Goal: Transaction & Acquisition: Download file/media

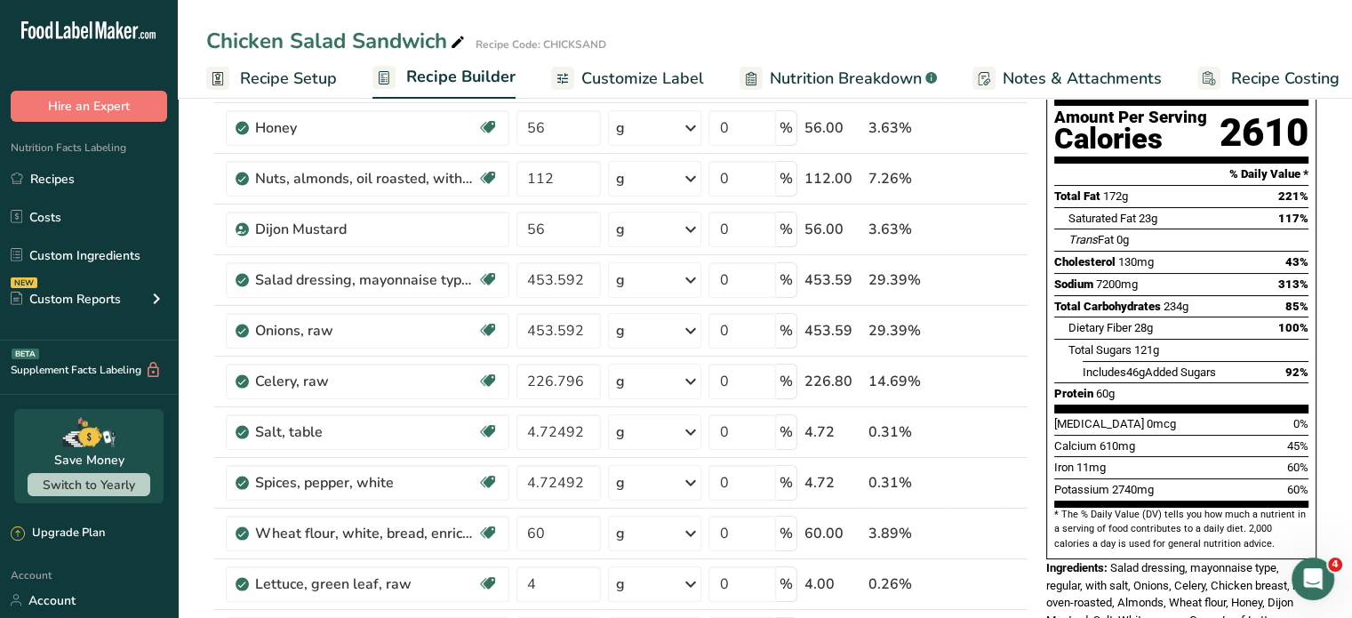
scroll to position [0, 6]
click at [586, 277] on input "453.592" at bounding box center [558, 280] width 85 height 36
type input "4"
type input "56"
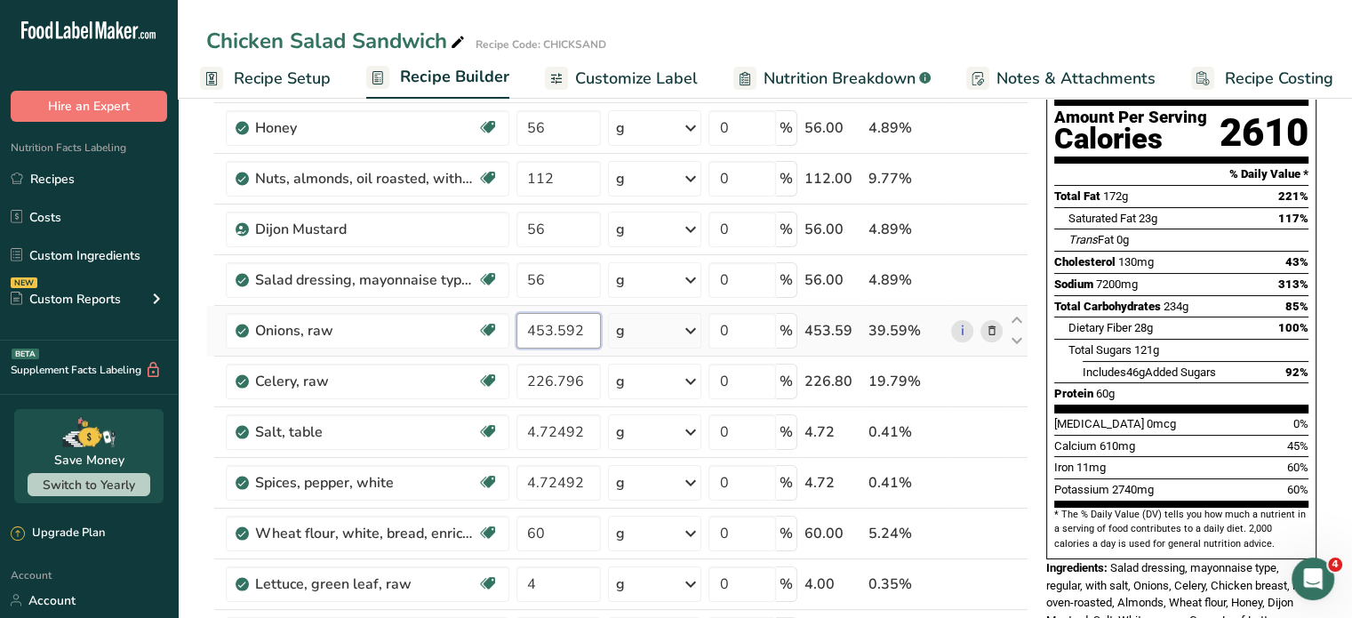
click at [580, 333] on div "Ingredient * Amount * Unit * Waste * .a-a{fill:#347362;}.b-a{fill:#fff;} Grams …" at bounding box center [617, 392] width 822 height 757
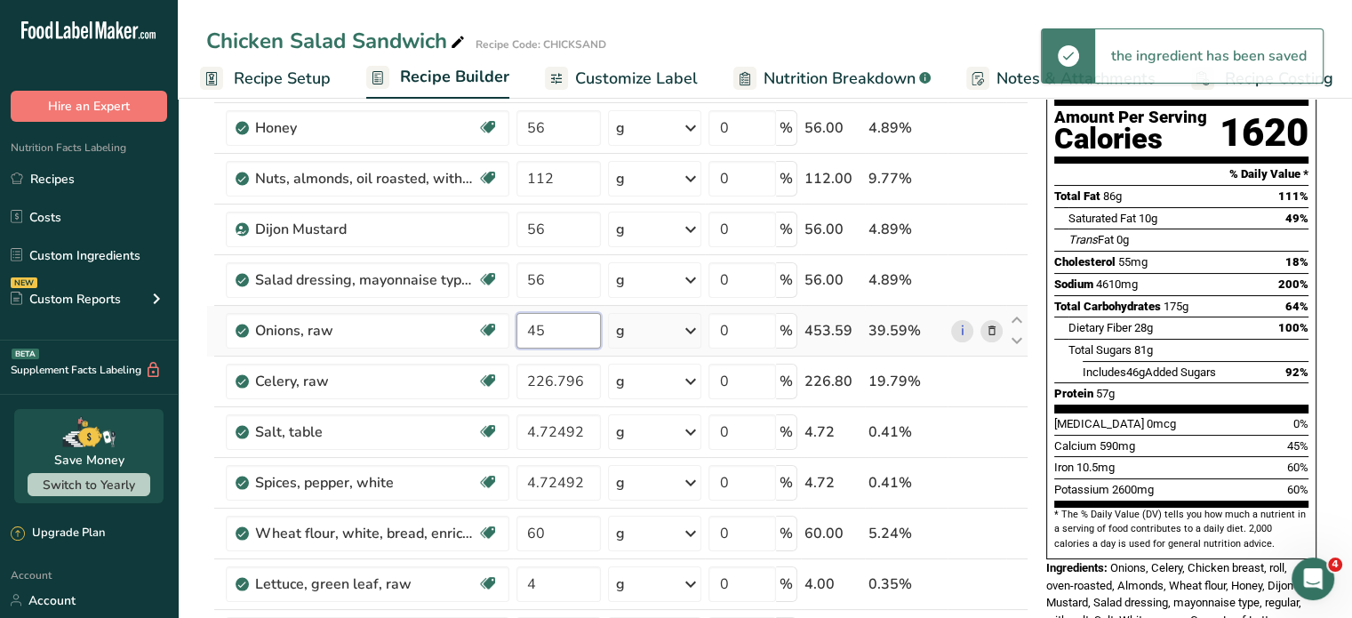
type input "4"
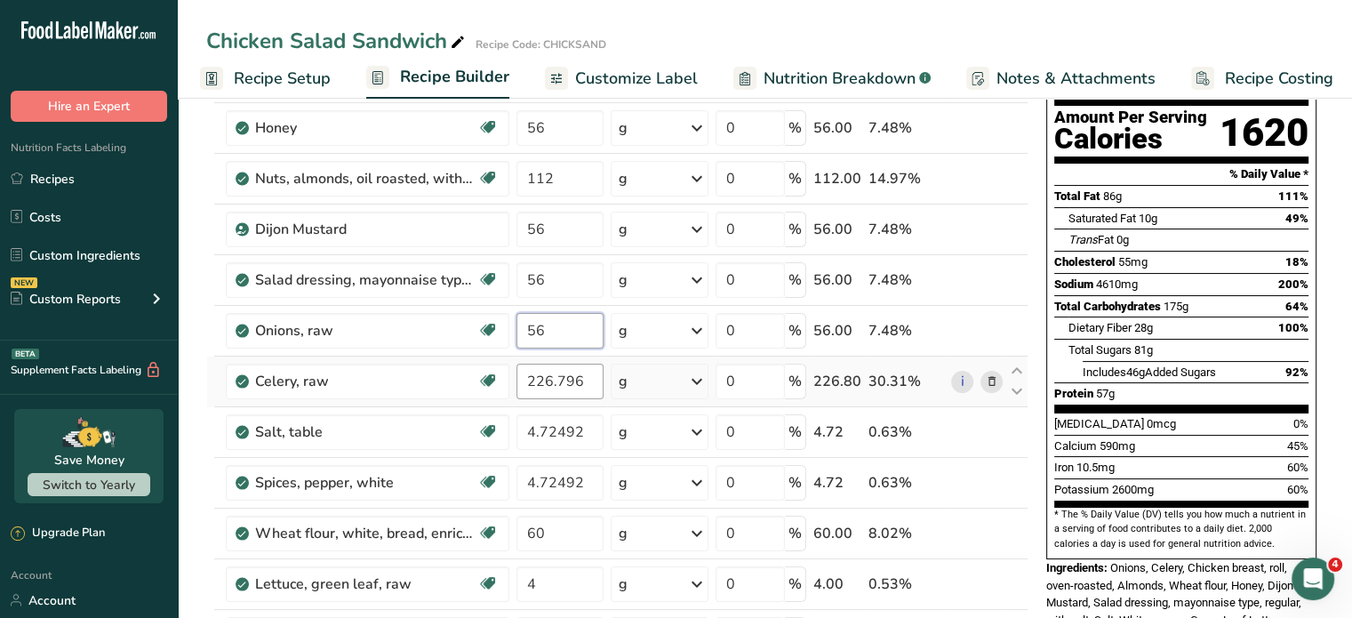
type input "56"
click at [586, 380] on div "Ingredient * Amount * Unit * Waste * .a-a{fill:#347362;}.b-a{fill:#fff;} Grams …" at bounding box center [617, 392] width 822 height 757
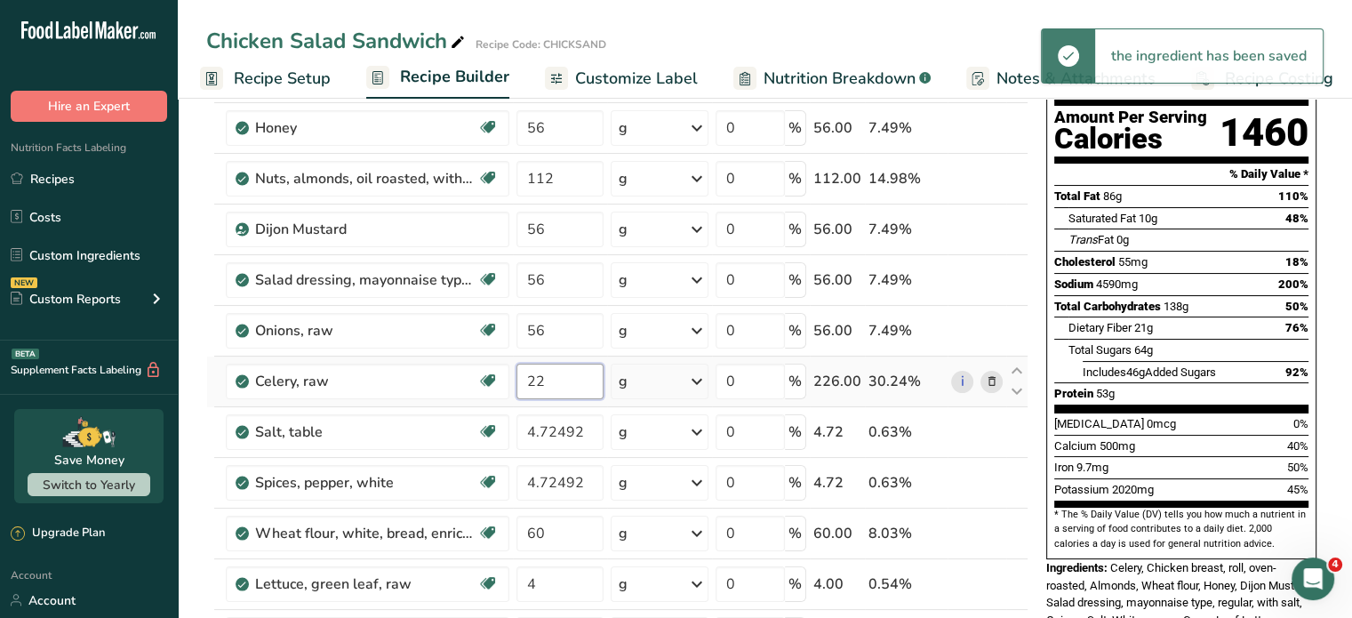
type input "2"
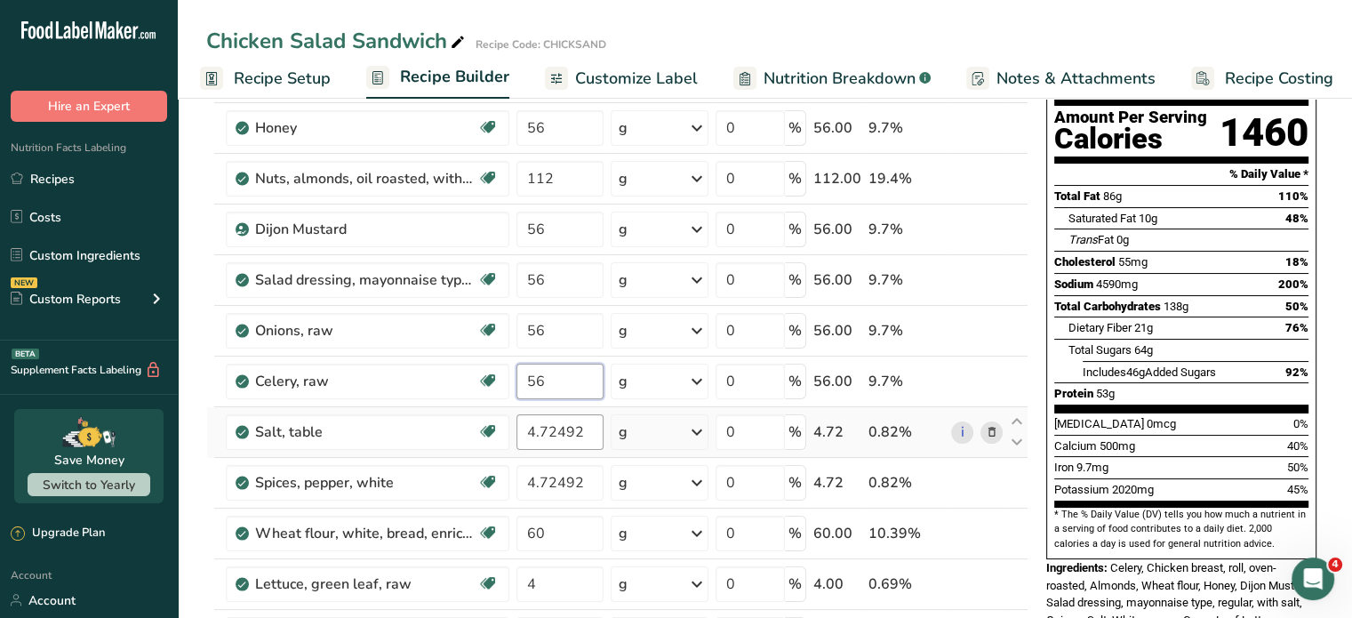
type input "56"
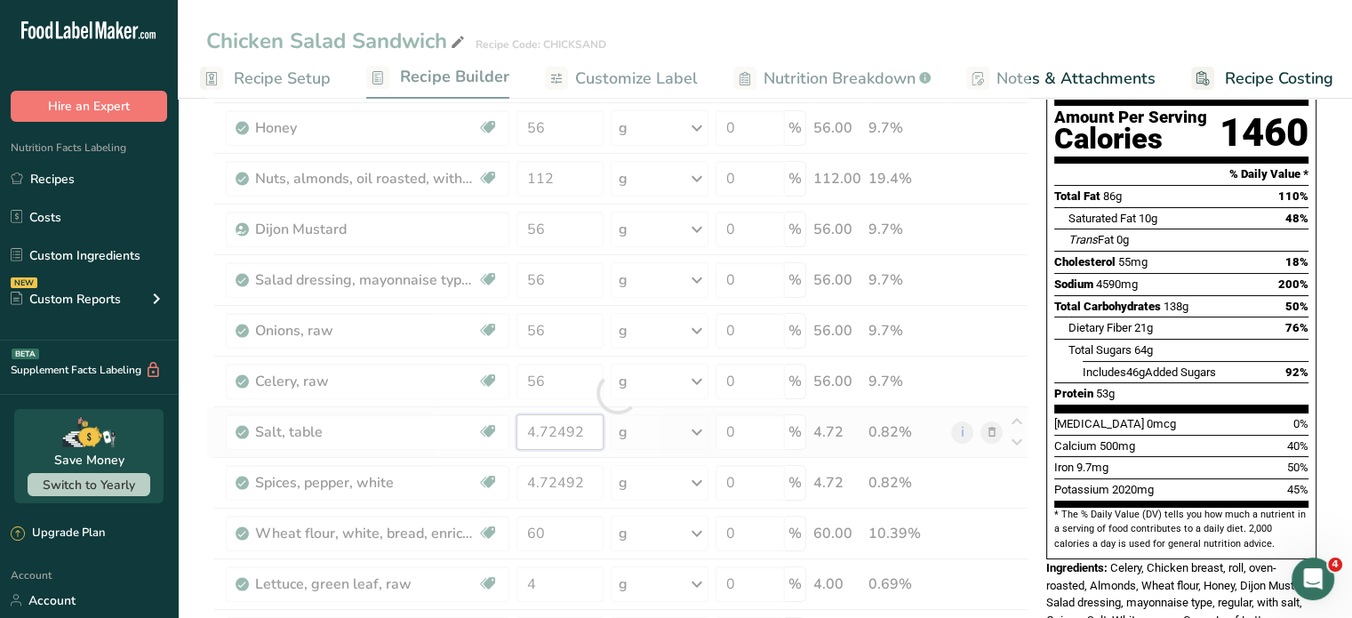
click at [584, 430] on div "Ingredient * Amount * Unit * Waste * .a-a{fill:#347362;}.b-a{fill:#fff;} Grams …" at bounding box center [617, 392] width 822 height 757
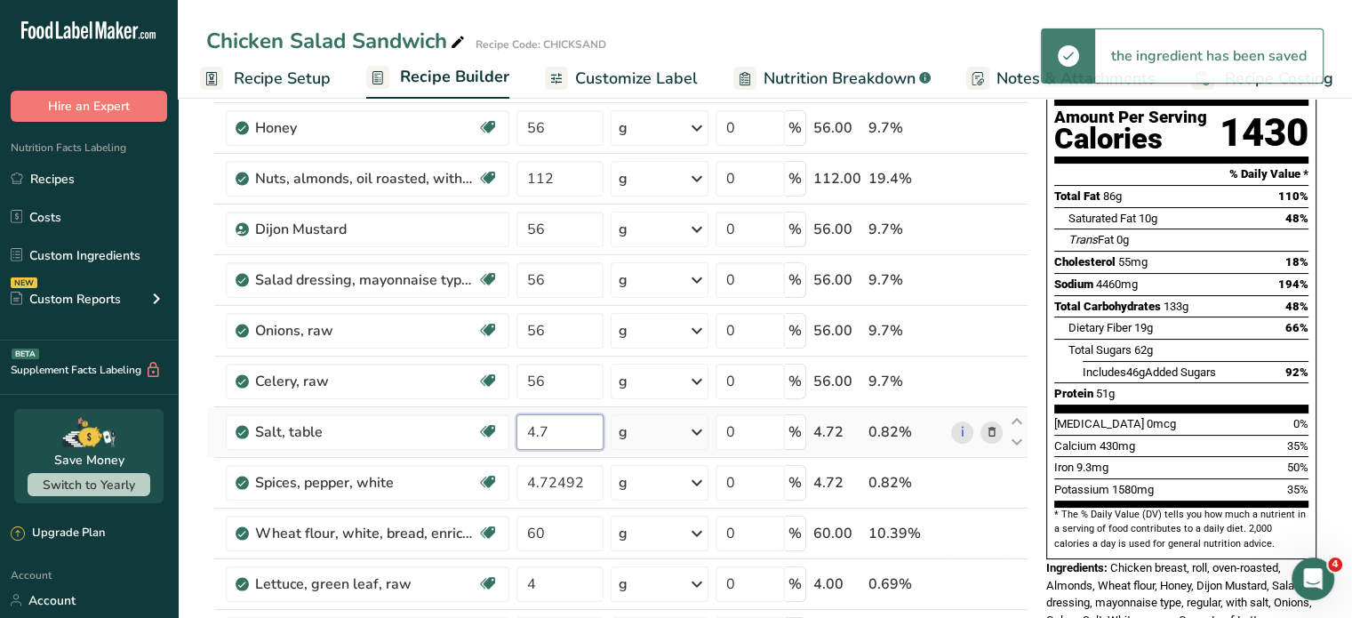
type input "4"
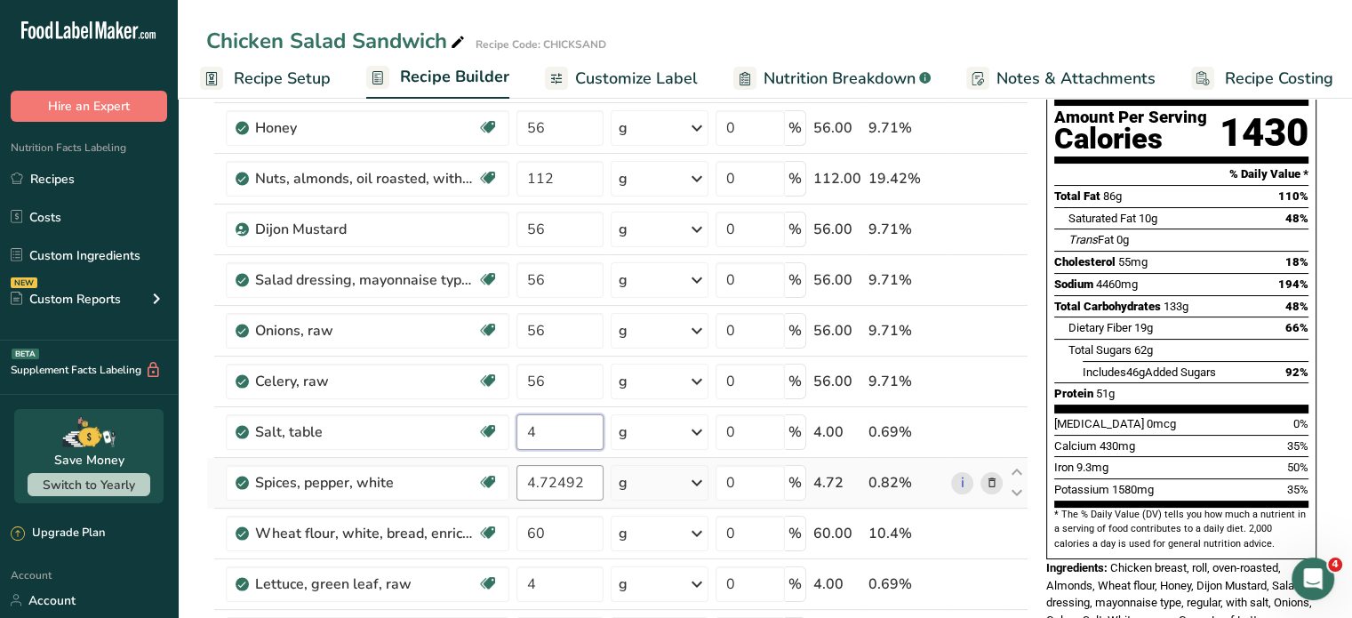
type input "4"
click at [590, 476] on div "Ingredient * Amount * Unit * Waste * .a-a{fill:#347362;}.b-a{fill:#fff;} Grams …" at bounding box center [617, 392] width 822 height 757
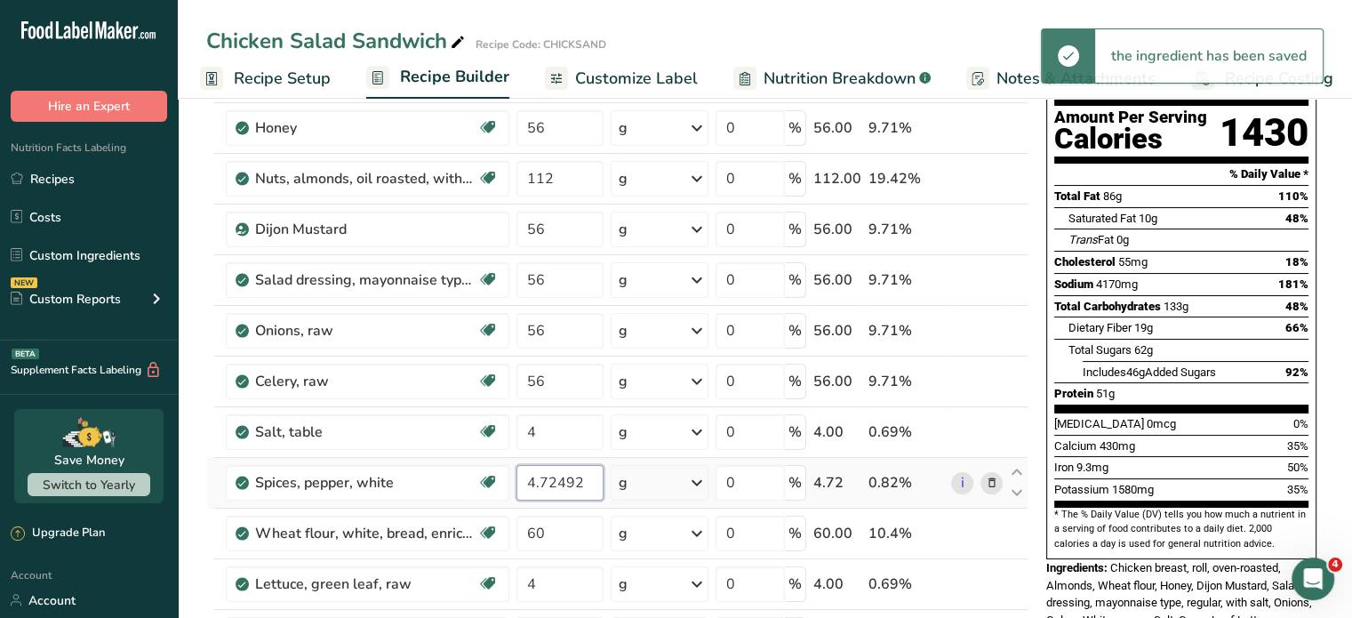
click at [593, 477] on input "4.72492" at bounding box center [559, 483] width 87 height 36
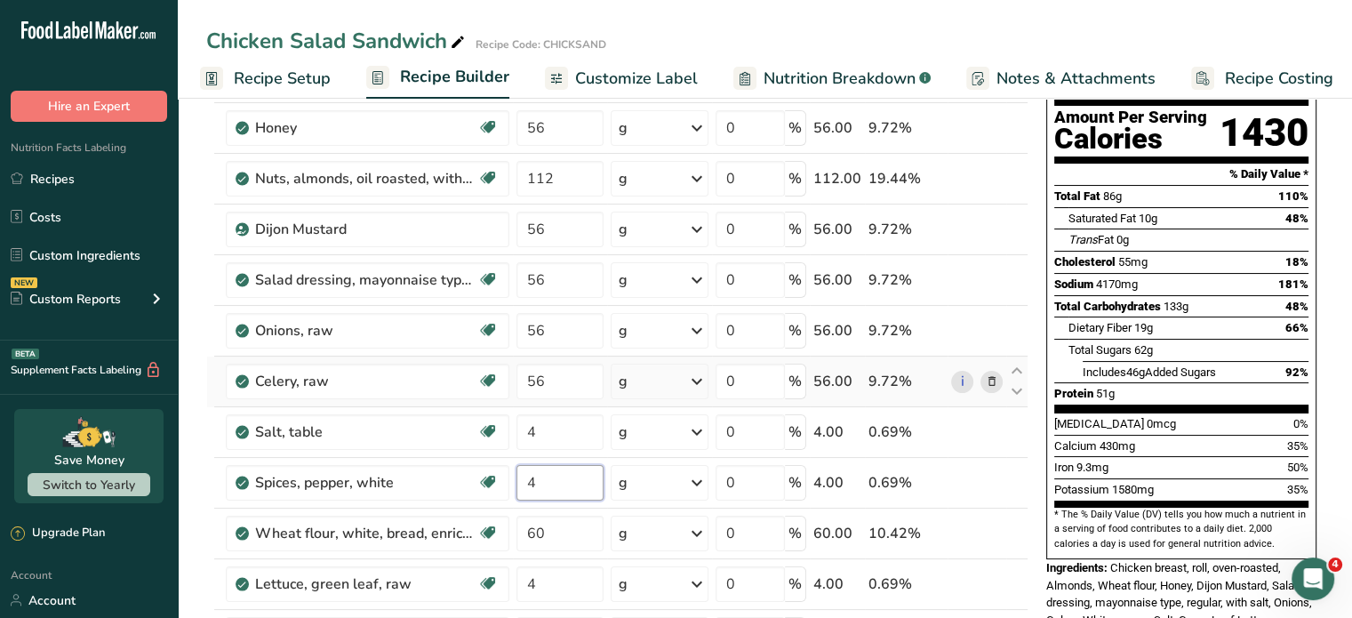
type input "4"
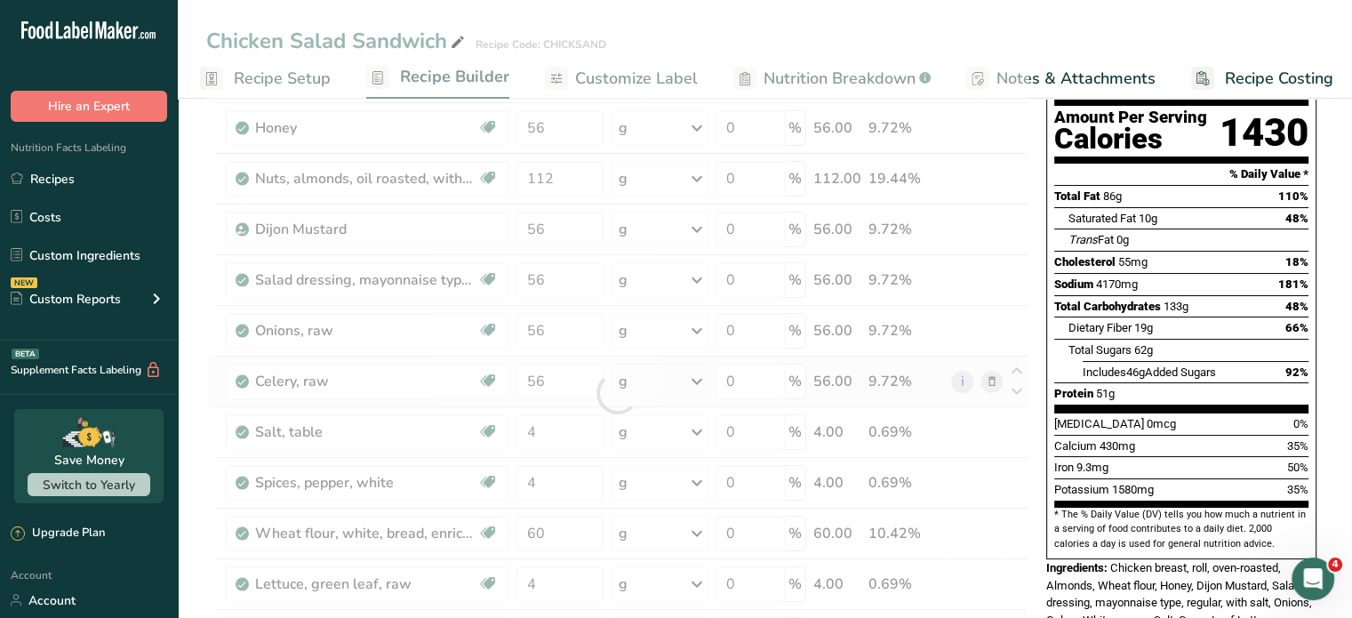
click at [1001, 363] on div "Ingredient * Amount * Unit * Waste * .a-a{fill:#347362;}.b-a{fill:#fff;} Grams …" at bounding box center [617, 392] width 822 height 757
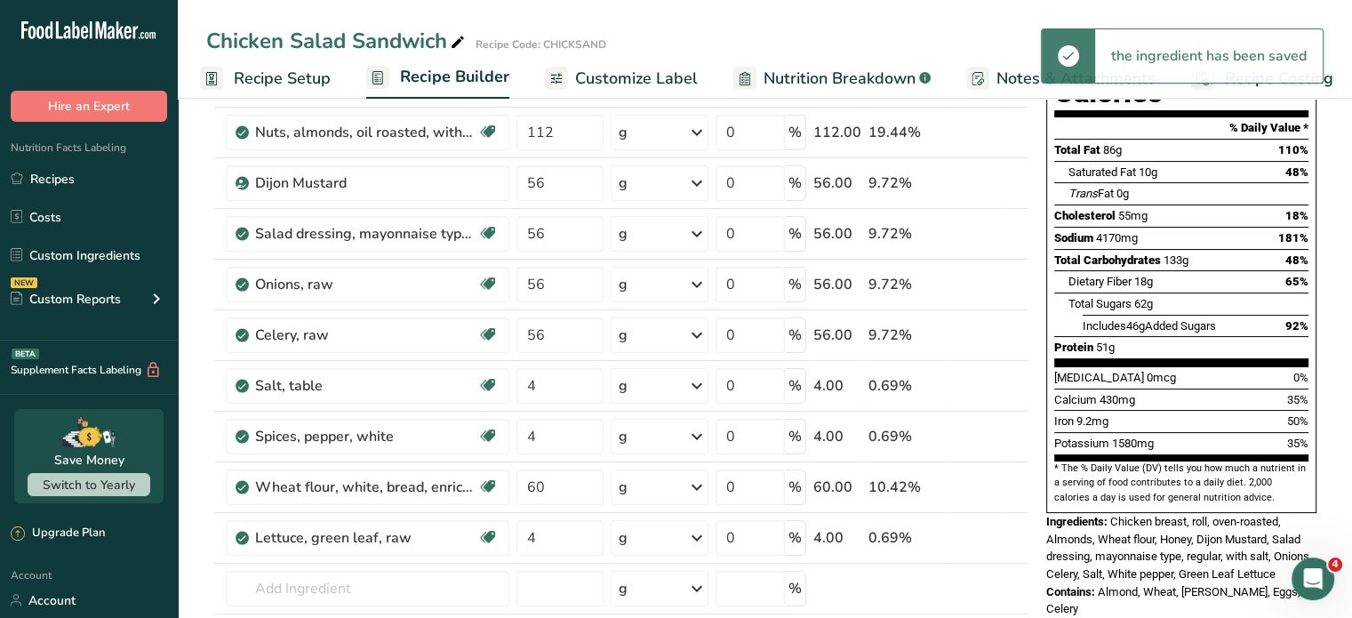
scroll to position [267, 0]
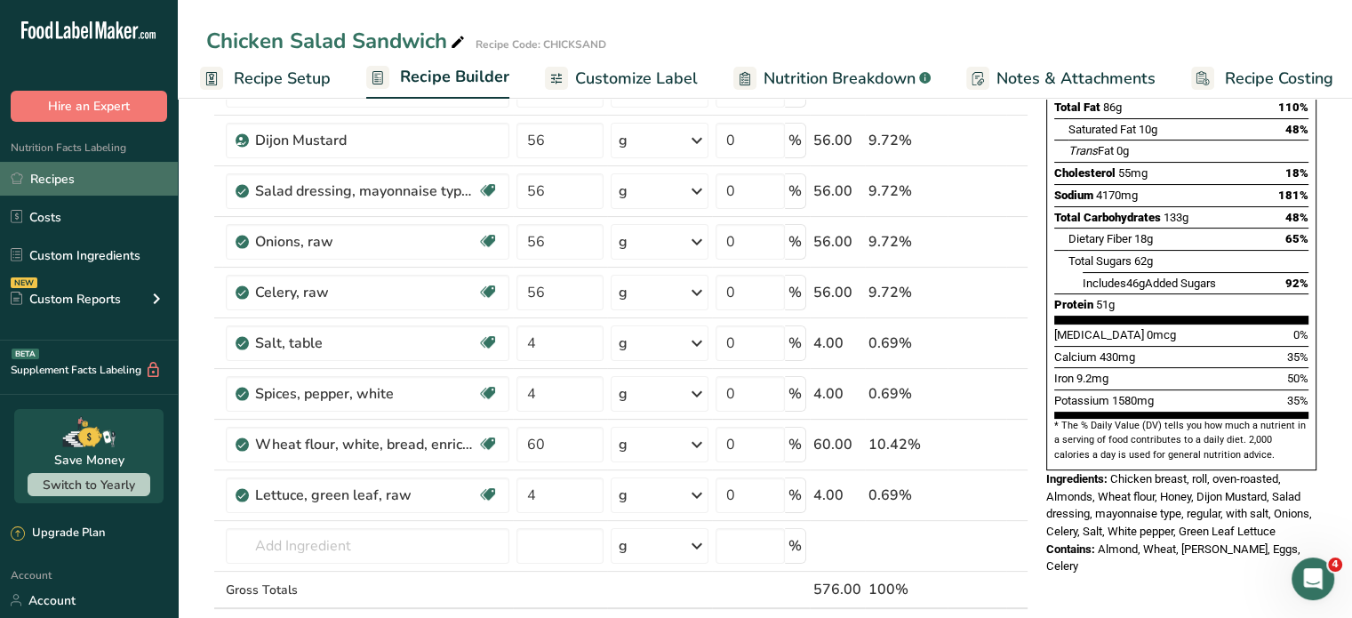
click at [76, 174] on link "Recipes" at bounding box center [89, 179] width 178 height 34
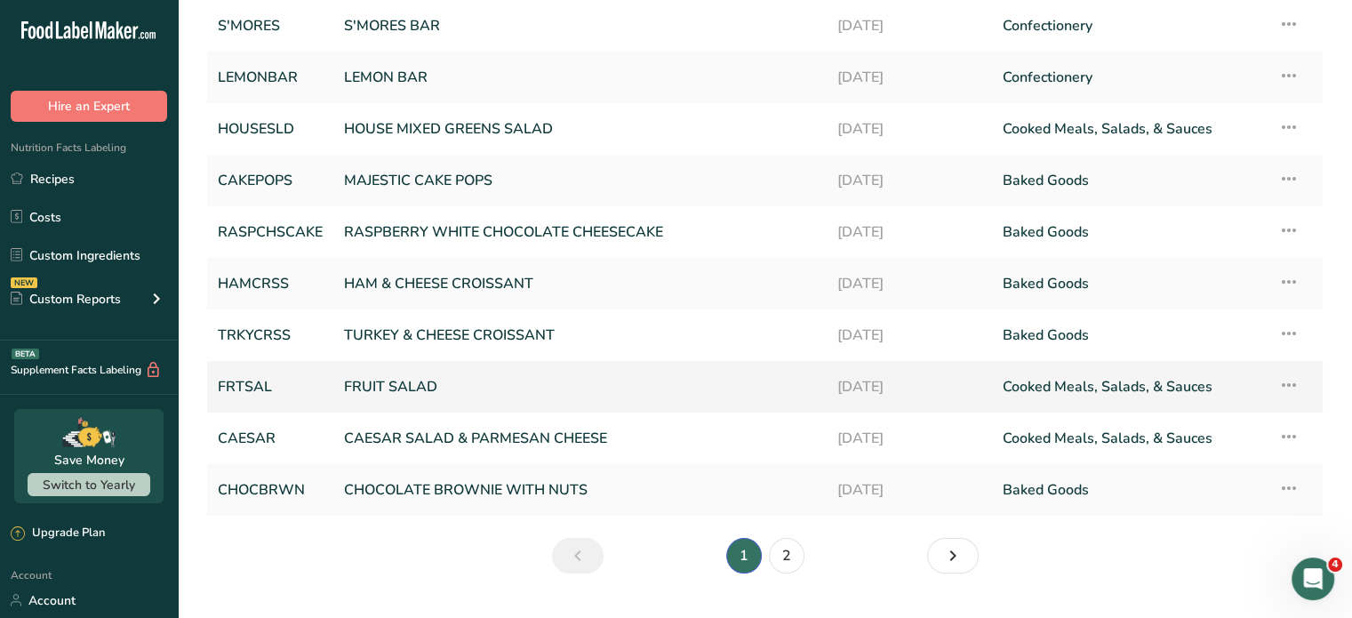
scroll to position [178, 0]
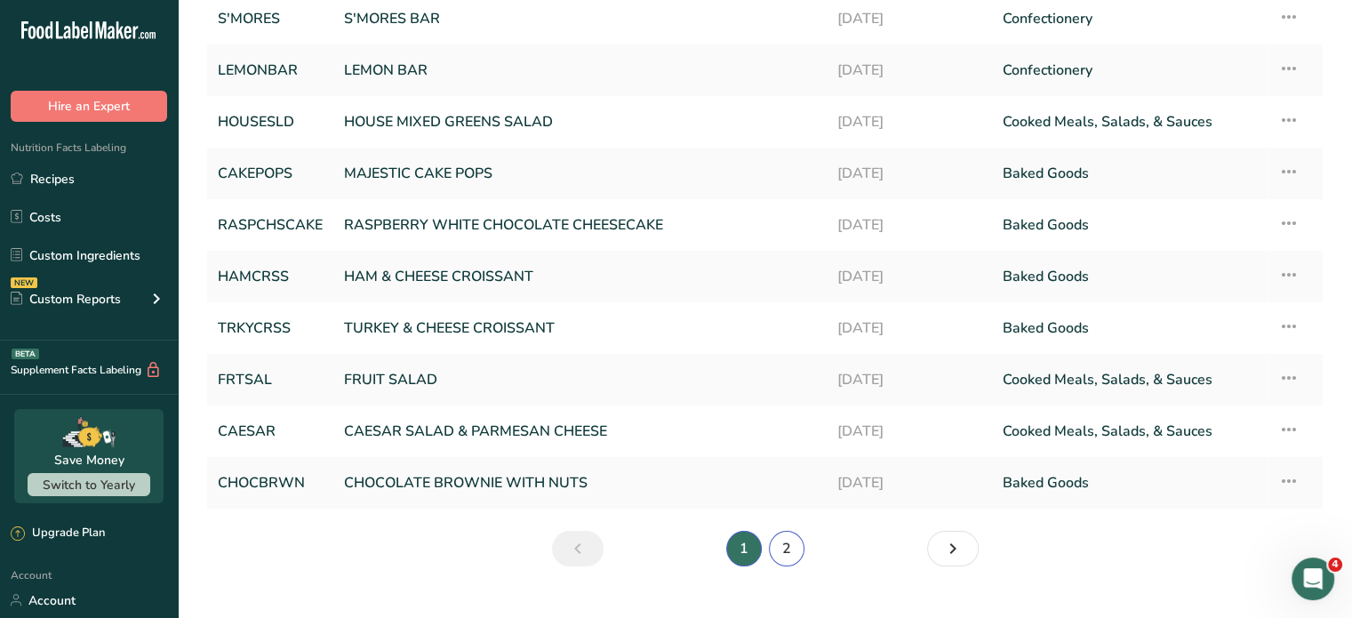
click at [786, 556] on link "2" at bounding box center [787, 549] width 36 height 36
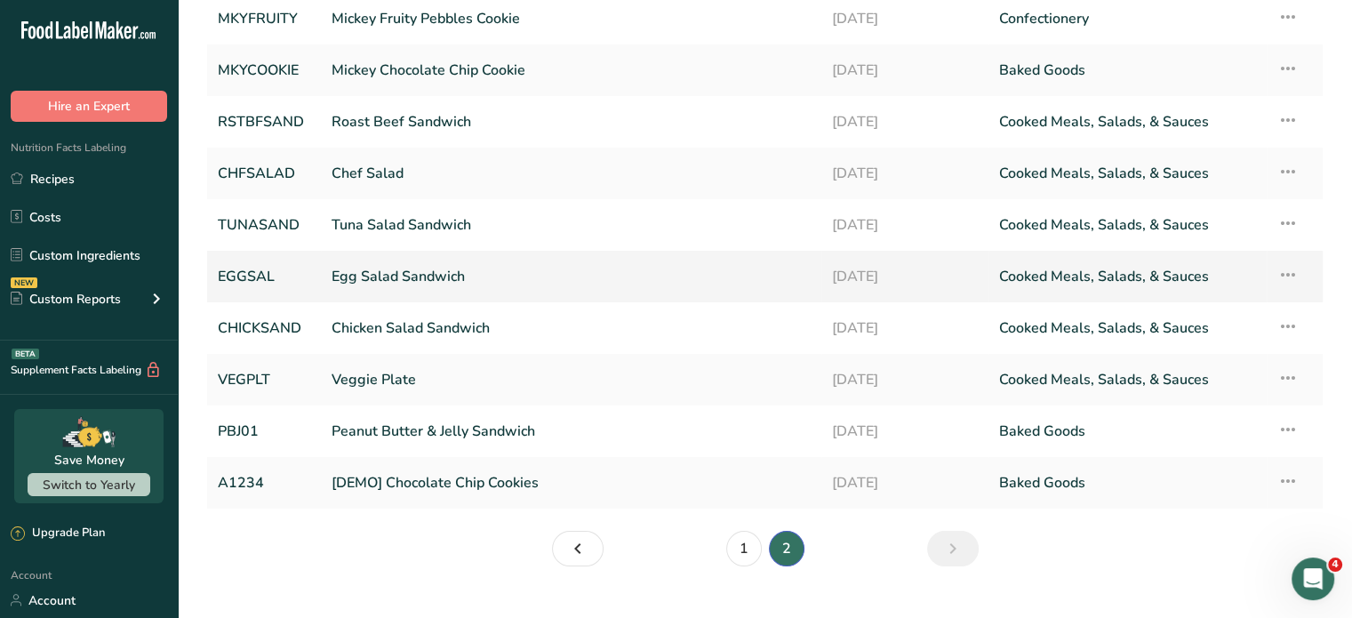
click at [438, 269] on link "Egg Salad Sandwich" at bounding box center [571, 276] width 479 height 37
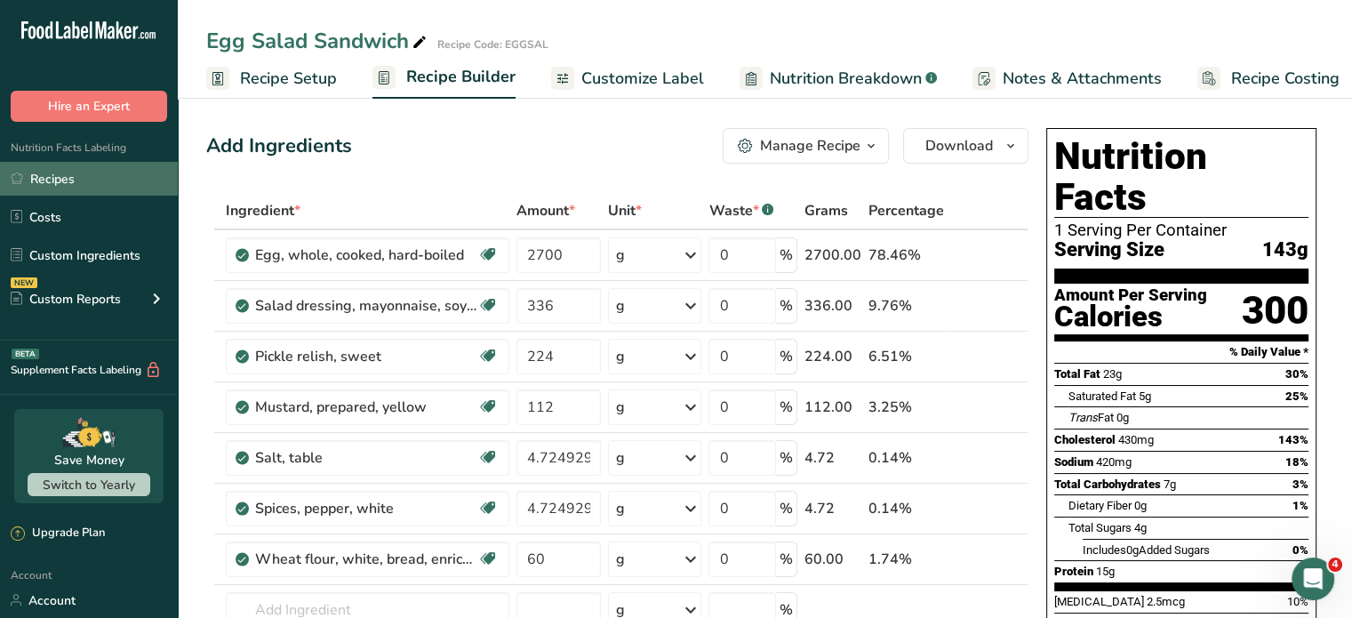
click at [63, 176] on link "Recipes" at bounding box center [89, 179] width 178 height 34
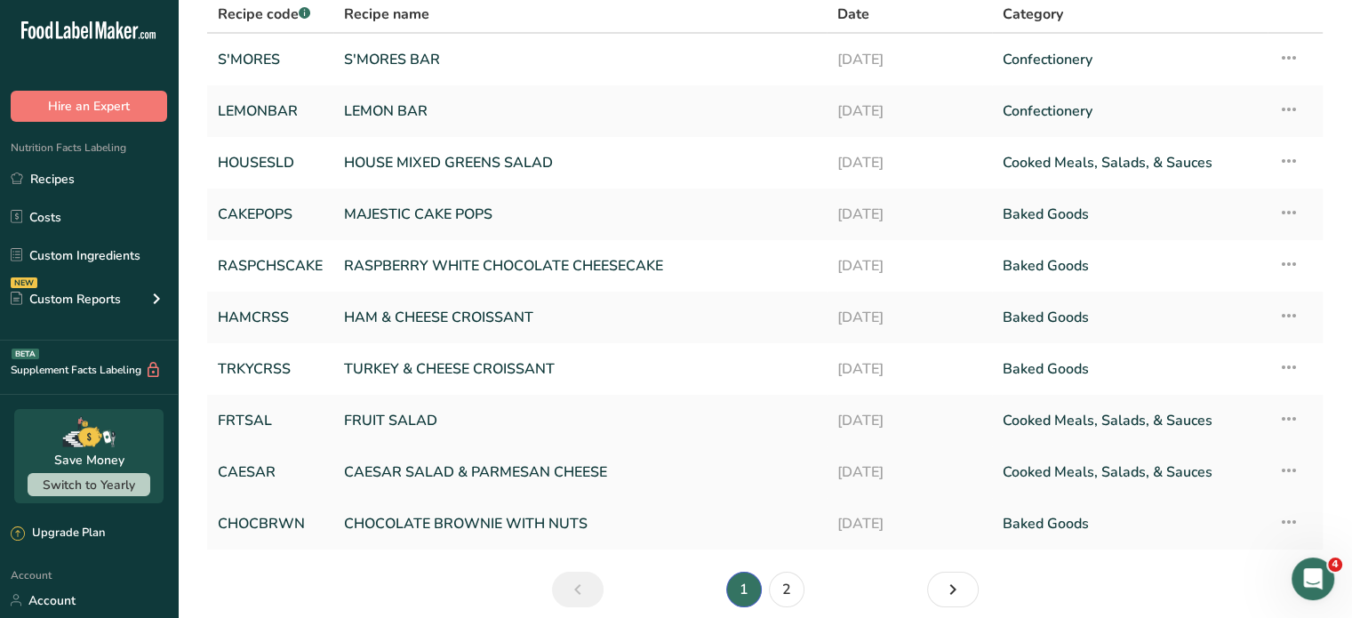
scroll to position [210, 0]
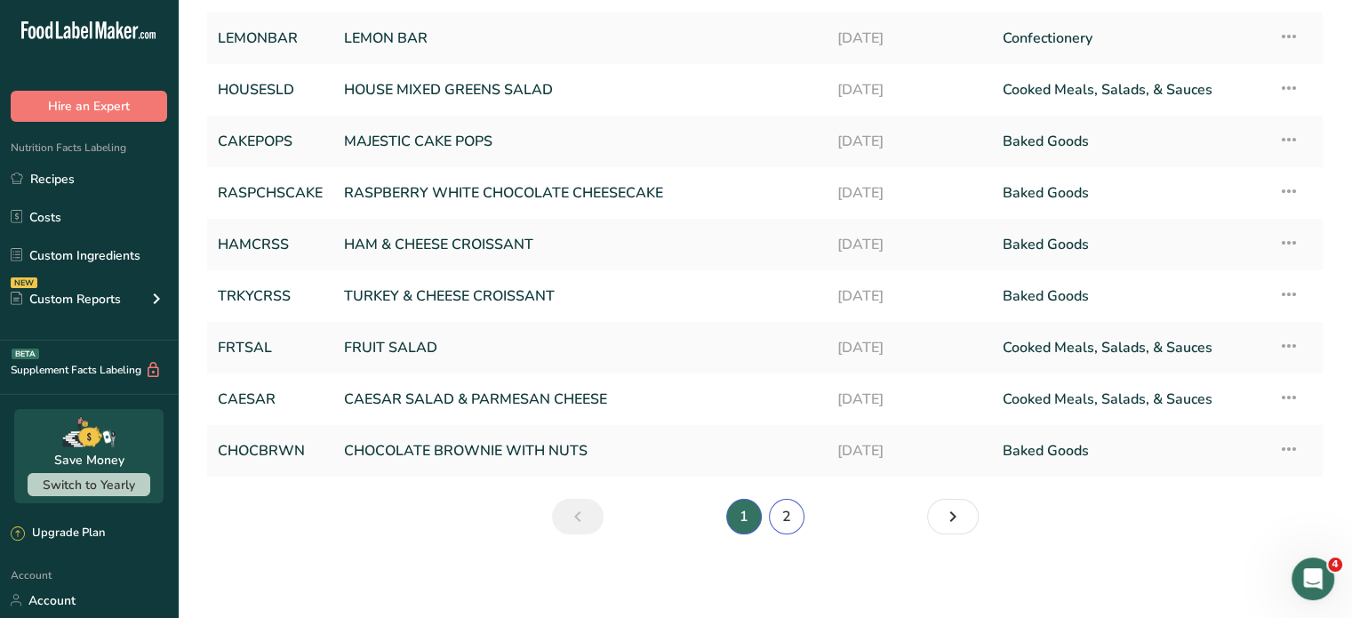
click at [788, 508] on link "2" at bounding box center [787, 517] width 36 height 36
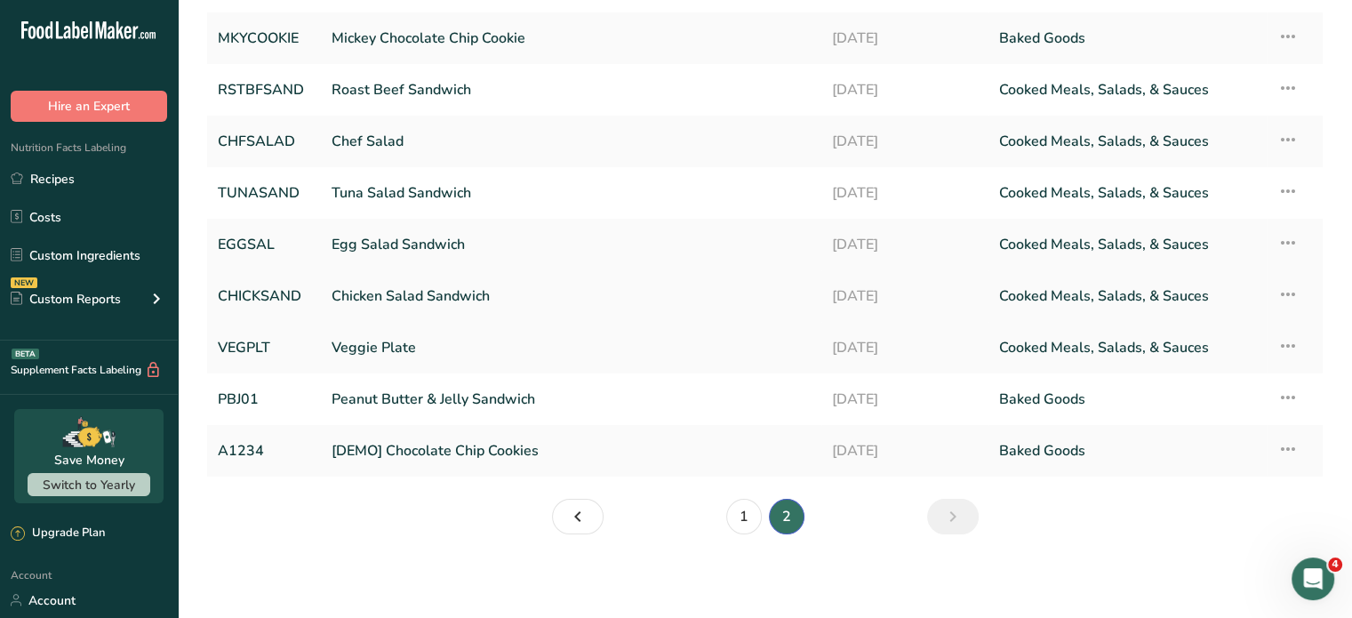
click at [444, 296] on link "Chicken Salad Sandwich" at bounding box center [571, 295] width 479 height 37
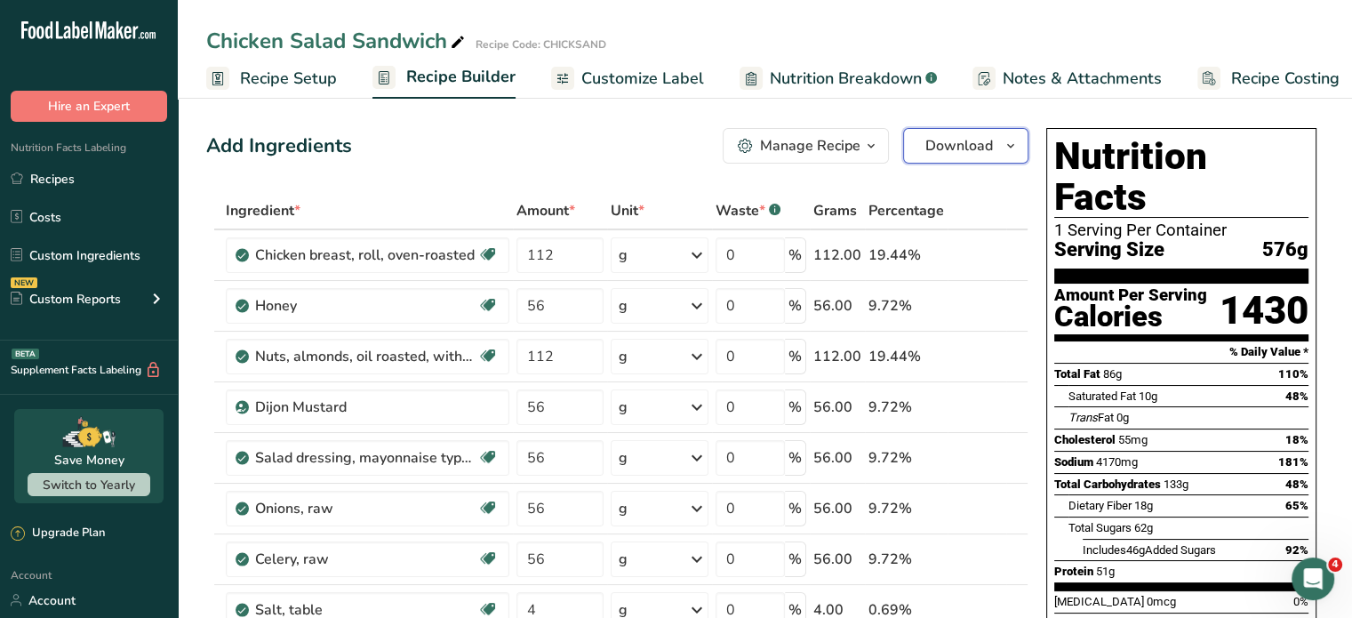
click at [965, 144] on span "Download" at bounding box center [959, 145] width 68 height 21
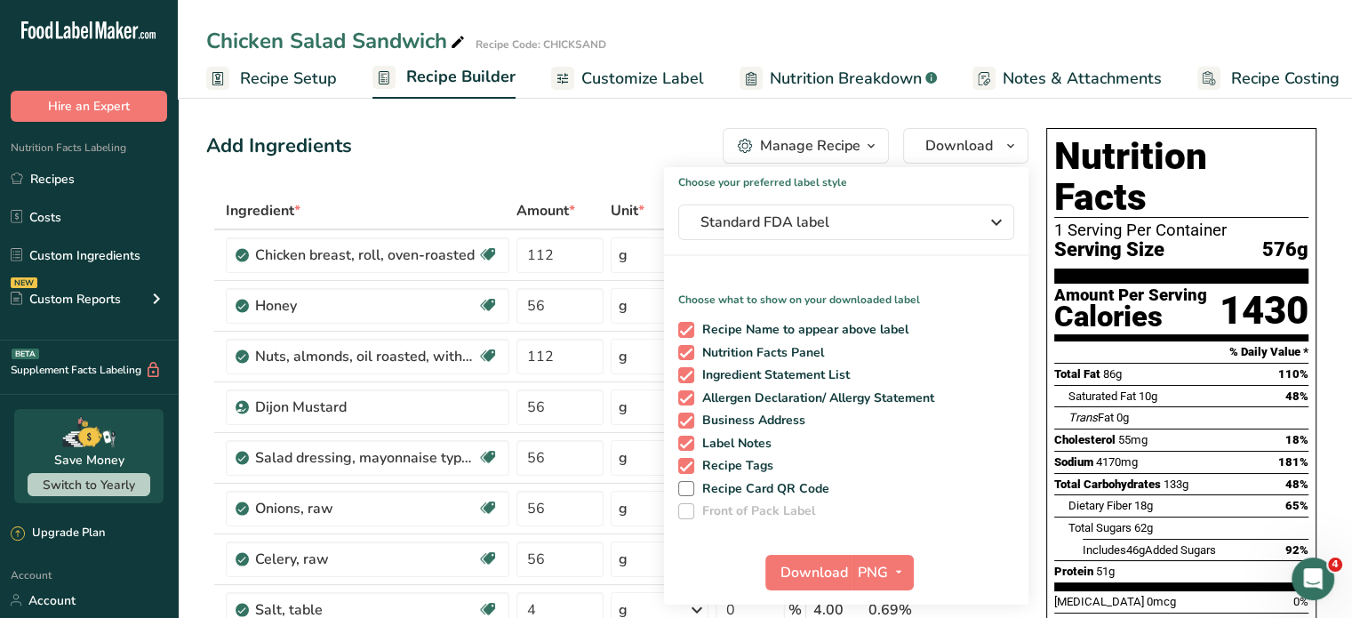
click at [385, 143] on div "Add Ingredients Manage Recipe Delete Recipe Duplicate Recipe Scale Recipe Save …" at bounding box center [617, 146] width 822 height 36
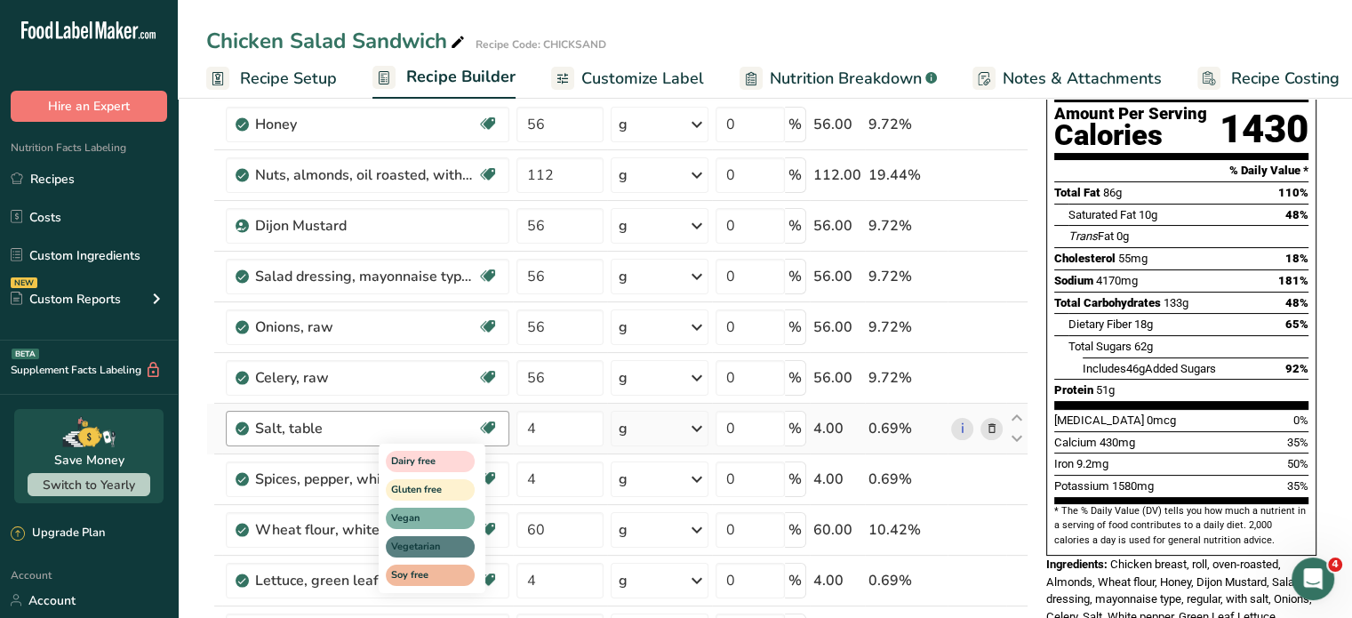
scroll to position [89, 0]
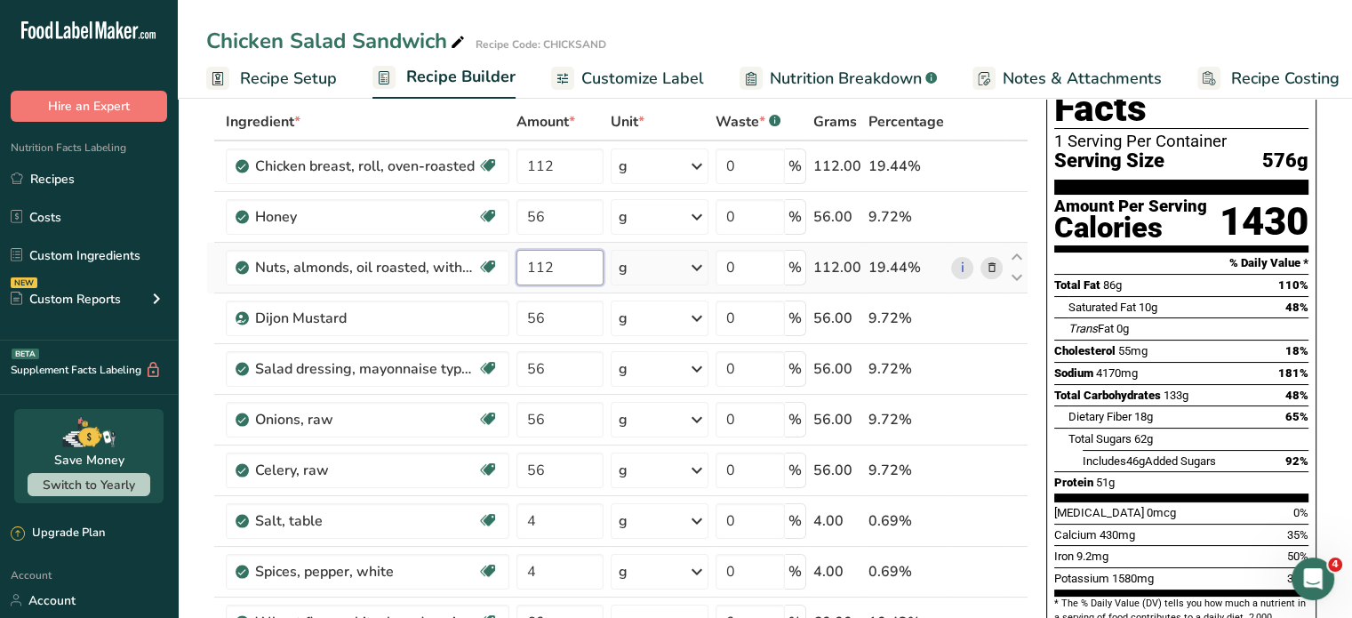
click at [573, 264] on input "112" at bounding box center [559, 268] width 87 height 36
type input "1"
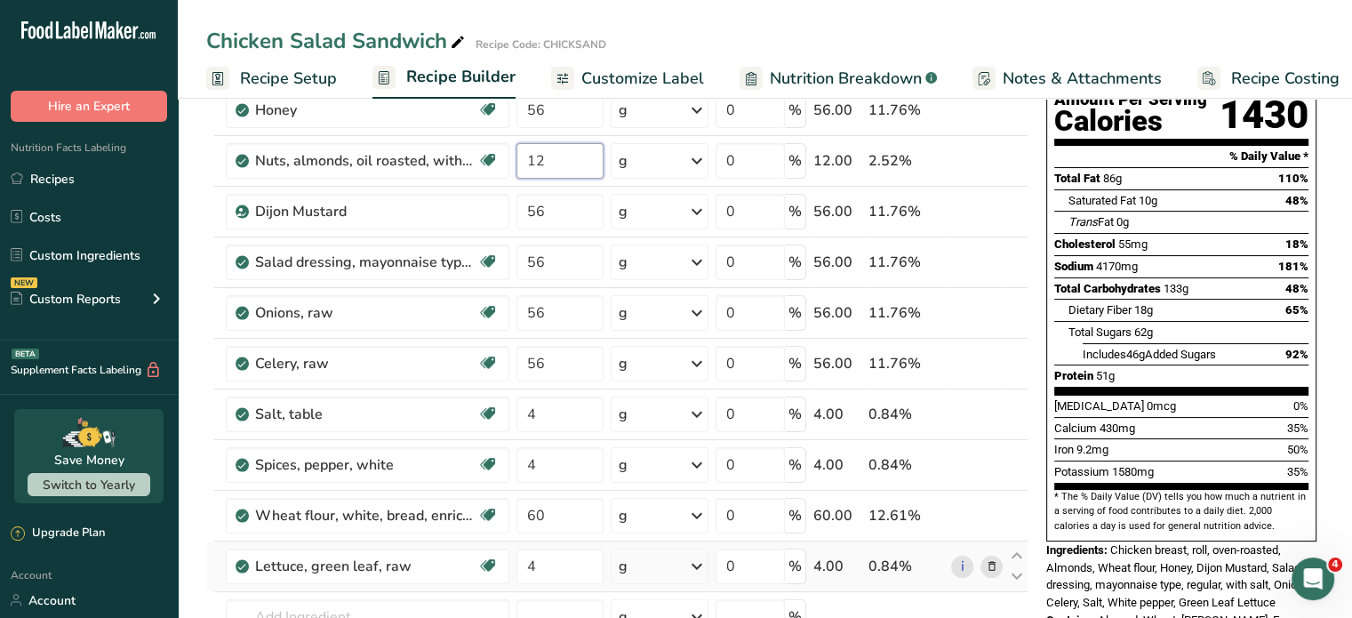
scroll to position [444, 0]
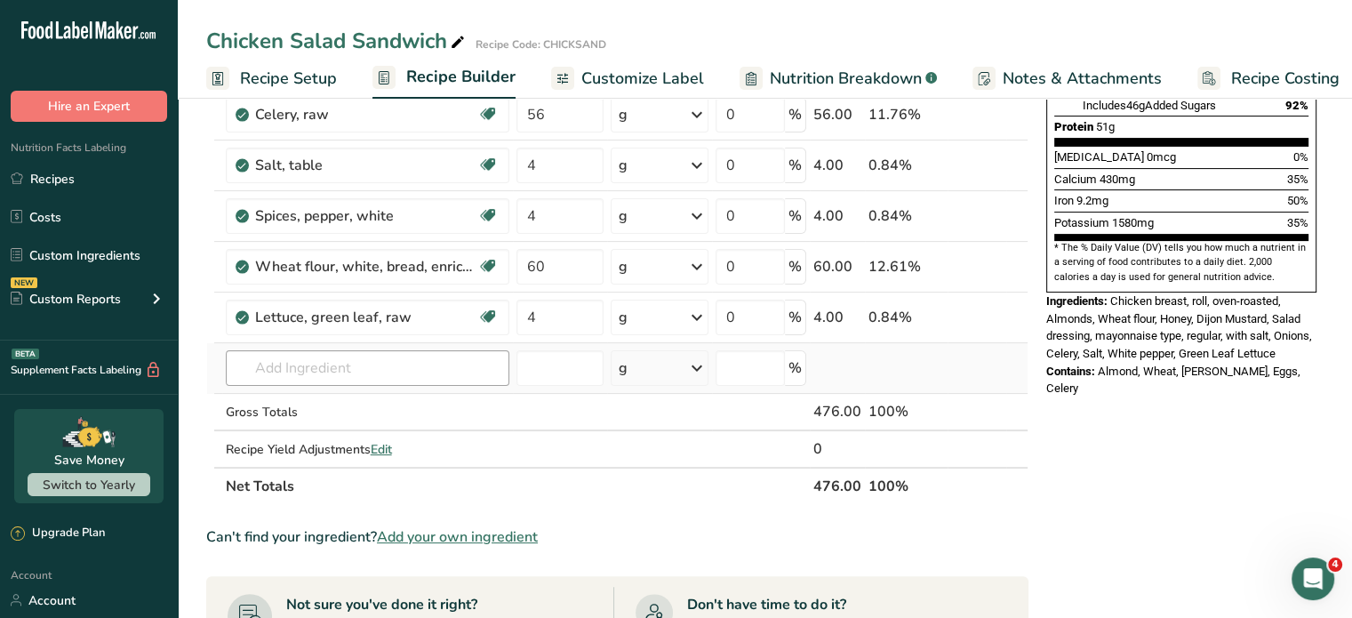
type input "12"
click at [416, 370] on div "Ingredient * Amount * Unit * Waste * .a-a{fill:#347362;}.b-a{fill:#fff;} Grams …" at bounding box center [617, 126] width 822 height 757
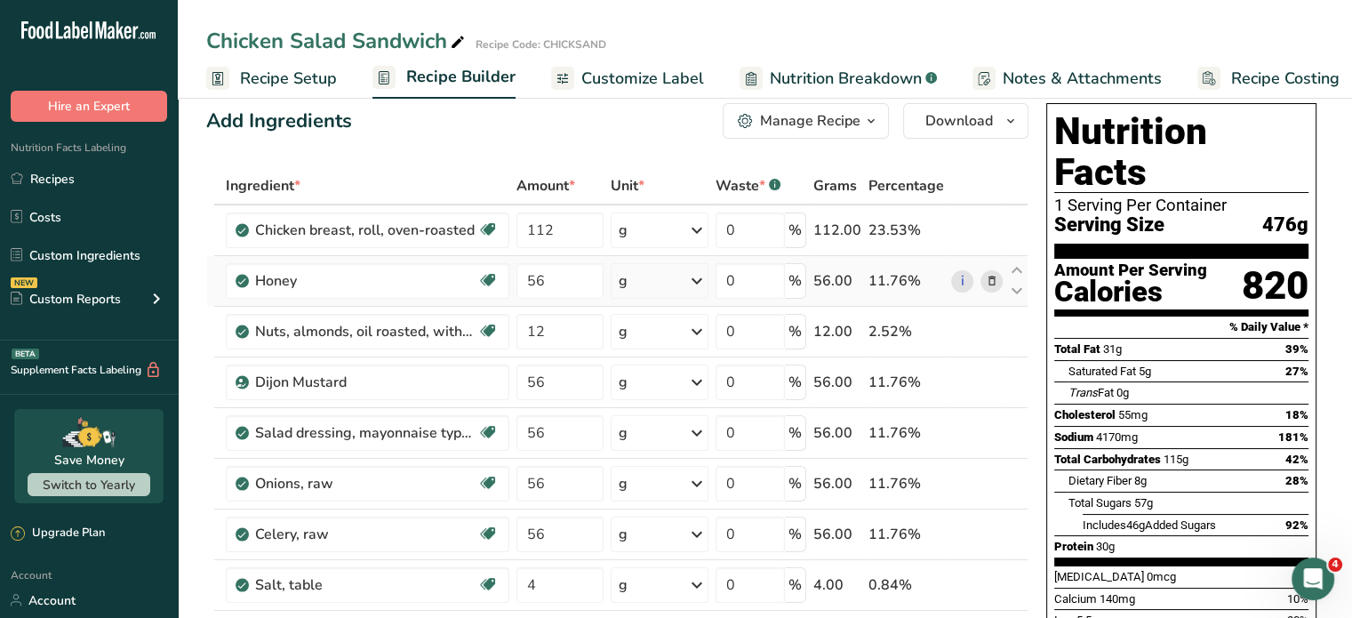
scroll to position [0, 0]
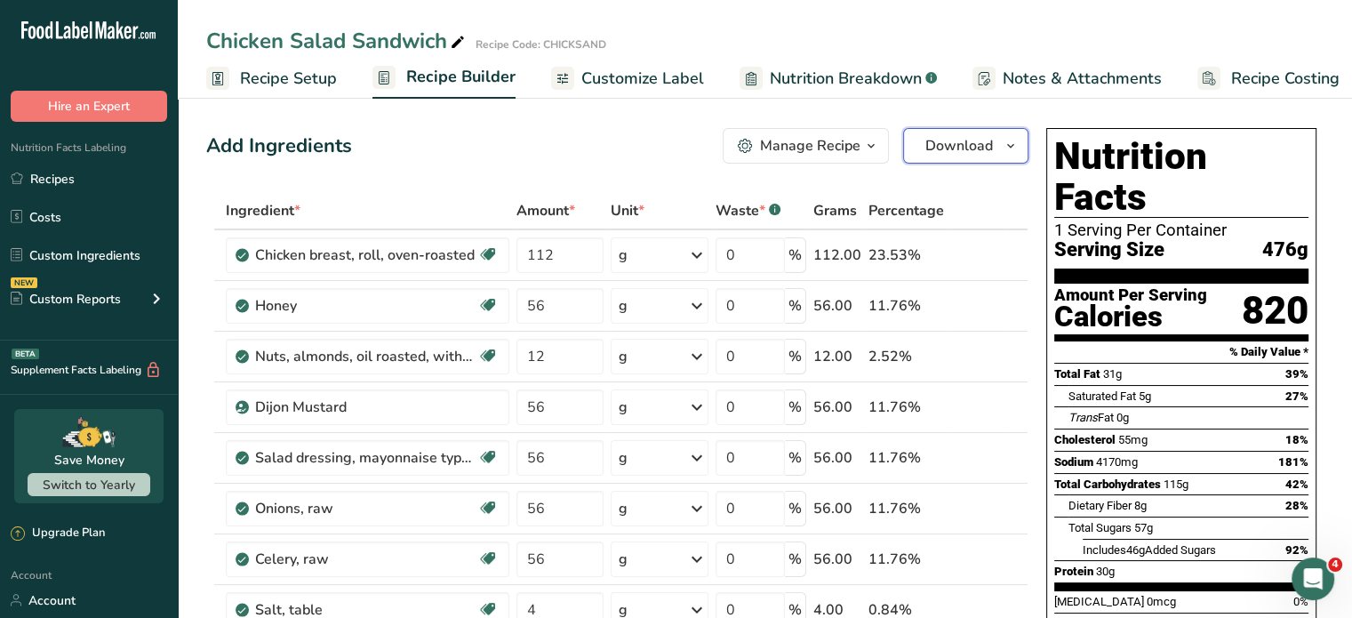
click at [968, 154] on span "Download" at bounding box center [959, 145] width 68 height 21
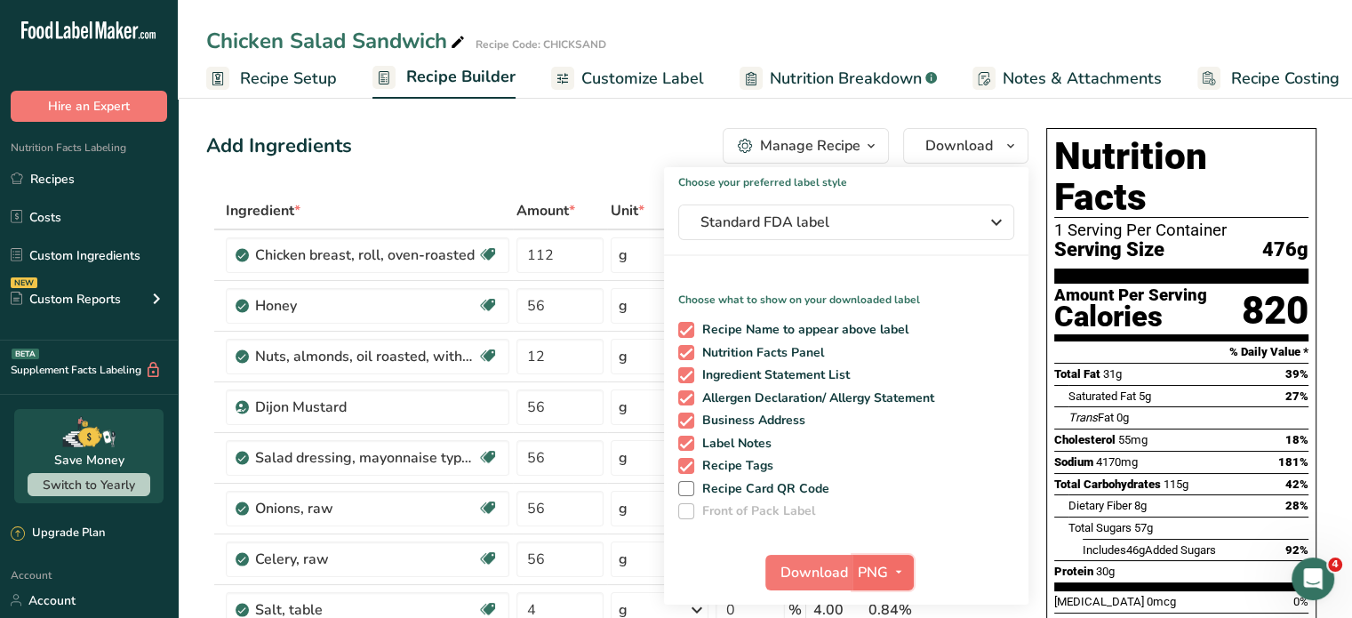
click at [852, 567] on button "PNG" at bounding box center [882, 573] width 61 height 36
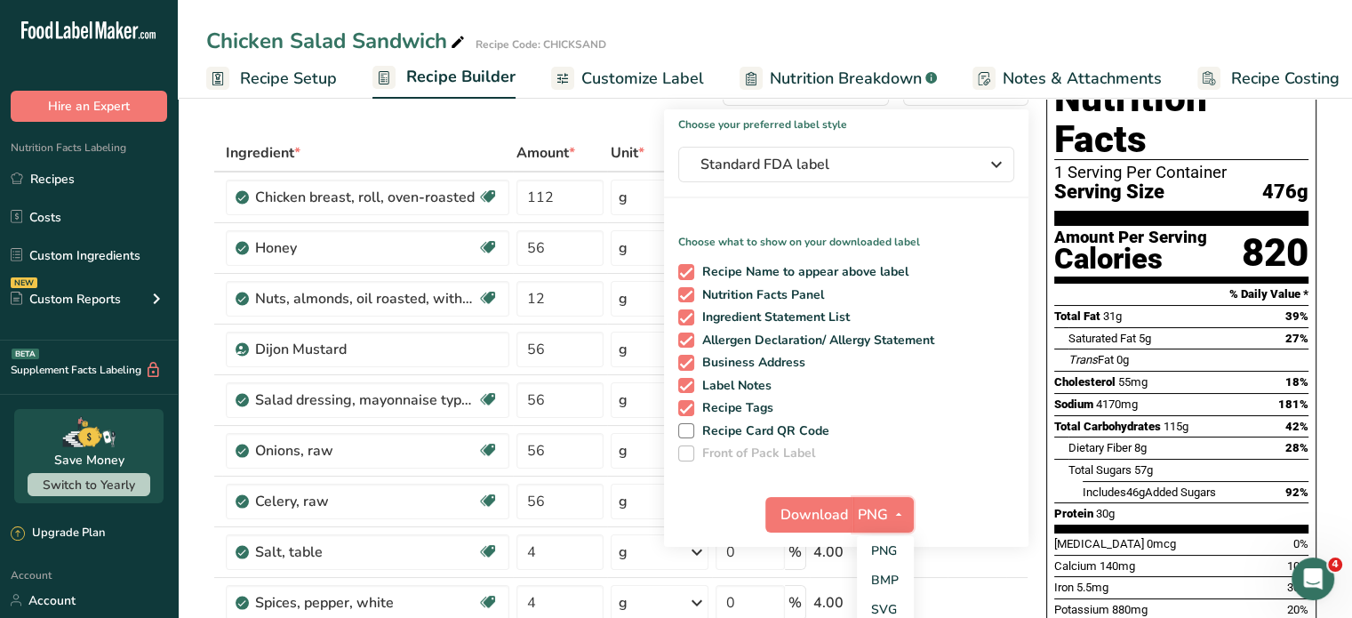
scroll to position [178, 0]
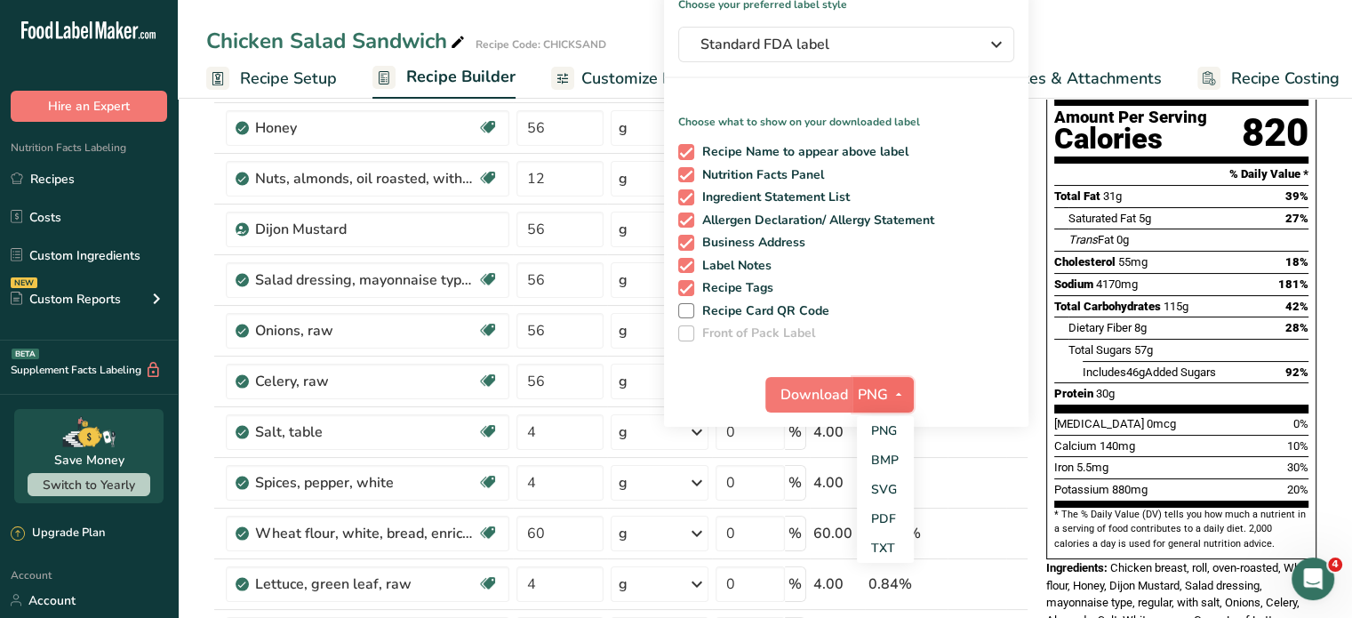
click at [872, 394] on span "PNG" at bounding box center [873, 394] width 30 height 21
click at [810, 390] on span "Download" at bounding box center [814, 394] width 68 height 21
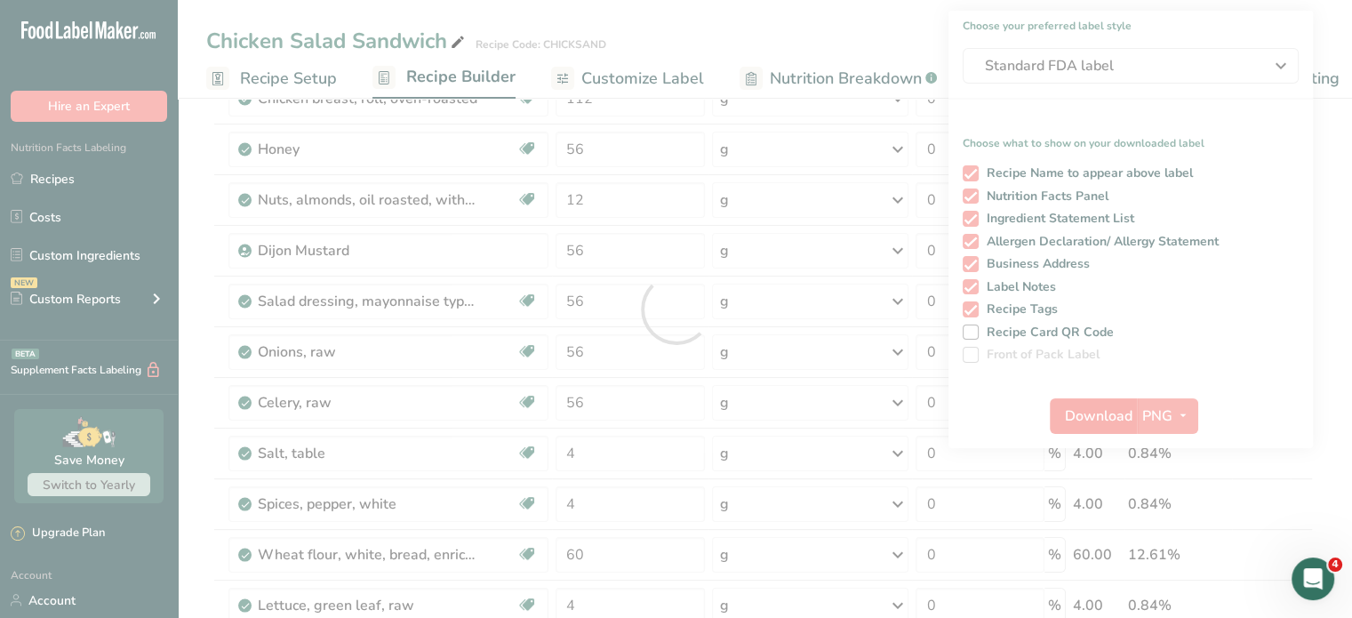
click at [810, 390] on div at bounding box center [676, 309] width 1352 height 618
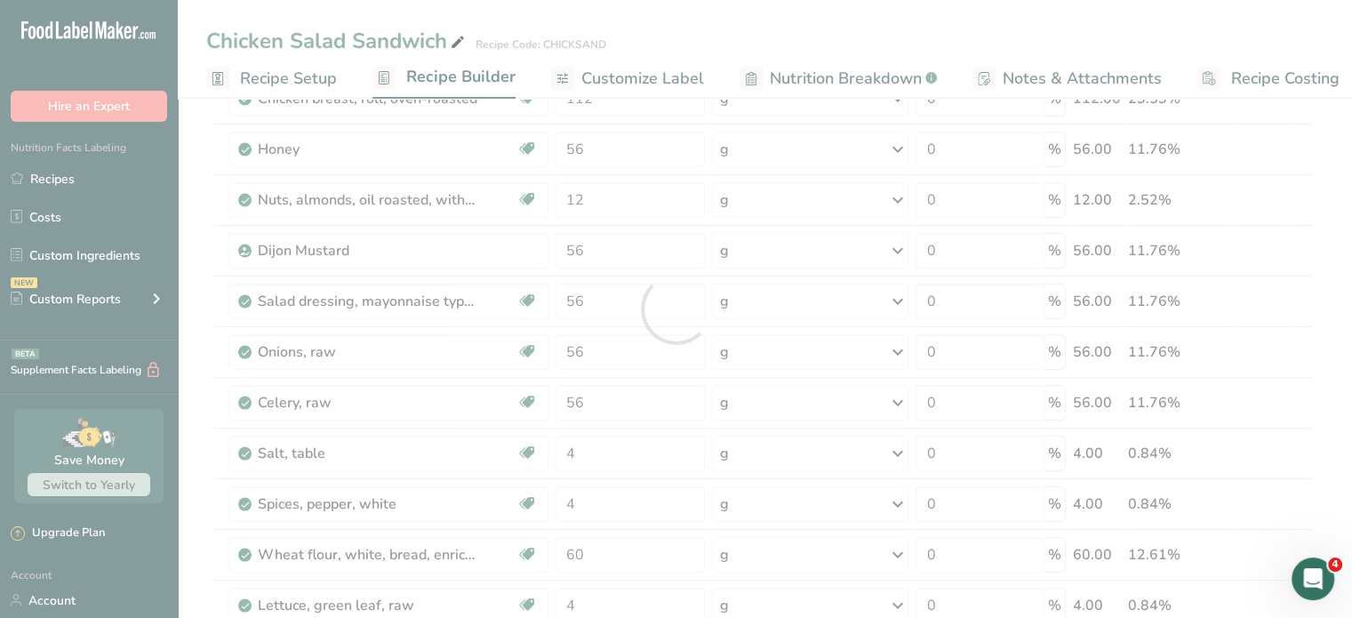
scroll to position [0, 0]
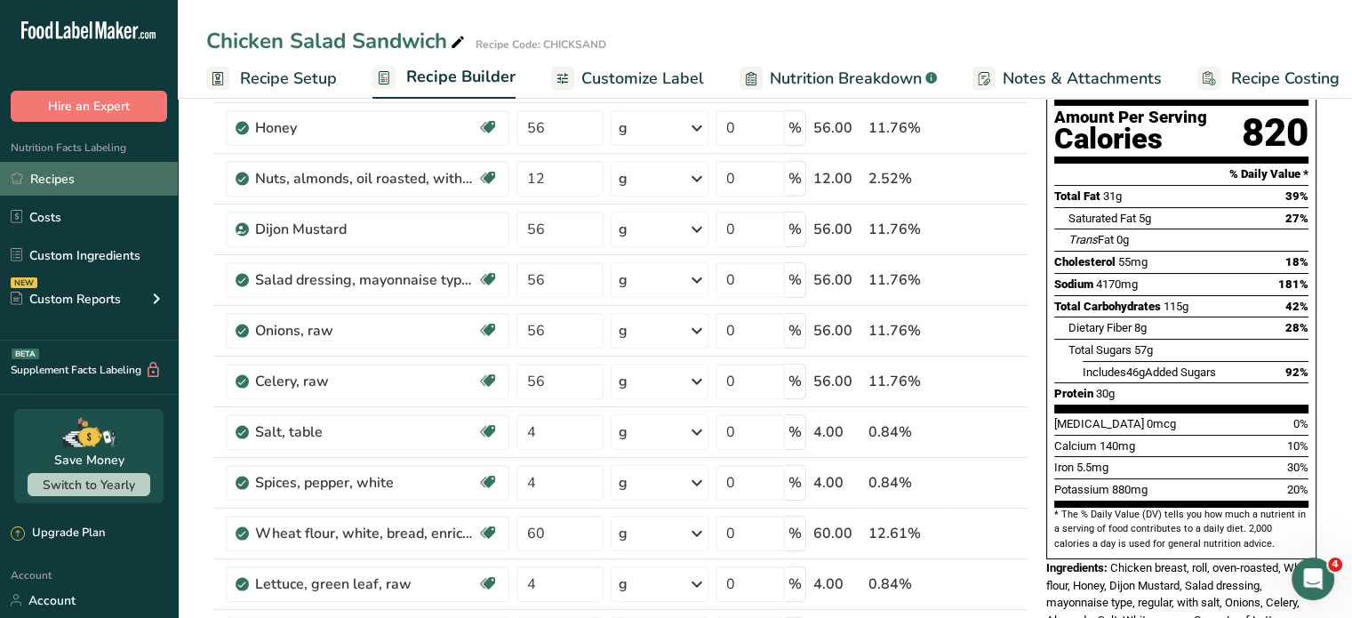
click at [64, 178] on link "Recipes" at bounding box center [89, 179] width 178 height 34
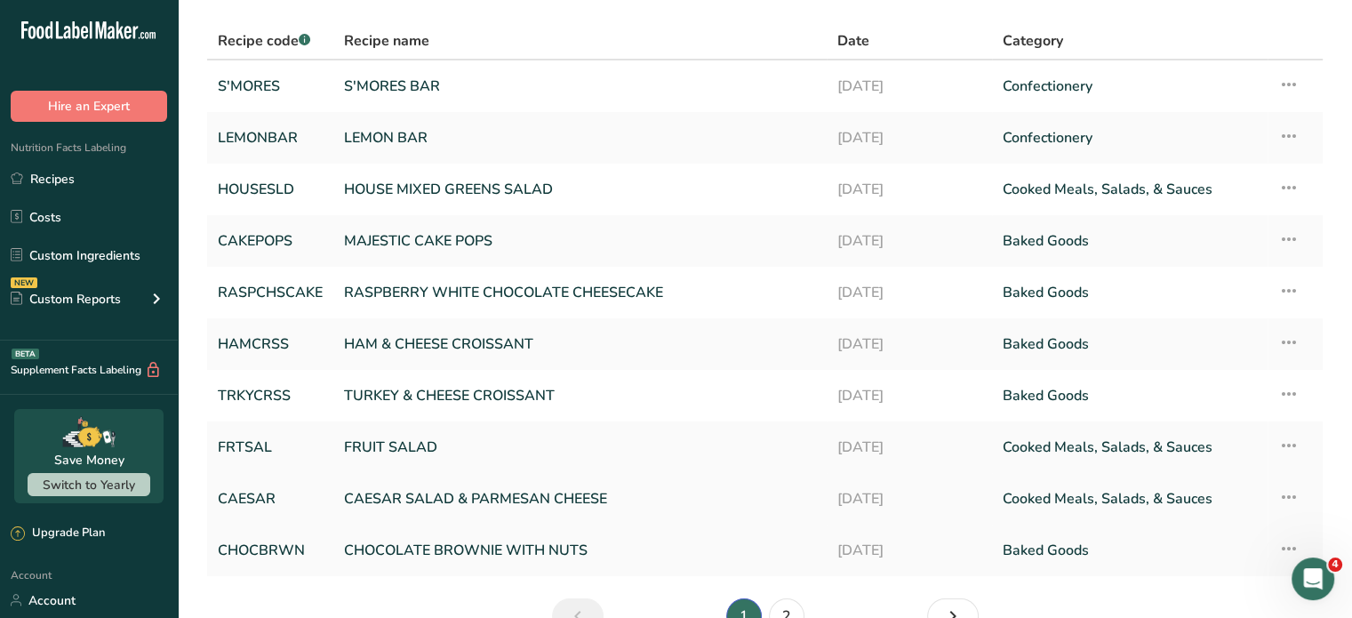
scroll to position [210, 0]
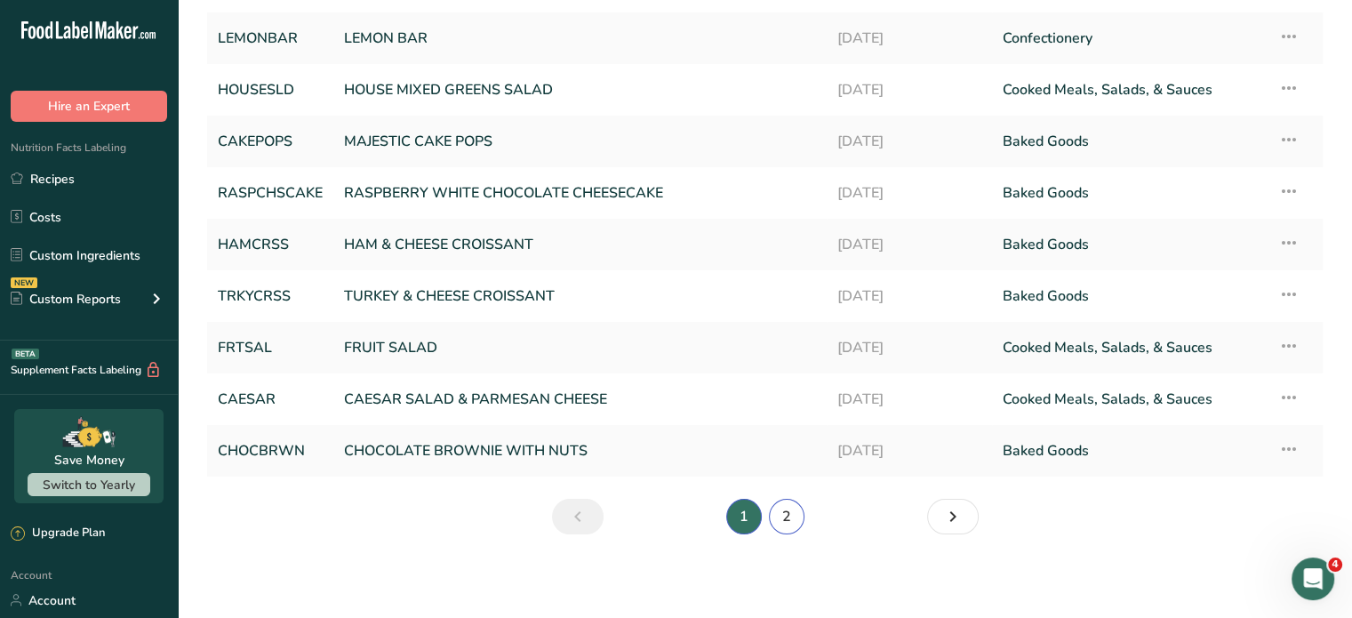
click at [790, 514] on link "2" at bounding box center [787, 517] width 36 height 36
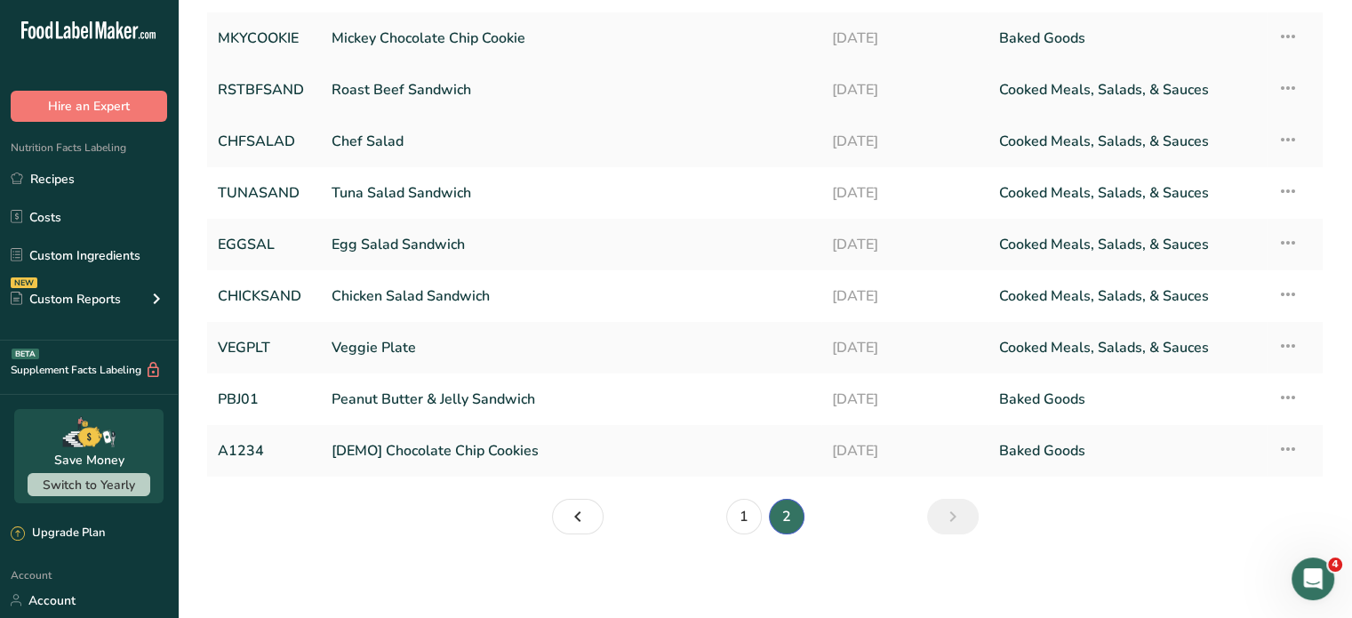
click at [380, 84] on link "Roast Beef Sandwich" at bounding box center [571, 89] width 479 height 37
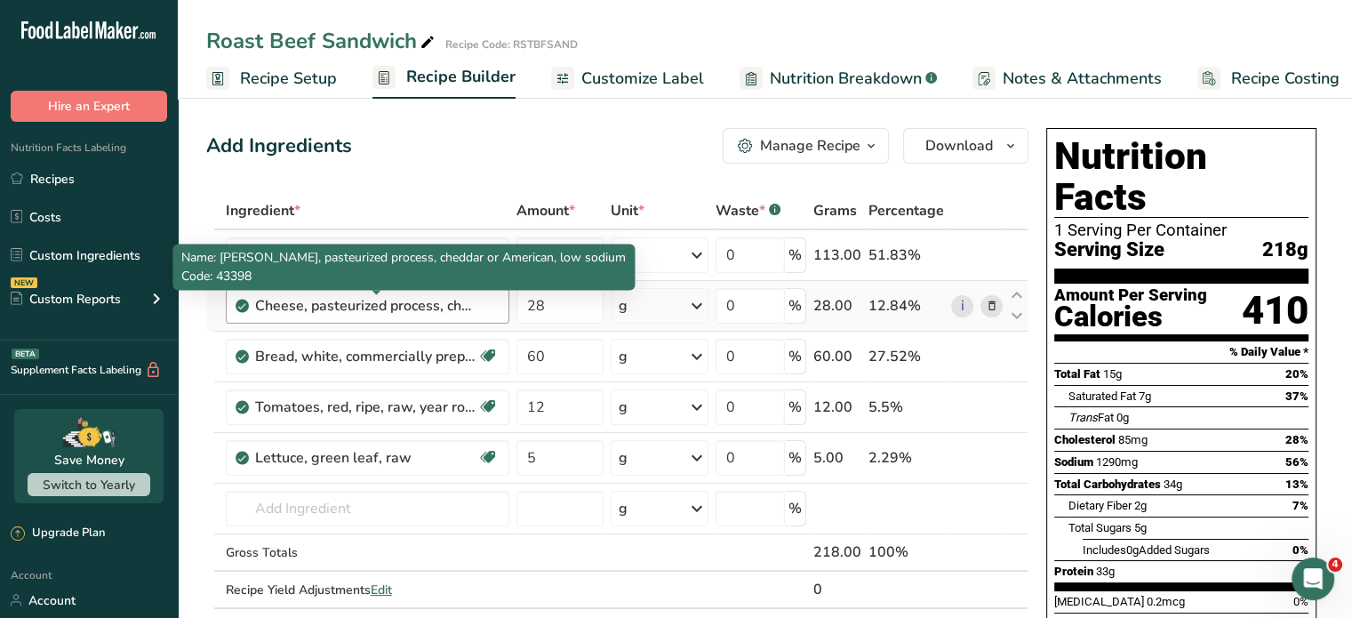
click at [466, 309] on div "Cheese, pasteurized process, cheddar or American, low sodium" at bounding box center [366, 305] width 222 height 21
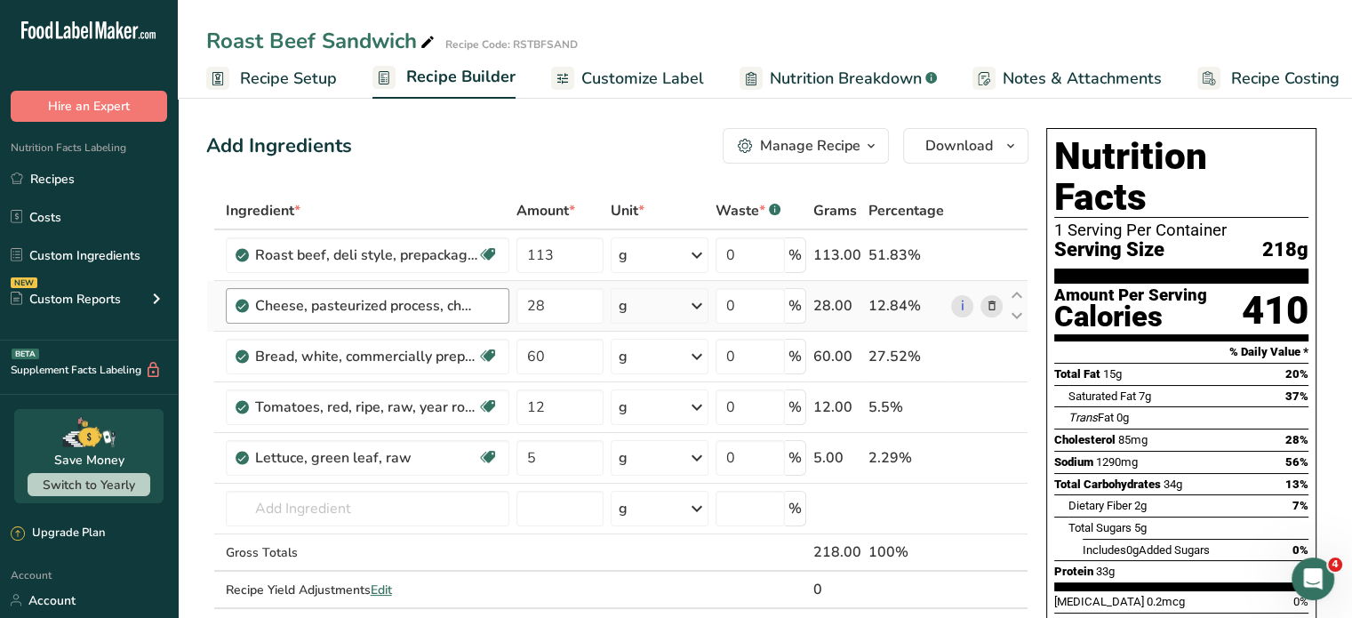
click at [442, 305] on div "Cheese, pasteurized process, cheddar or American, low sodium" at bounding box center [366, 305] width 222 height 21
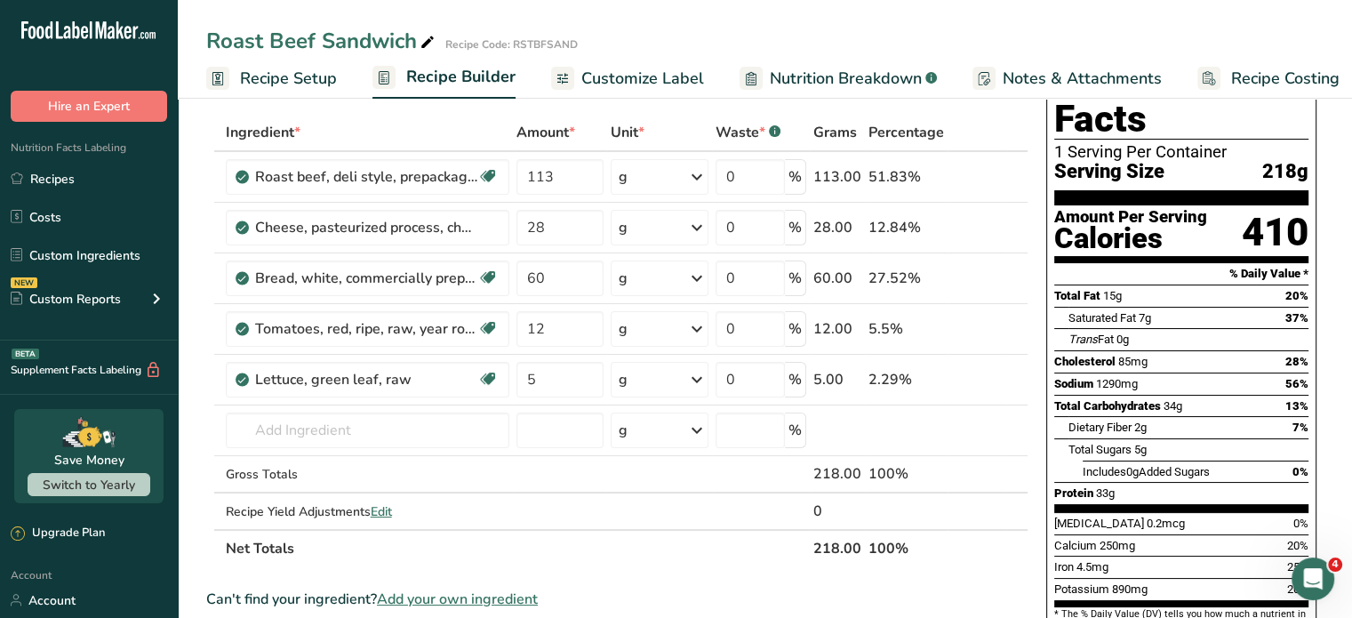
scroll to position [178, 0]
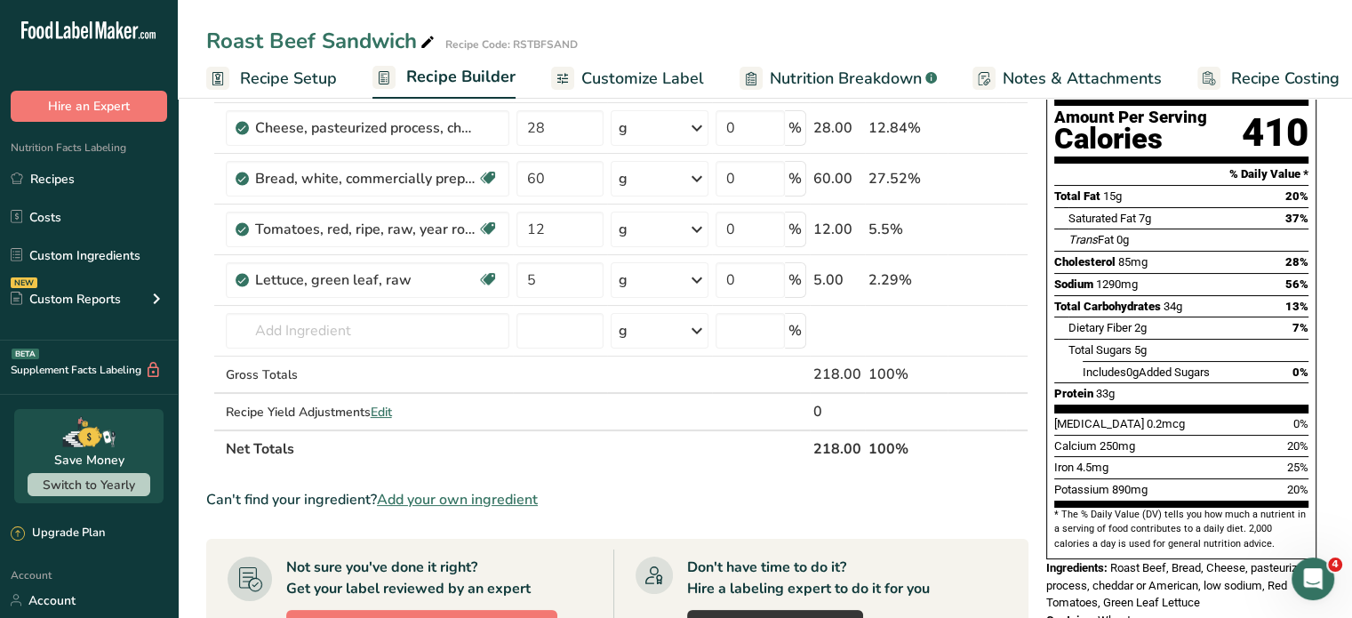
click at [609, 77] on span "Customize Label" at bounding box center [642, 79] width 123 height 24
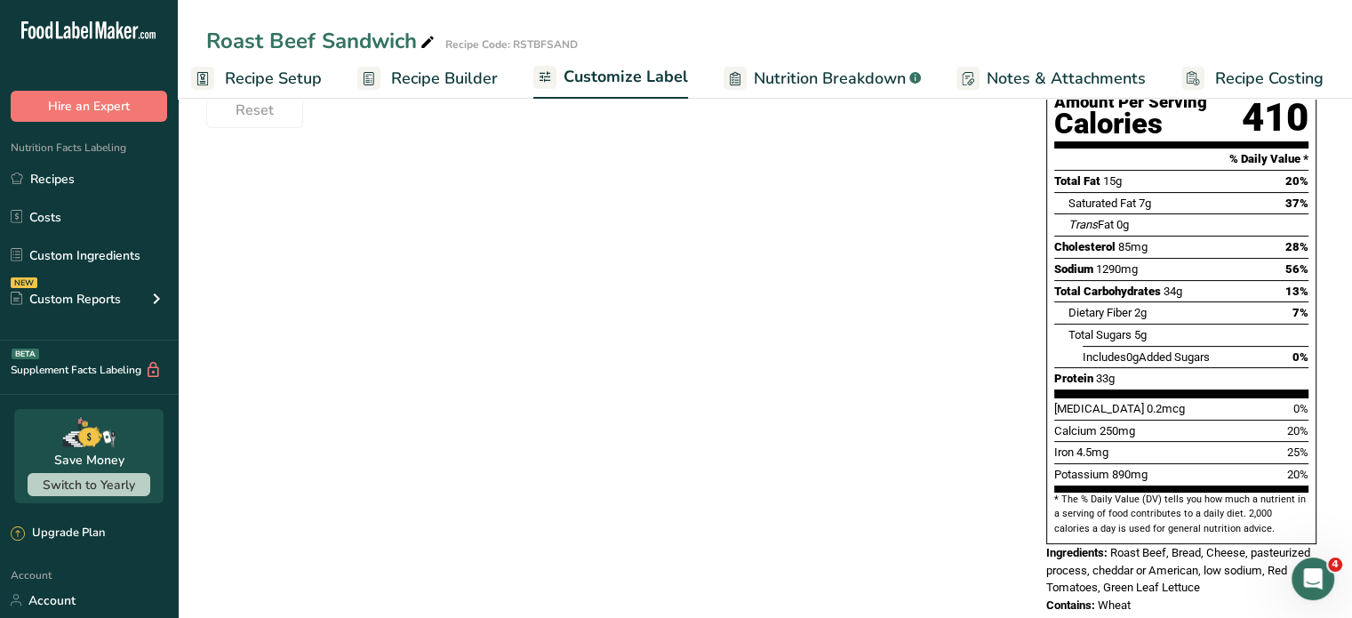
scroll to position [304, 0]
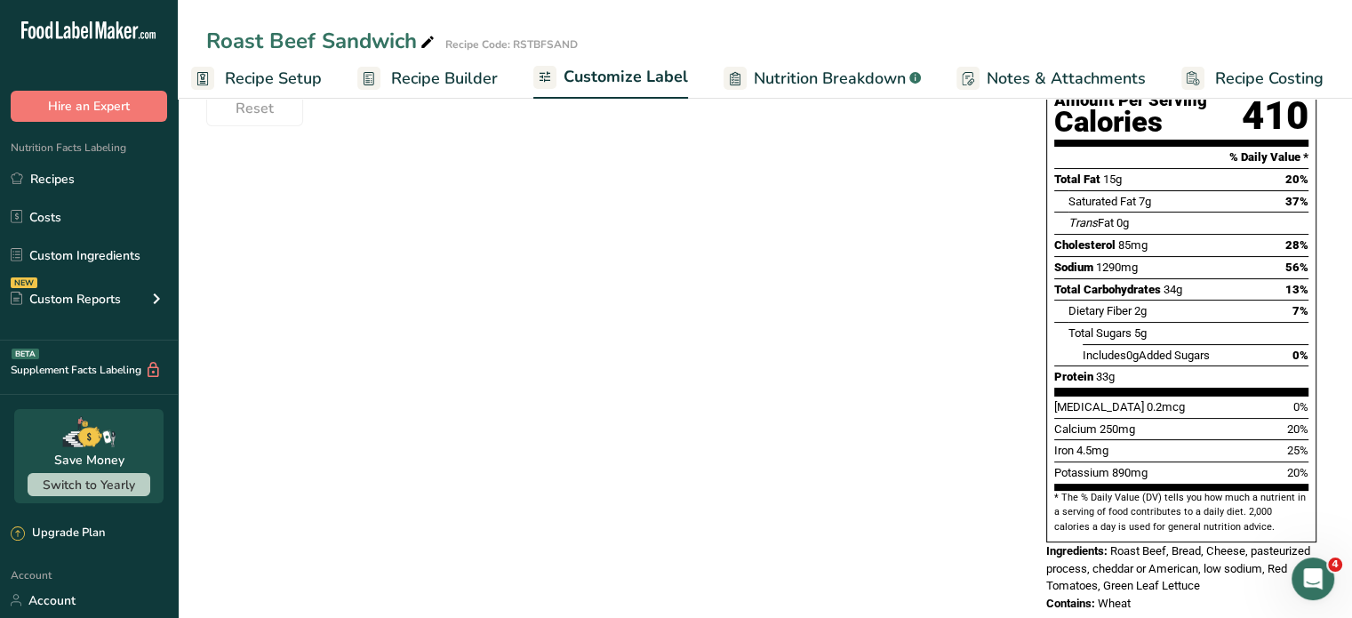
click at [1134, 595] on div "Contains: Wheat" at bounding box center [1181, 604] width 270 height 18
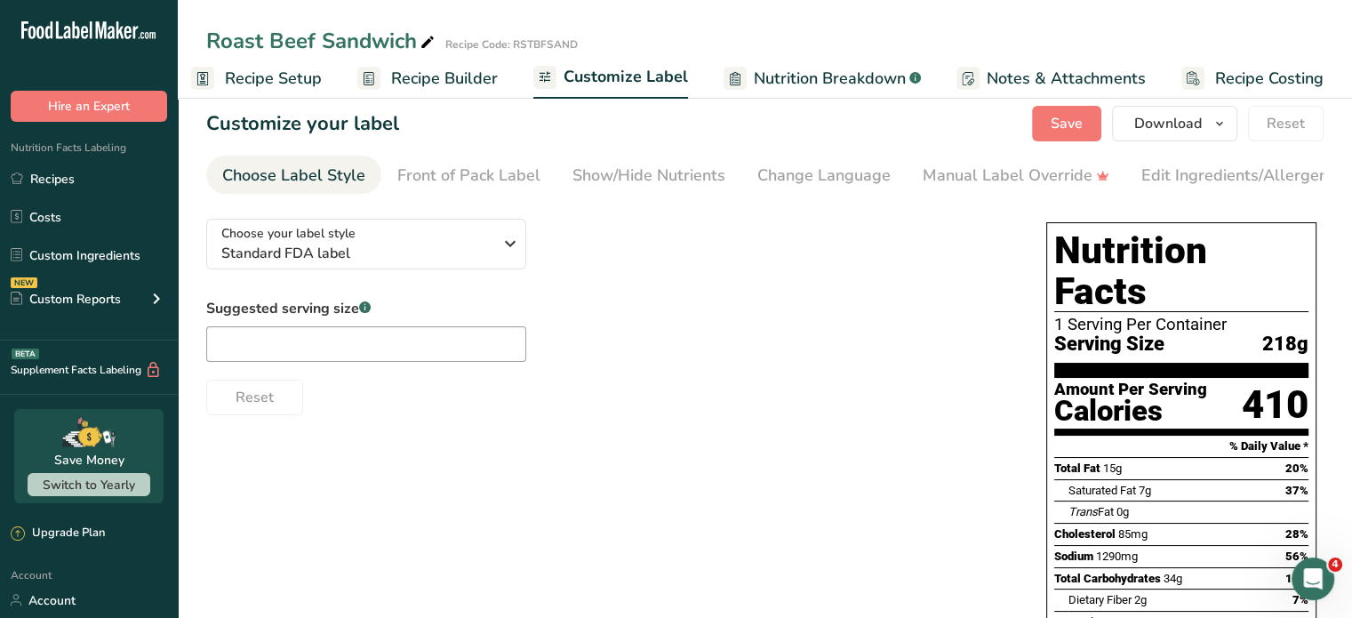
scroll to position [0, 0]
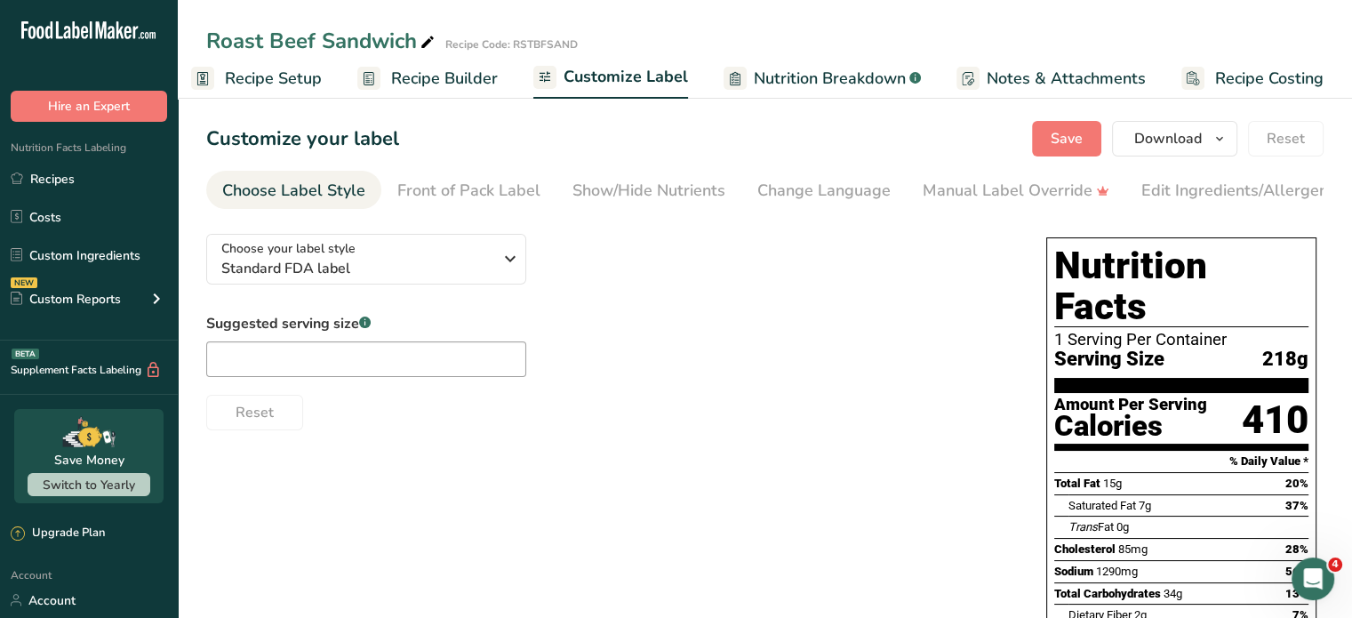
click at [826, 81] on span "Nutrition Breakdown" at bounding box center [830, 79] width 152 height 24
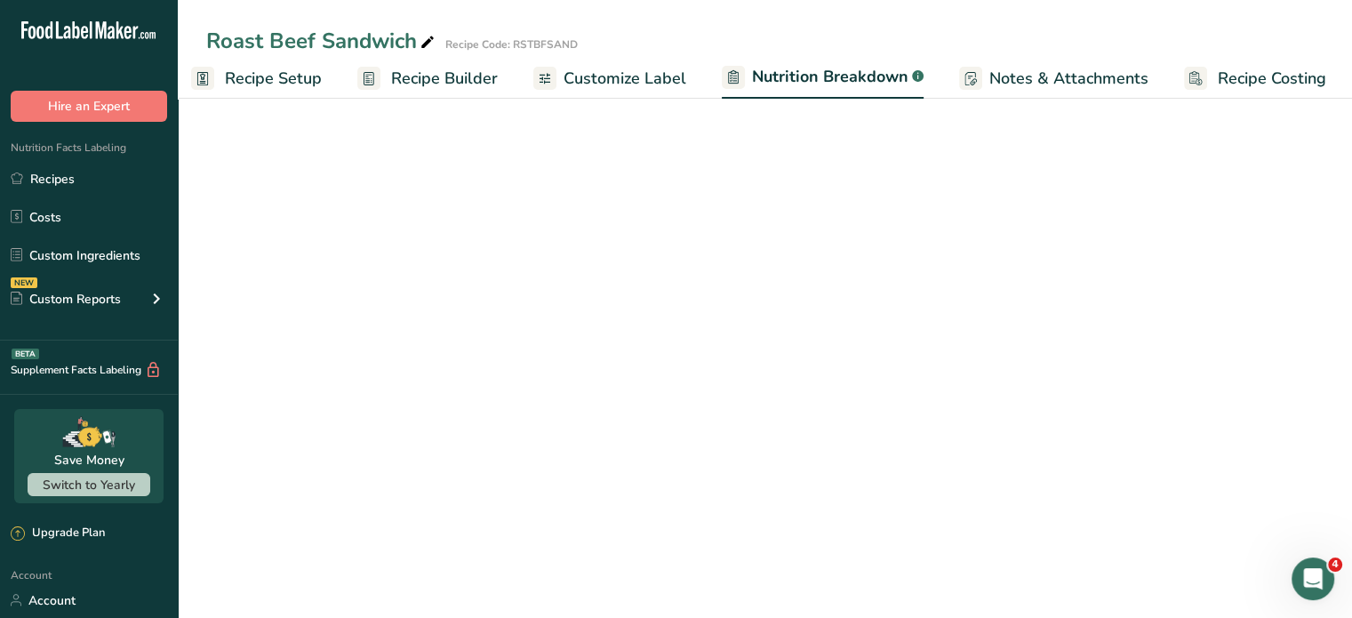
scroll to position [0, 17]
select select "Calories"
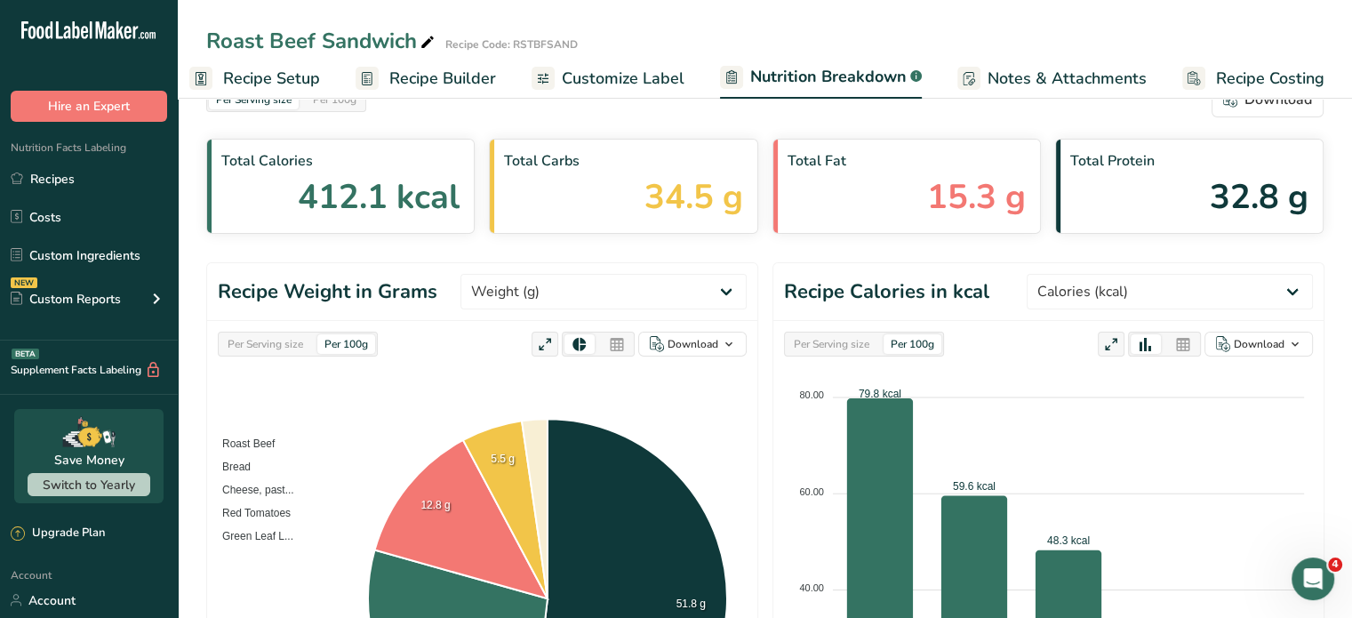
scroll to position [0, 0]
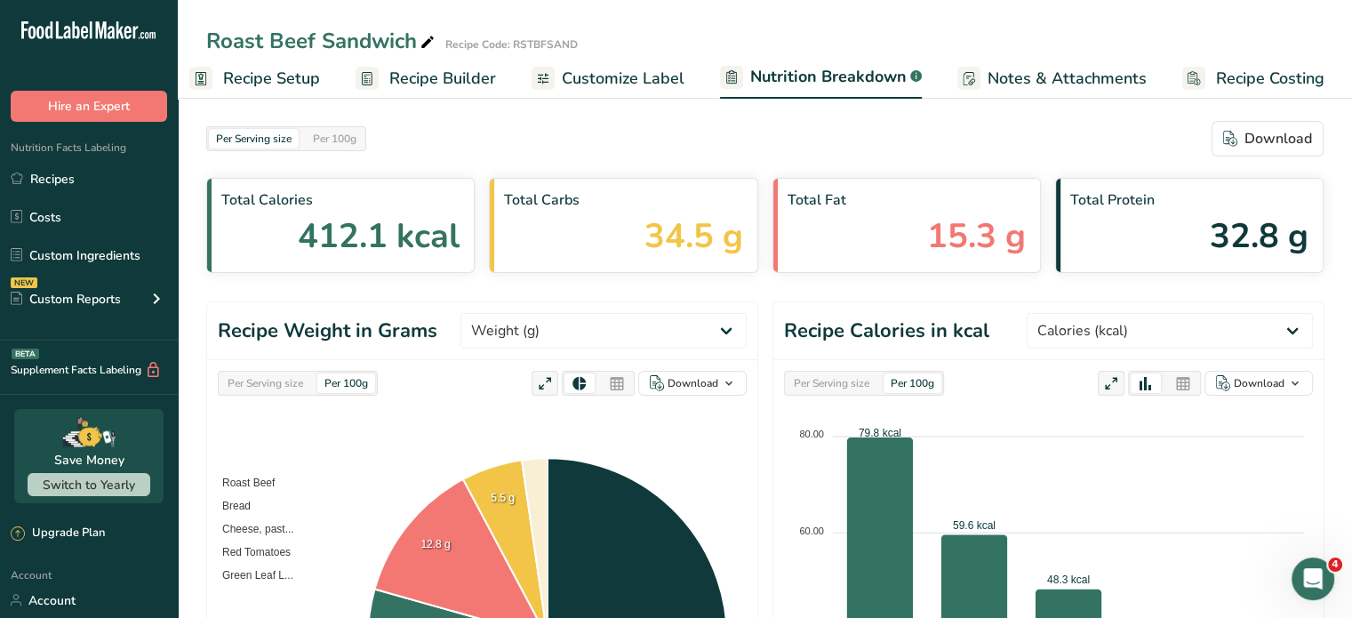
click at [270, 77] on span "Recipe Setup" at bounding box center [271, 79] width 97 height 24
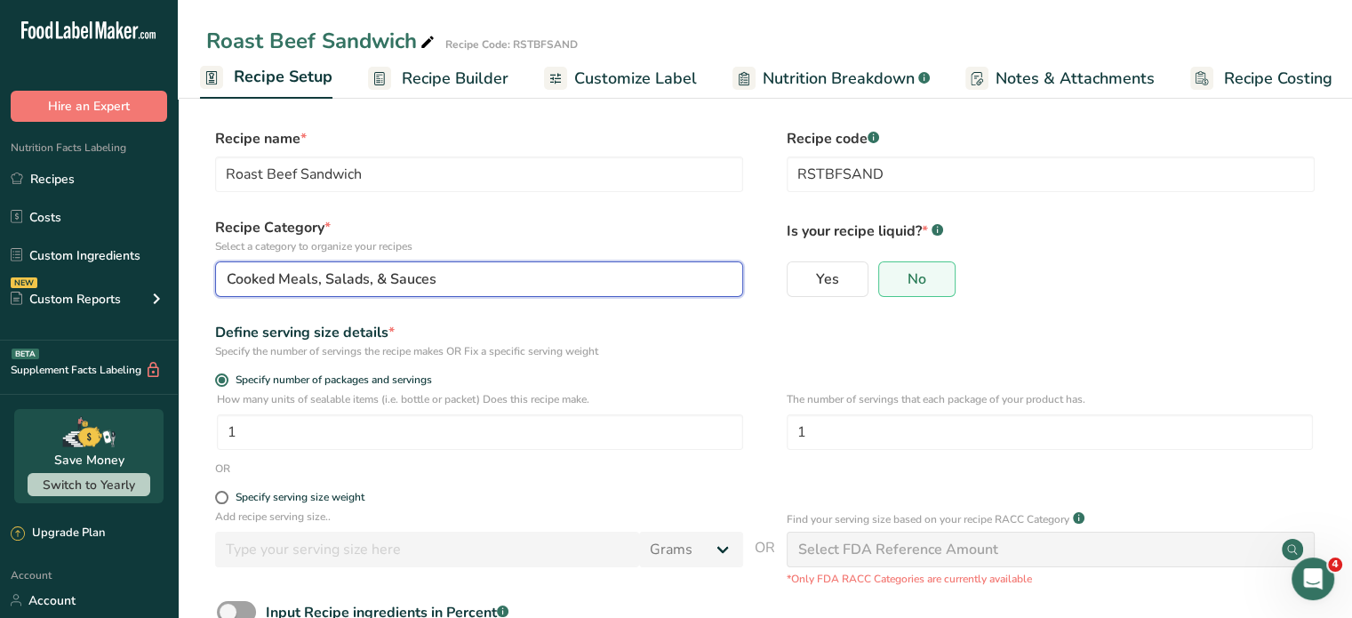
click at [485, 273] on div "Cooked Meals, Salads, & Sauces" at bounding box center [474, 278] width 494 height 21
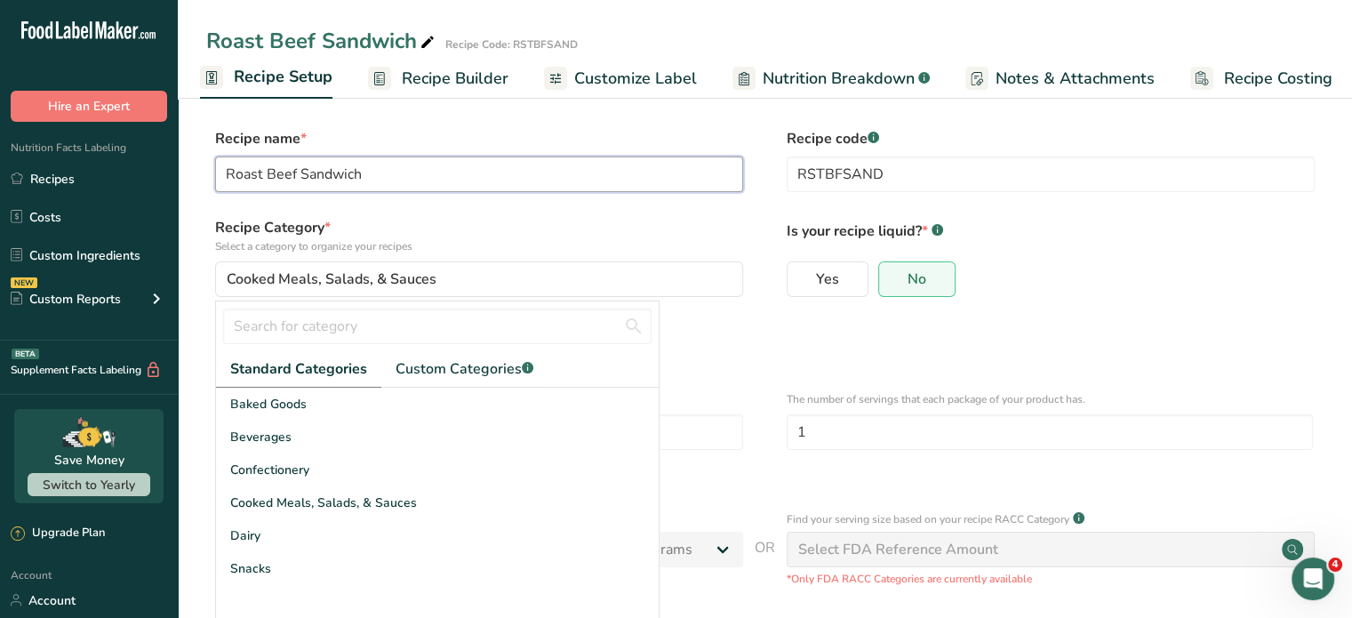
click at [480, 173] on input "Roast Beef Sandwich" at bounding box center [479, 174] width 528 height 36
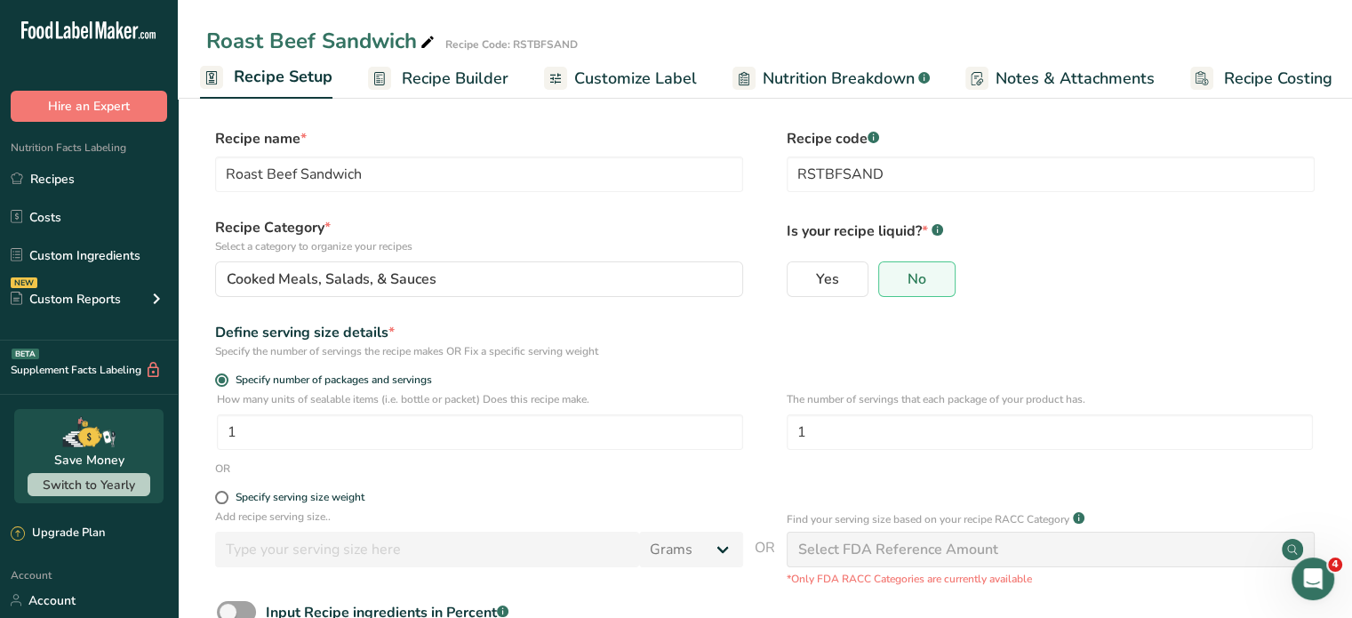
click at [804, 79] on span "Nutrition Breakdown" at bounding box center [839, 79] width 152 height 24
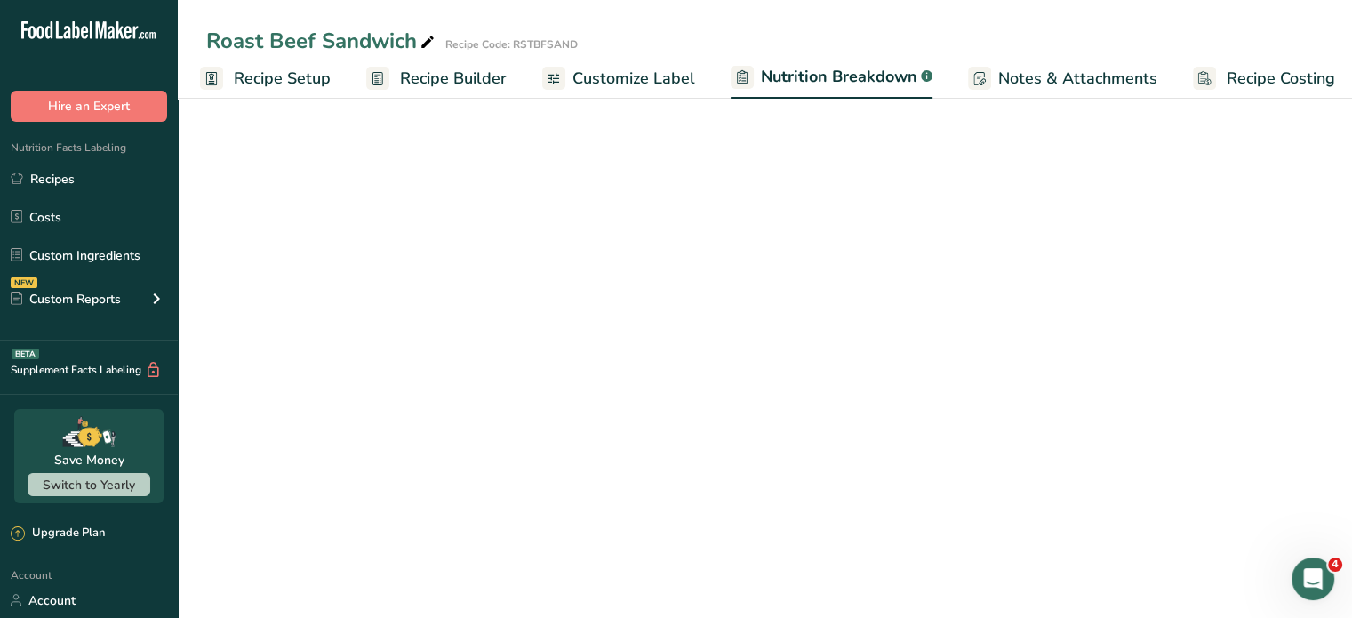
scroll to position [0, 17]
select select "Calories"
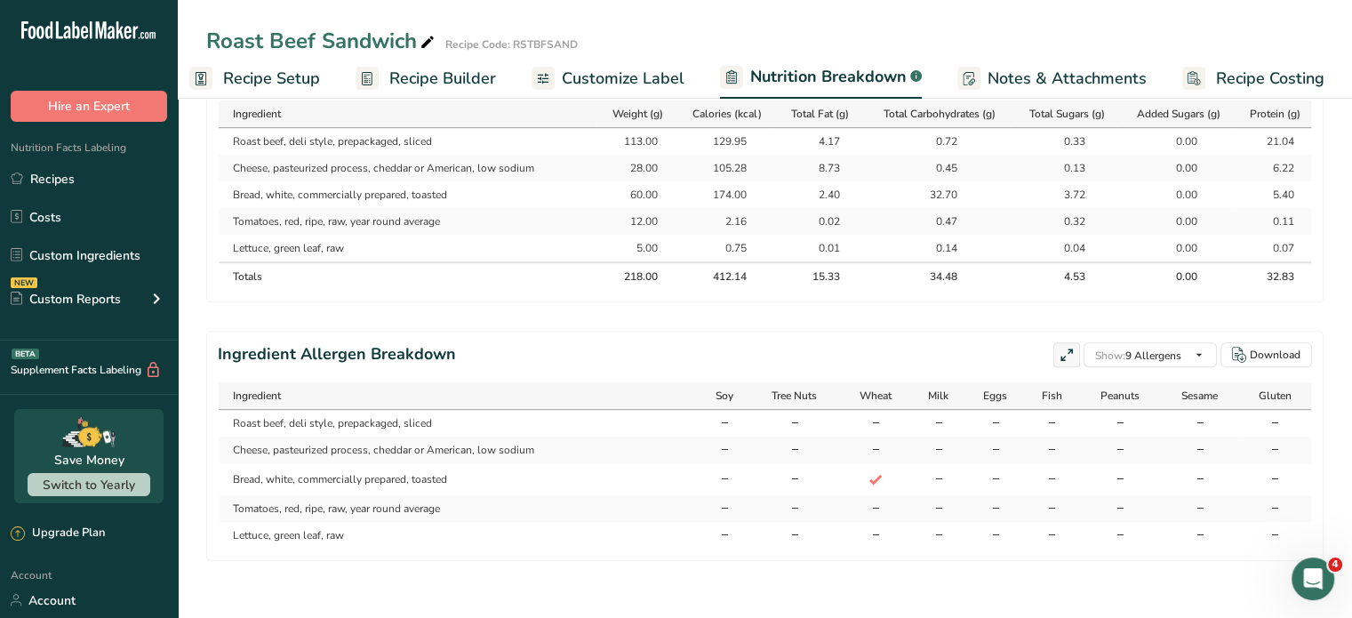
scroll to position [921, 0]
click at [876, 442] on icon at bounding box center [875, 450] width 11 height 16
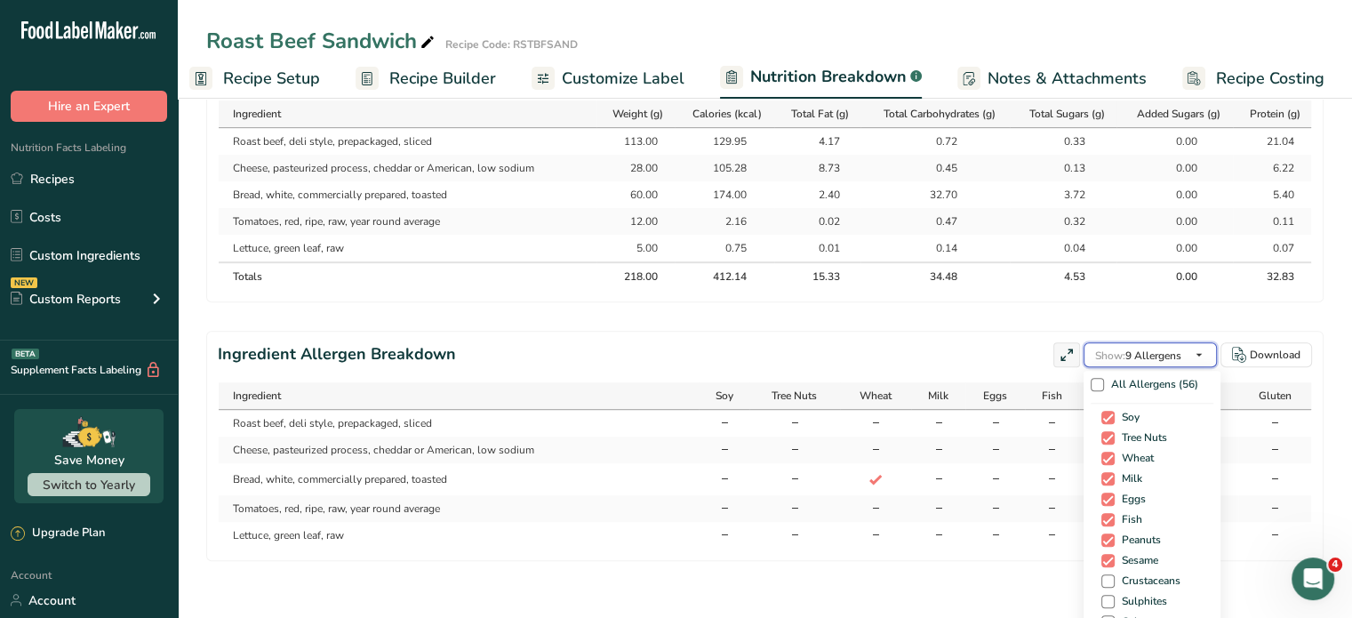
click at [1155, 348] on span "Show: 9 Allergens" at bounding box center [1138, 355] width 86 height 14
click at [1101, 472] on span at bounding box center [1107, 478] width 13 height 13
click at [1101, 473] on input "Milk" at bounding box center [1107, 479] width 12 height 12
click at [1101, 480] on span at bounding box center [1107, 478] width 13 height 13
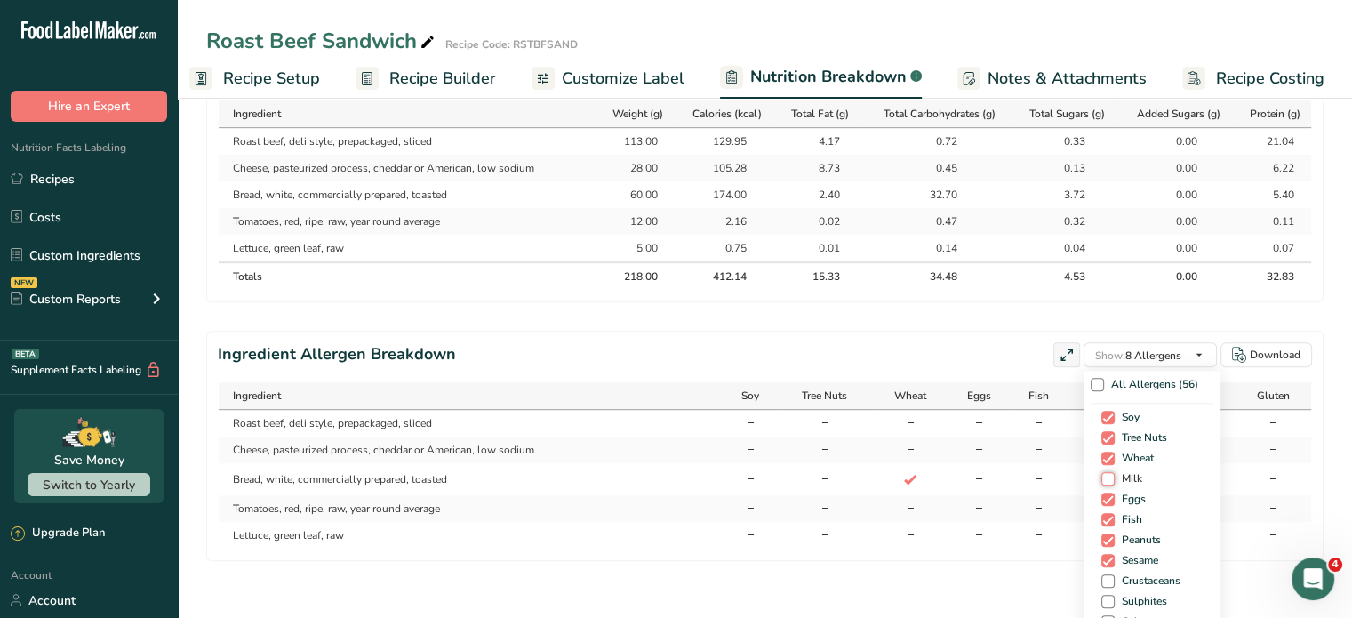
click at [1101, 480] on input "Milk" at bounding box center [1107, 479] width 12 height 12
checkbox input "true"
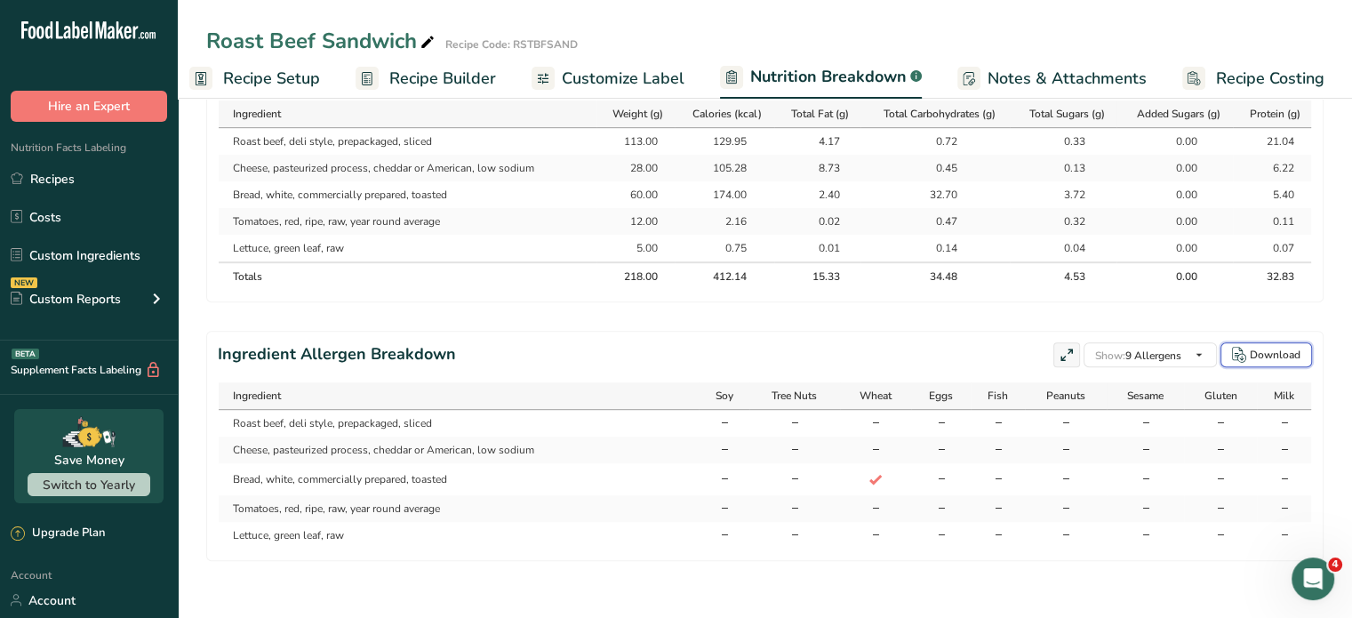
click at [1269, 355] on div "Download" at bounding box center [1275, 355] width 51 height 16
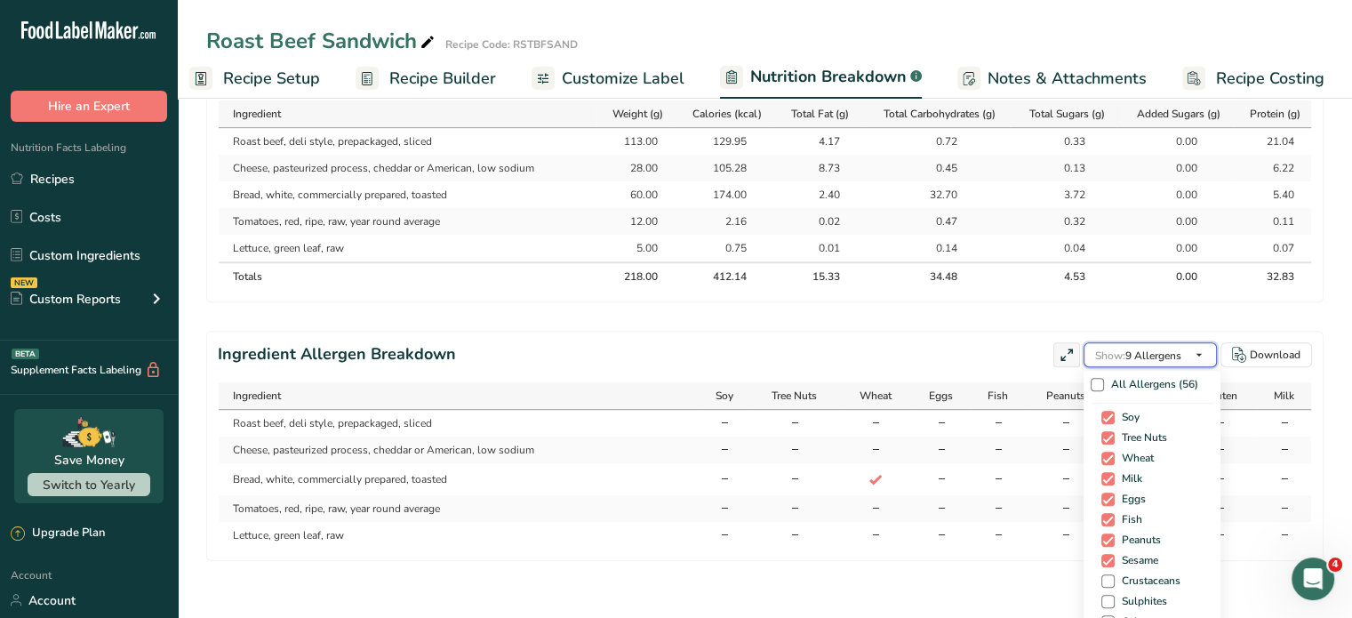
click at [1192, 353] on icon "button" at bounding box center [1199, 355] width 14 height 22
click at [1091, 389] on span at bounding box center [1097, 384] width 13 height 13
click at [1091, 389] on input "All Allergens (56)" at bounding box center [1097, 385] width 12 height 12
checkbox input "true"
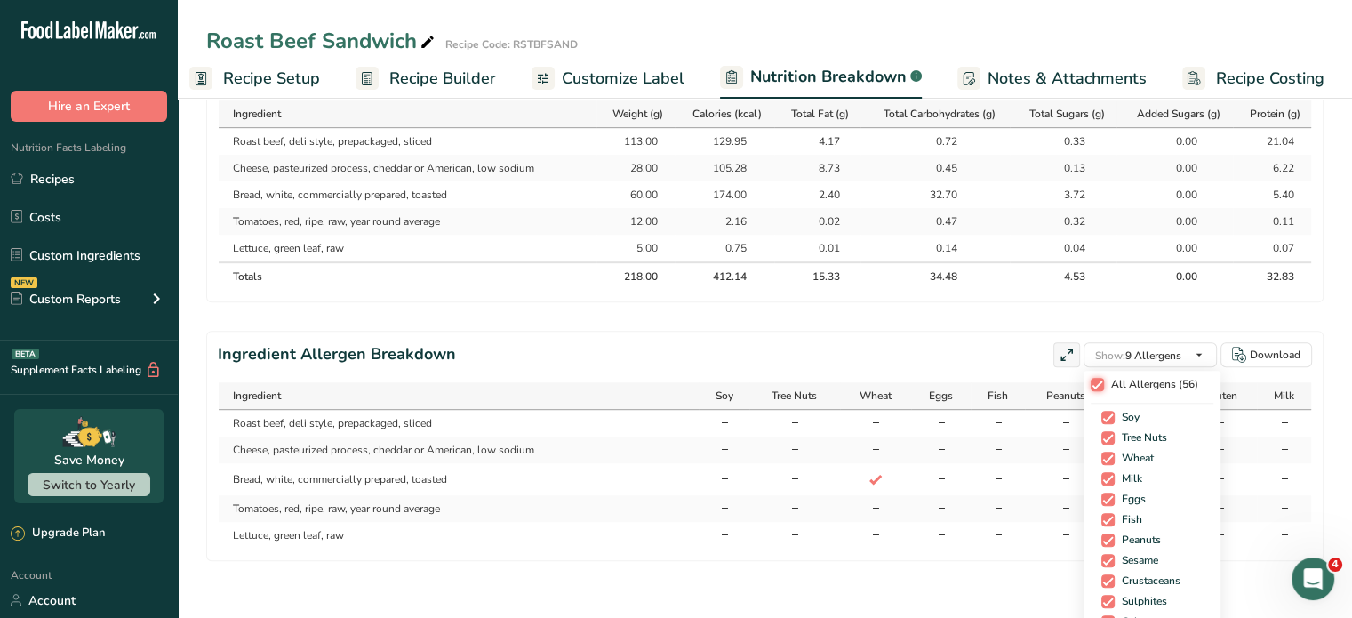
checkbox input "true"
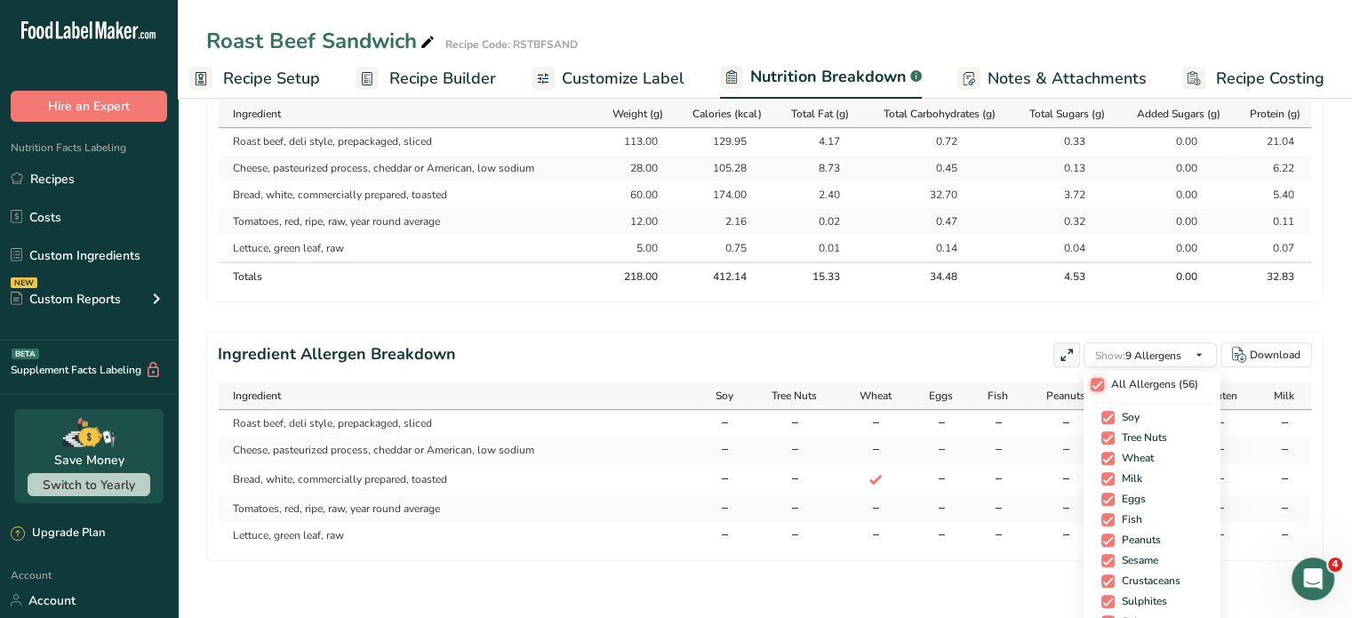
checkbox input "true"
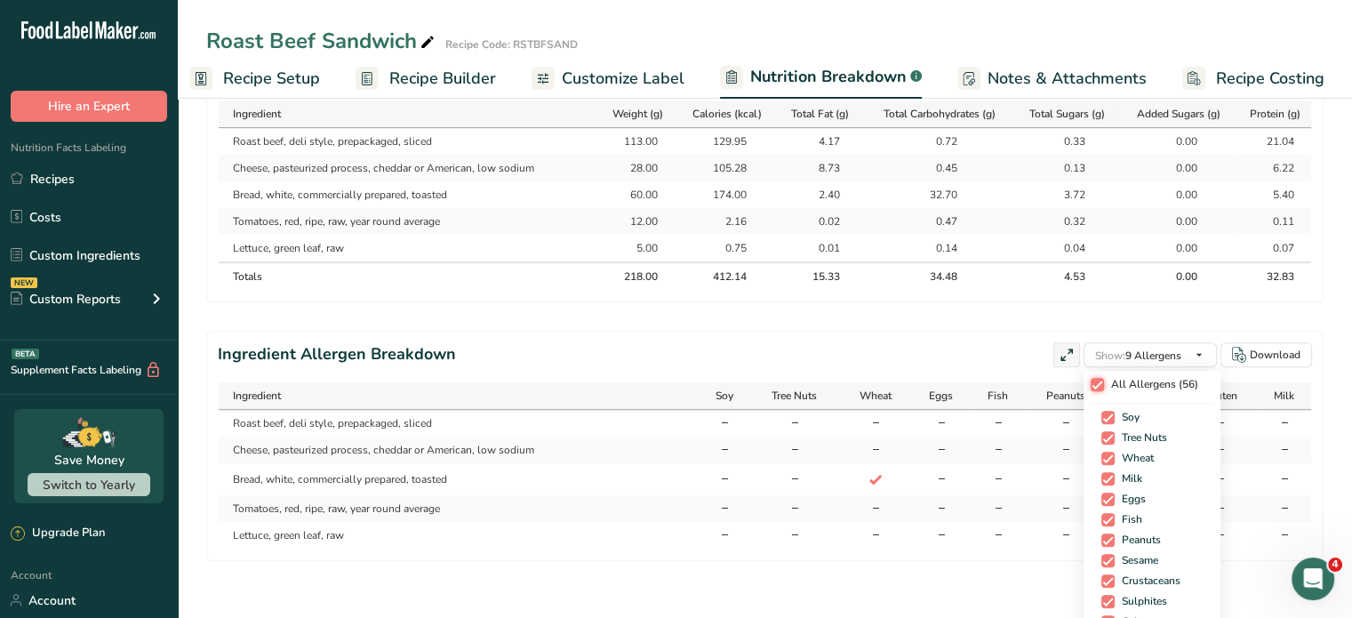
checkbox input "true"
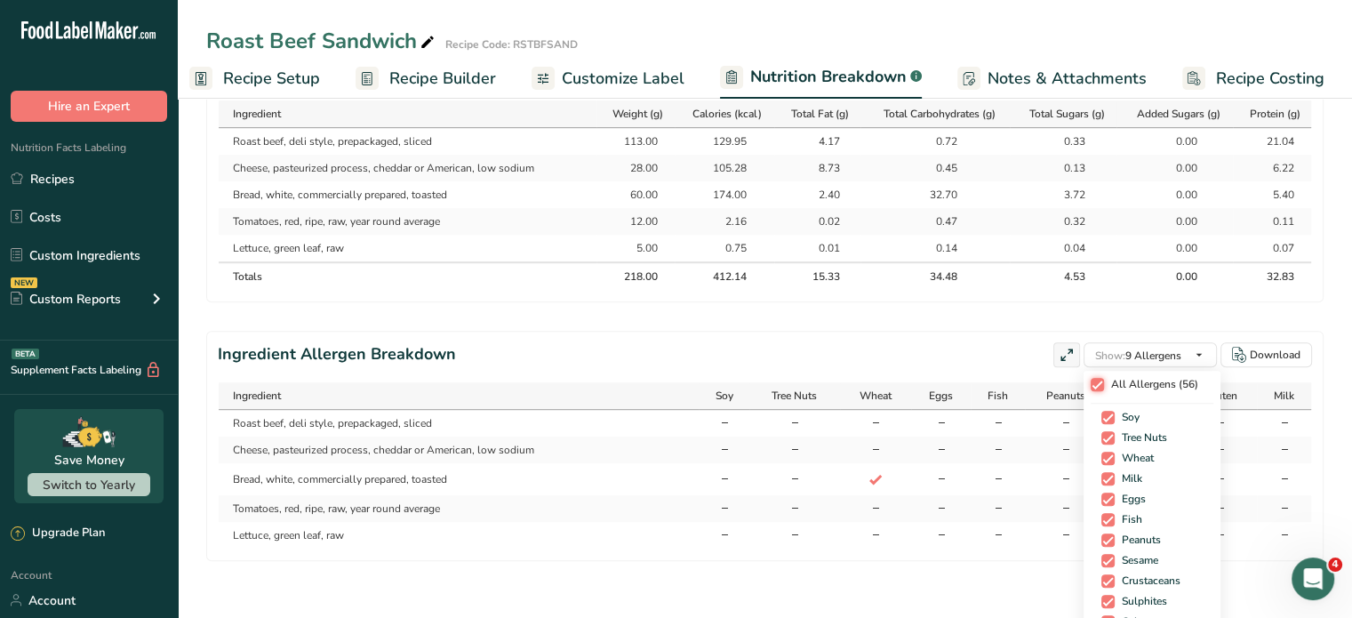
checkbox input "true"
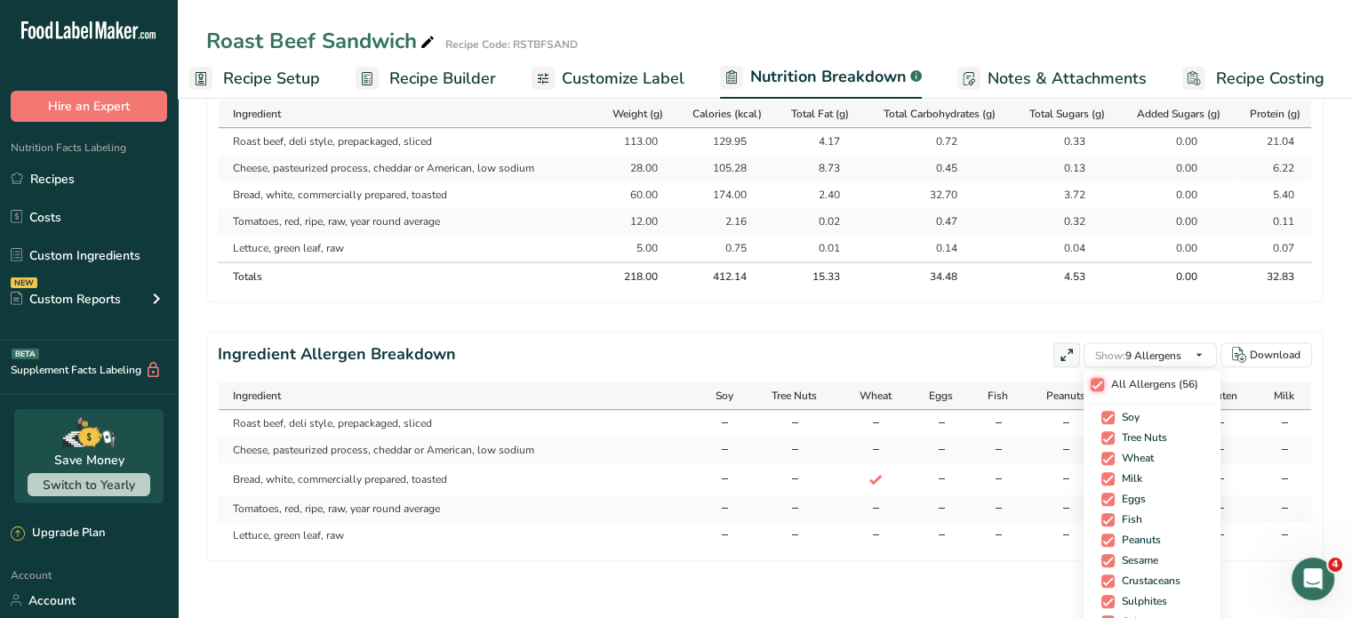
checkbox input "true"
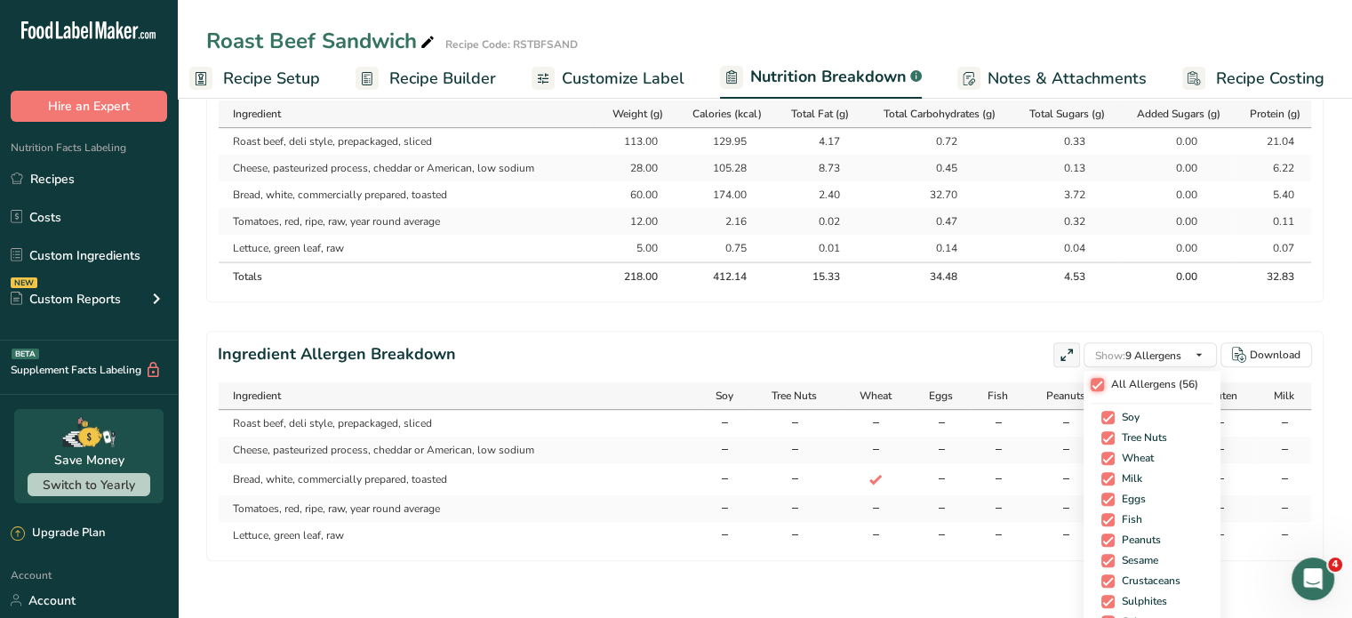
checkbox input "true"
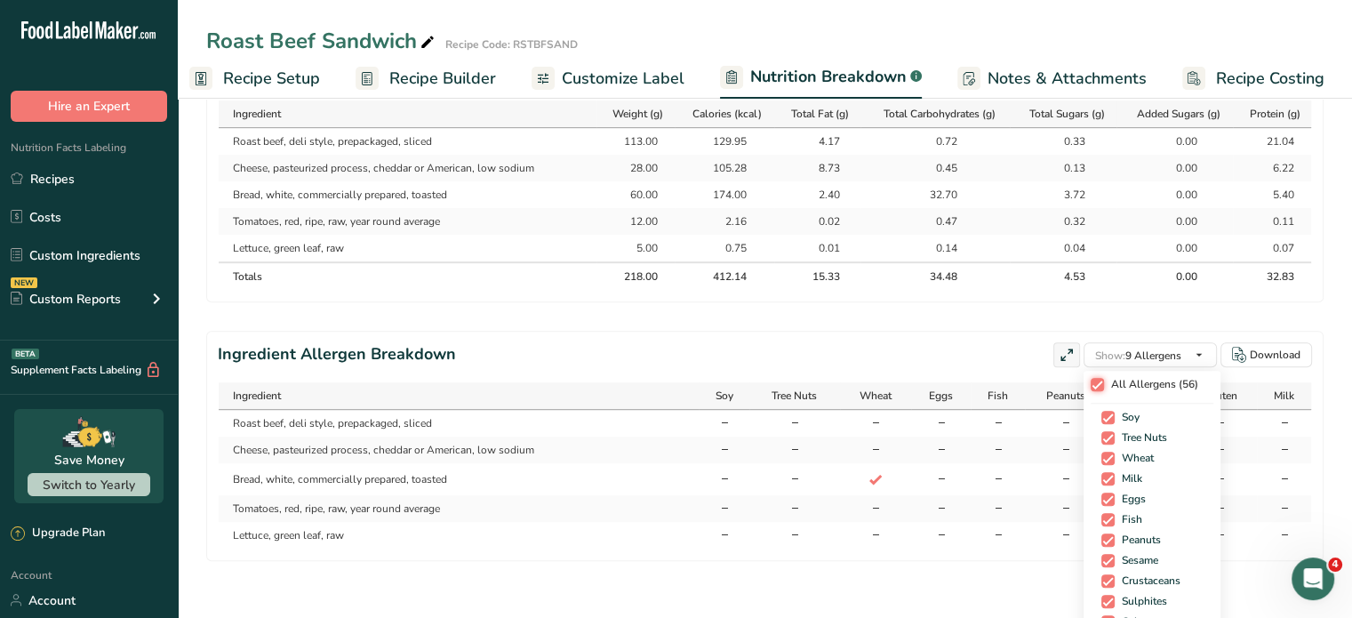
checkbox input "true"
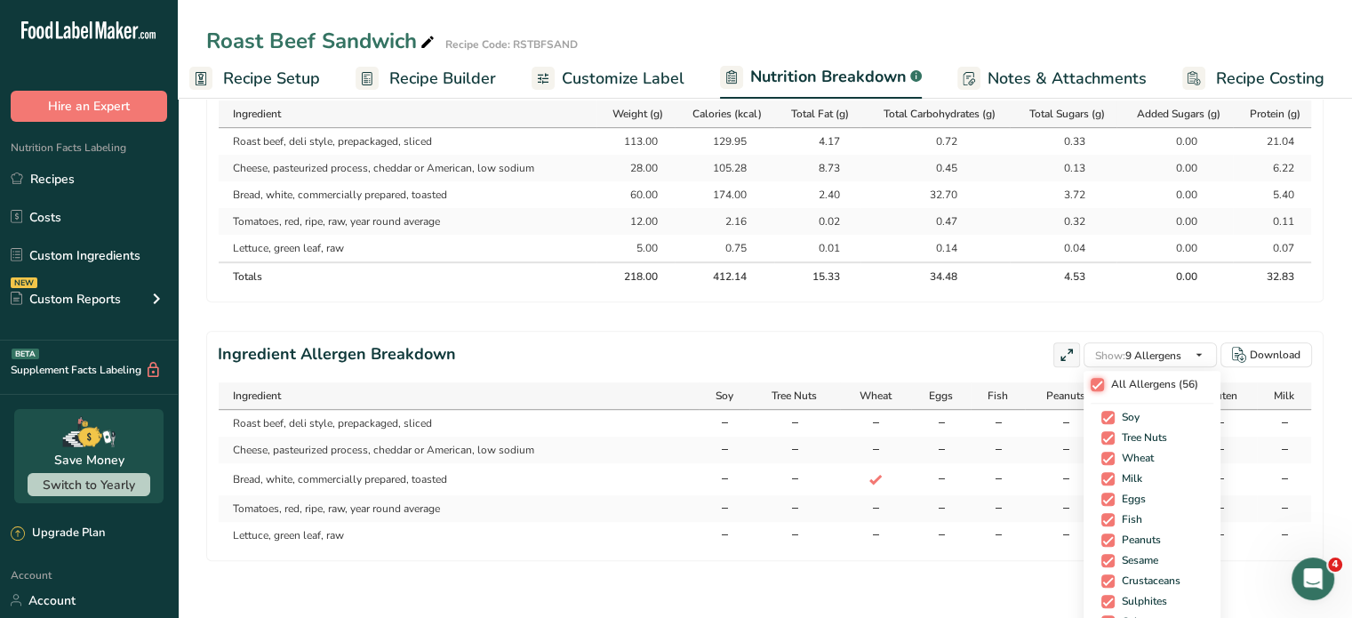
checkbox input "true"
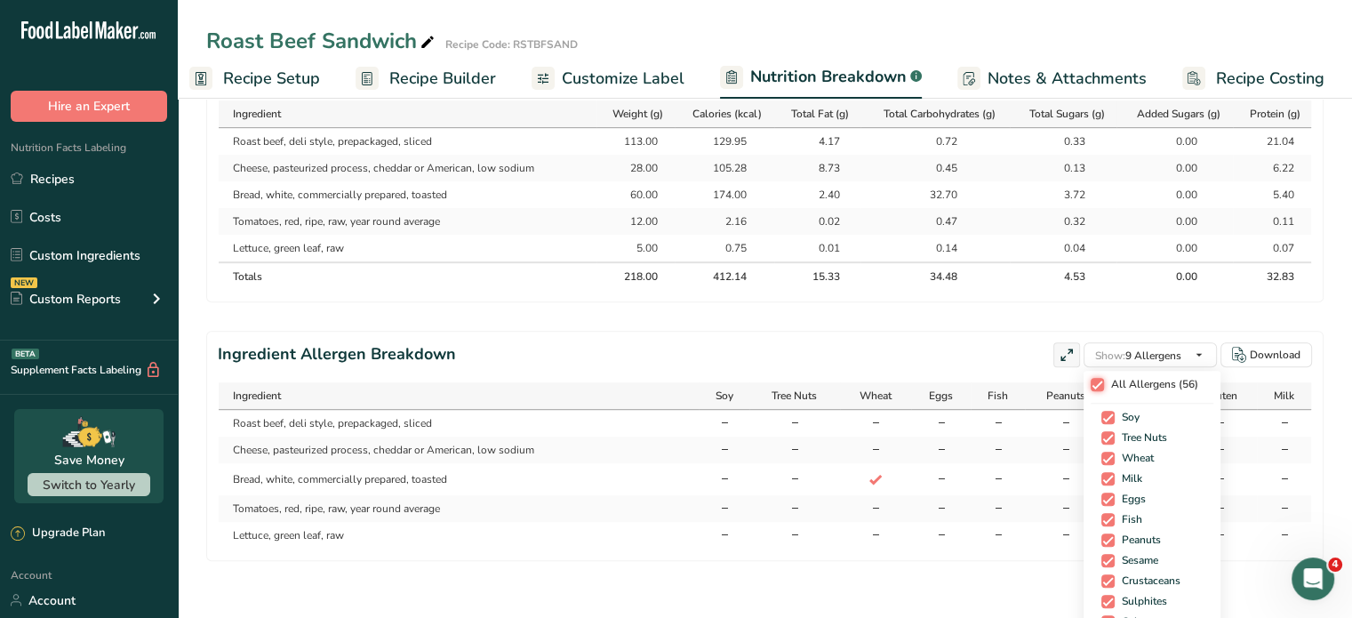
checkbox input "true"
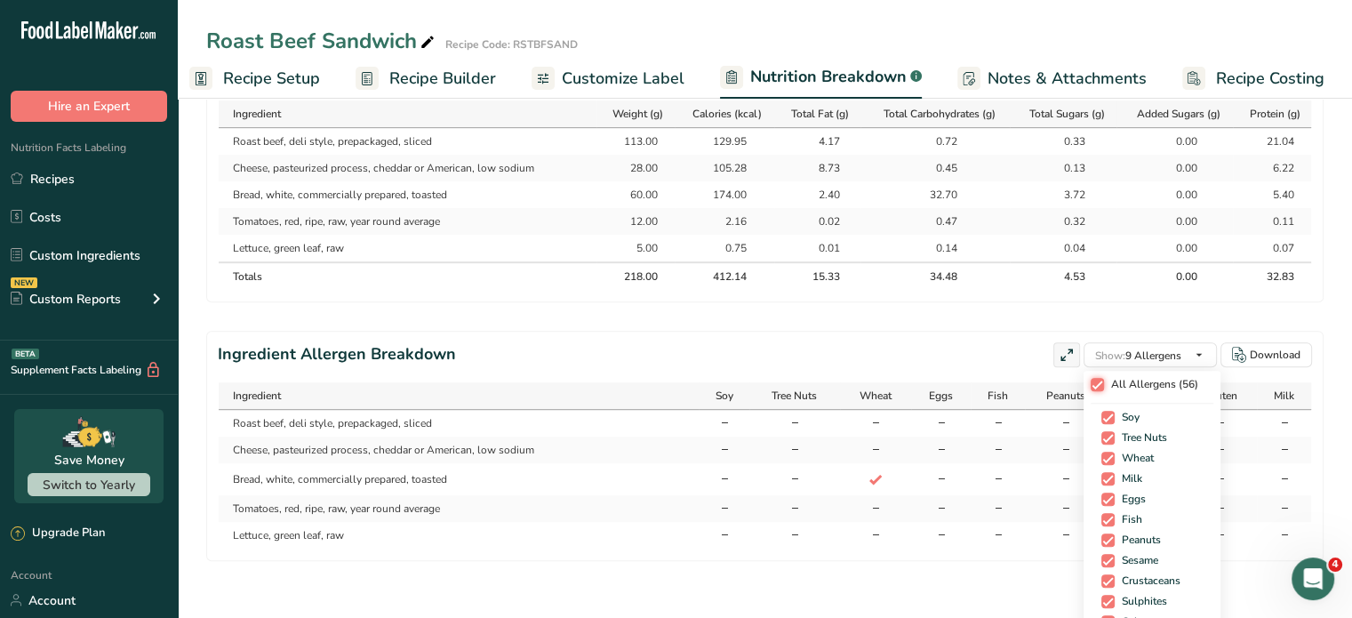
checkbox input "true"
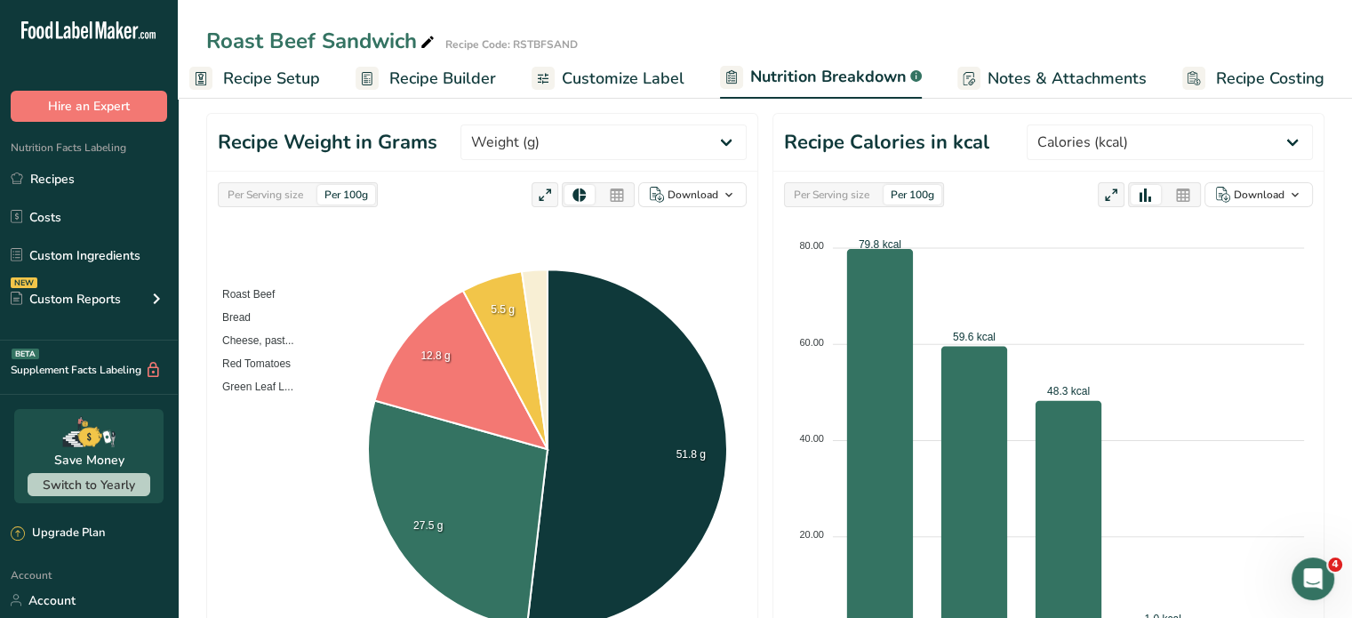
scroll to position [0, 0]
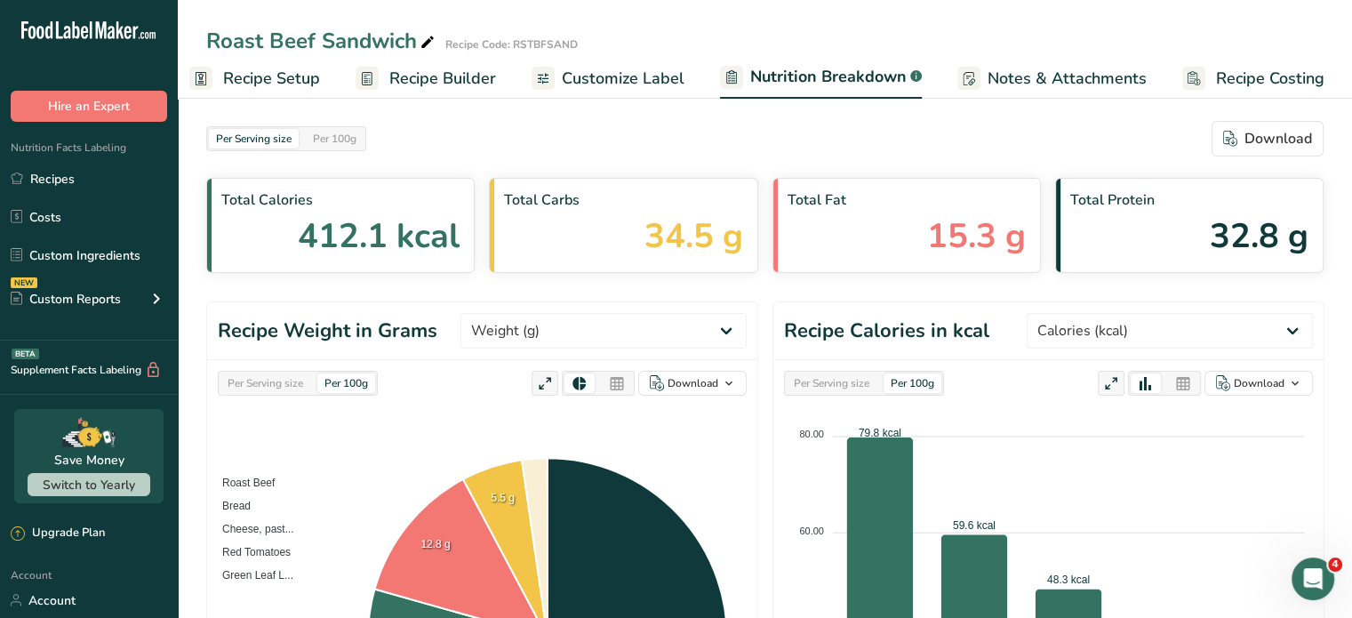
click at [439, 77] on span "Recipe Builder" at bounding box center [442, 79] width 107 height 24
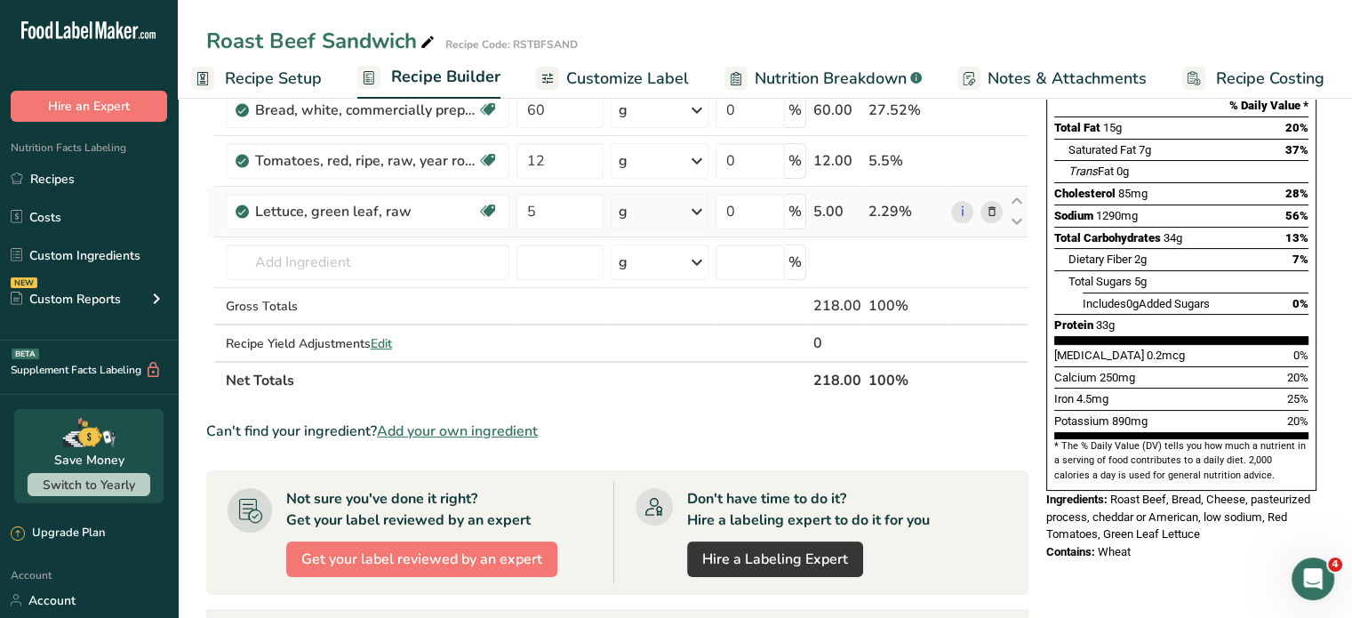
scroll to position [356, 0]
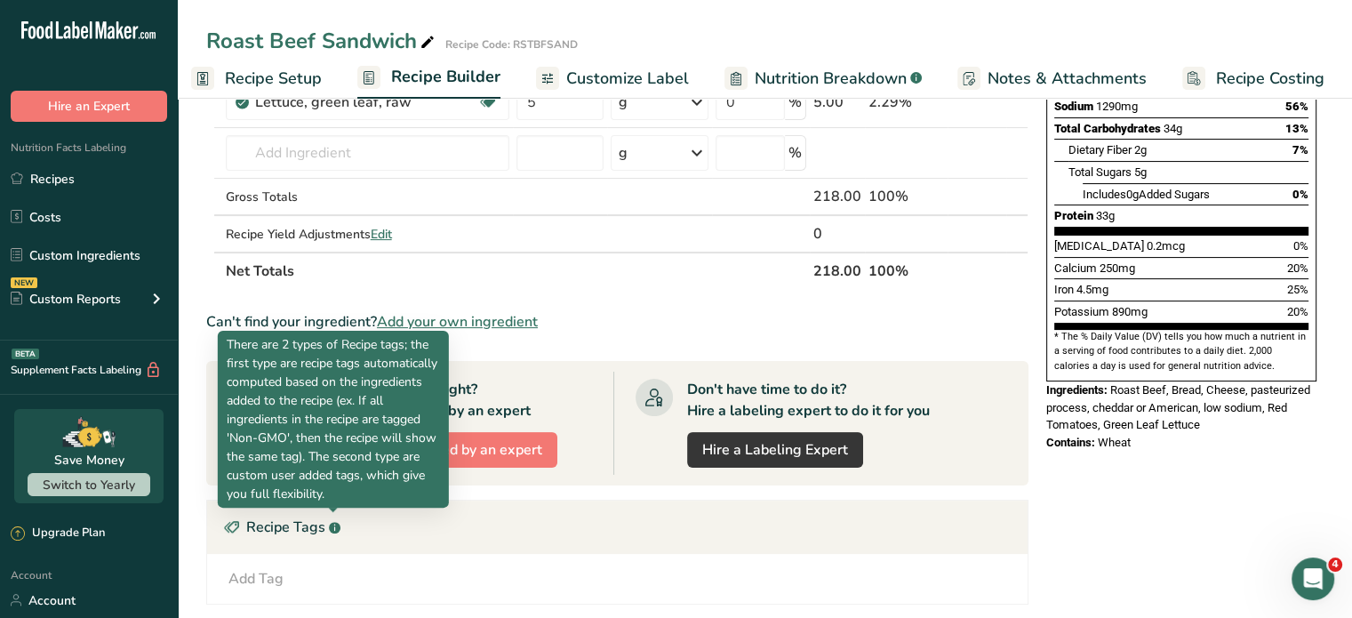
click at [332, 525] on g at bounding box center [335, 528] width 12 height 12
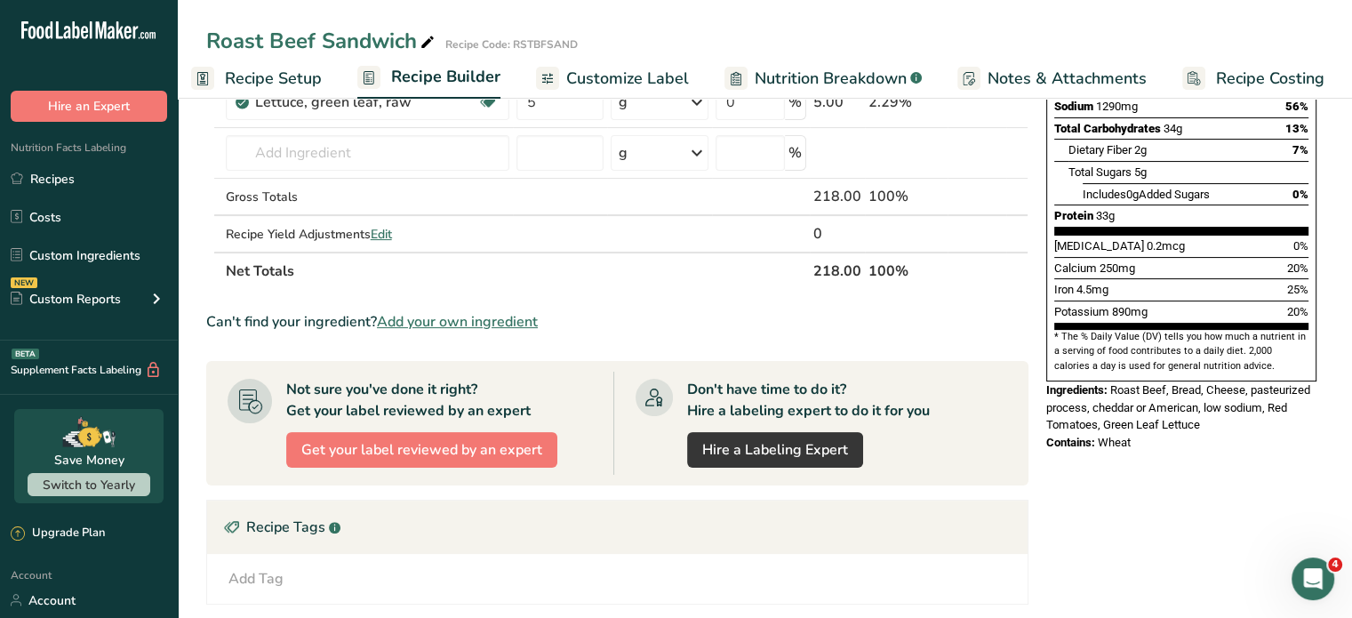
click at [334, 526] on icon at bounding box center [334, 528] width 1 height 4
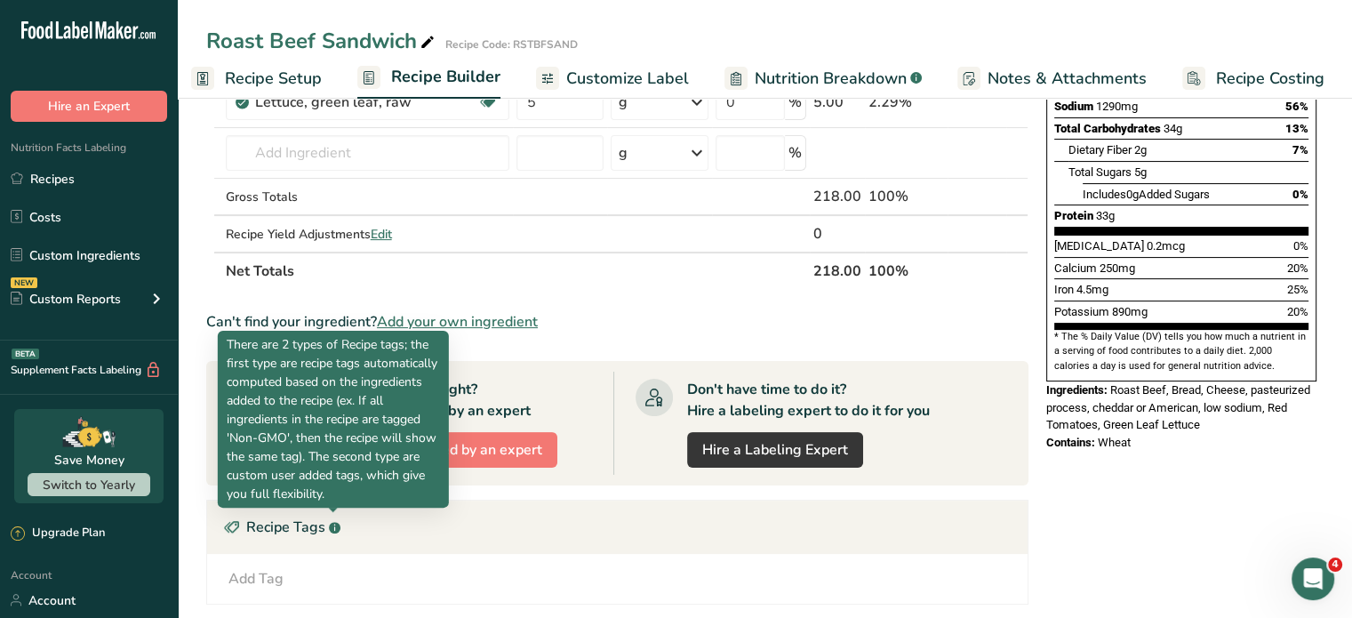
click at [338, 451] on p "There are 2 types of Recipe tags; the first type are recipe tags automatically …" at bounding box center [333, 419] width 213 height 168
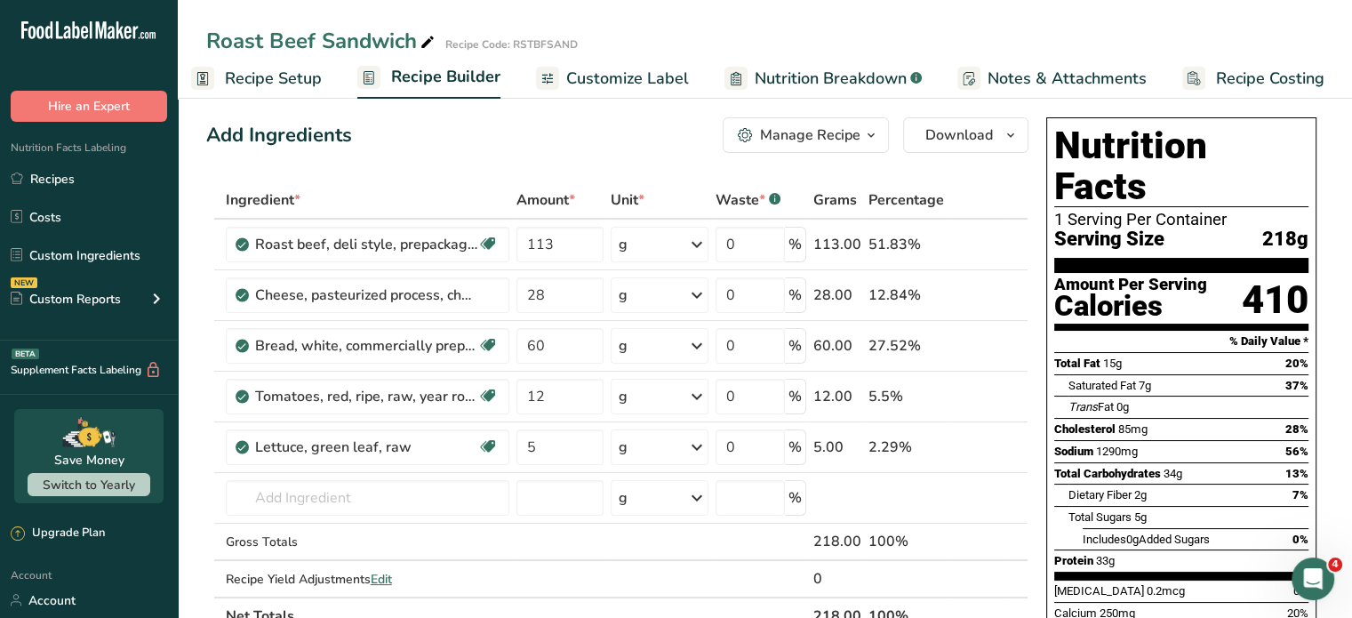
scroll to position [0, 0]
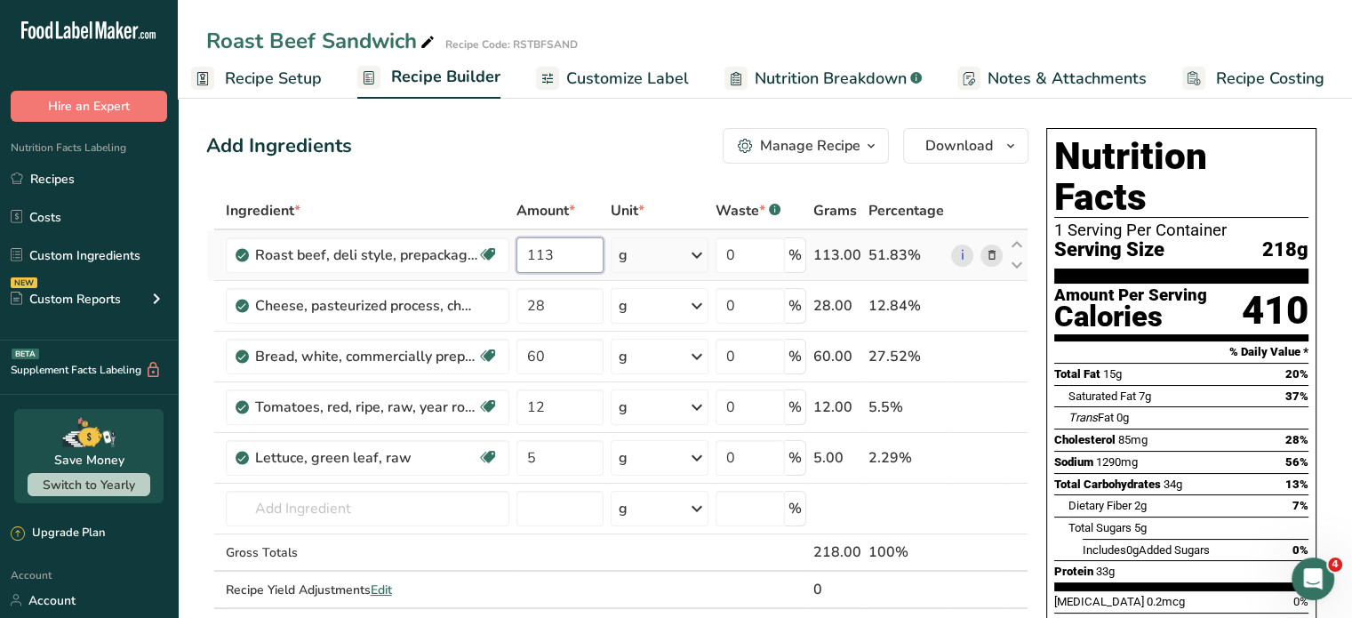
click at [566, 253] on input "113" at bounding box center [559, 255] width 87 height 36
type input "112"
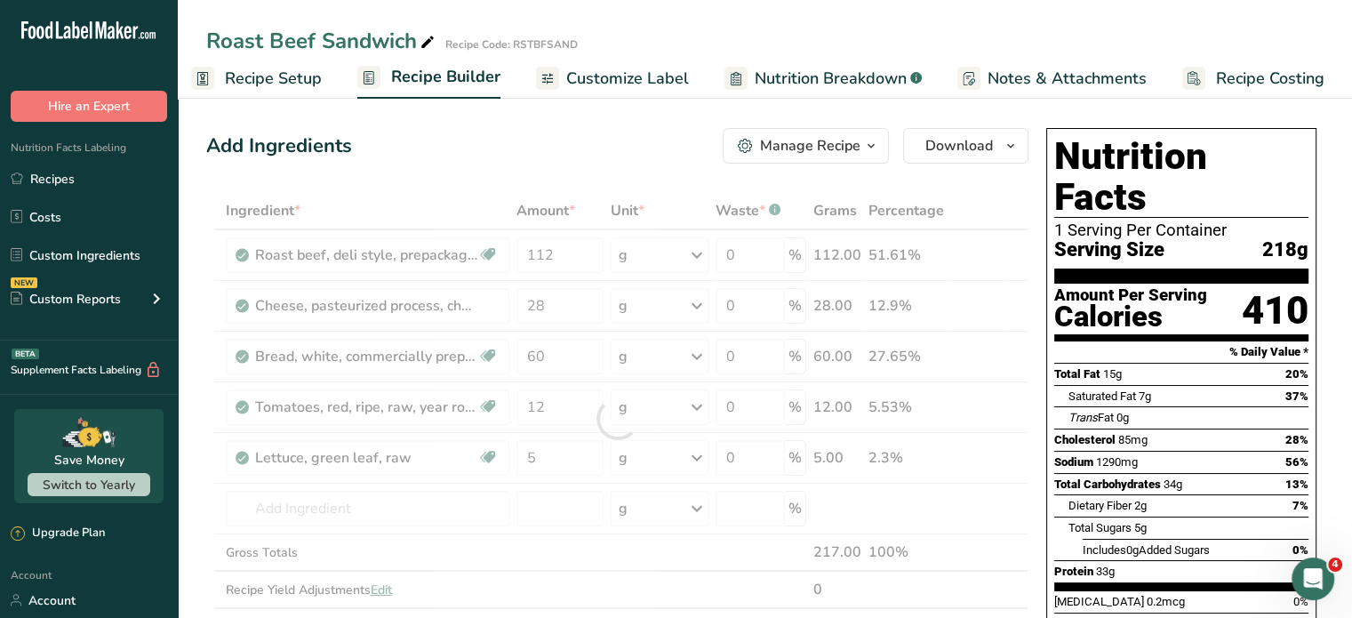
click at [479, 153] on div "Add Ingredients Manage Recipe Delete Recipe Duplicate Recipe Scale Recipe Save …" at bounding box center [617, 146] width 822 height 36
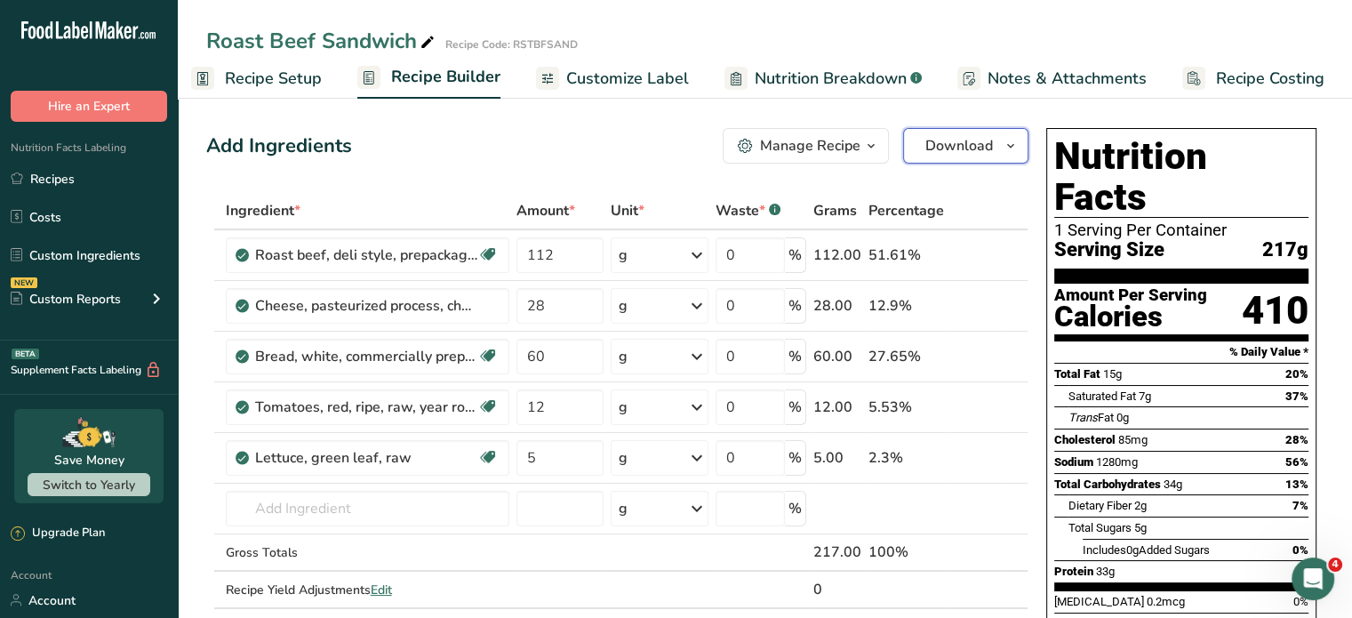
click at [1012, 141] on icon "button" at bounding box center [1011, 146] width 14 height 22
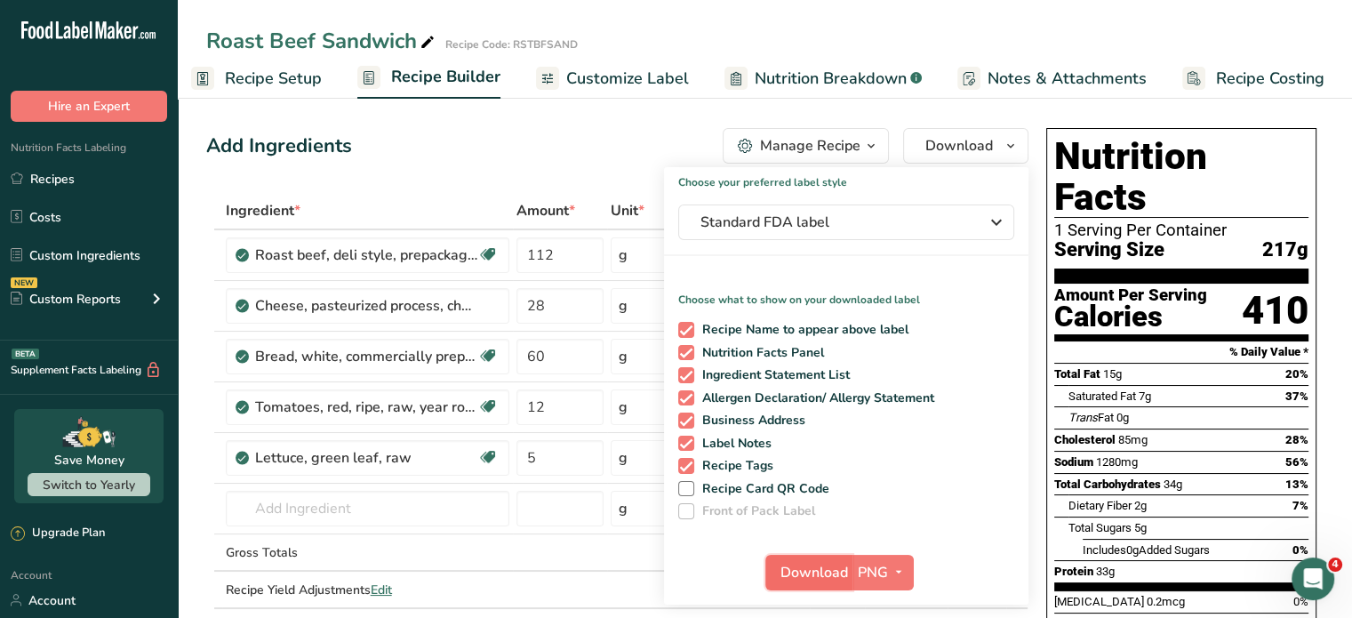
click at [840, 564] on span "Download" at bounding box center [814, 572] width 68 height 21
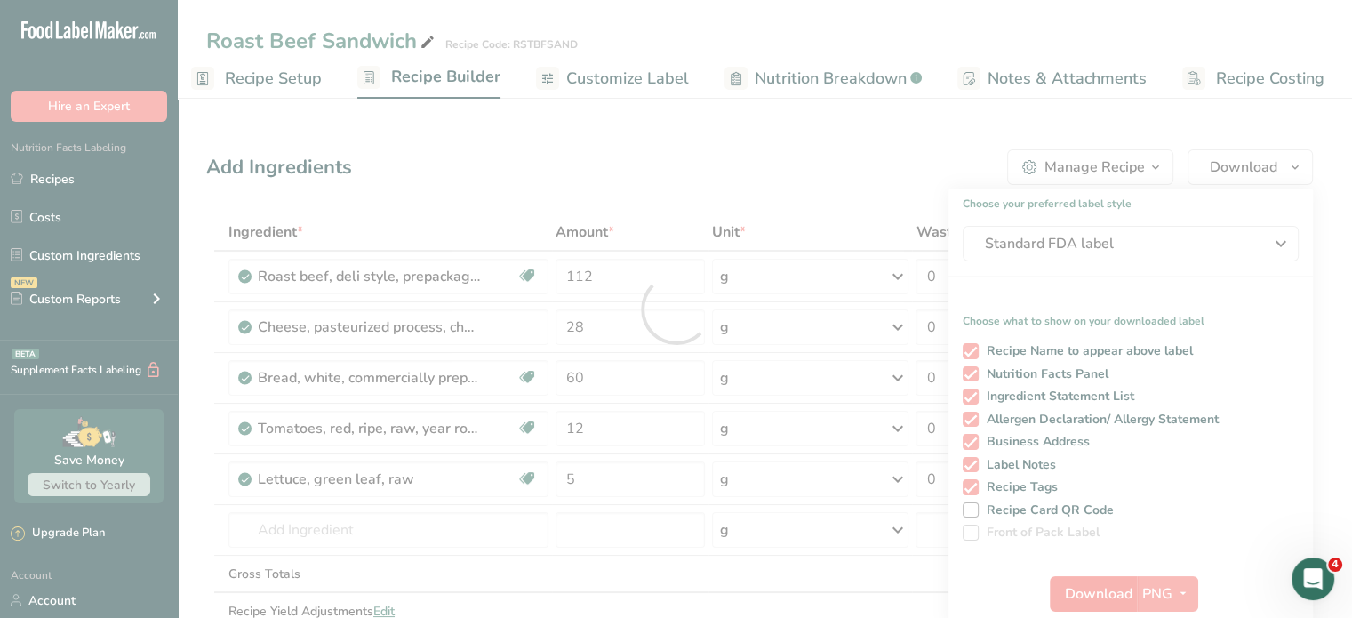
click at [840, 564] on div at bounding box center [676, 309] width 1352 height 618
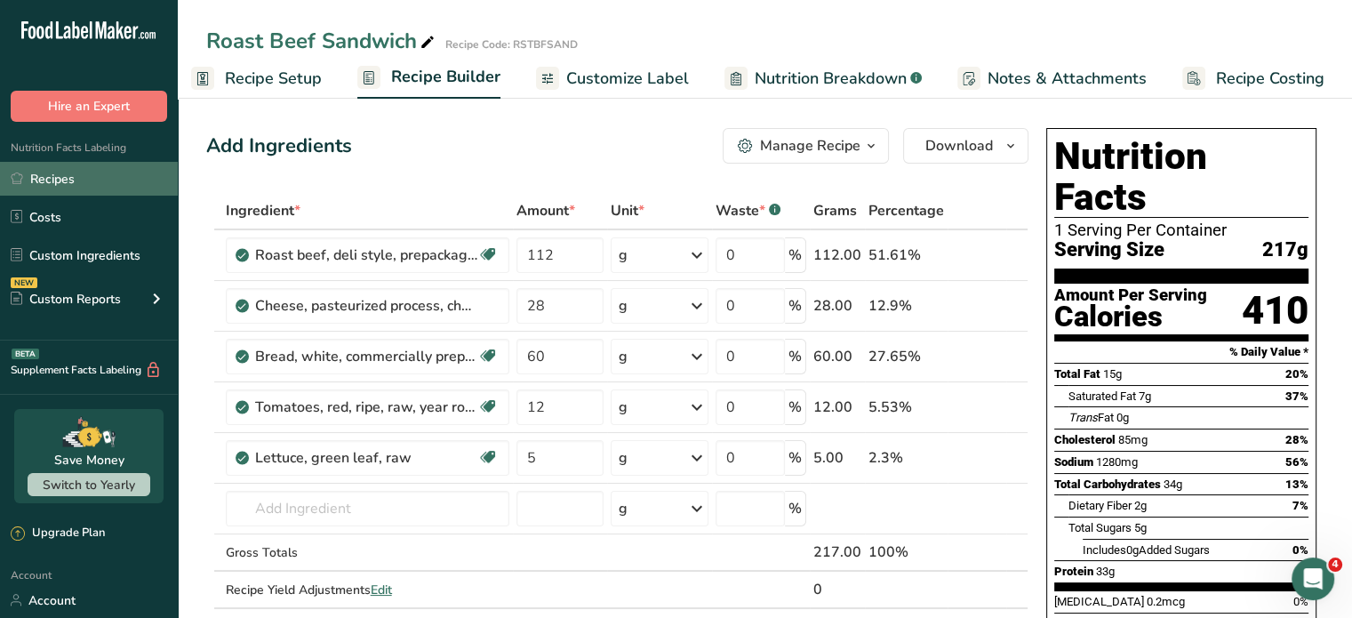
click at [52, 180] on link "Recipes" at bounding box center [89, 179] width 178 height 34
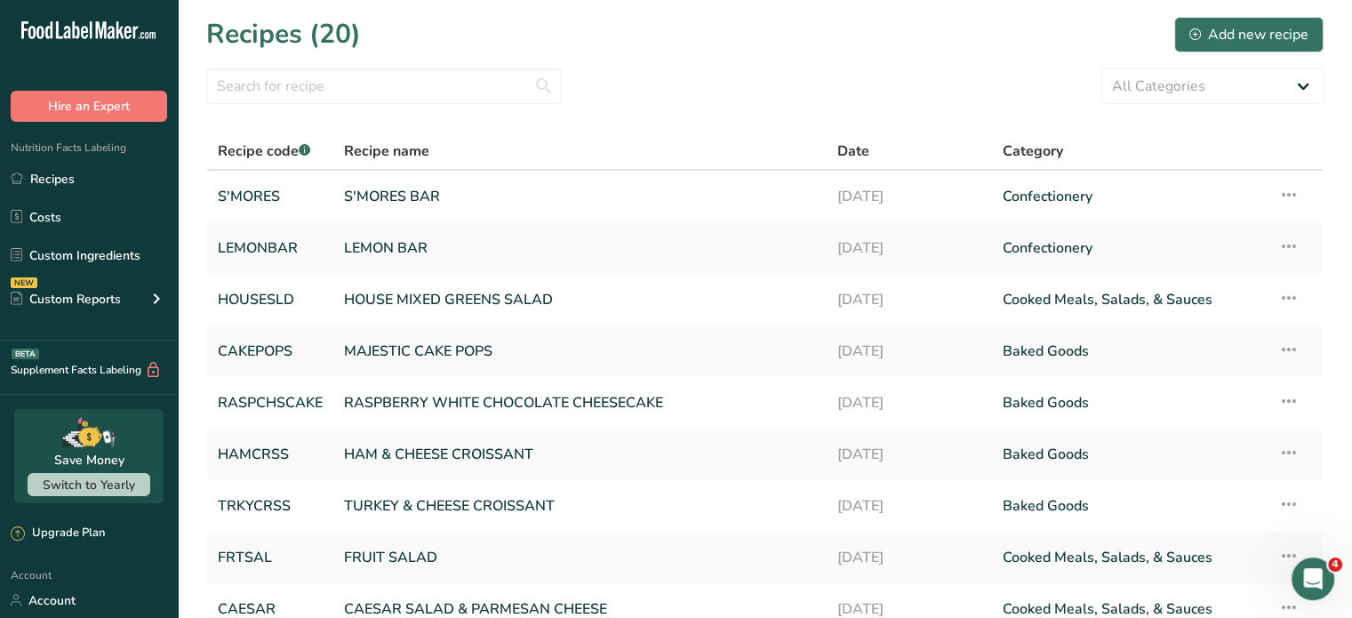
scroll to position [210, 0]
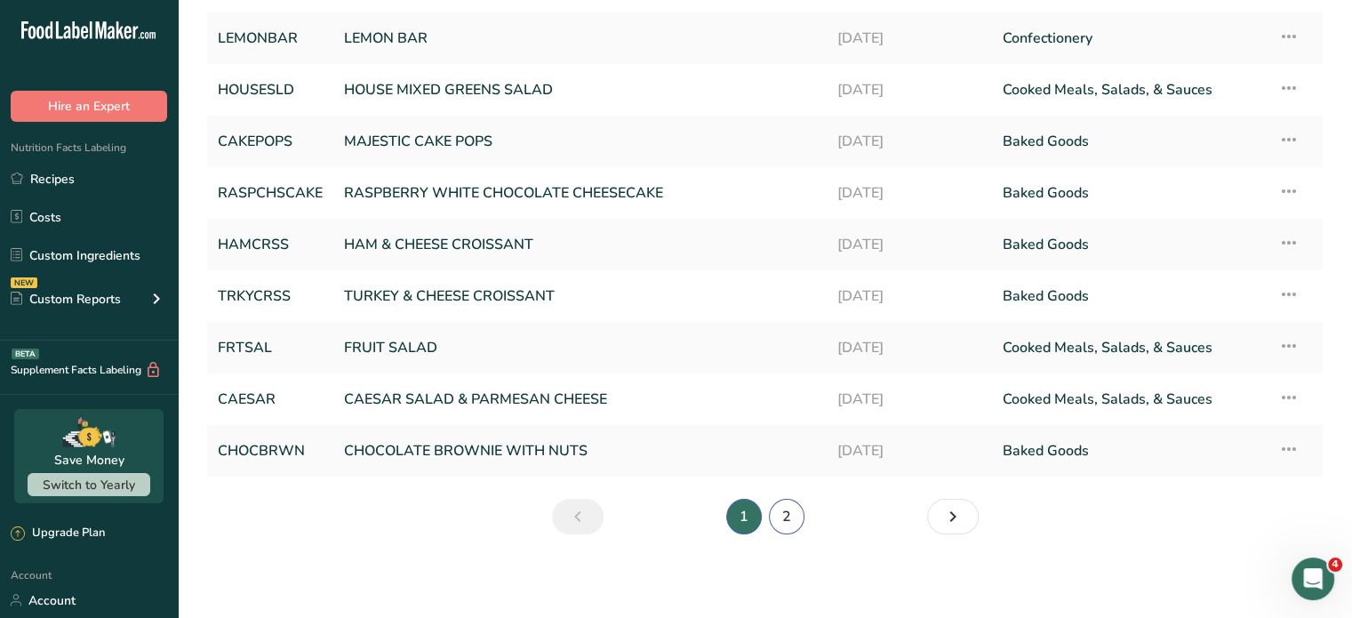
click at [780, 508] on link "2" at bounding box center [787, 517] width 36 height 36
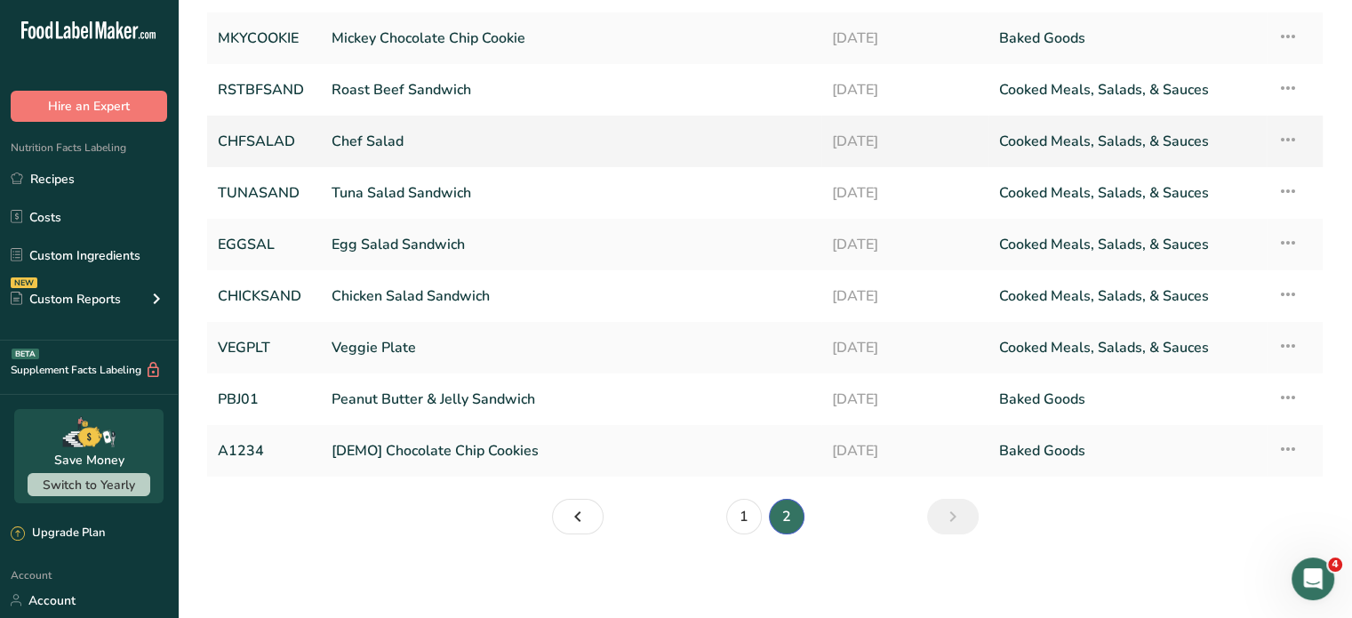
click at [399, 136] on link "Chef Salad" at bounding box center [571, 141] width 479 height 37
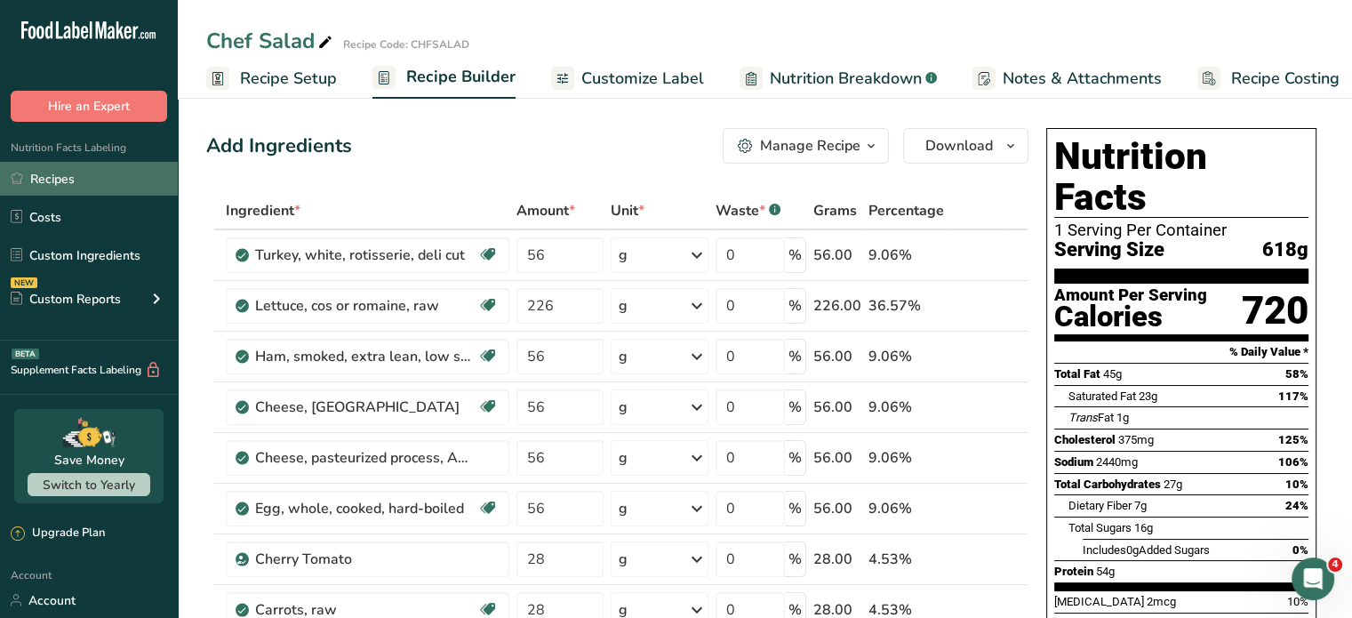
click at [71, 173] on link "Recipes" at bounding box center [89, 179] width 178 height 34
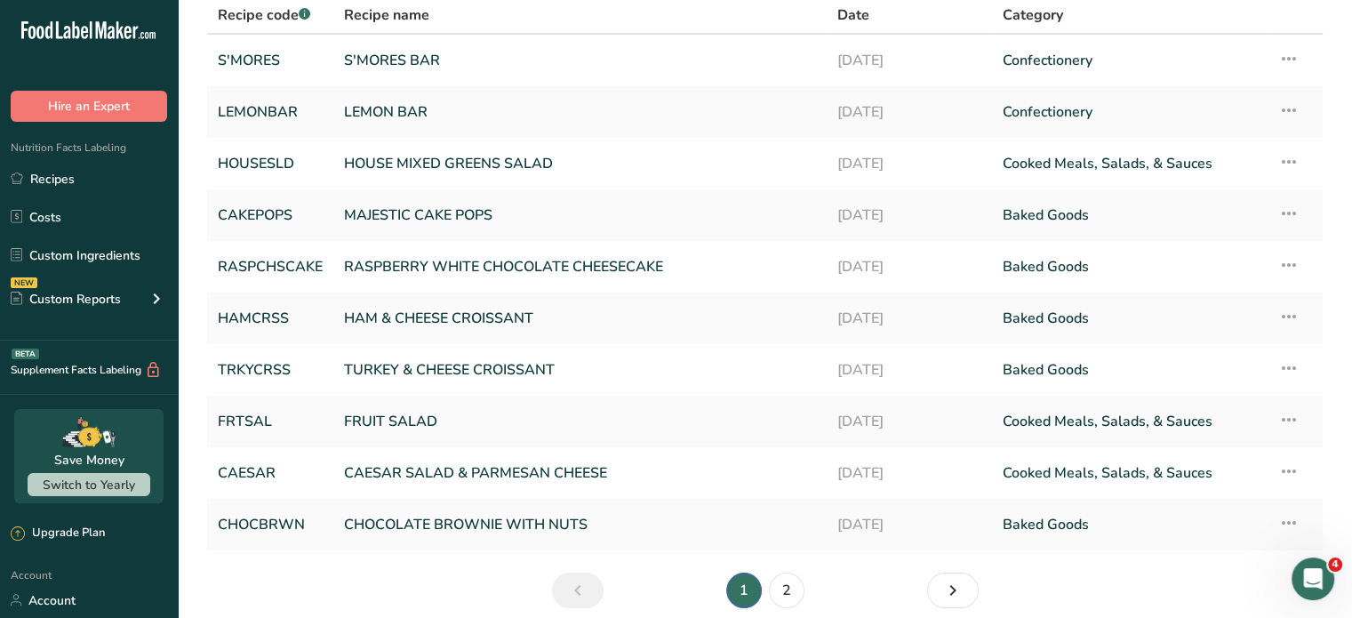
scroll to position [210, 0]
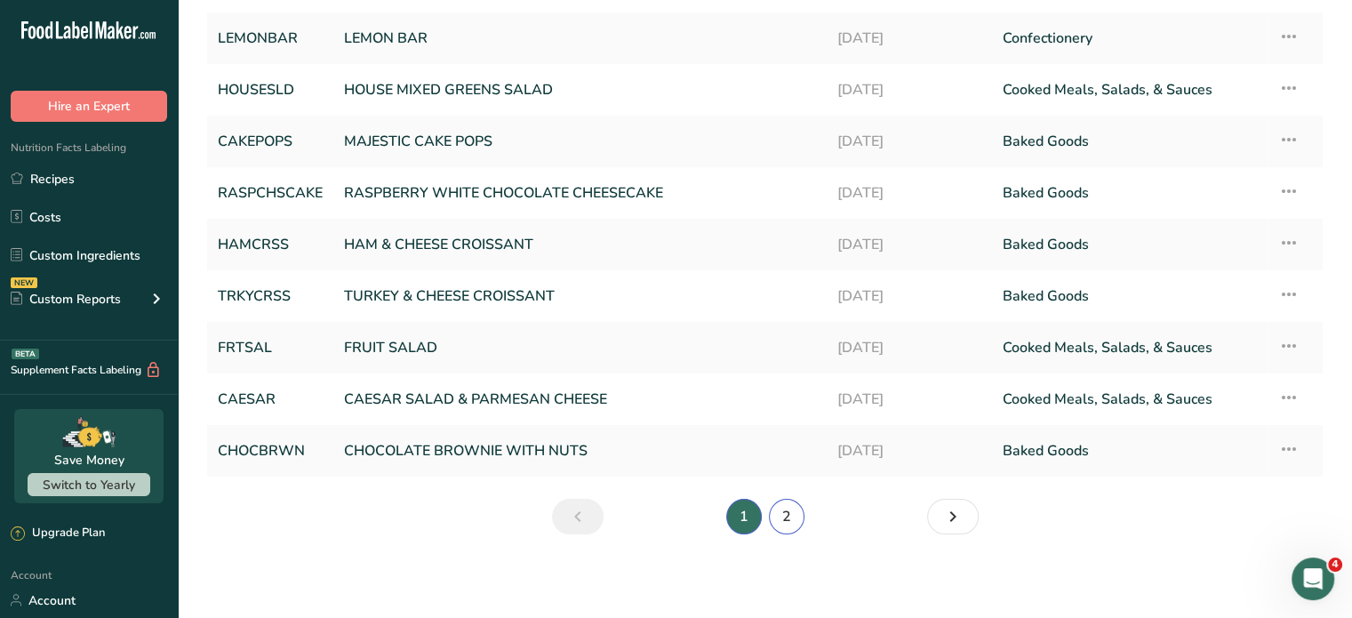
click at [786, 508] on link "2" at bounding box center [787, 517] width 36 height 36
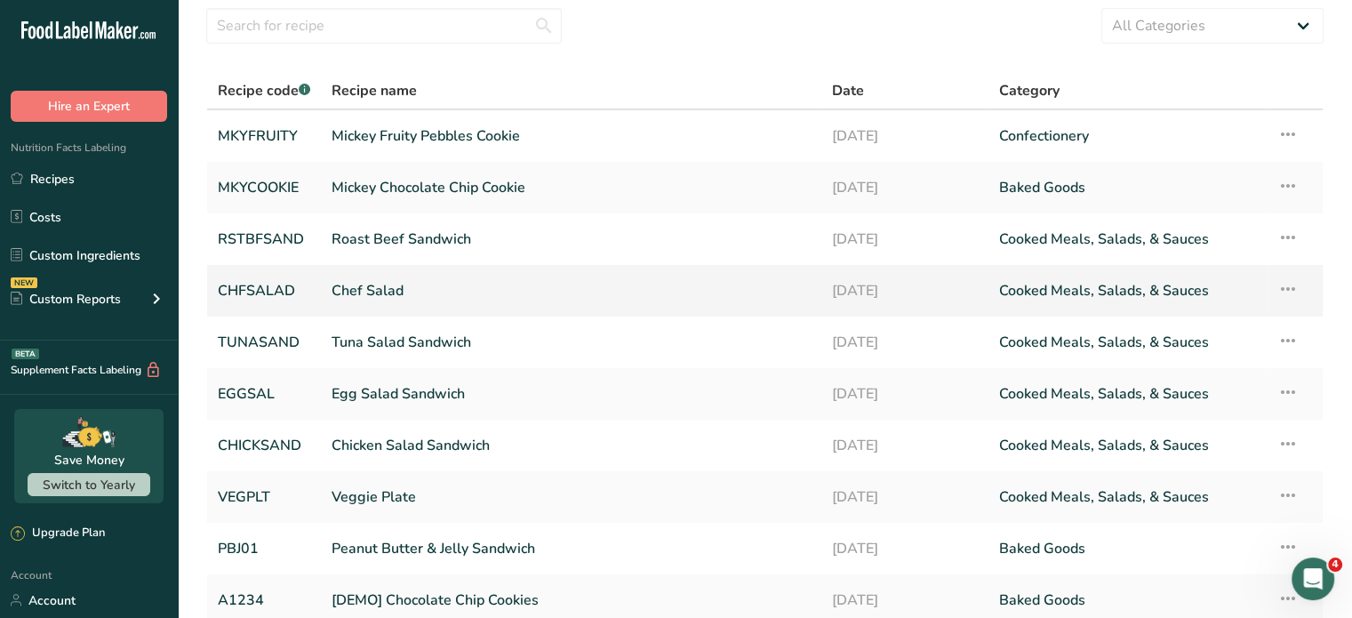
scroll to position [210, 0]
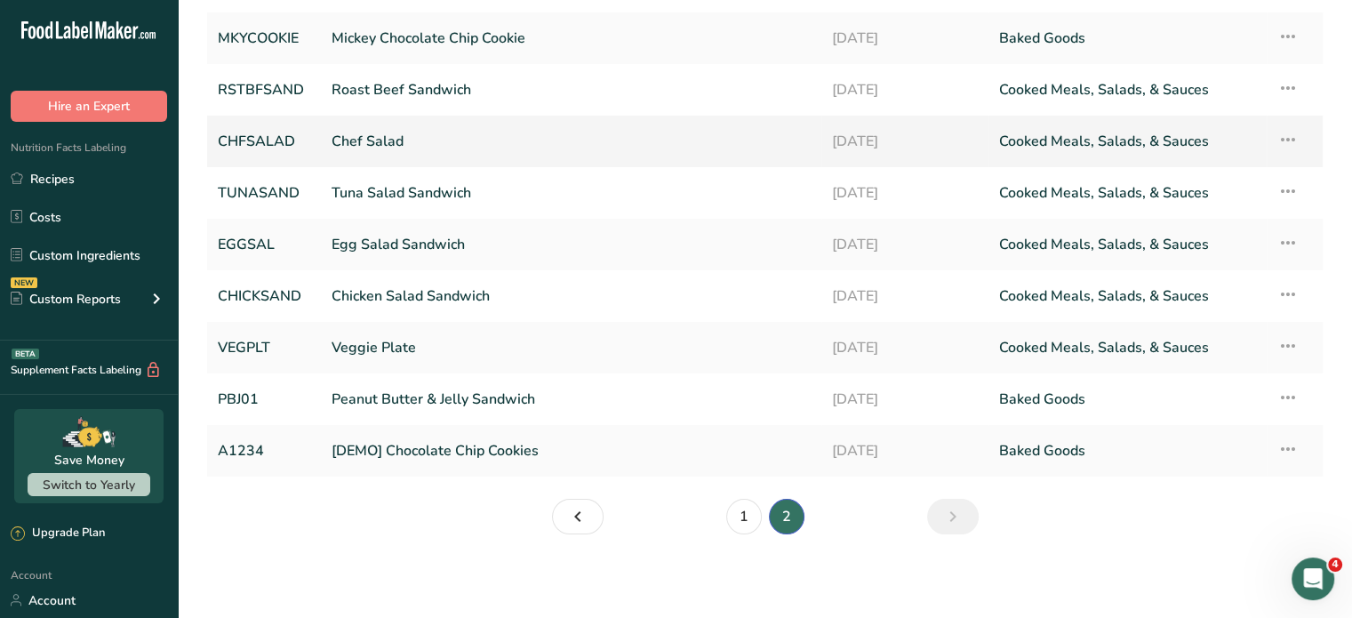
click at [391, 141] on link "Chef Salad" at bounding box center [571, 141] width 479 height 37
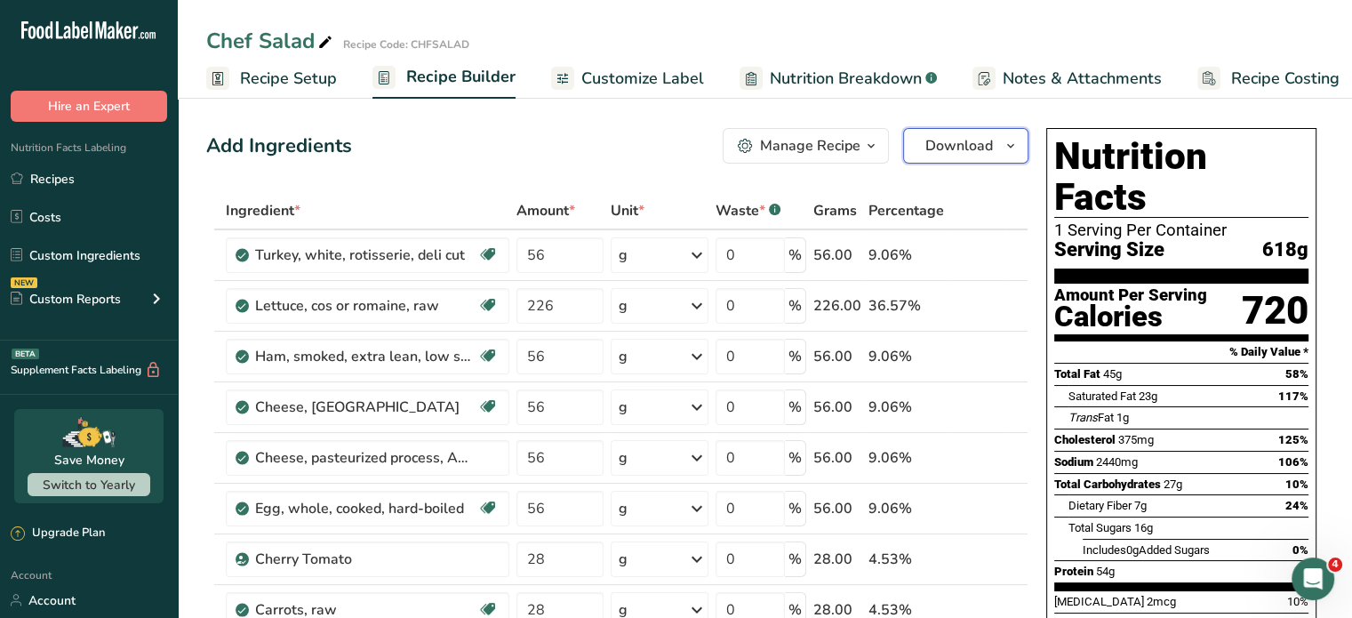
click at [1006, 145] on icon "button" at bounding box center [1011, 146] width 14 height 22
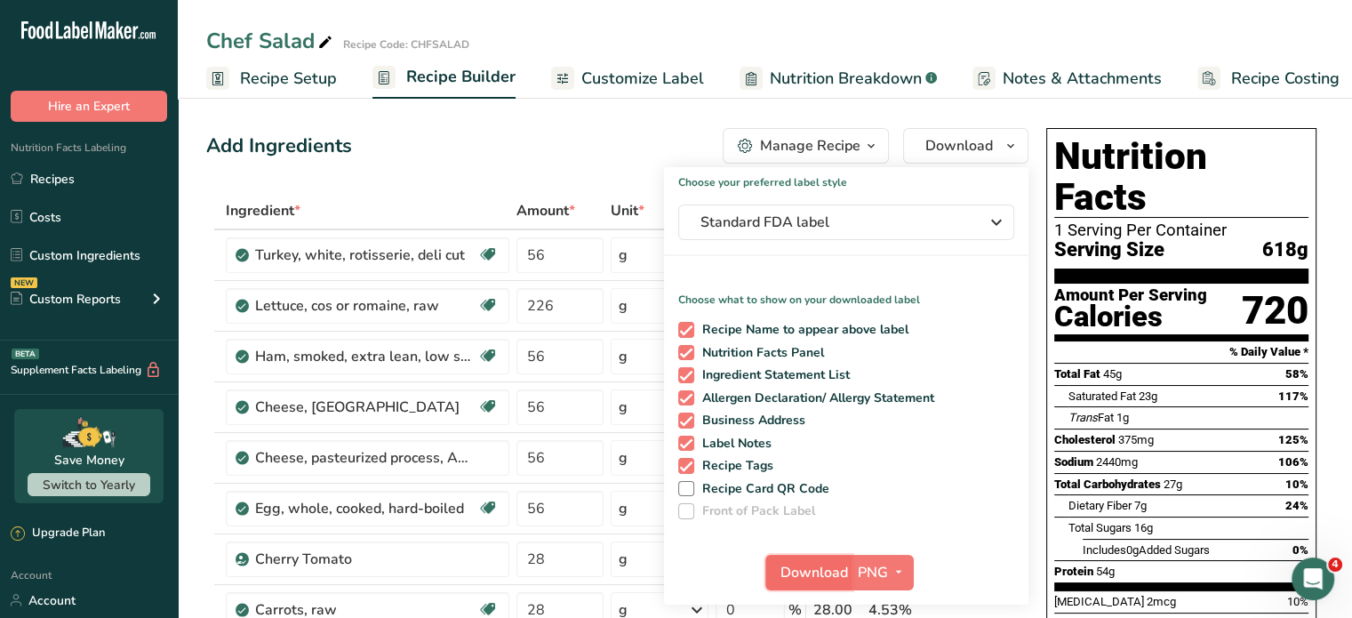
click at [844, 565] on span "Download" at bounding box center [814, 572] width 68 height 21
click at [0, 0] on div at bounding box center [0, 0] width 0 height 0
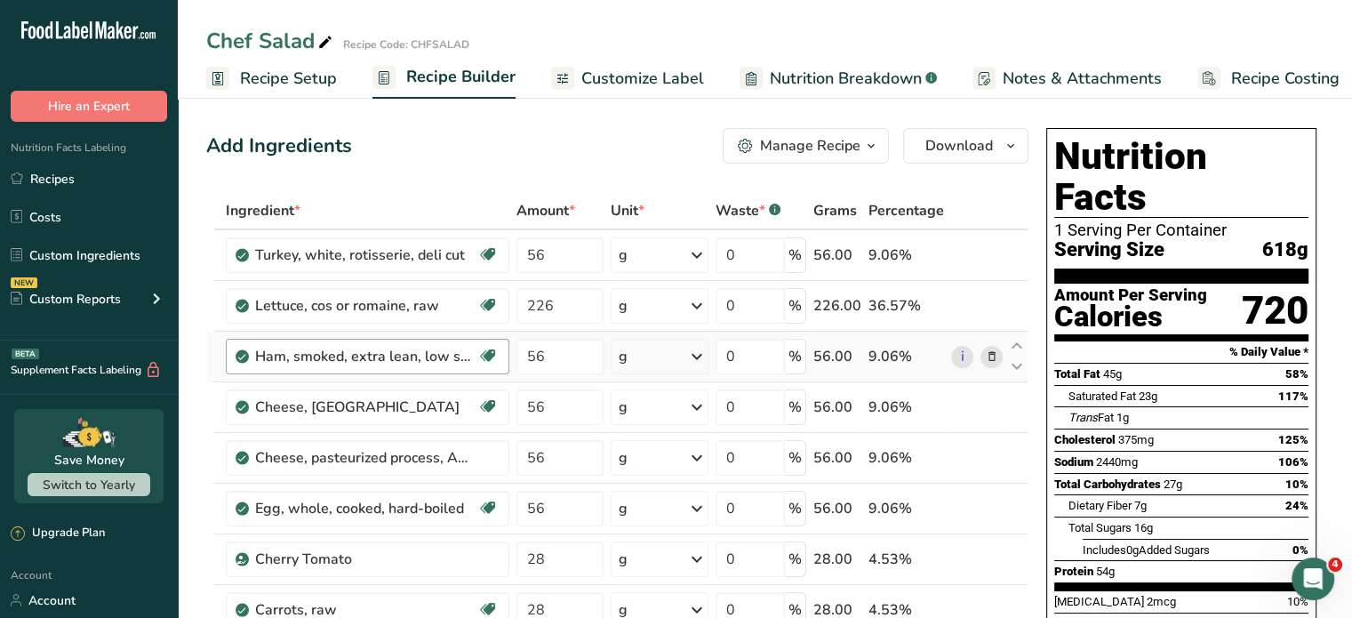
drag, startPoint x: 40, startPoint y: 175, endPoint x: 456, endPoint y: 347, distance: 450.0
click at [40, 175] on link "Recipes" at bounding box center [89, 179] width 178 height 34
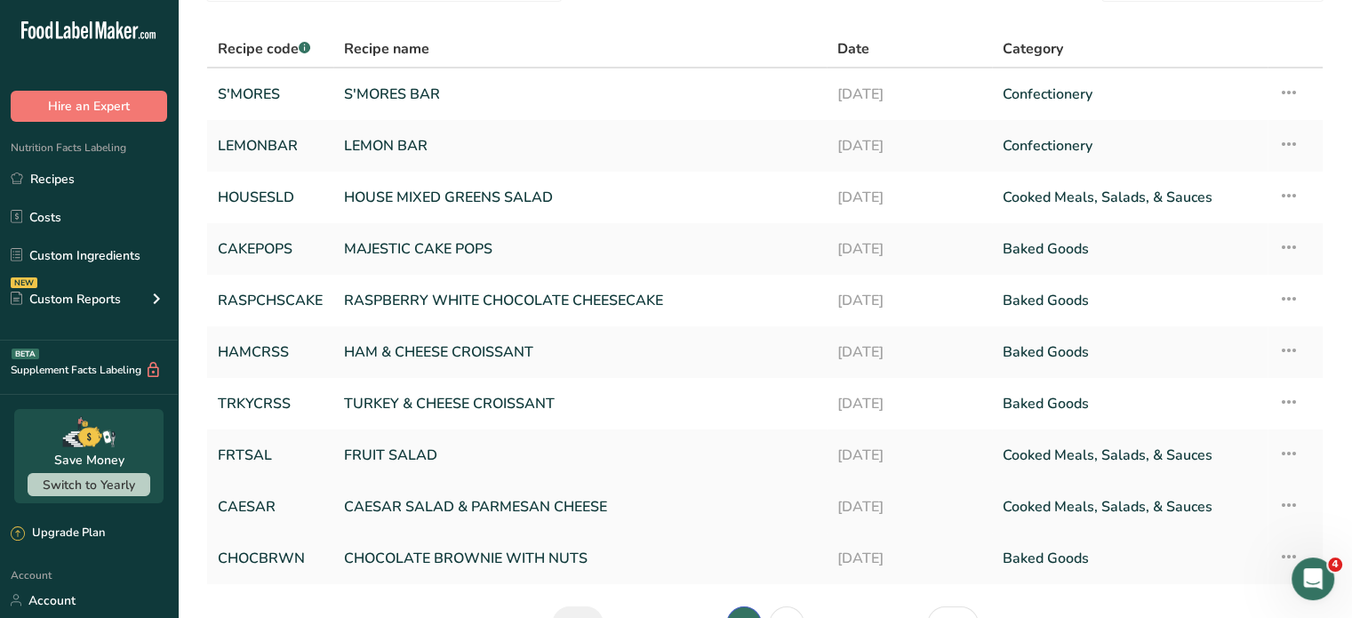
scroll to position [210, 0]
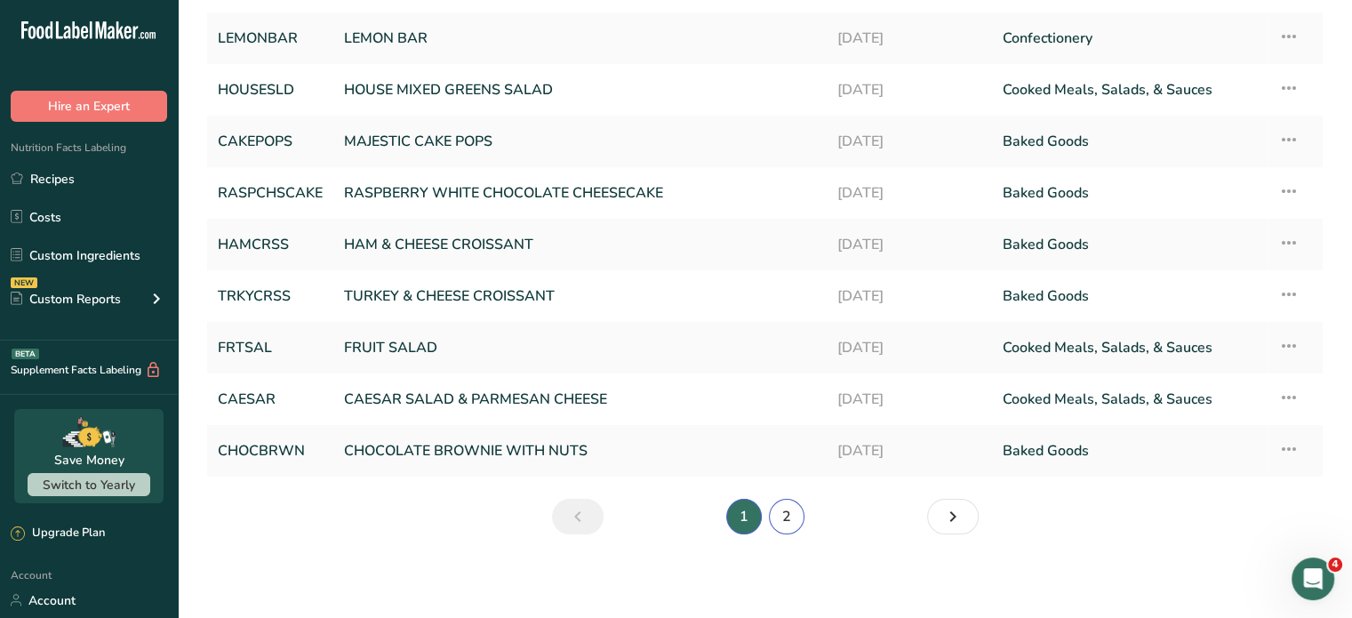
click at [787, 518] on link "2" at bounding box center [787, 517] width 36 height 36
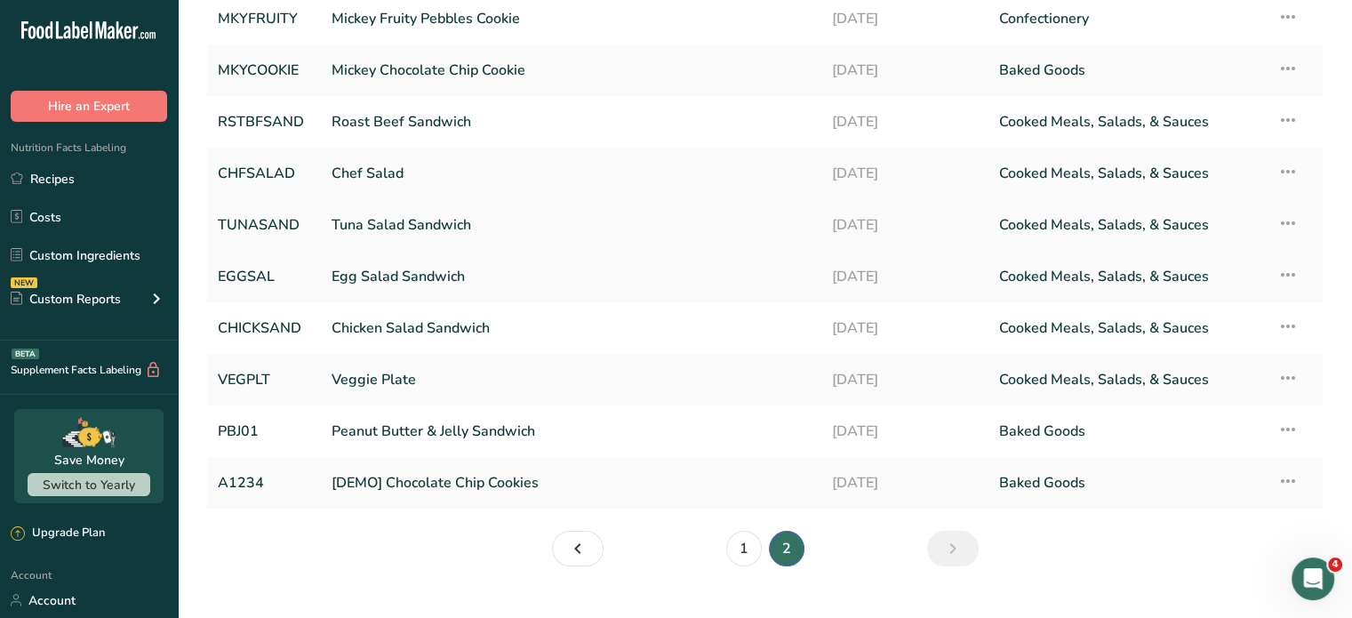
scroll to position [210, 0]
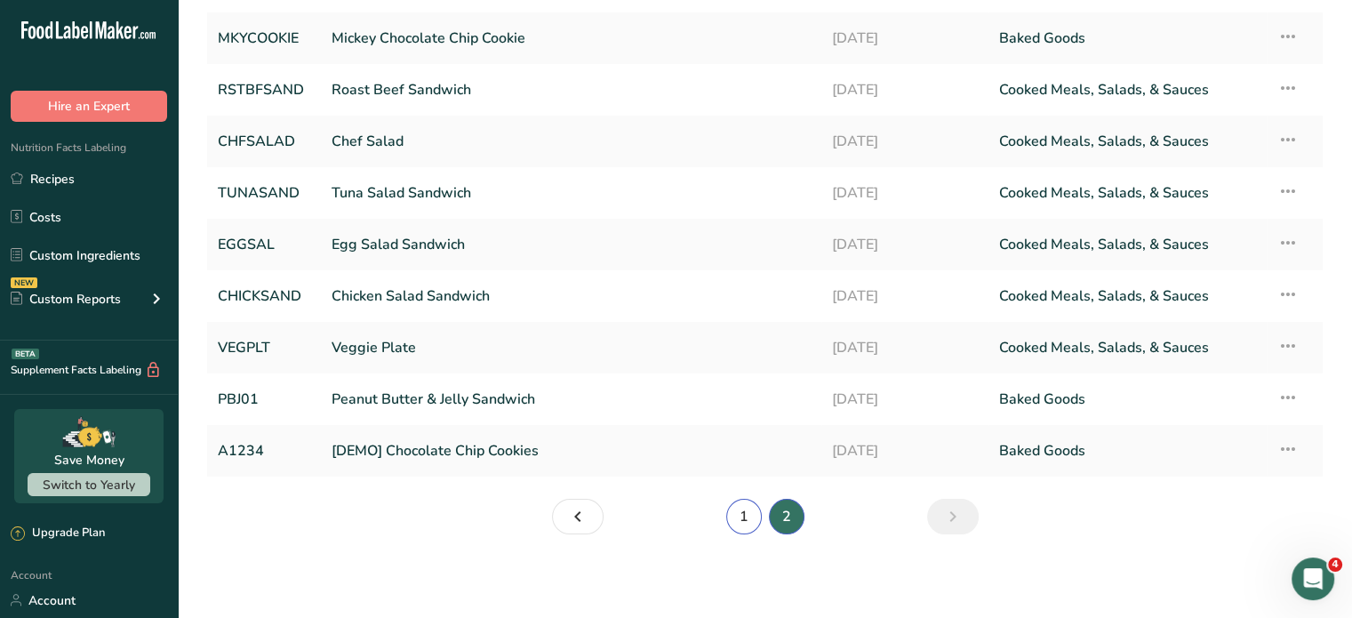
click at [748, 509] on link "1" at bounding box center [744, 517] width 36 height 36
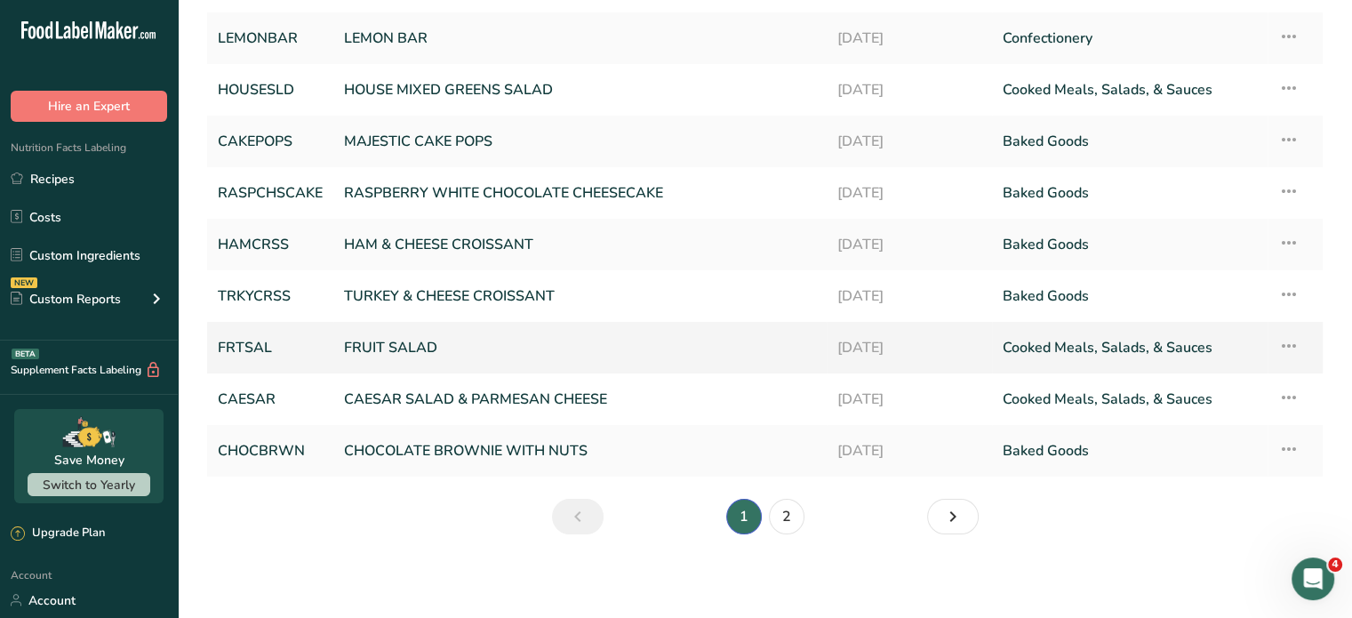
click at [385, 351] on link "FRUIT SALAD" at bounding box center [580, 347] width 472 height 37
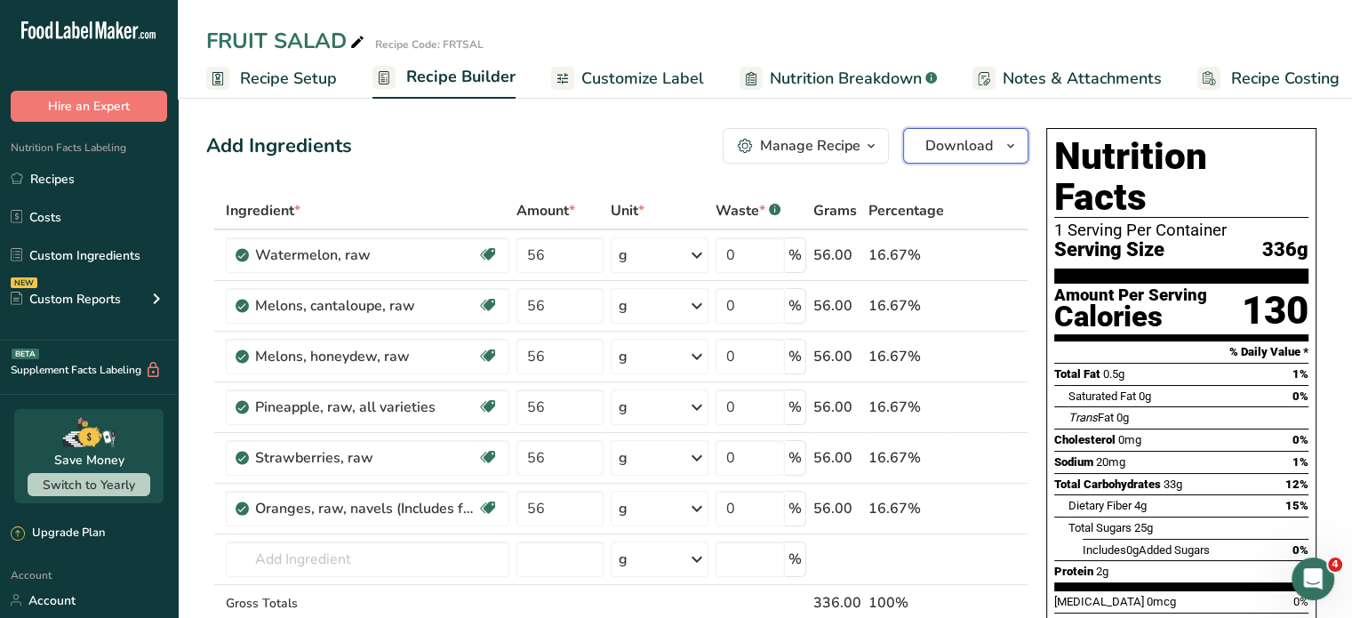
click at [986, 142] on span "Download" at bounding box center [959, 145] width 68 height 21
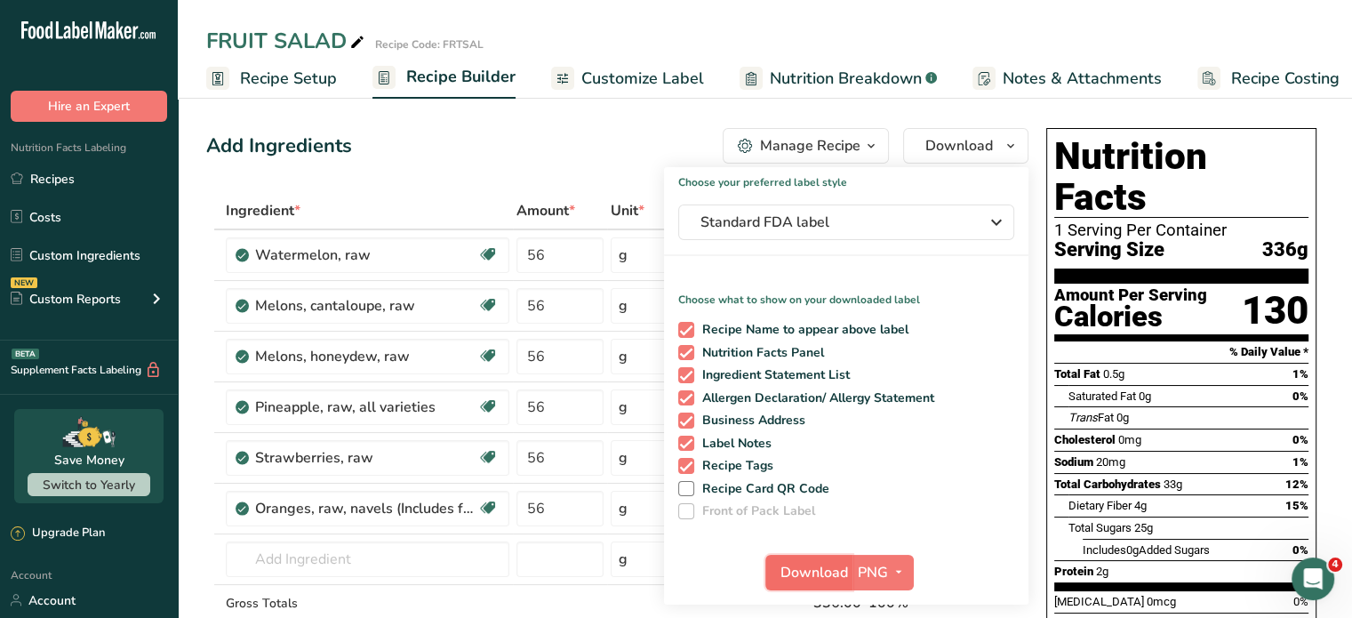
click at [836, 562] on span "Download" at bounding box center [814, 572] width 68 height 21
click at [0, 0] on div at bounding box center [0, 0] width 0 height 0
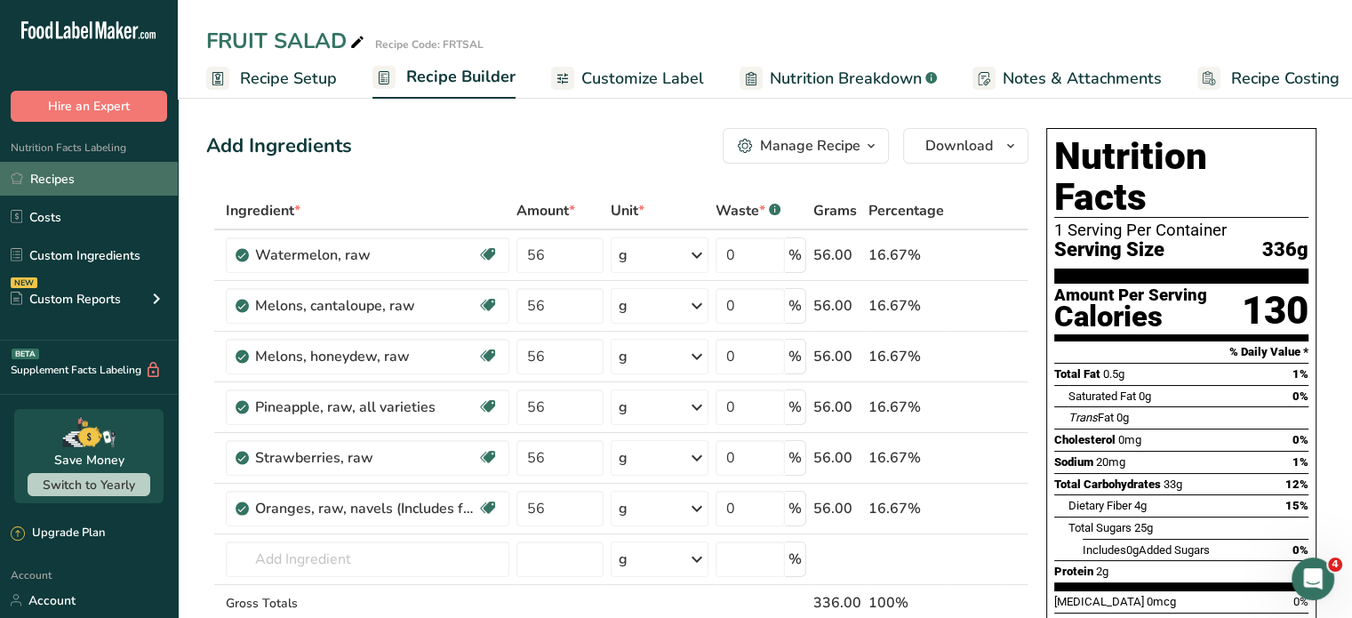
click at [68, 177] on link "Recipes" at bounding box center [89, 179] width 178 height 34
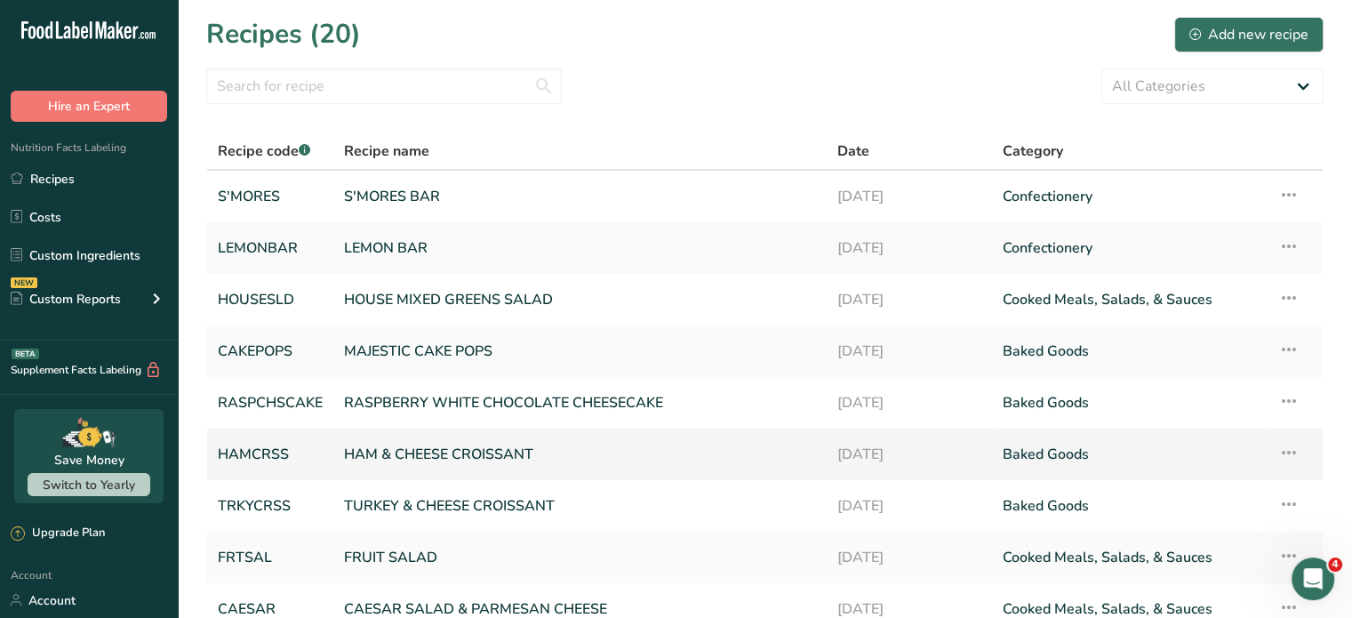
click at [384, 452] on link "HAM & CHEESE CROISSANT" at bounding box center [580, 454] width 472 height 37
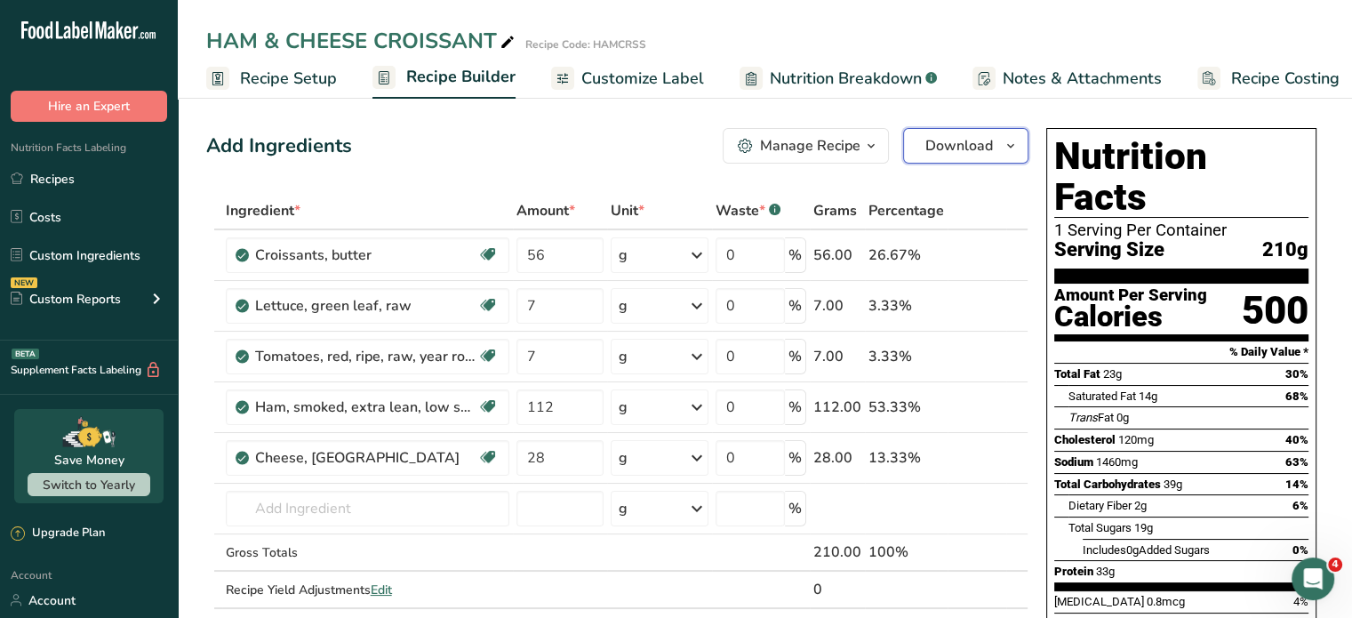
click at [985, 141] on span "Download" at bounding box center [959, 145] width 68 height 21
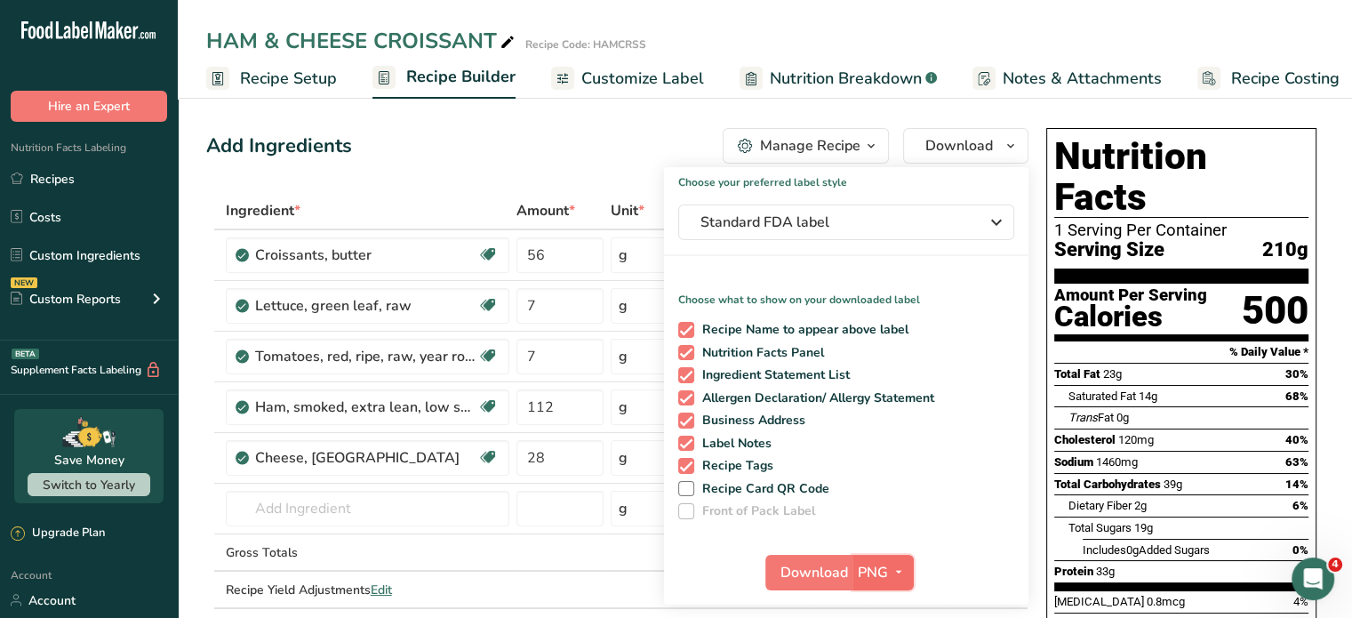
click at [858, 574] on span "PNG" at bounding box center [873, 572] width 30 height 21
click at [814, 572] on span "Download" at bounding box center [814, 572] width 68 height 21
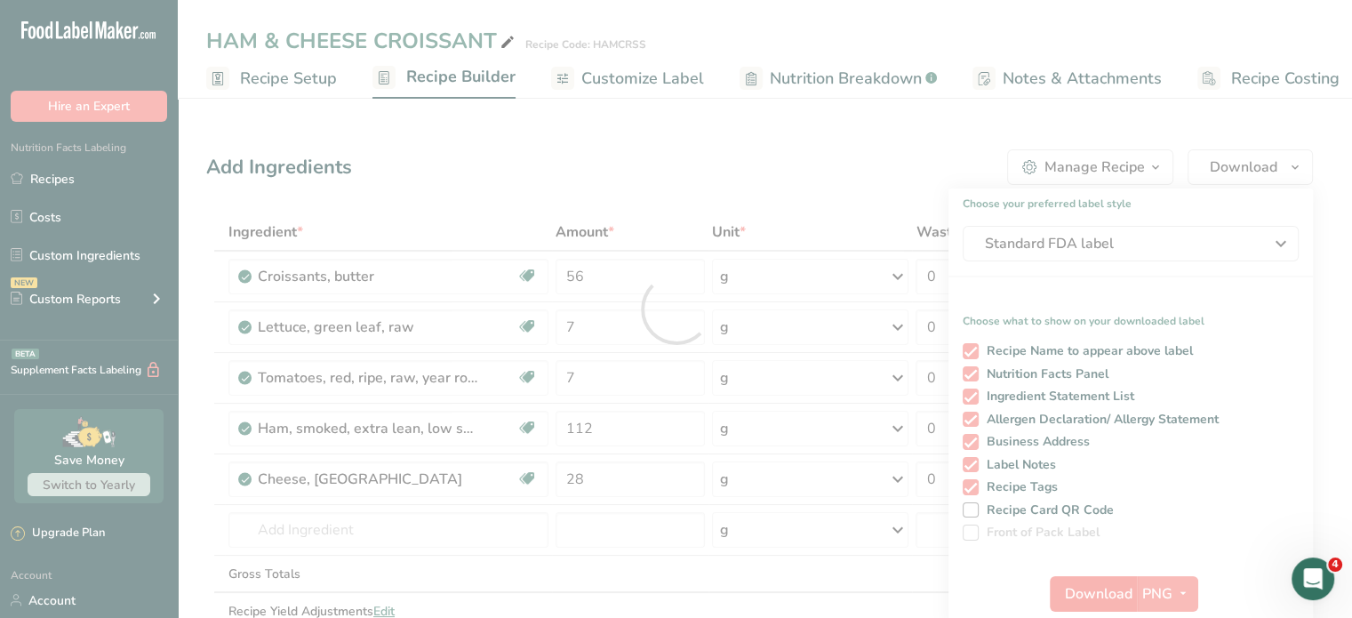
click at [814, 572] on div at bounding box center [676, 309] width 1352 height 618
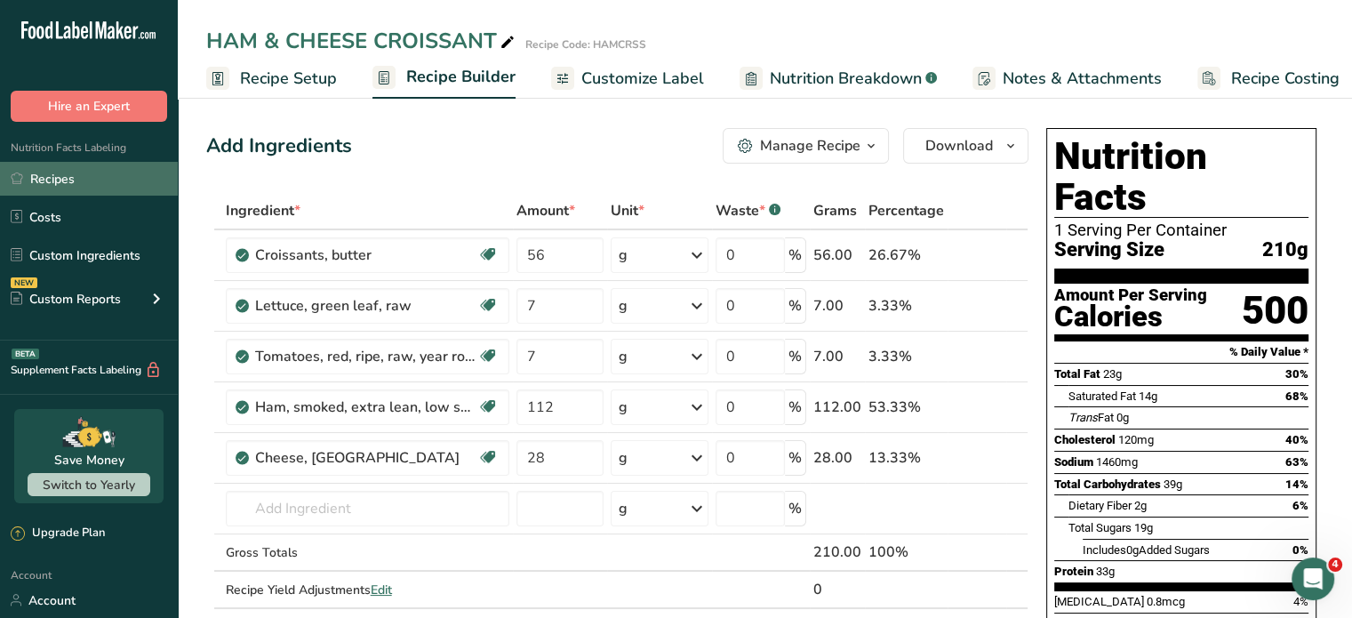
click at [70, 178] on link "Recipes" at bounding box center [89, 179] width 178 height 34
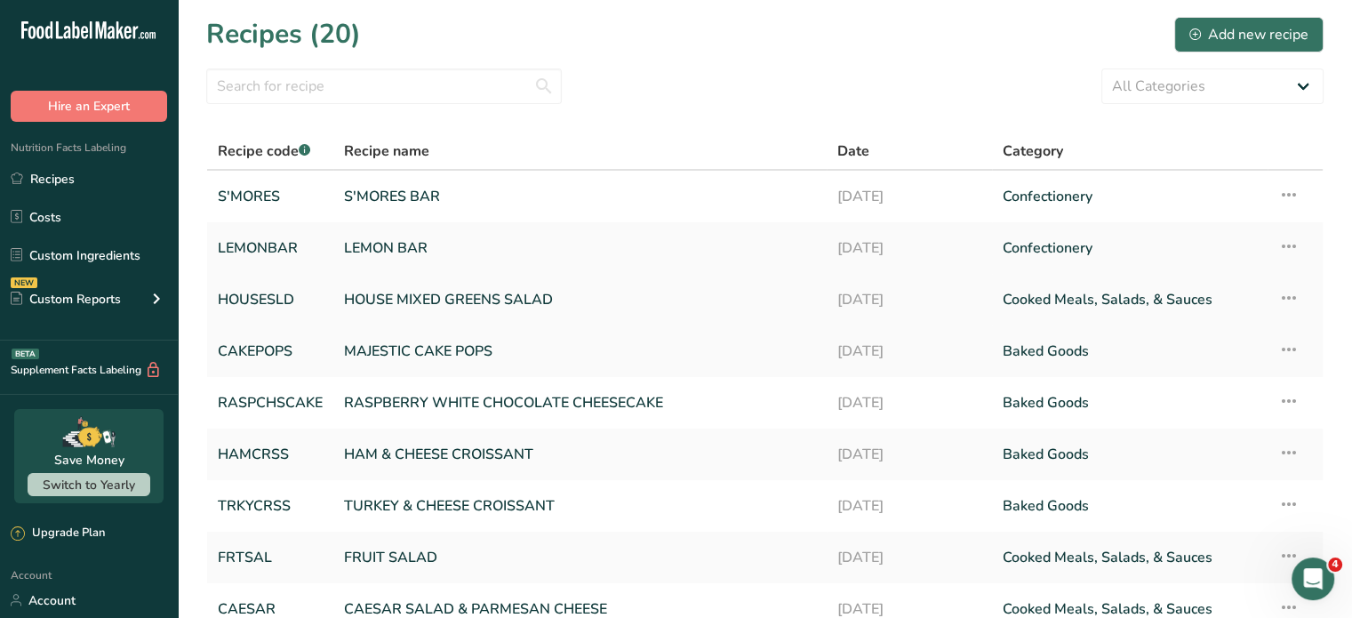
click at [433, 292] on link "HOUSE MIXED GREENS SALAD" at bounding box center [580, 299] width 472 height 37
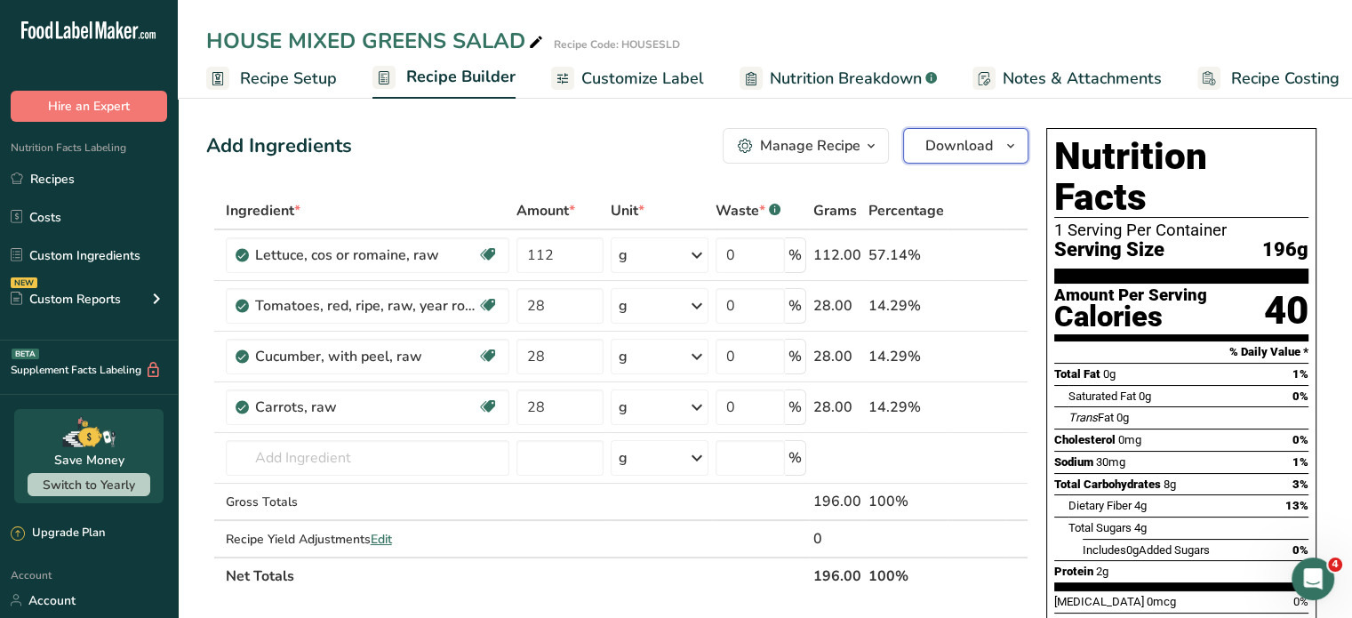
click at [927, 147] on span "Download" at bounding box center [959, 145] width 68 height 21
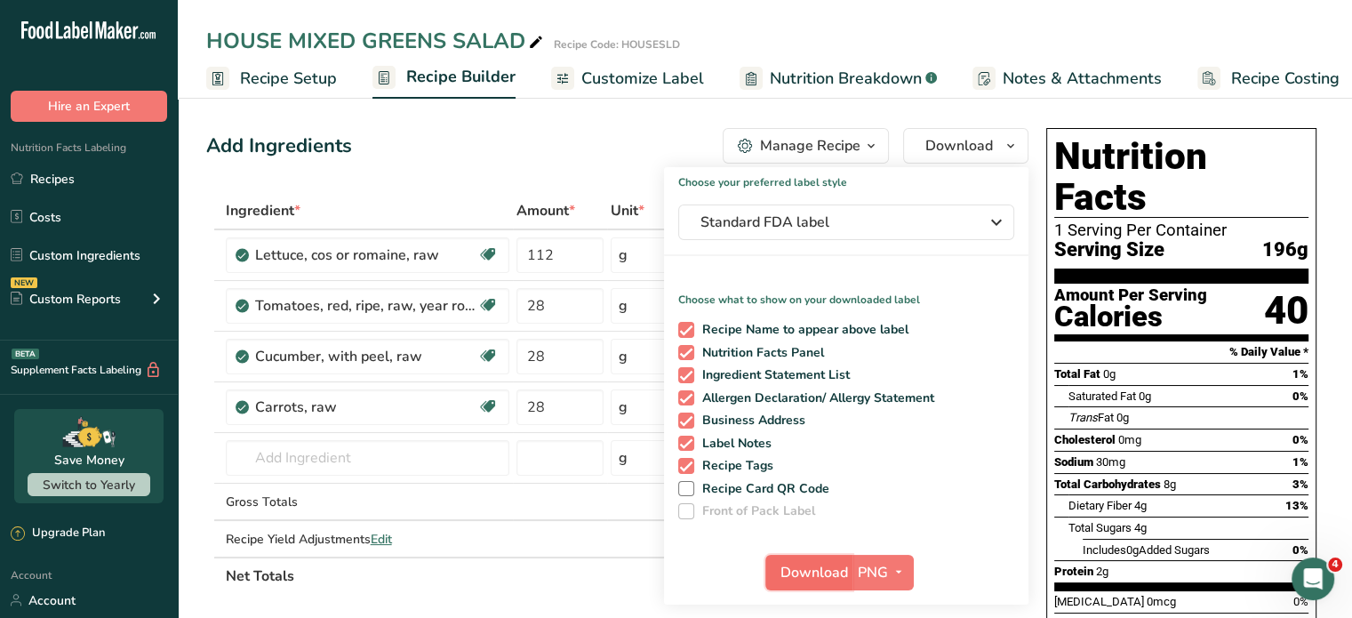
click at [842, 564] on span "Download" at bounding box center [814, 572] width 68 height 21
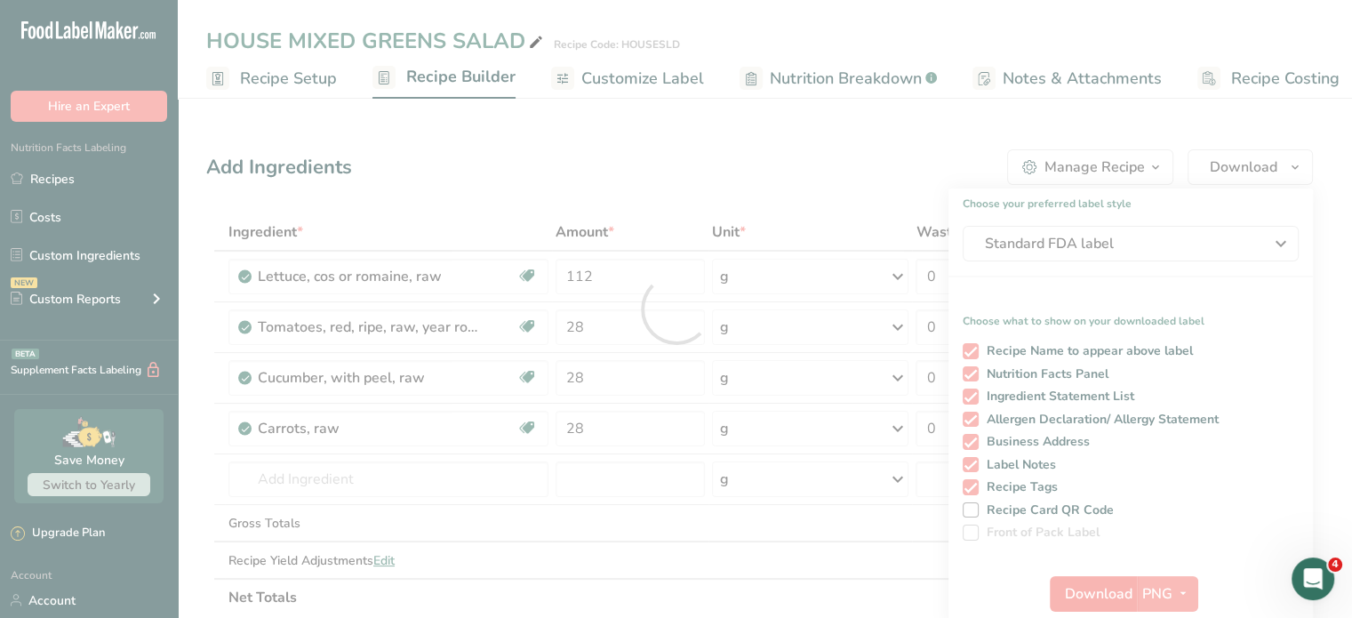
click at [842, 564] on div at bounding box center [676, 309] width 1352 height 618
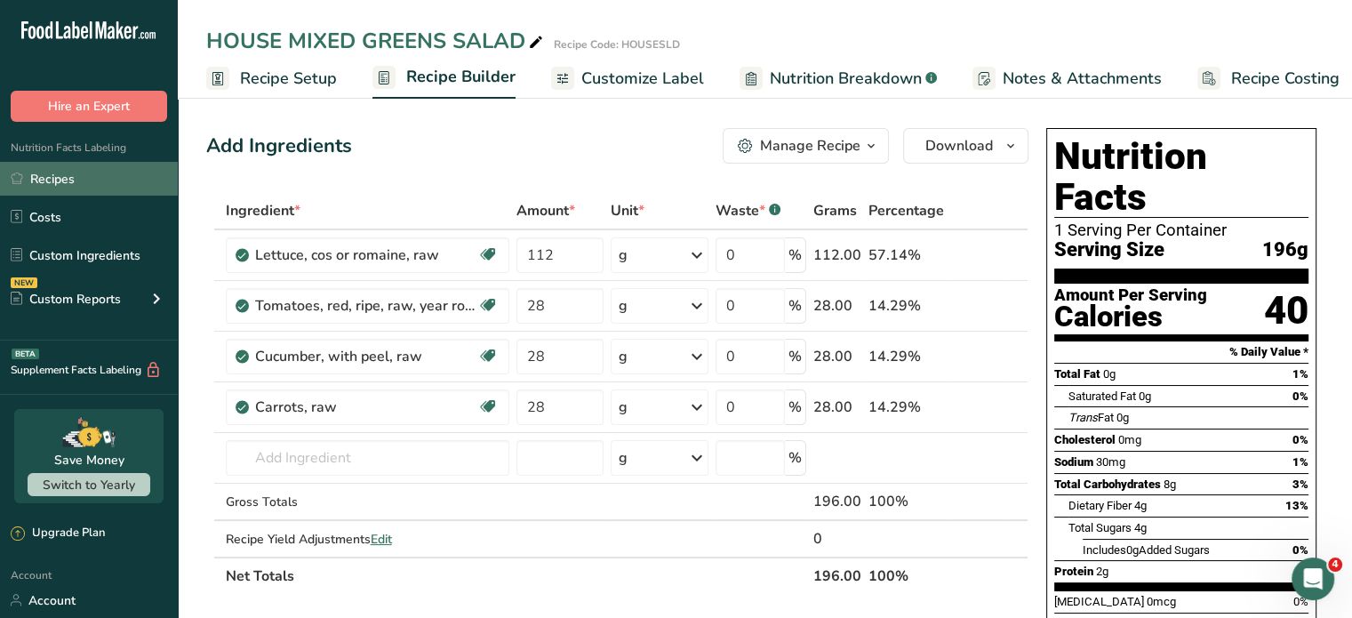
click at [67, 172] on link "Recipes" at bounding box center [89, 179] width 178 height 34
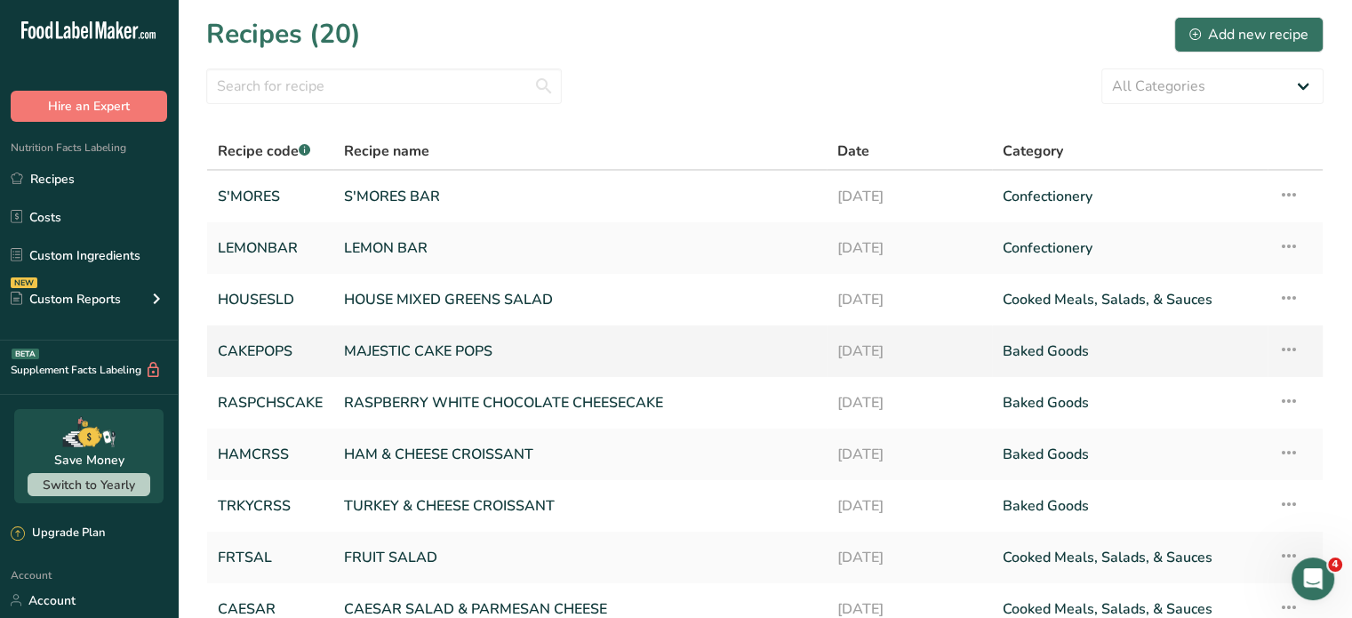
click at [441, 344] on link "MAJESTIC CAKE POPS" at bounding box center [580, 350] width 472 height 37
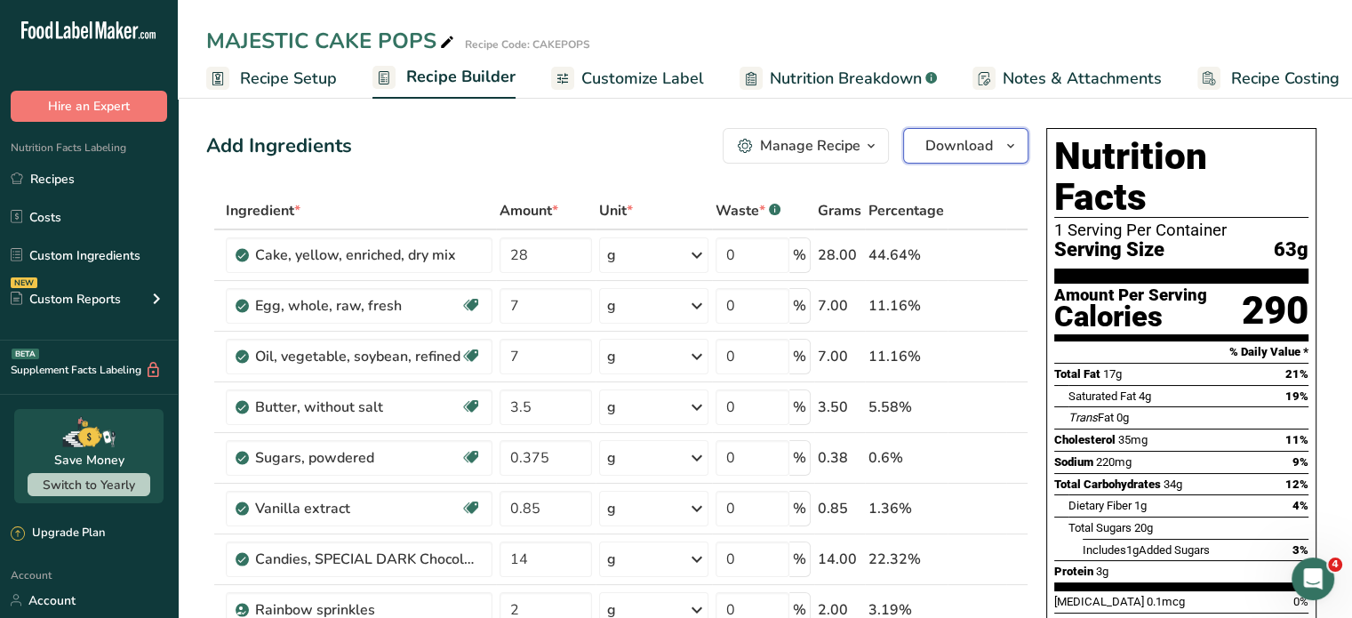
click at [978, 144] on span "Download" at bounding box center [959, 145] width 68 height 21
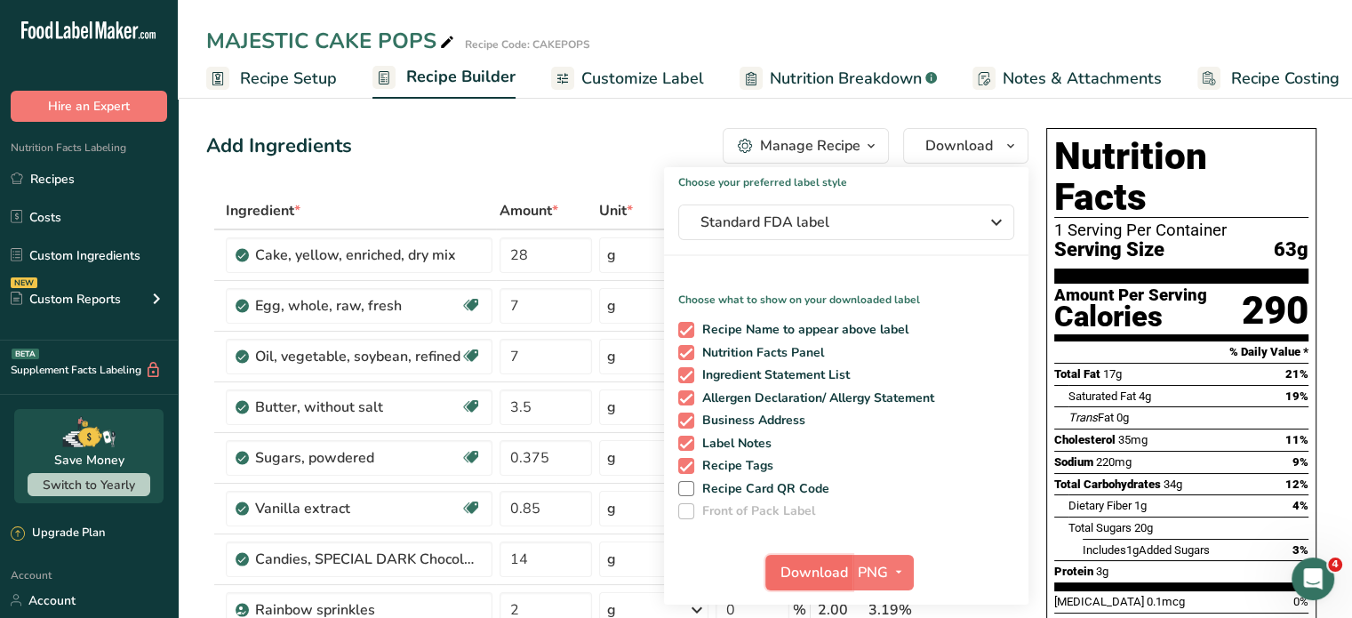
click at [838, 572] on span "Download" at bounding box center [814, 572] width 68 height 21
click at [49, 181] on link "Recipes" at bounding box center [89, 179] width 178 height 34
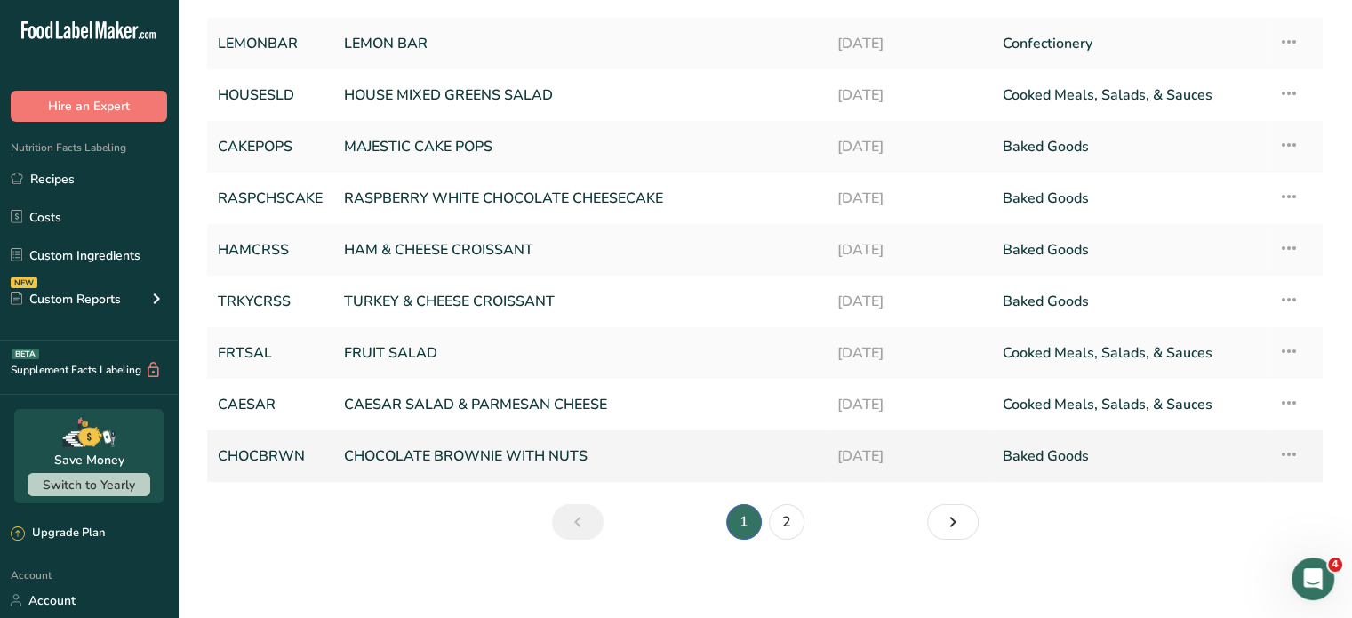
scroll to position [210, 0]
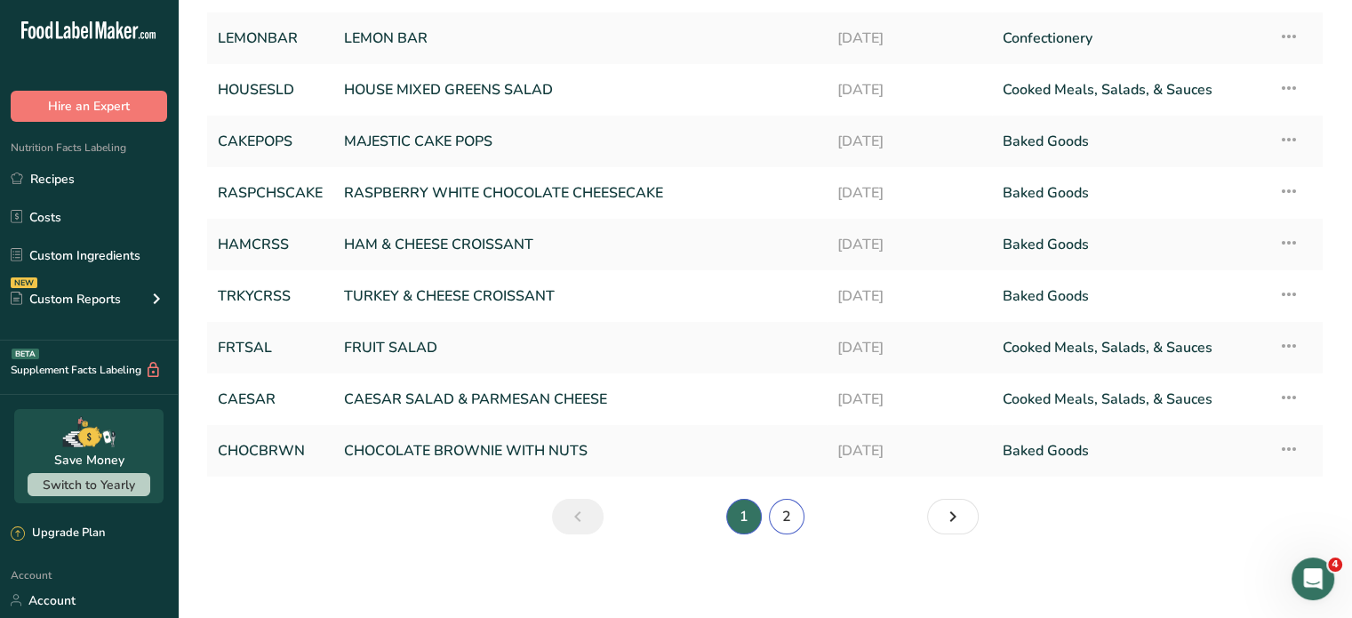
click at [791, 517] on link "2" at bounding box center [787, 517] width 36 height 36
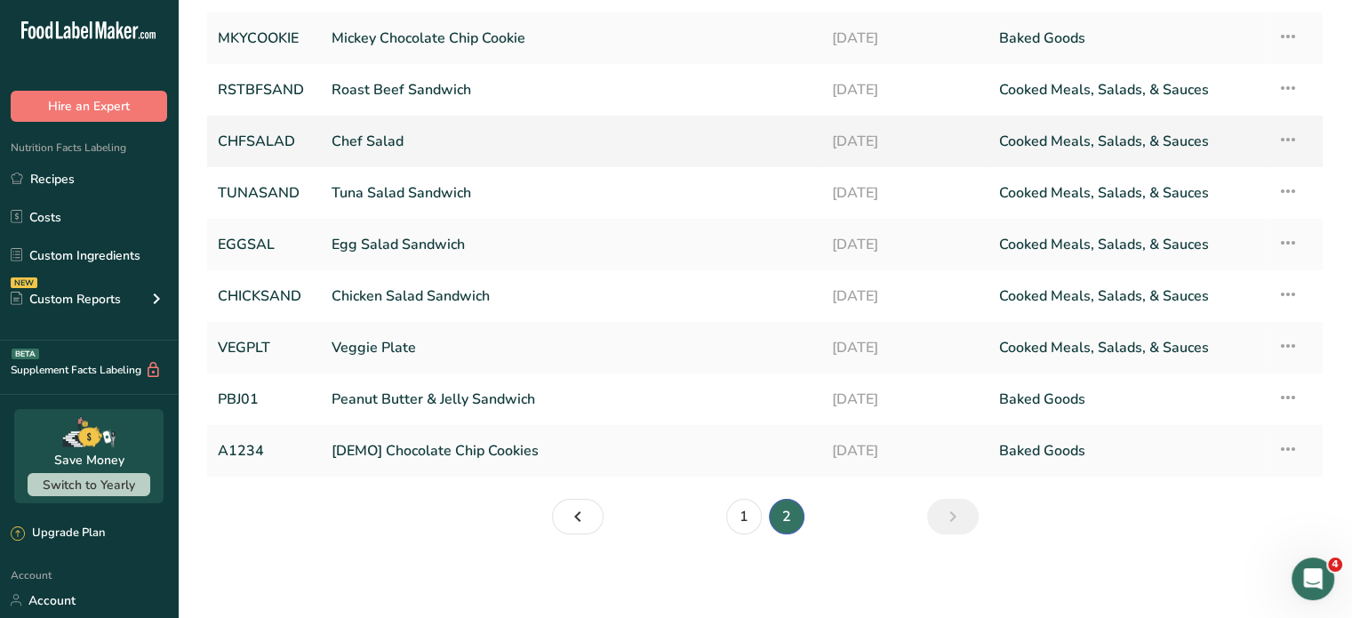
click at [398, 132] on link "Chef Salad" at bounding box center [571, 141] width 479 height 37
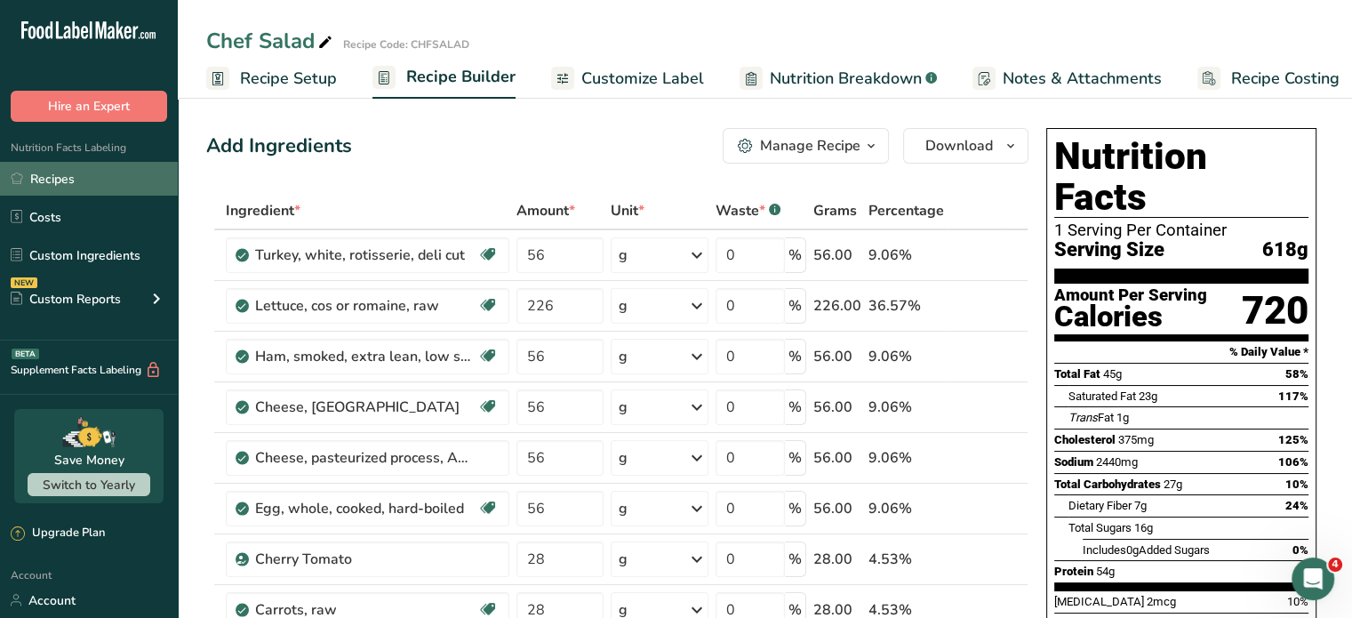
click at [76, 173] on link "Recipes" at bounding box center [89, 179] width 178 height 34
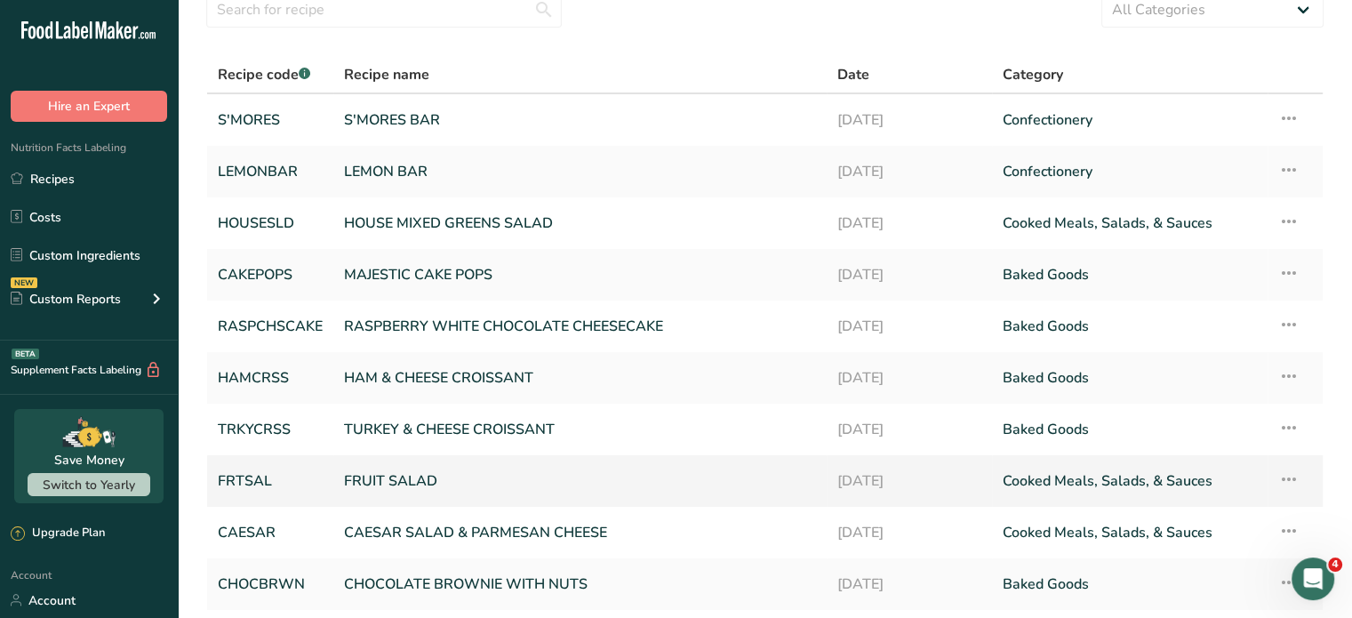
scroll to position [210, 0]
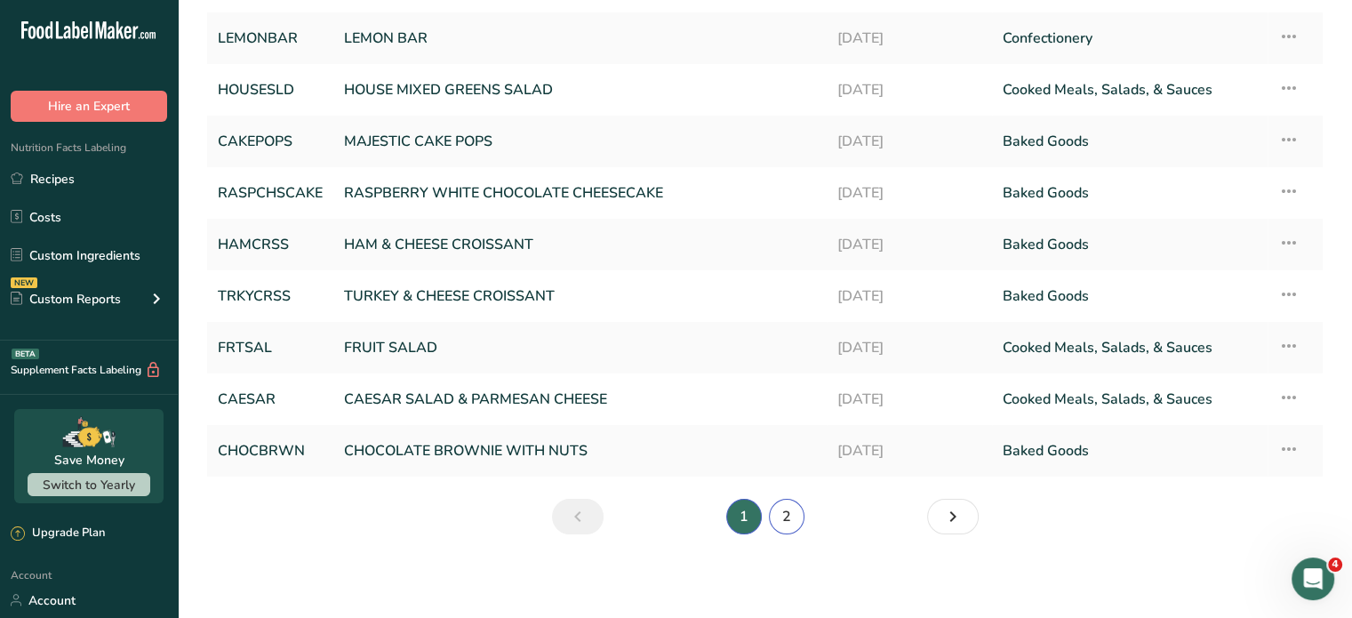
click at [782, 508] on link "2" at bounding box center [787, 517] width 36 height 36
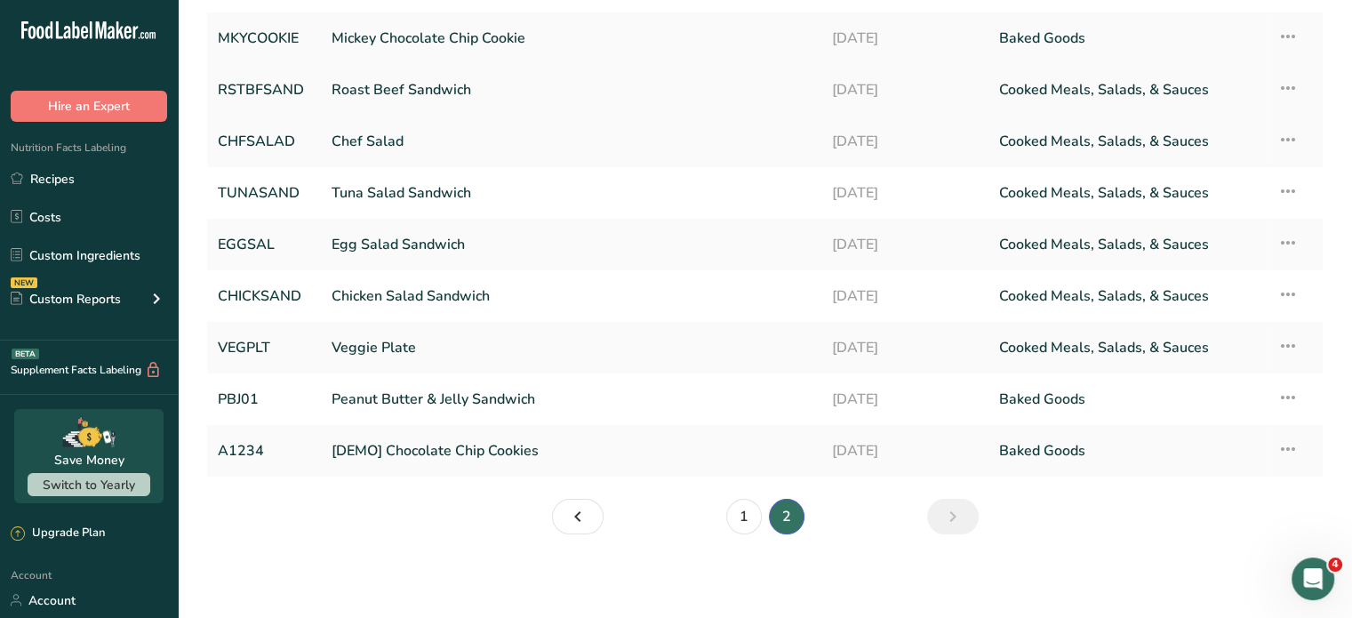
click at [425, 90] on link "Roast Beef Sandwich" at bounding box center [571, 89] width 479 height 37
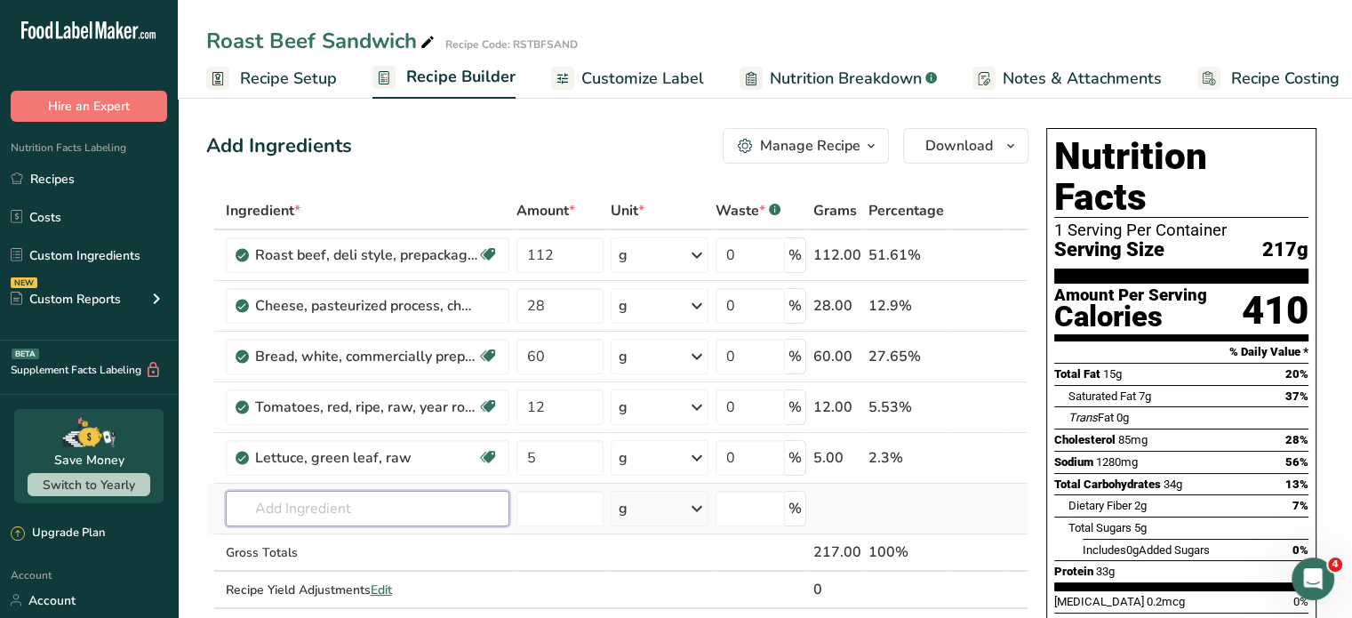
click at [384, 500] on input "text" at bounding box center [368, 509] width 284 height 36
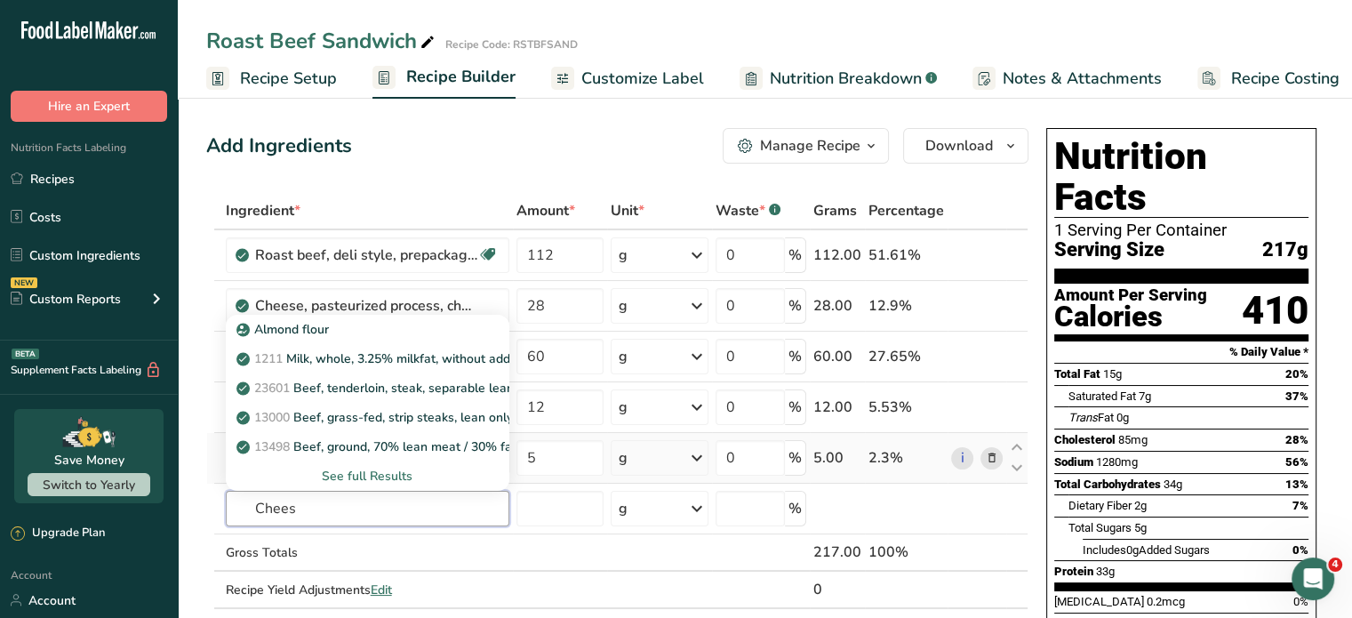
type input "Cheese"
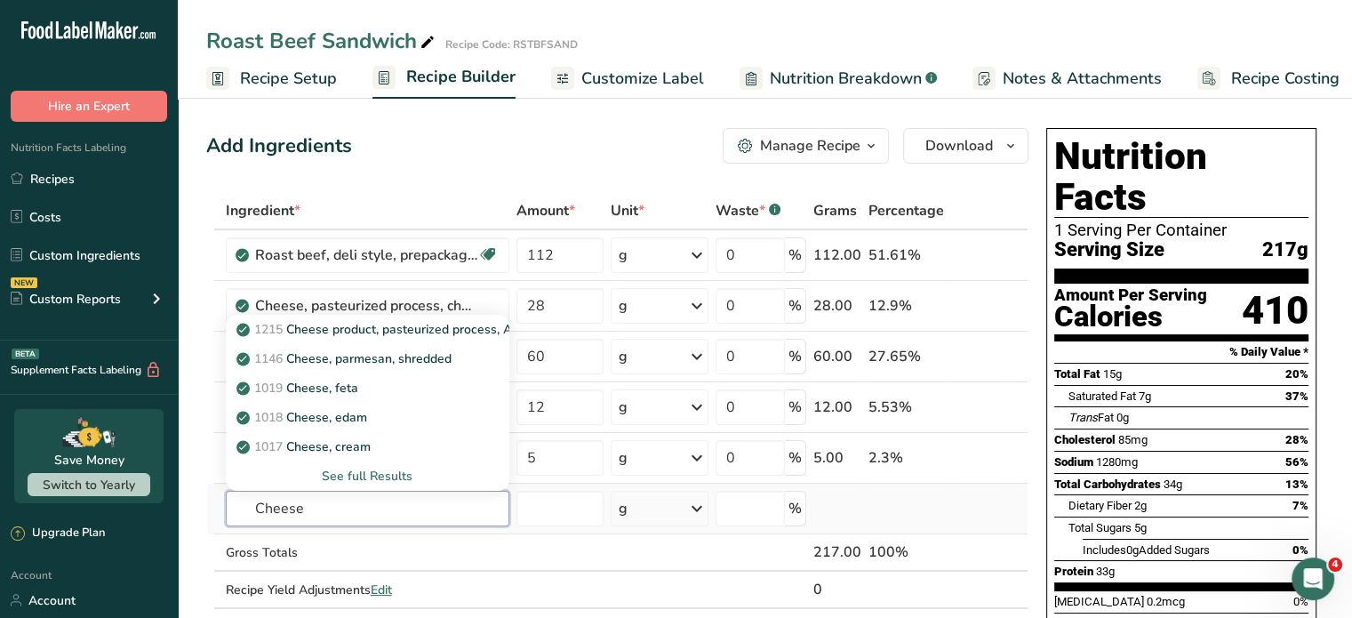
click at [473, 516] on input "Cheese" at bounding box center [368, 509] width 284 height 36
drag, startPoint x: 377, startPoint y: 515, endPoint x: 204, endPoint y: 508, distance: 172.6
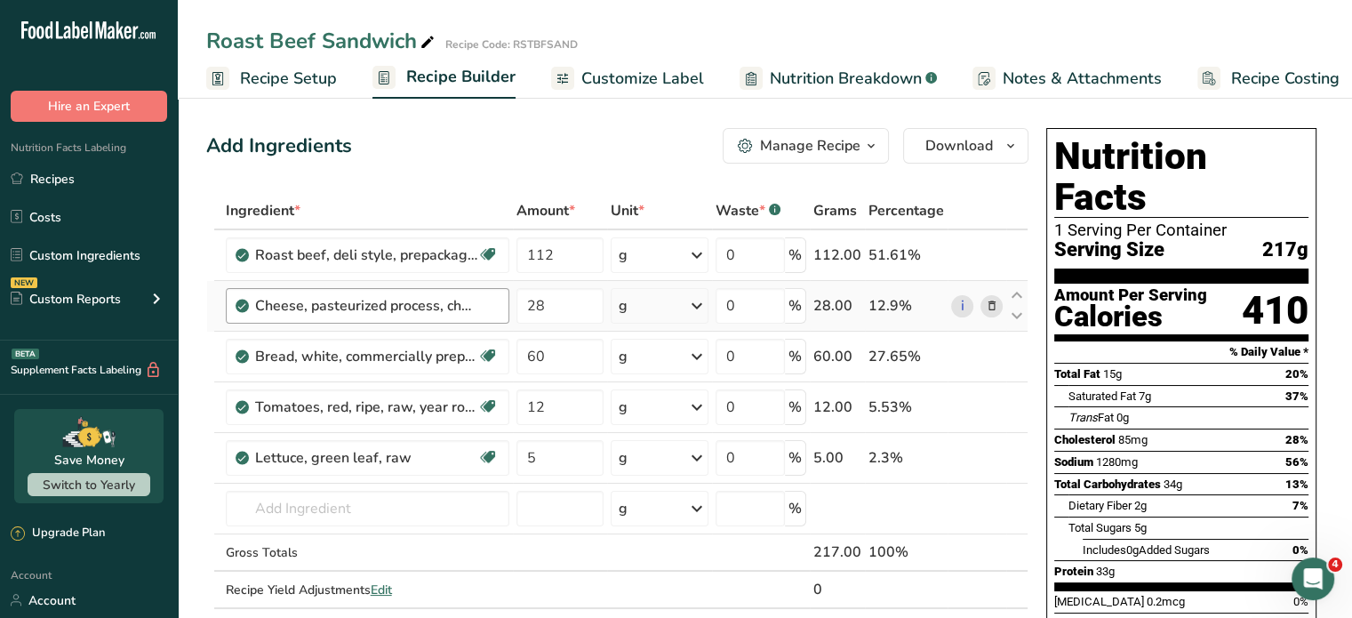
click at [498, 301] on div "Cheese, pasteurized process, cheddar or American, low sodium" at bounding box center [368, 306] width 284 height 36
click at [384, 499] on input "text" at bounding box center [368, 509] width 284 height 36
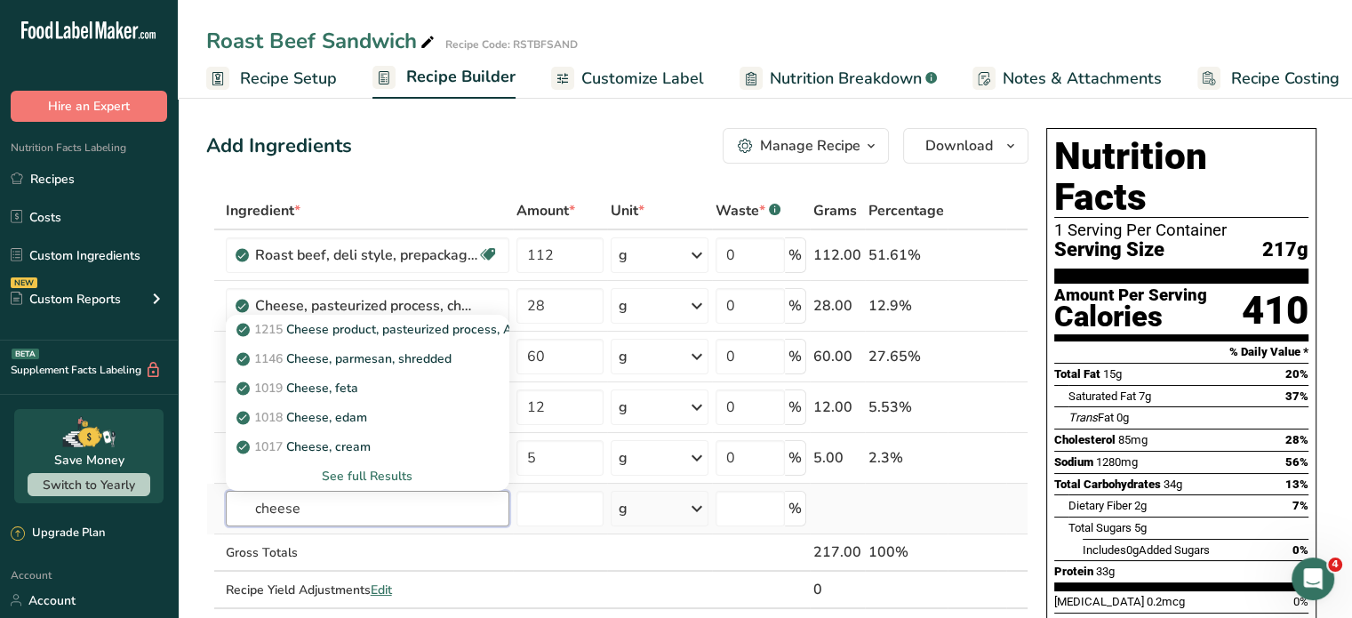
type input "cheese"
click at [400, 470] on div "See full Results" at bounding box center [367, 476] width 255 height 19
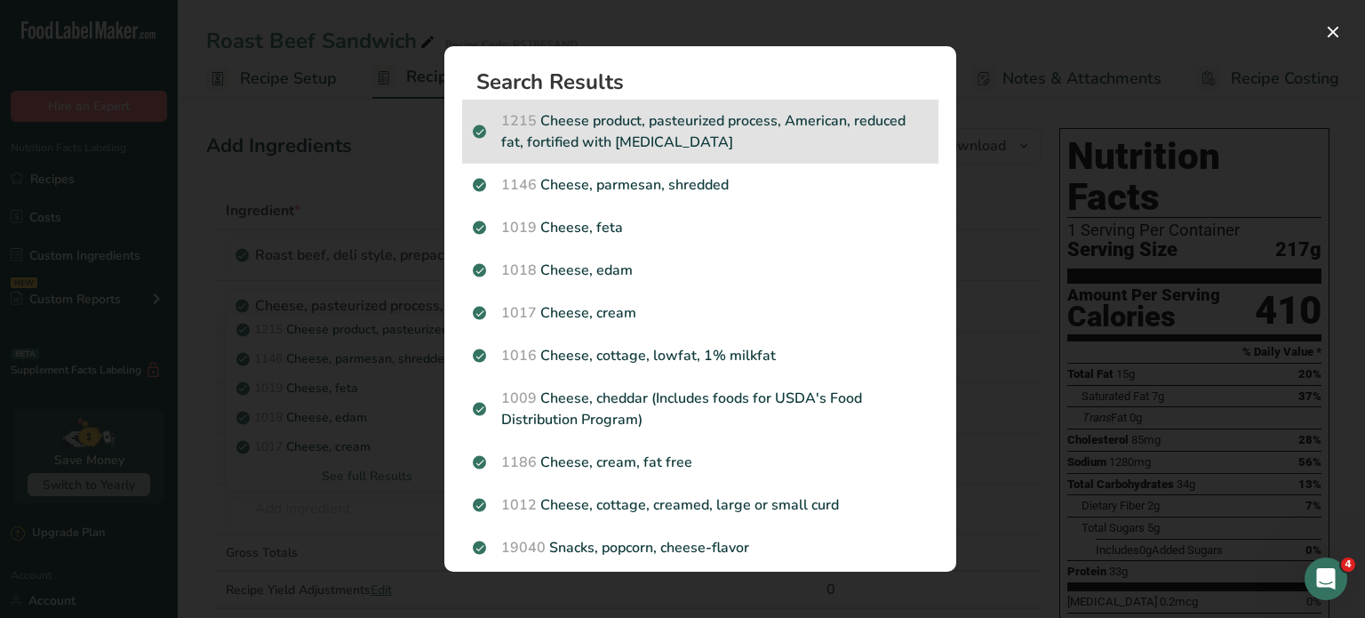
click at [608, 130] on p "1215 Cheese product, pasteurized process, American, reduced fat, fortified with…" at bounding box center [700, 131] width 455 height 43
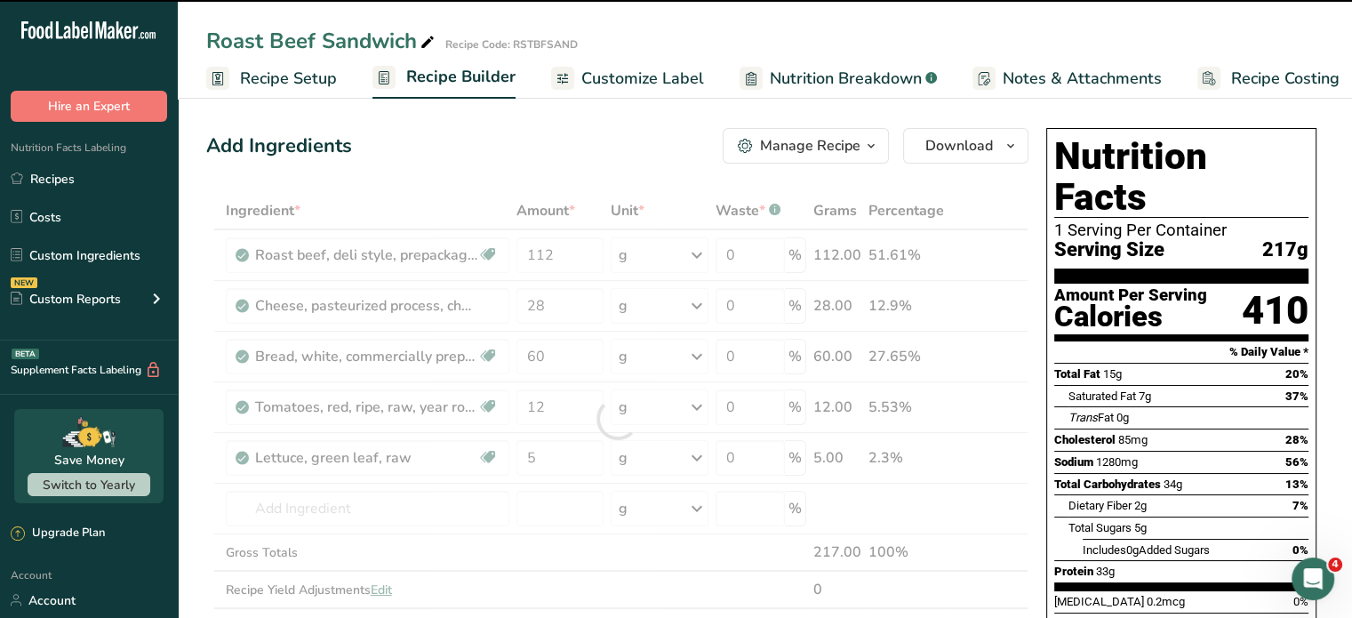
type input "0"
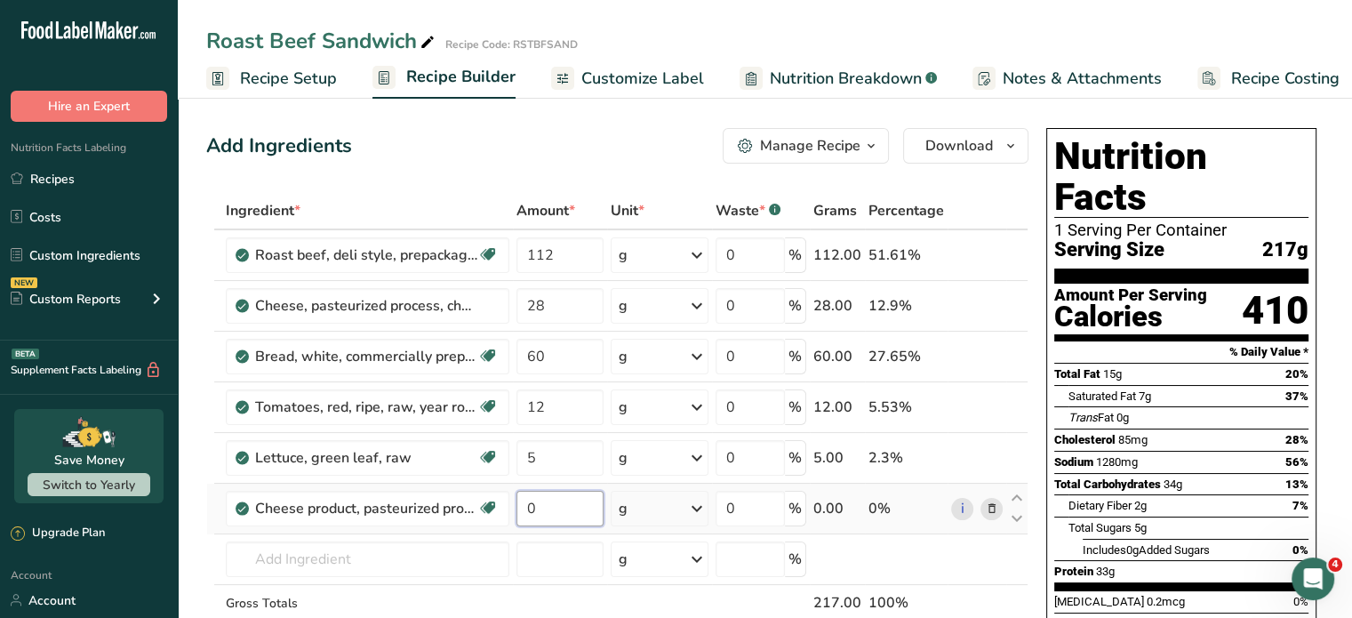
click at [540, 508] on input "0" at bounding box center [559, 509] width 87 height 36
type input "28"
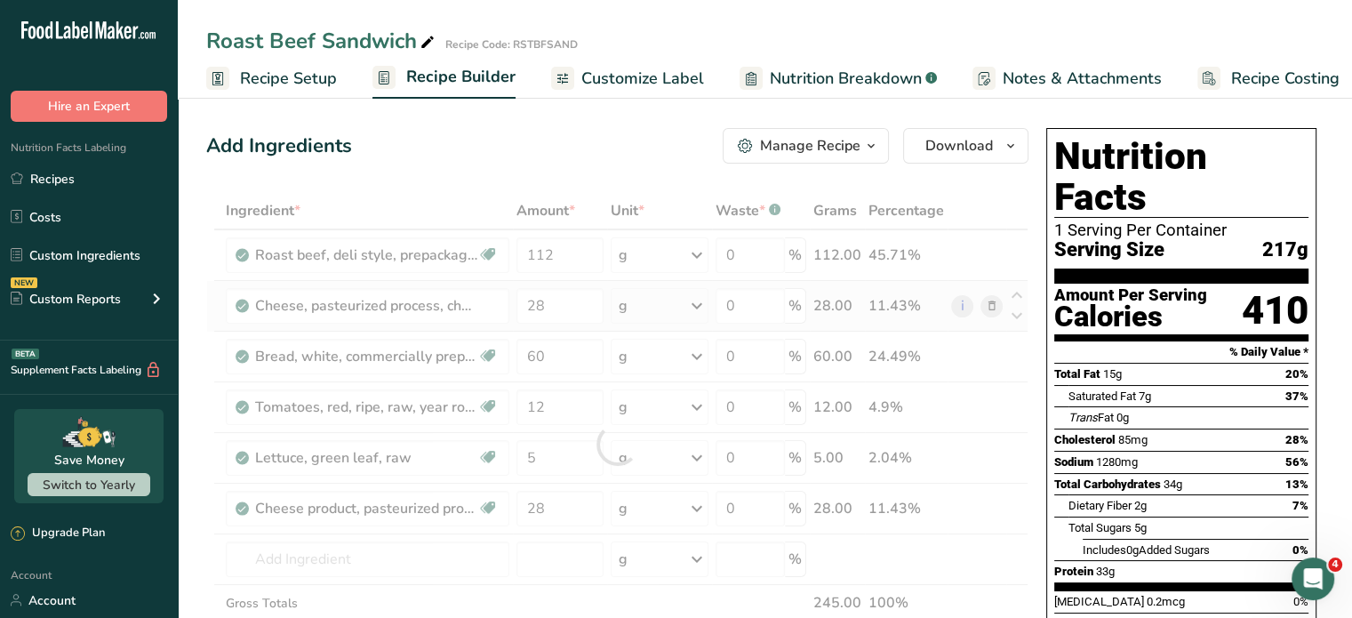
click at [991, 298] on div "Ingredient * Amount * Unit * Waste * .a-a{fill:#347362;}.b-a{fill:#fff;} Grams …" at bounding box center [617, 444] width 822 height 504
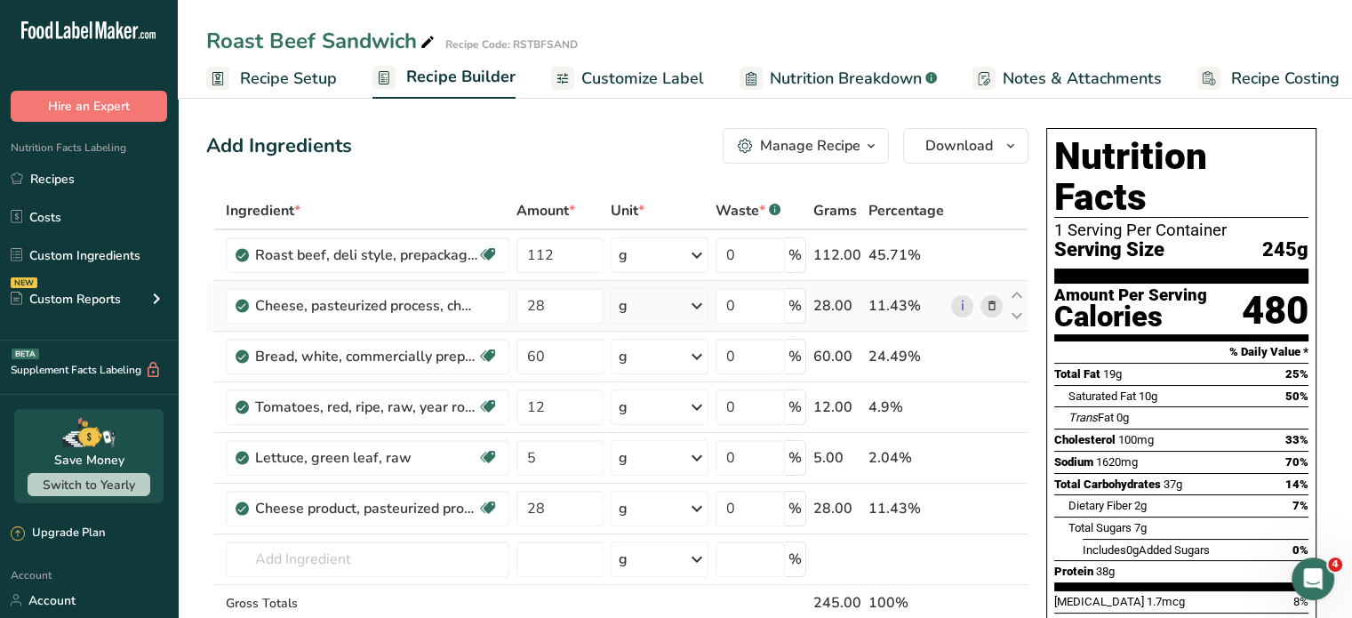
click at [988, 304] on icon at bounding box center [991, 306] width 12 height 19
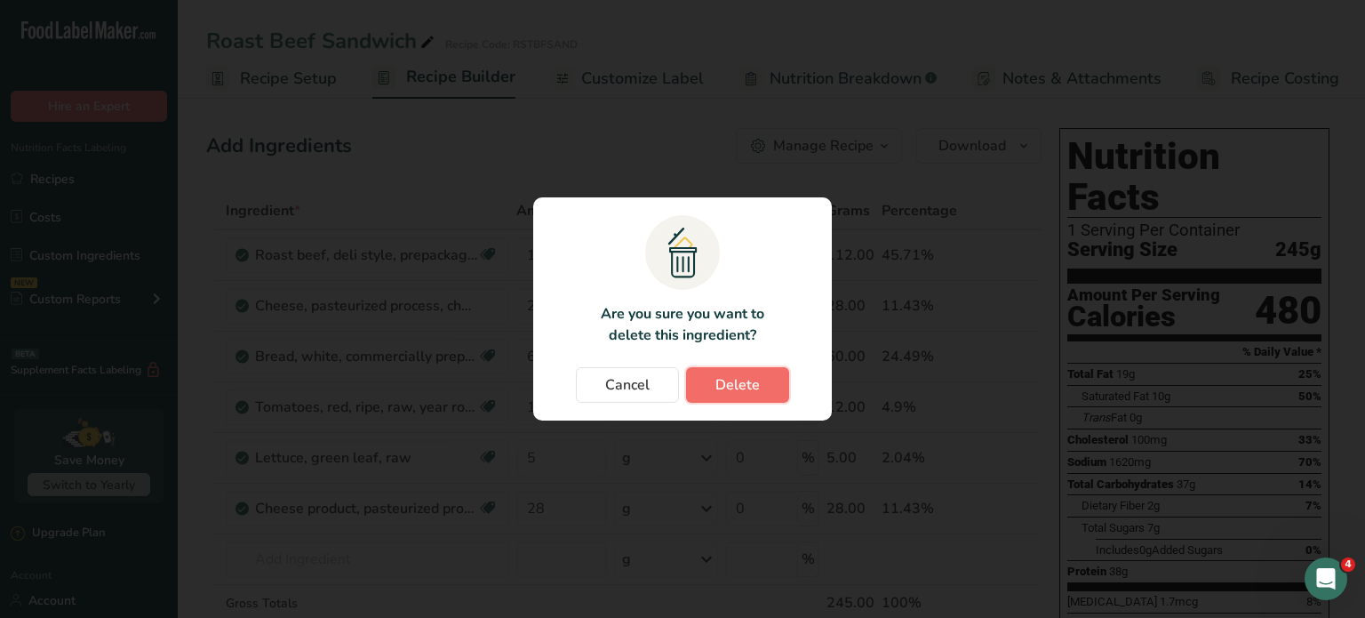
click at [732, 387] on span "Delete" at bounding box center [738, 384] width 44 height 21
type input "60"
type input "12"
type input "5"
type input "28"
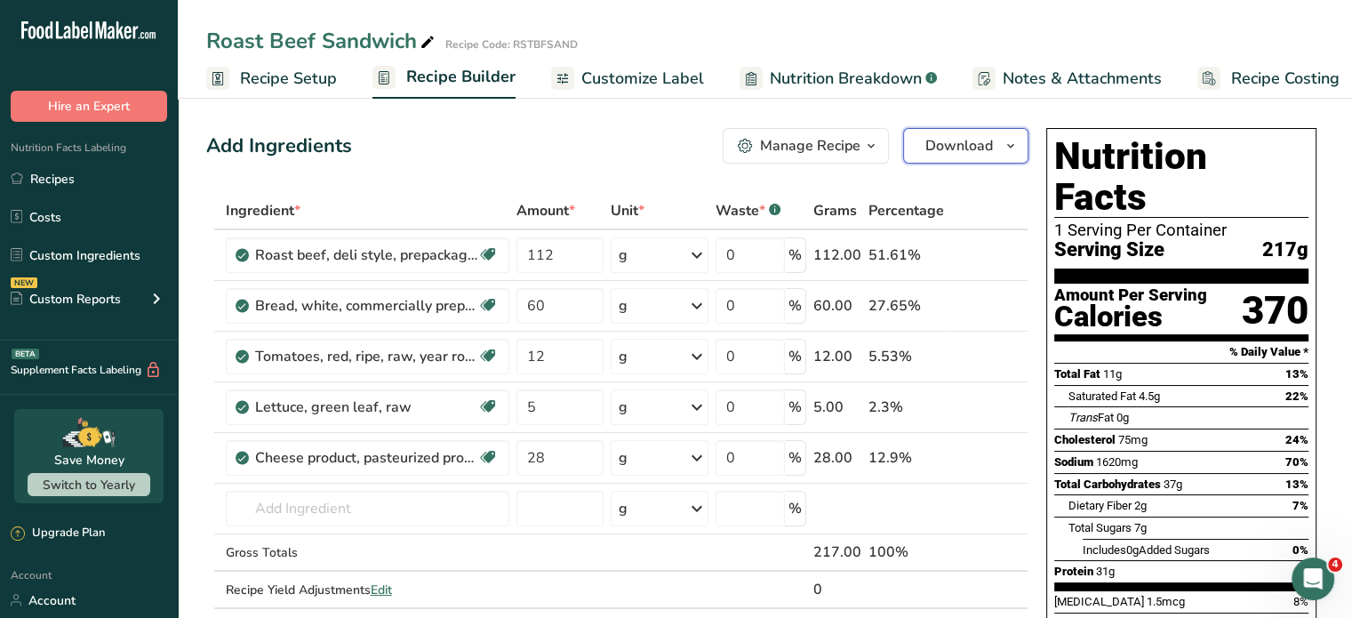
click at [952, 148] on span "Download" at bounding box center [959, 145] width 68 height 21
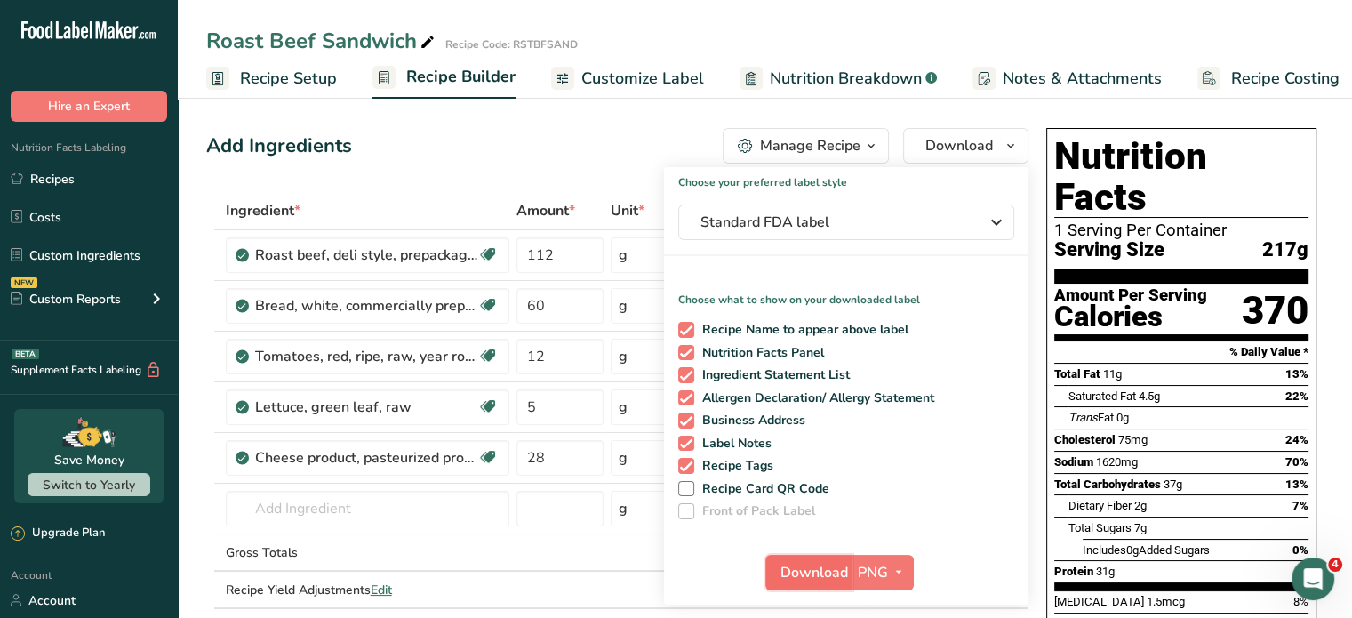
click at [836, 563] on span "Download" at bounding box center [814, 572] width 68 height 21
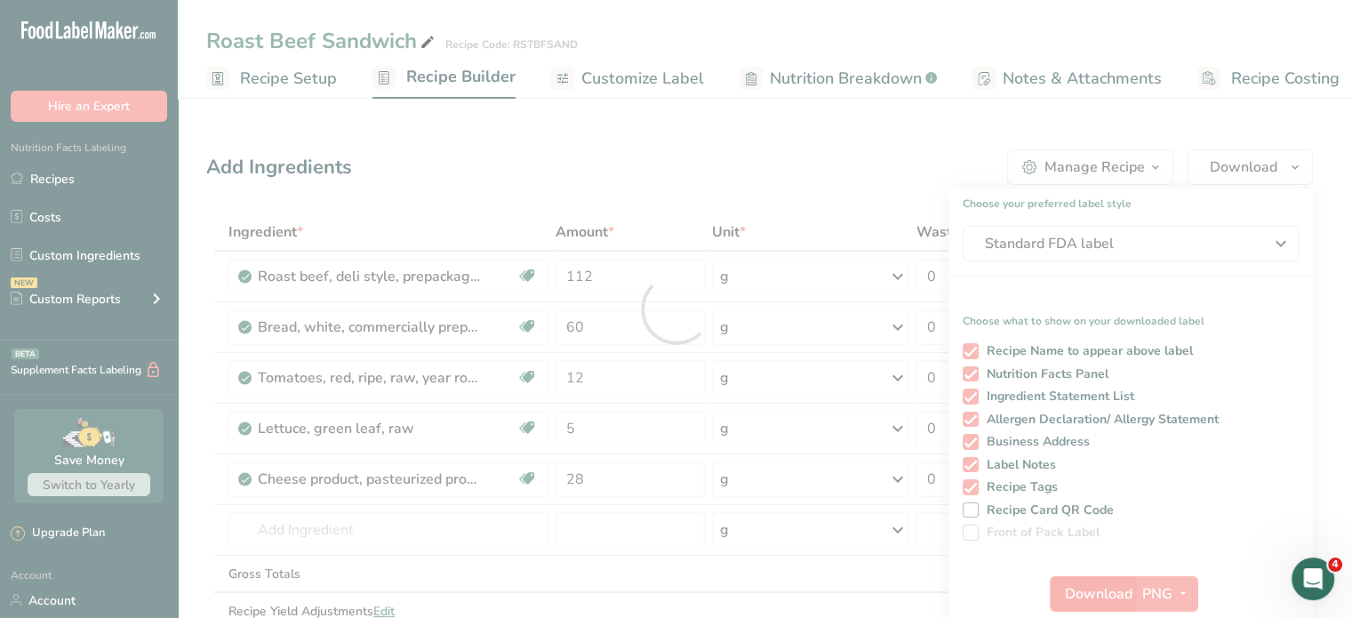
click at [836, 563] on div at bounding box center [676, 309] width 1352 height 618
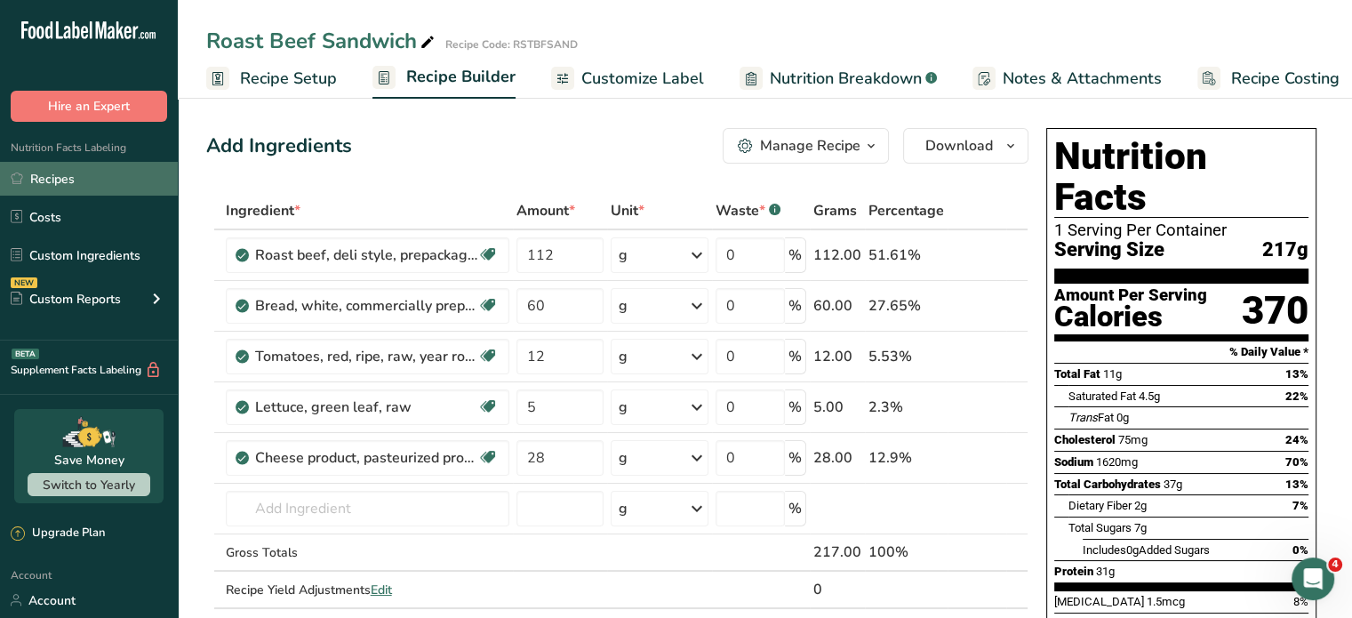
click at [61, 173] on link "Recipes" at bounding box center [89, 179] width 178 height 34
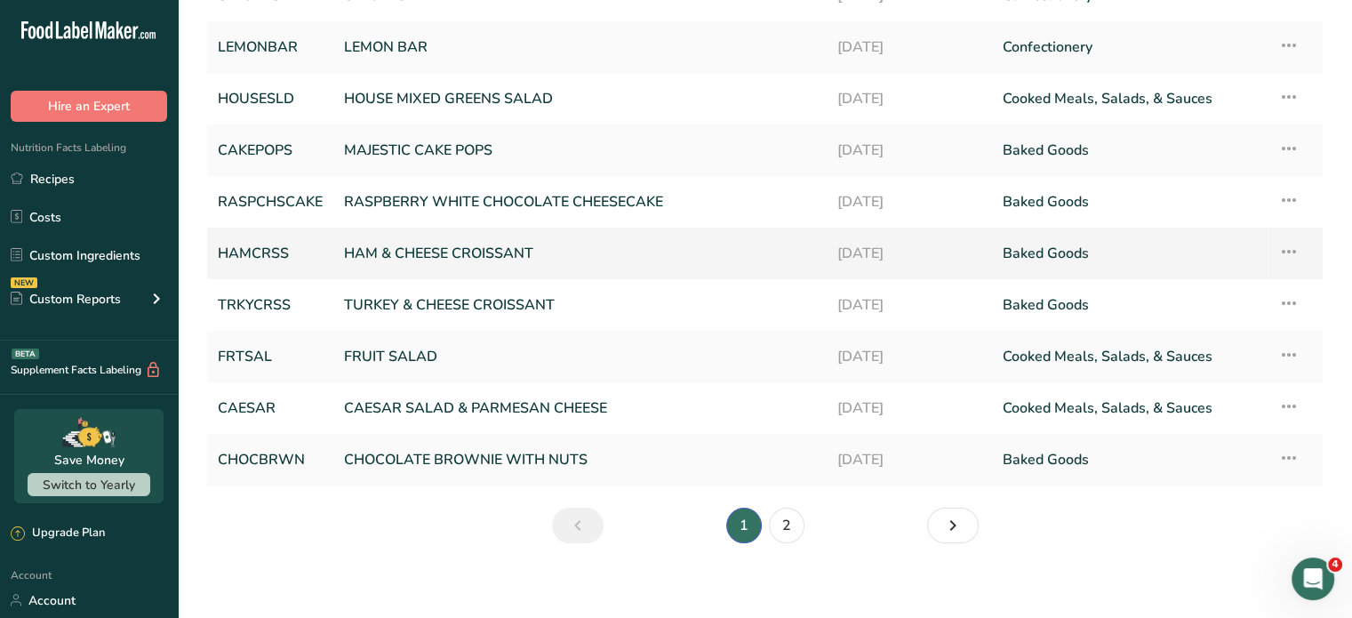
scroll to position [210, 0]
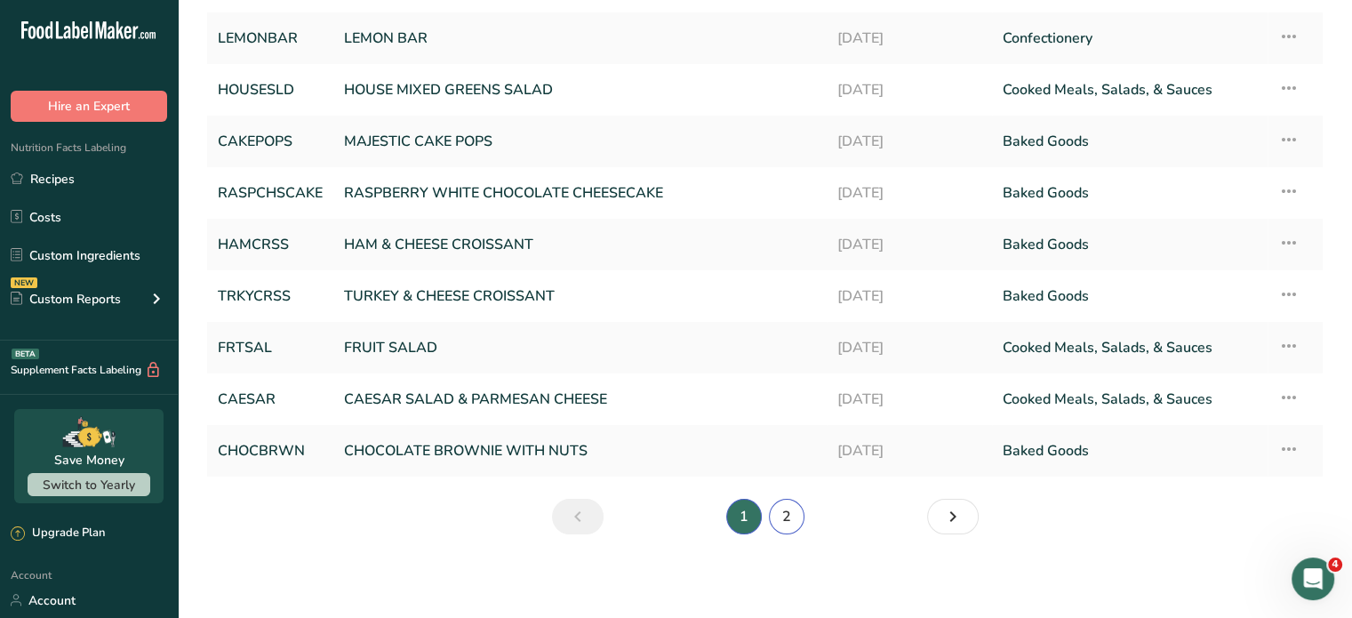
click at [793, 512] on link "2" at bounding box center [787, 517] width 36 height 36
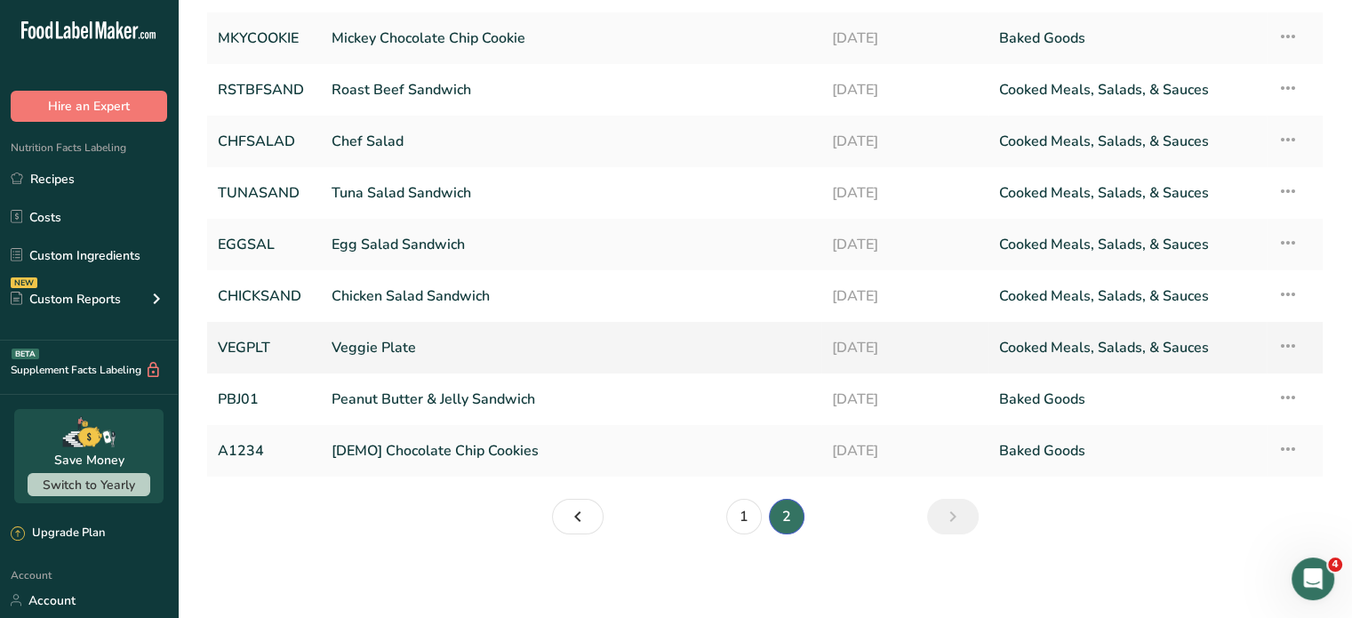
click at [402, 350] on link "Veggie Plate" at bounding box center [571, 347] width 479 height 37
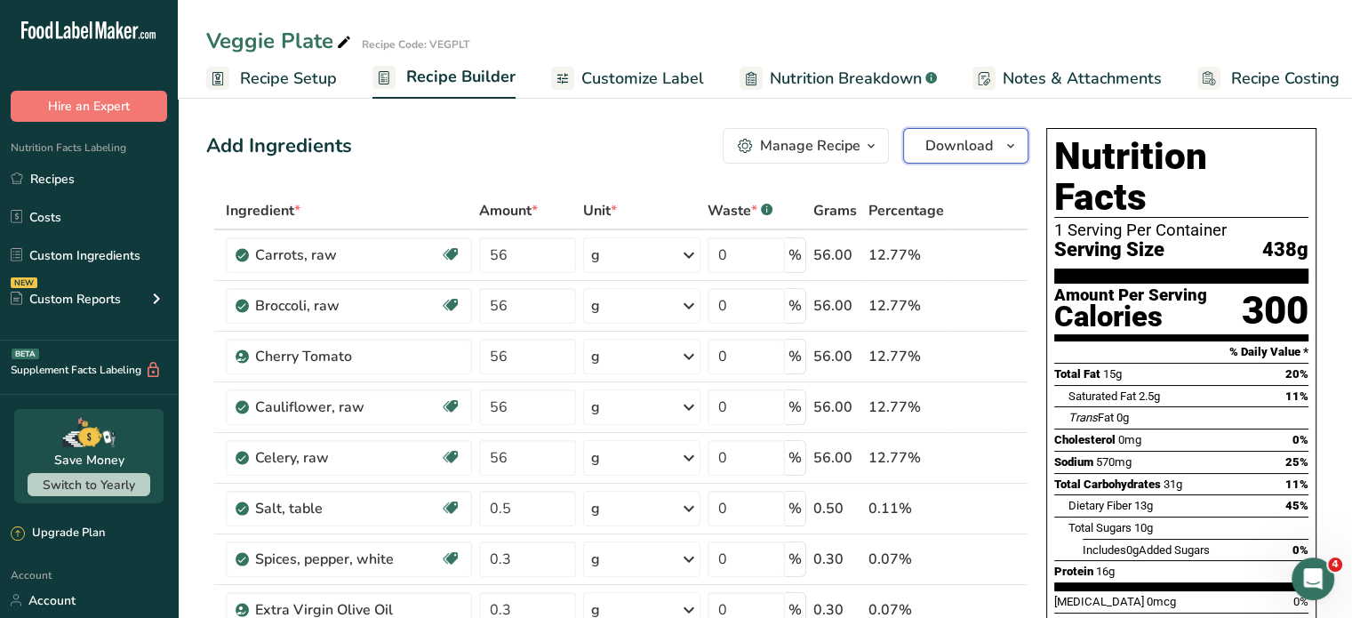
click at [992, 145] on span "Download" at bounding box center [959, 145] width 68 height 21
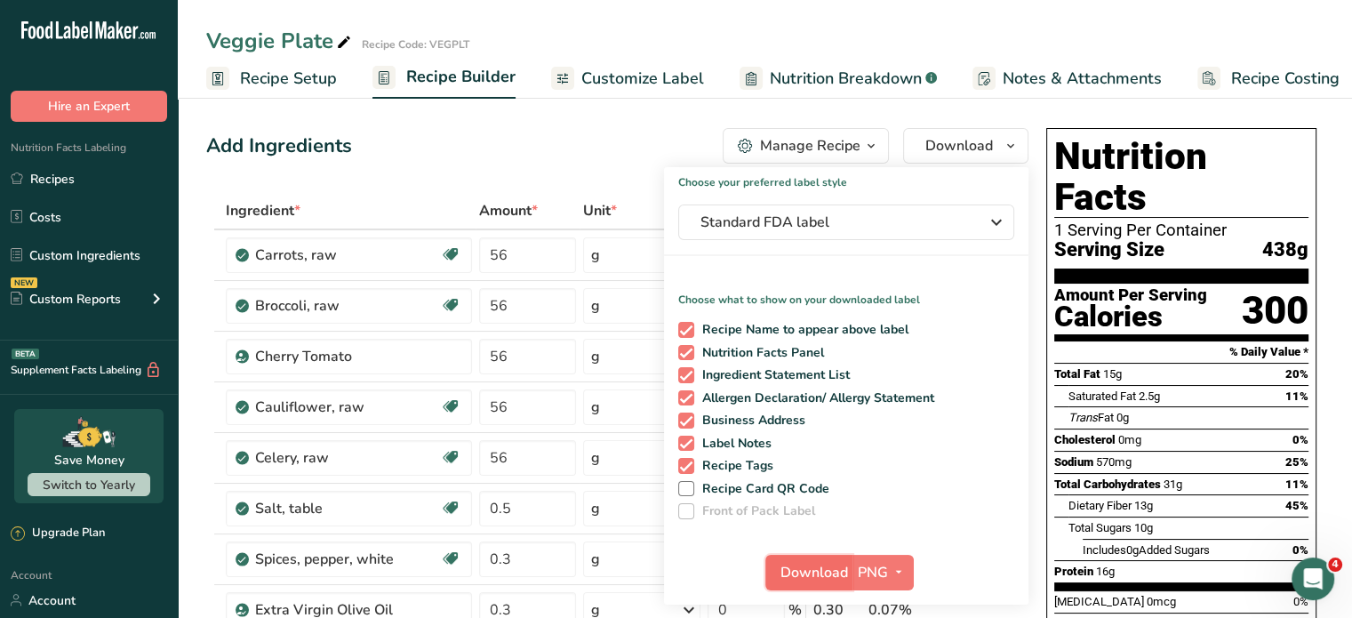
click at [821, 572] on span "Download" at bounding box center [814, 572] width 68 height 21
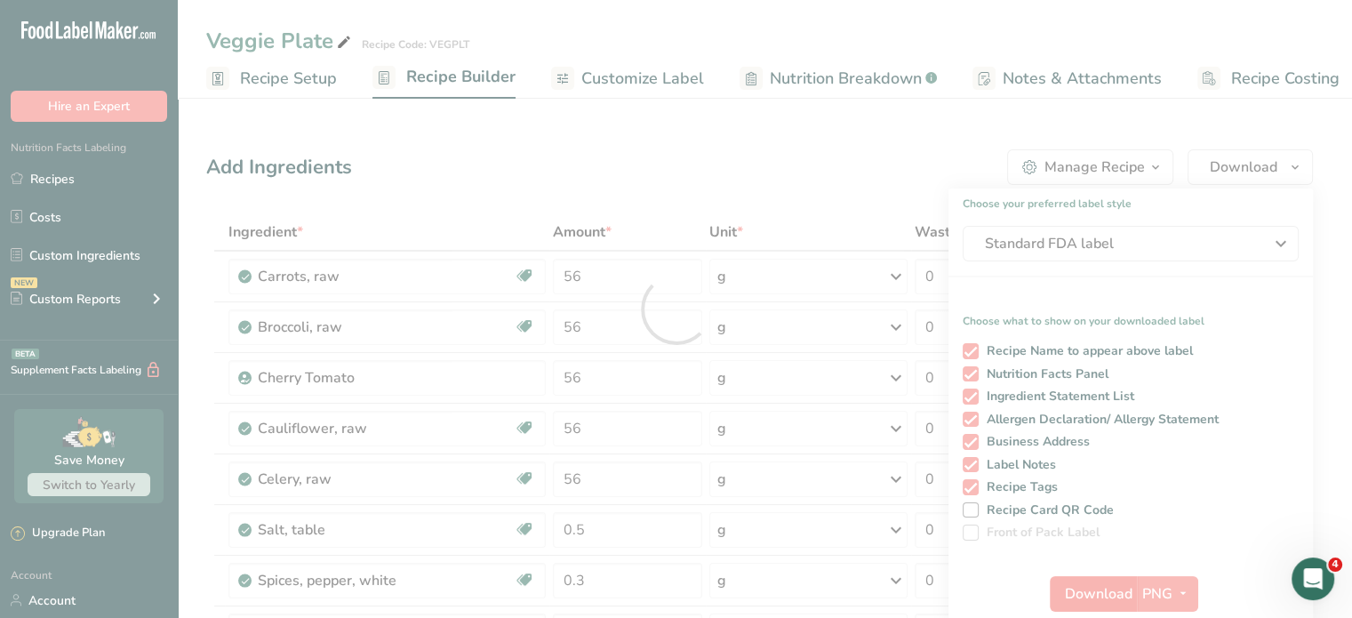
click at [821, 572] on div at bounding box center [676, 309] width 1352 height 618
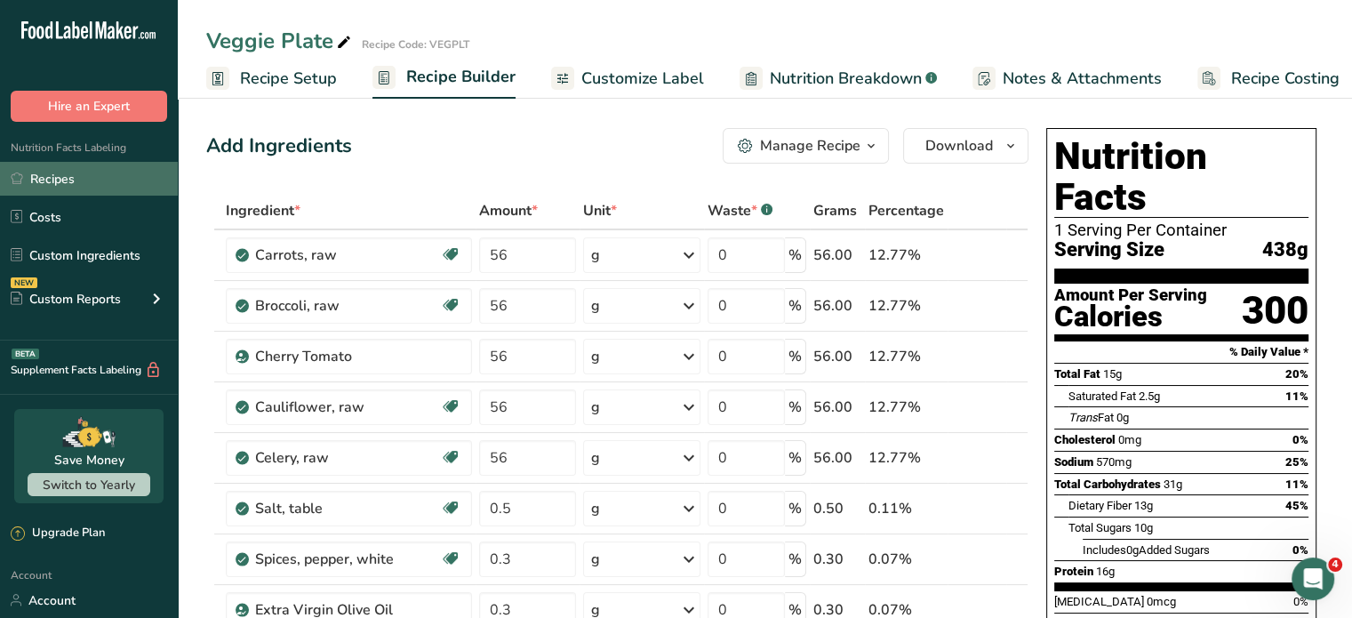
click at [46, 173] on link "Recipes" at bounding box center [89, 179] width 178 height 34
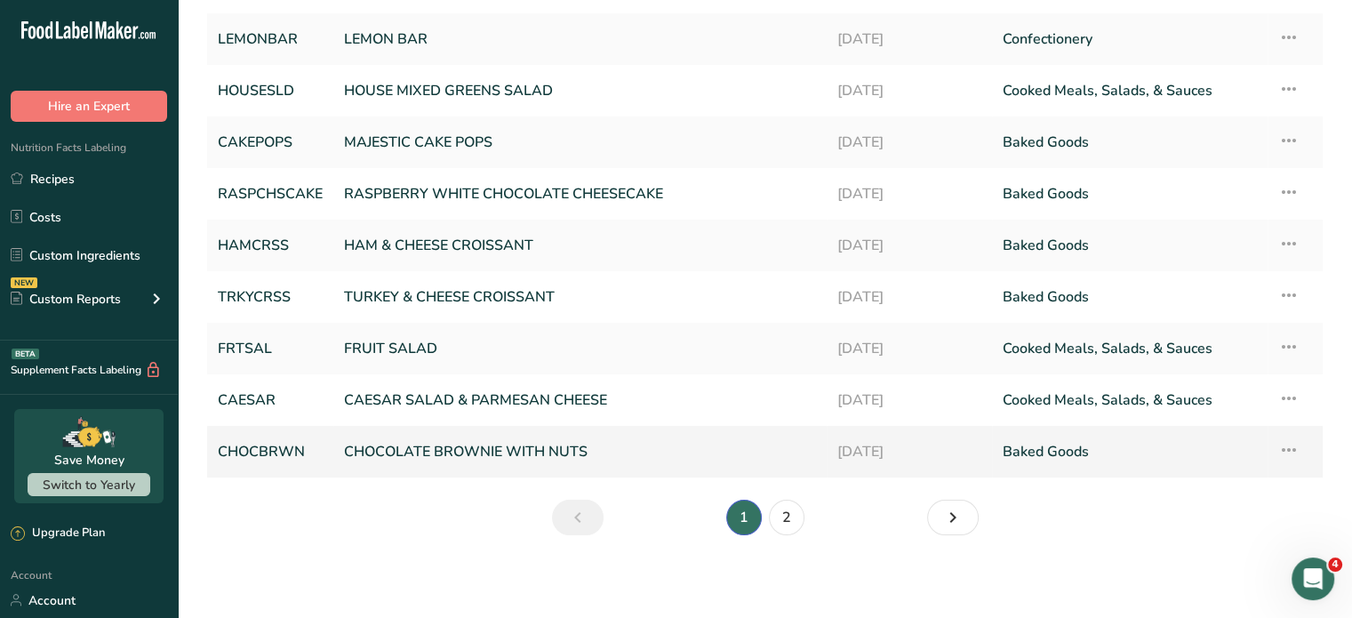
scroll to position [210, 0]
click at [778, 514] on link "2" at bounding box center [787, 517] width 36 height 36
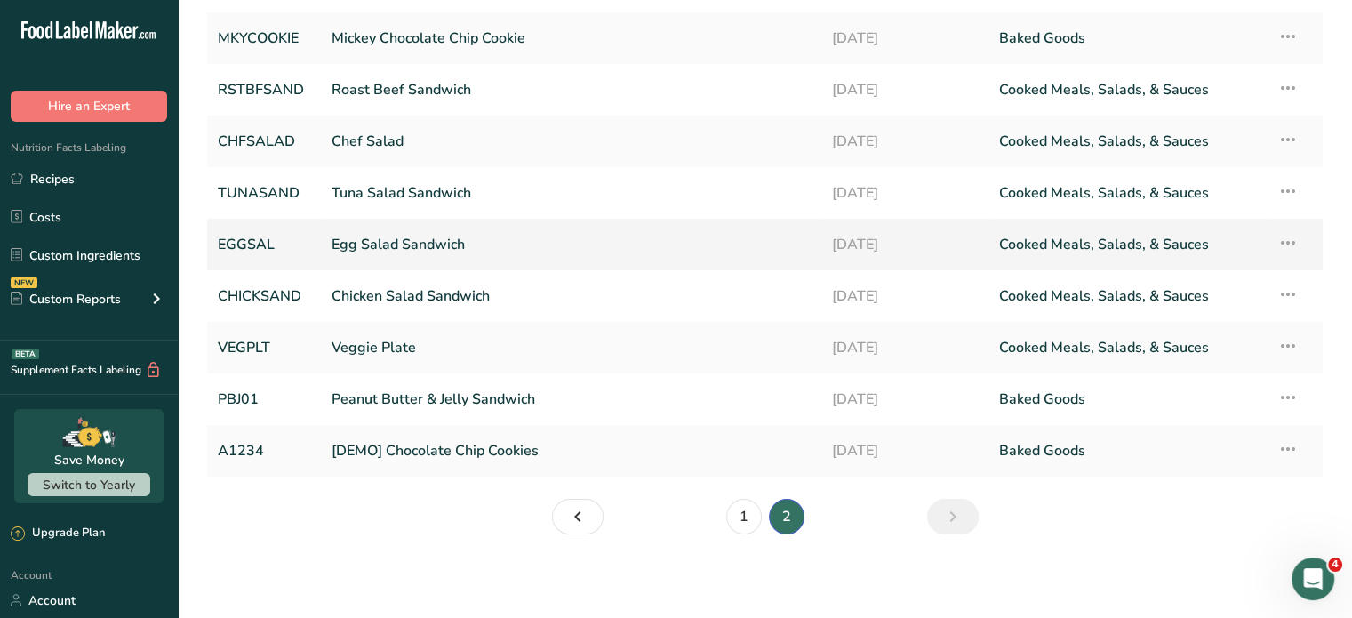
click at [409, 241] on link "Egg Salad Sandwich" at bounding box center [571, 244] width 479 height 37
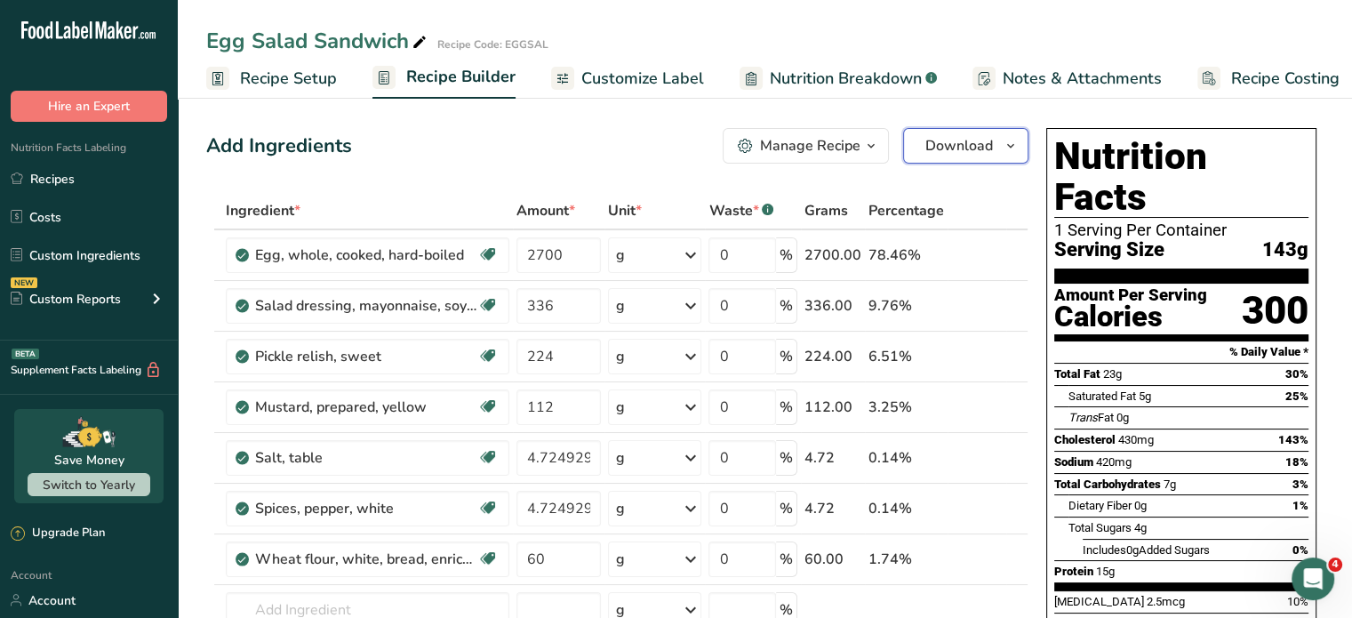
click at [939, 148] on span "Download" at bounding box center [959, 145] width 68 height 21
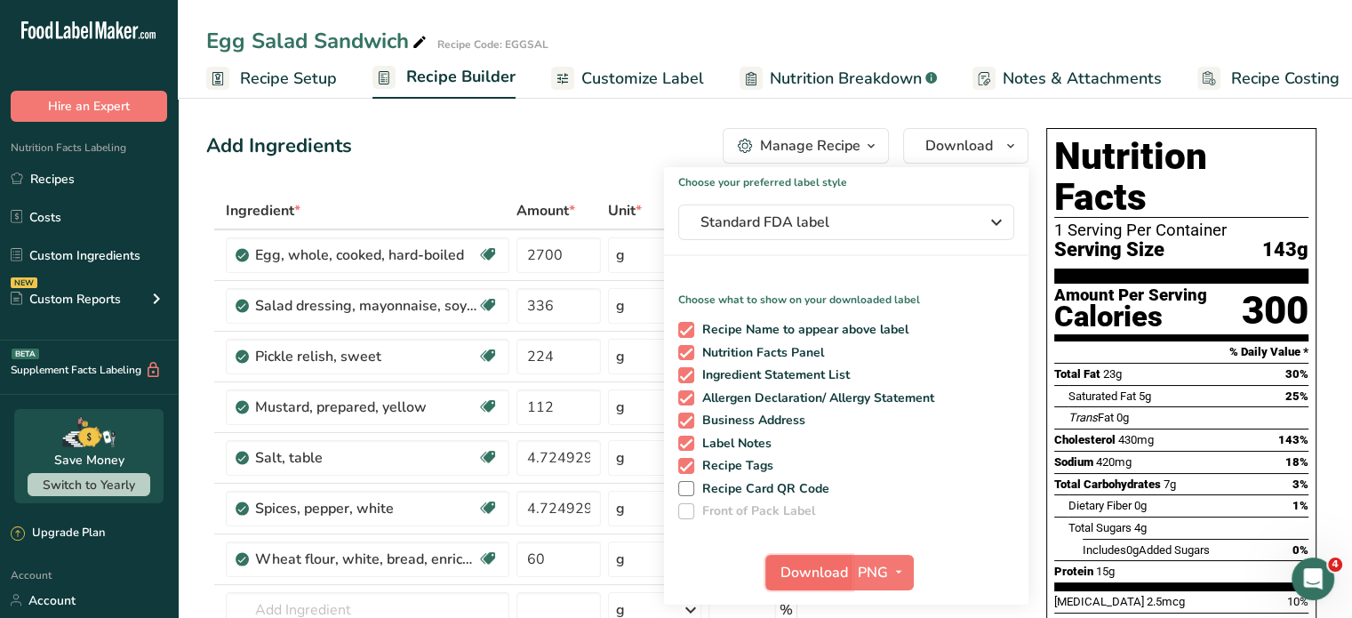
click at [796, 572] on span "Download" at bounding box center [814, 572] width 68 height 21
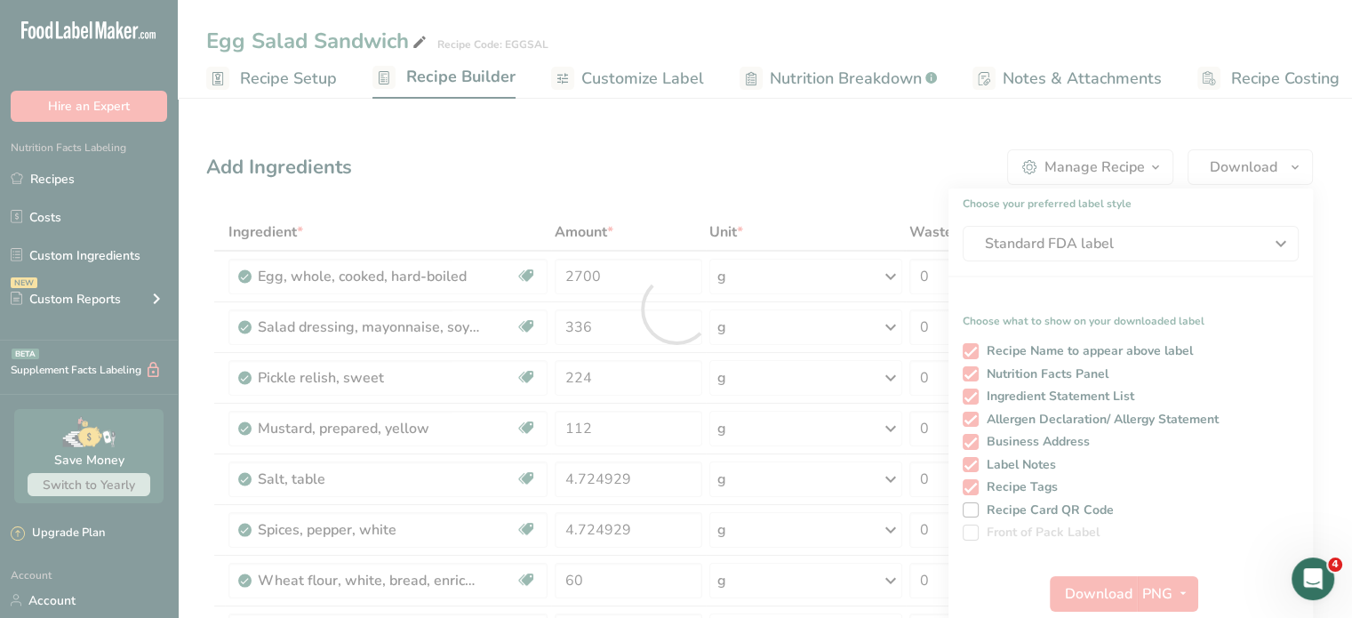
click at [795, 571] on div at bounding box center [676, 309] width 1352 height 618
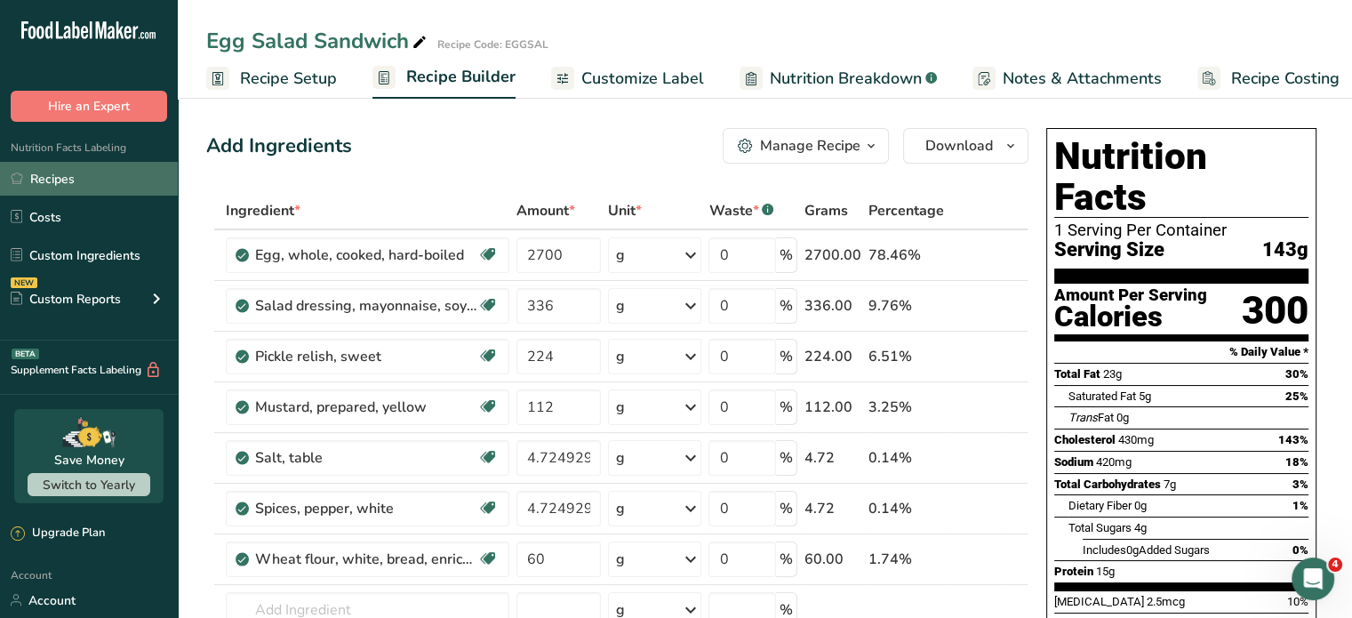
click at [62, 184] on link "Recipes" at bounding box center [89, 179] width 178 height 34
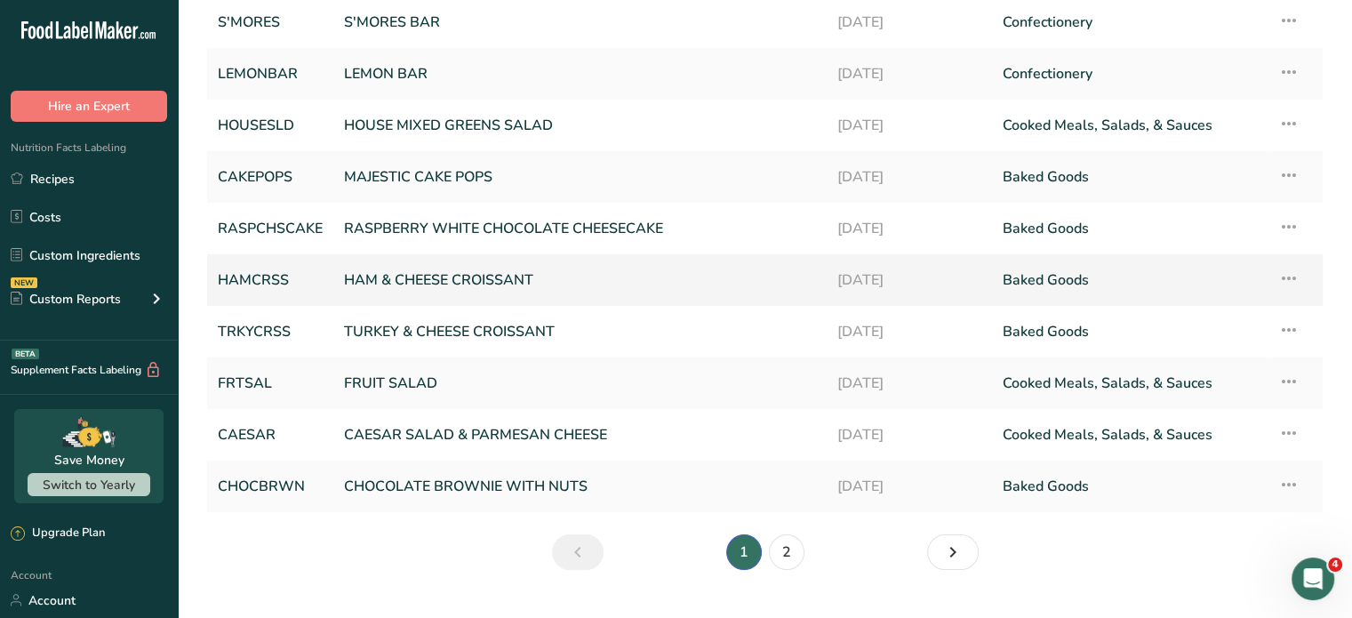
scroll to position [178, 0]
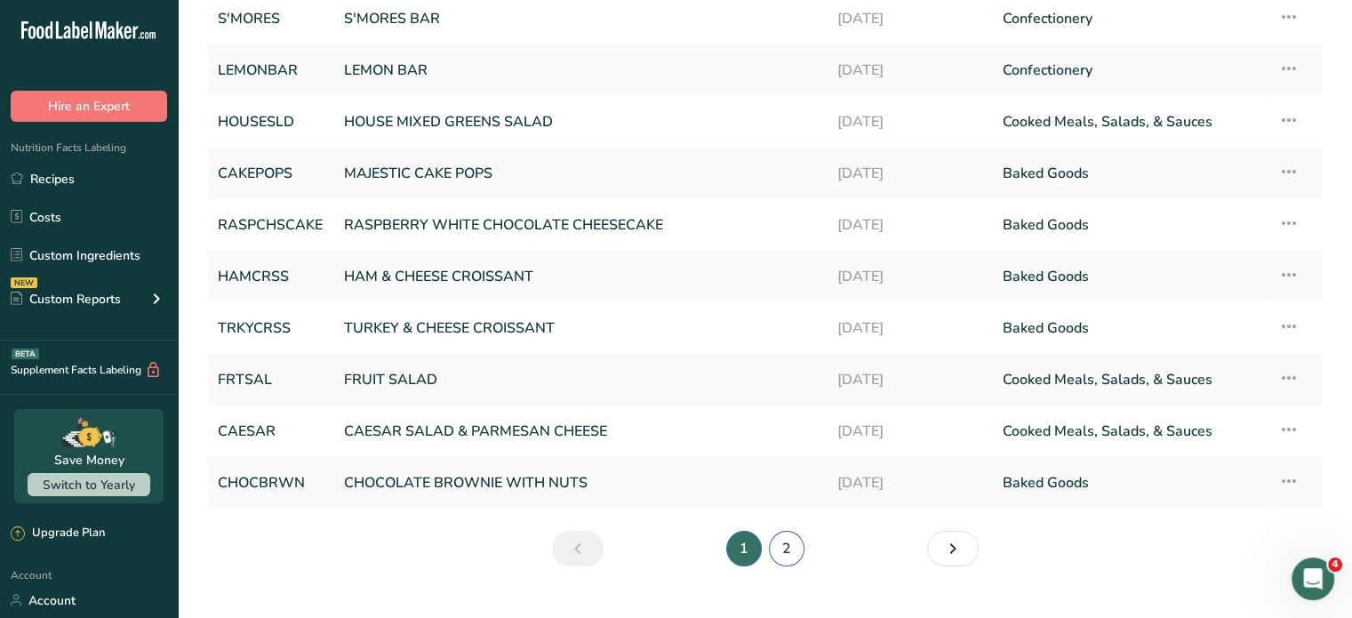
click at [781, 542] on link "2" at bounding box center [787, 549] width 36 height 36
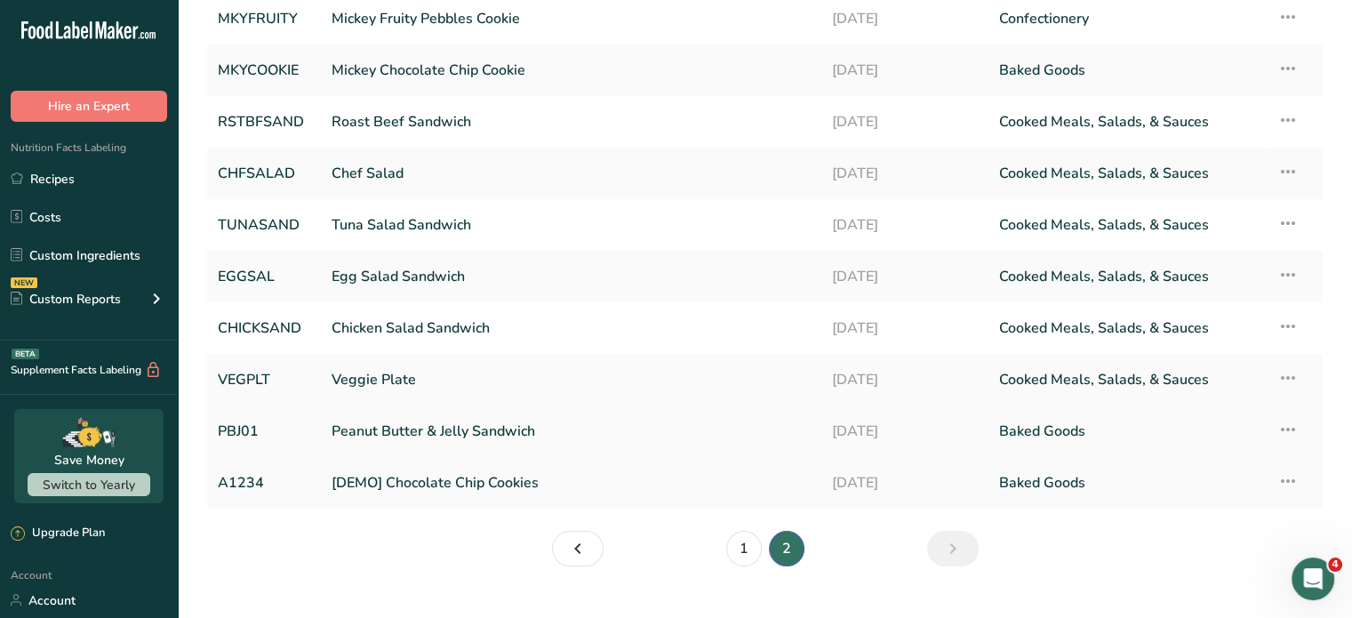
click at [496, 429] on link "Peanut Butter & Jelly Sandwich" at bounding box center [571, 430] width 479 height 37
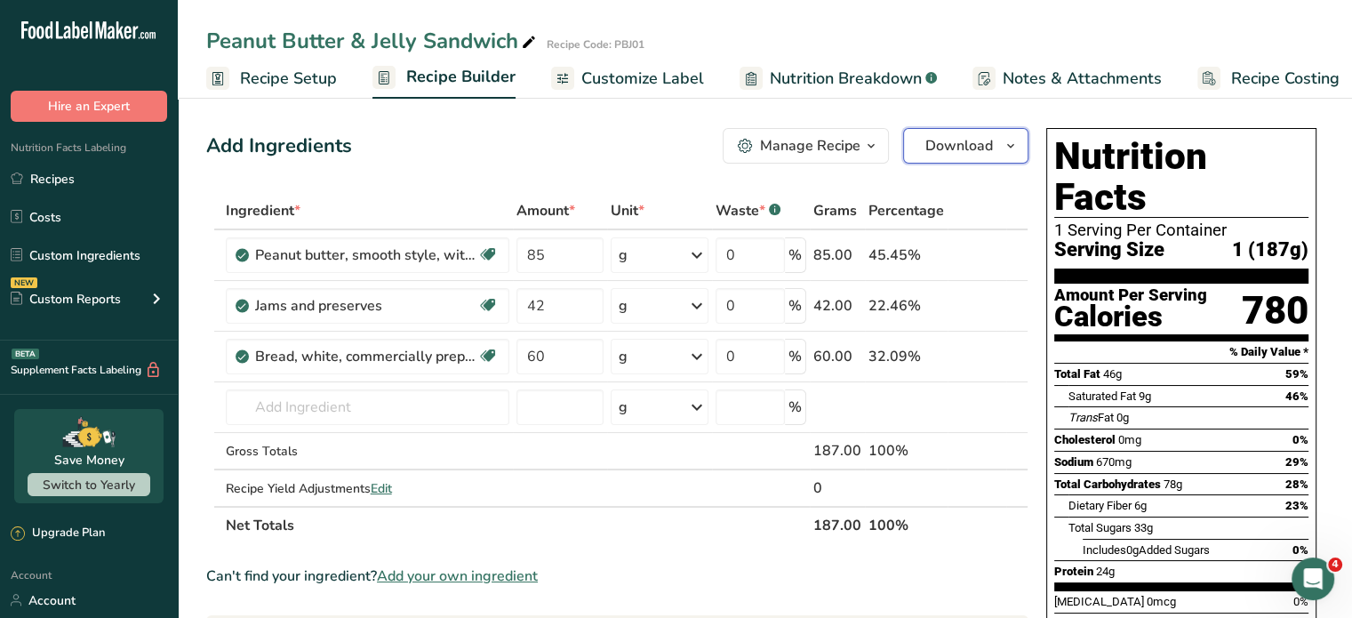
click at [935, 148] on span "Download" at bounding box center [959, 145] width 68 height 21
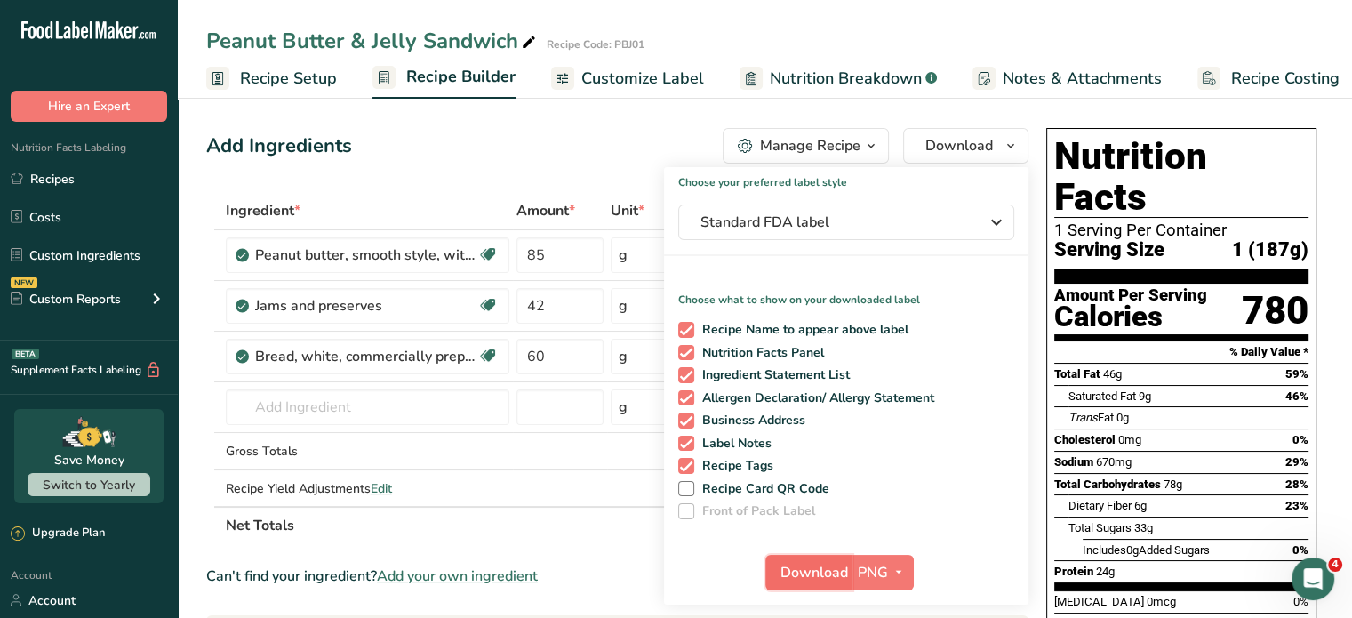
click at [825, 560] on button "Download" at bounding box center [808, 573] width 87 height 36
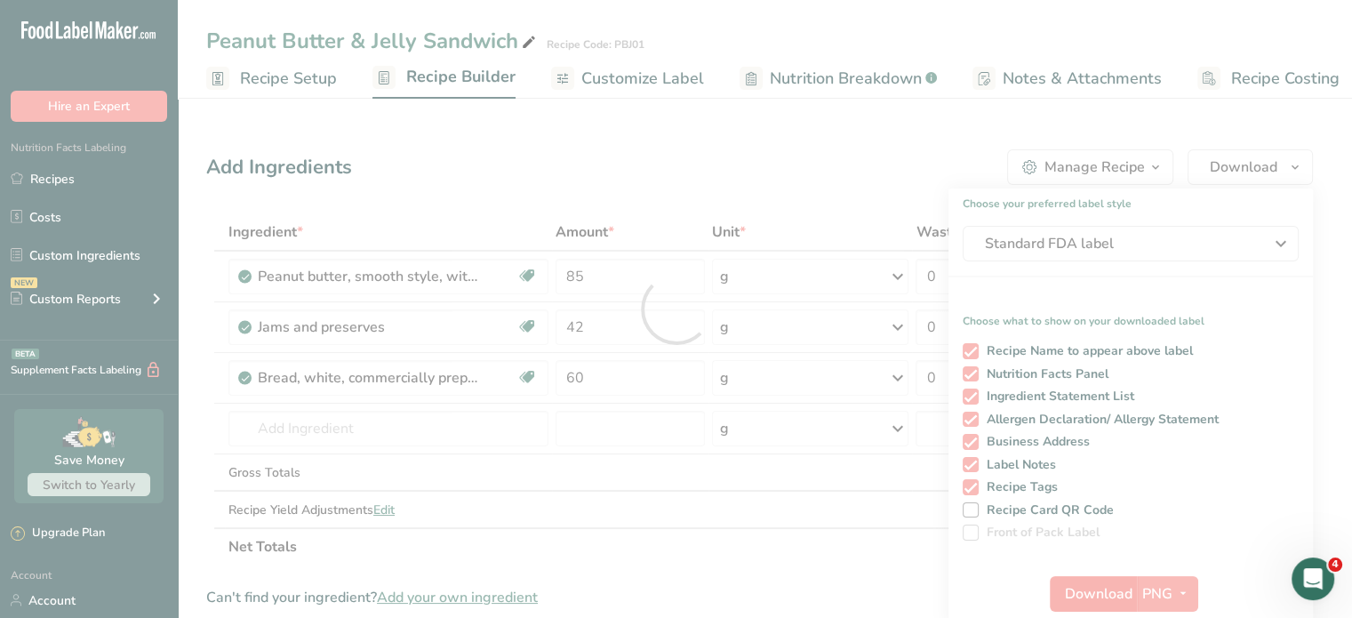
click at [825, 560] on div at bounding box center [676, 309] width 1352 height 618
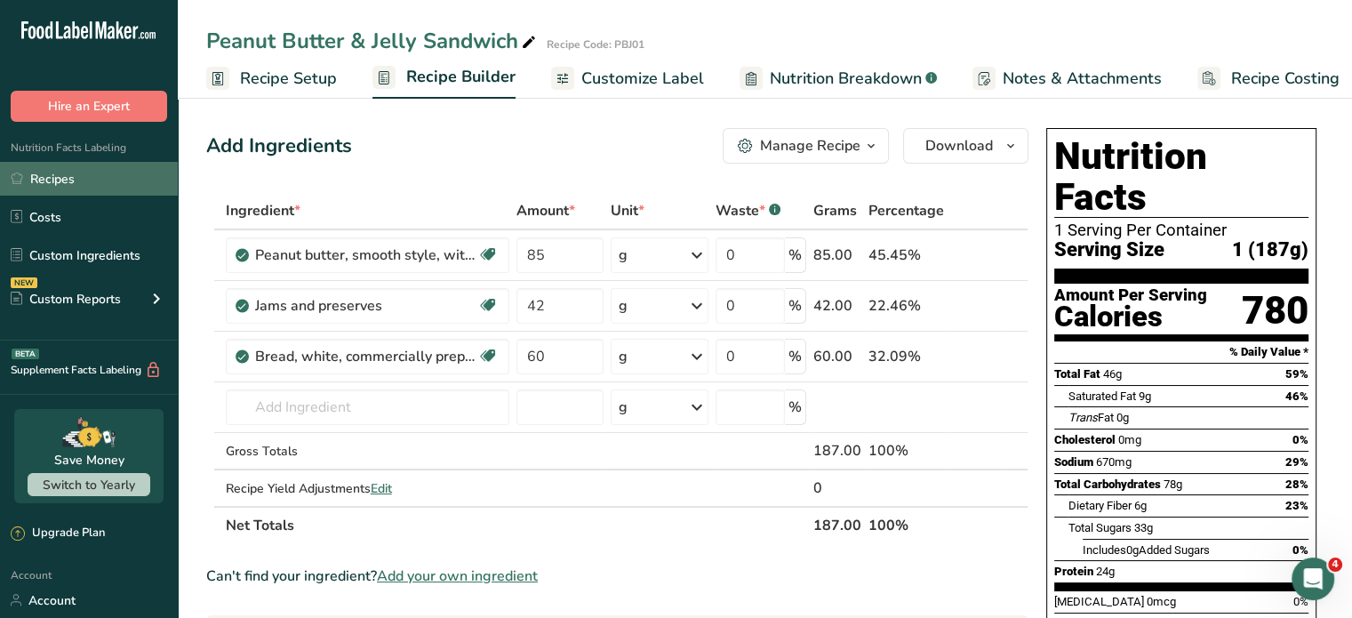
click at [53, 174] on link "Recipes" at bounding box center [89, 179] width 178 height 34
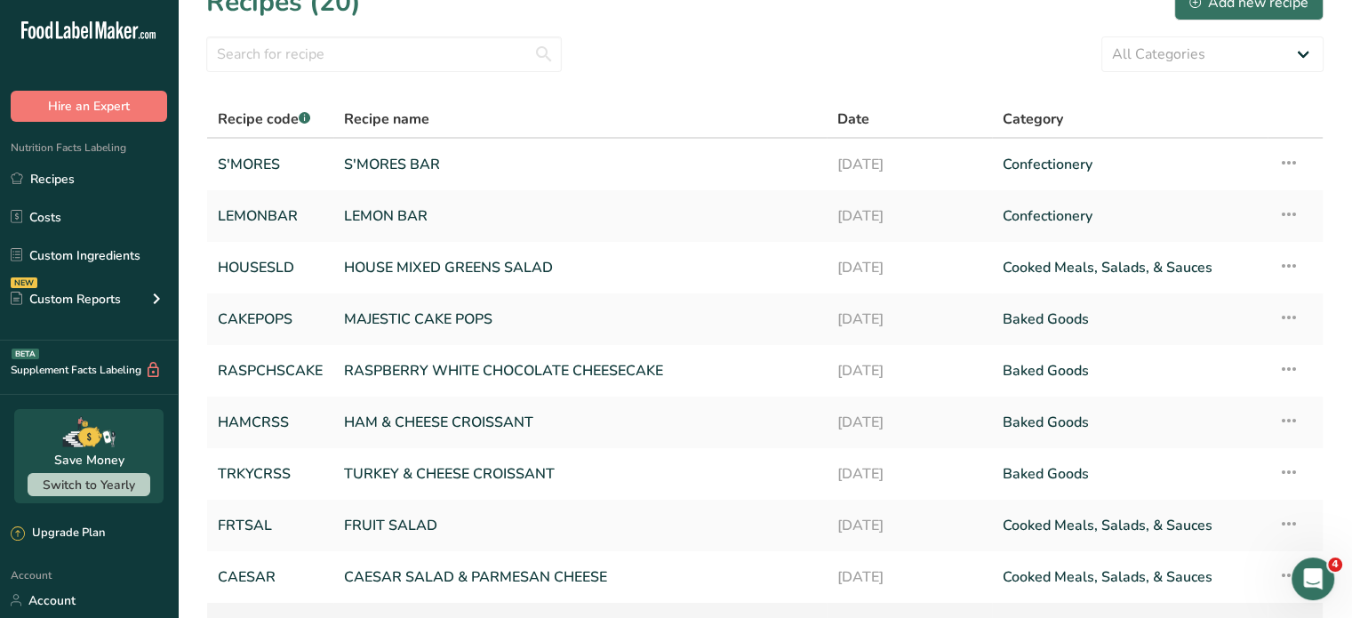
scroll to position [210, 0]
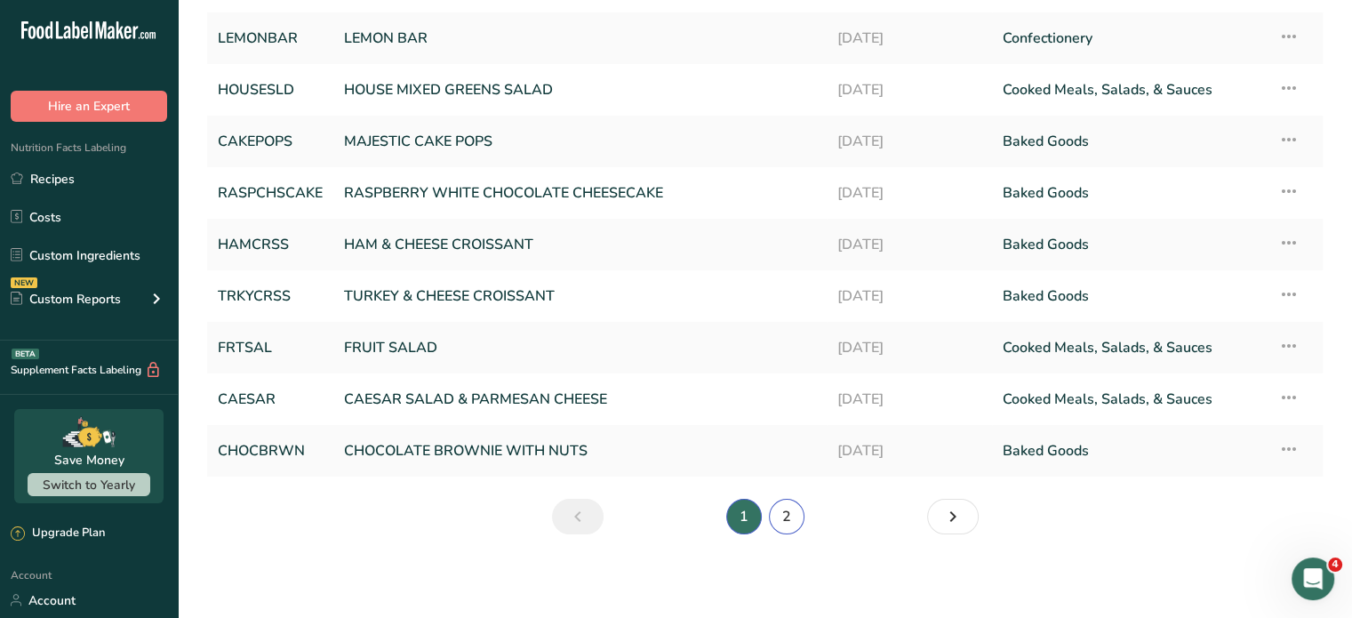
click at [786, 511] on link "2" at bounding box center [787, 517] width 36 height 36
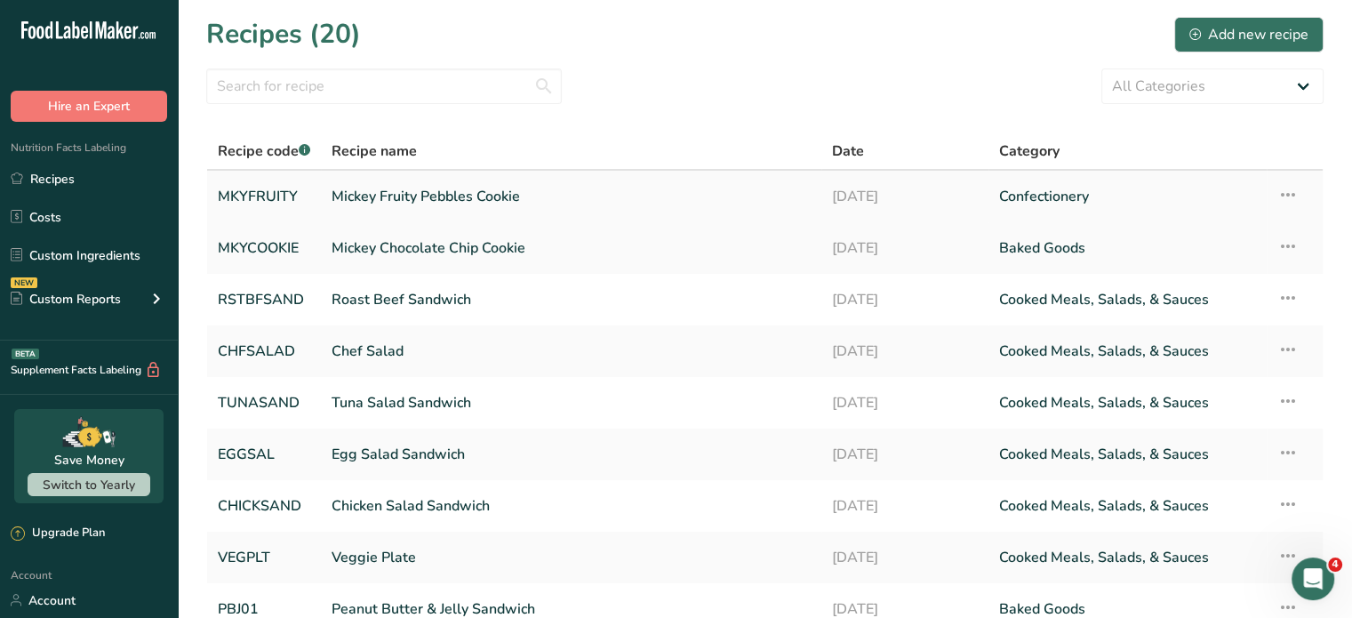
click at [409, 188] on link "Mickey Fruity Pebbles Cookie" at bounding box center [571, 196] width 479 height 37
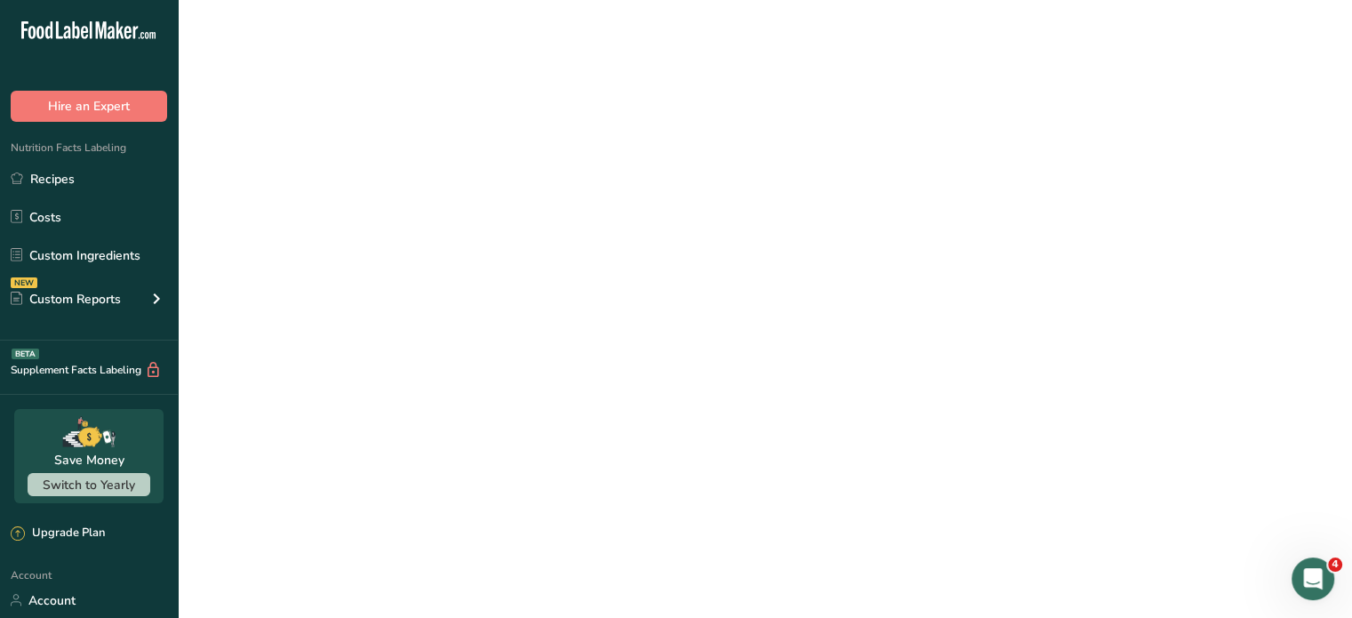
click at [409, 188] on link "Mickey Fruity Pebbles Cookie" at bounding box center [571, 196] width 479 height 37
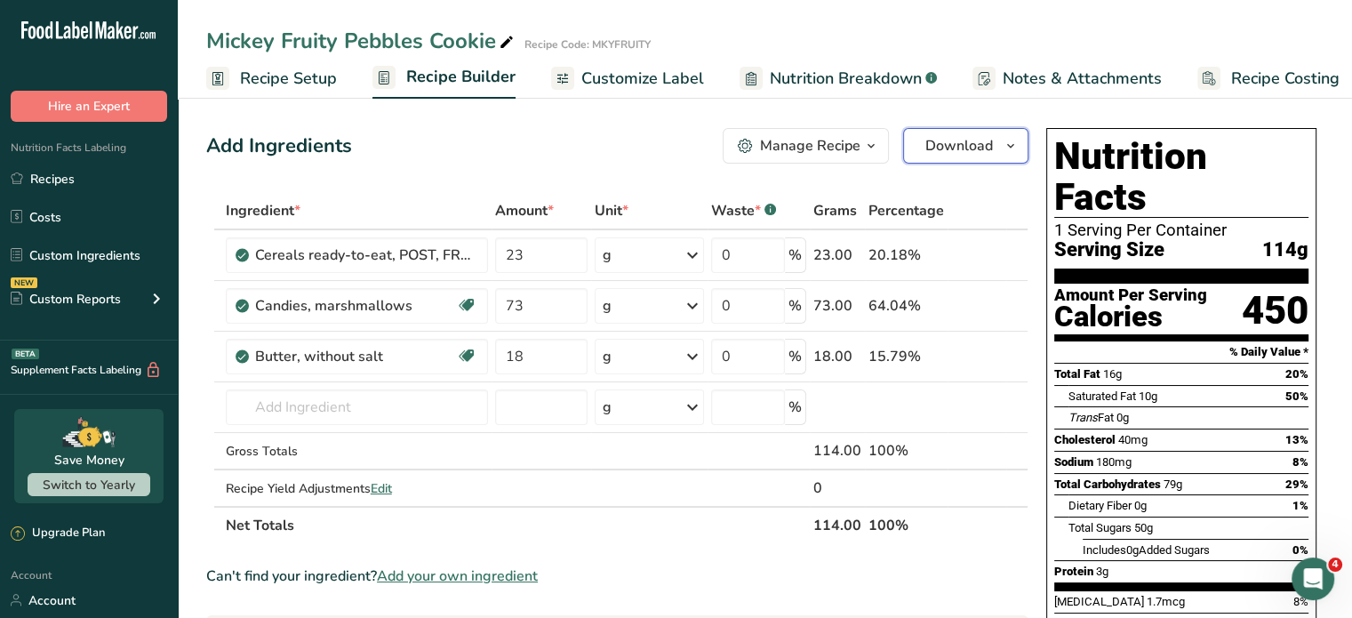
click at [953, 134] on button "Download" at bounding box center [965, 146] width 125 height 36
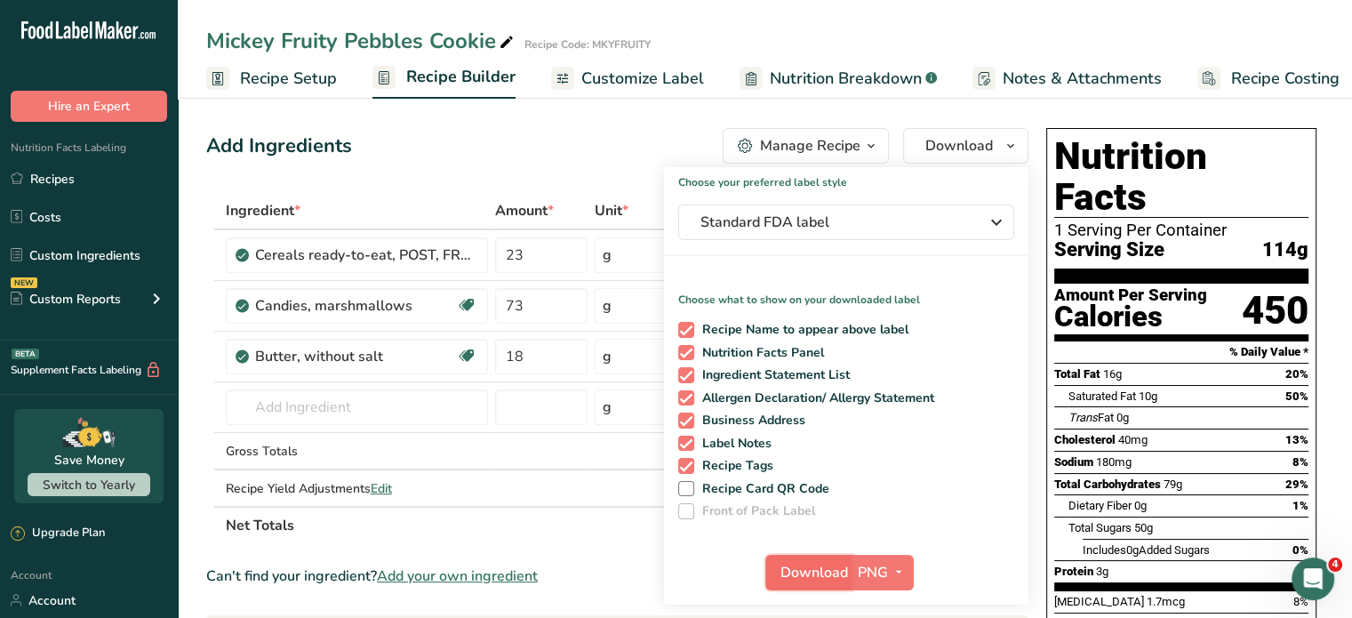
click at [812, 566] on span "Download" at bounding box center [814, 572] width 68 height 21
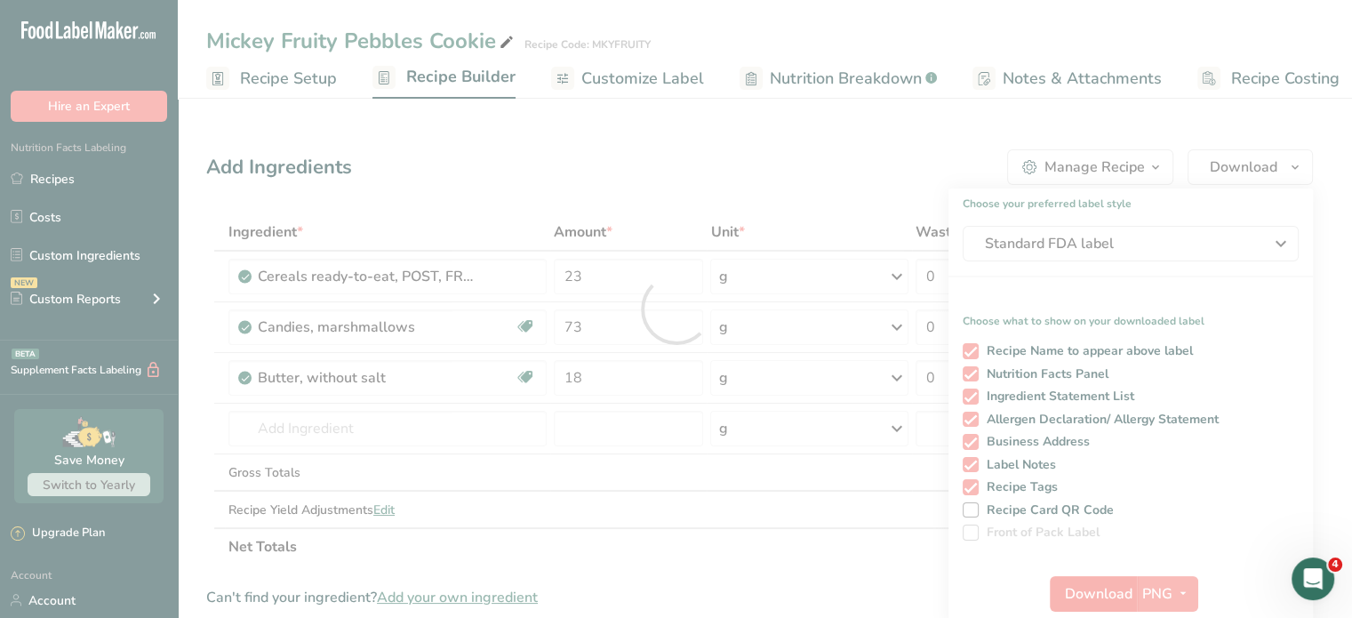
click at [812, 566] on div at bounding box center [676, 309] width 1352 height 618
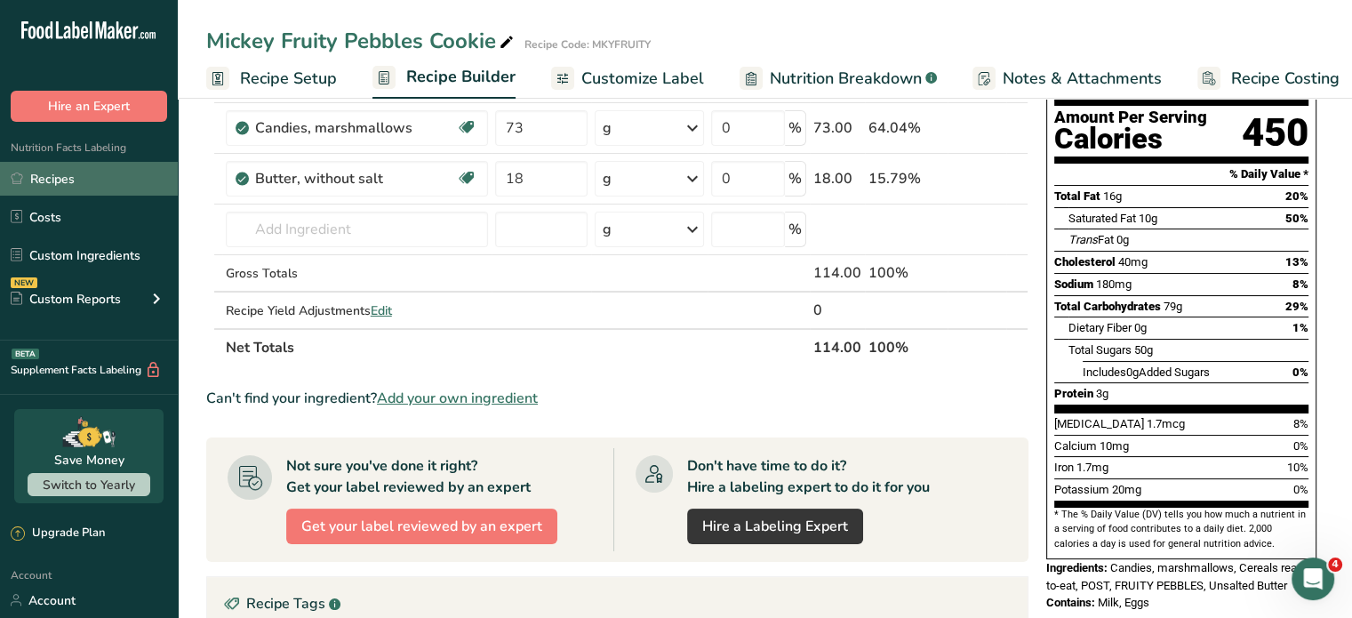
click at [53, 181] on link "Recipes" at bounding box center [89, 179] width 178 height 34
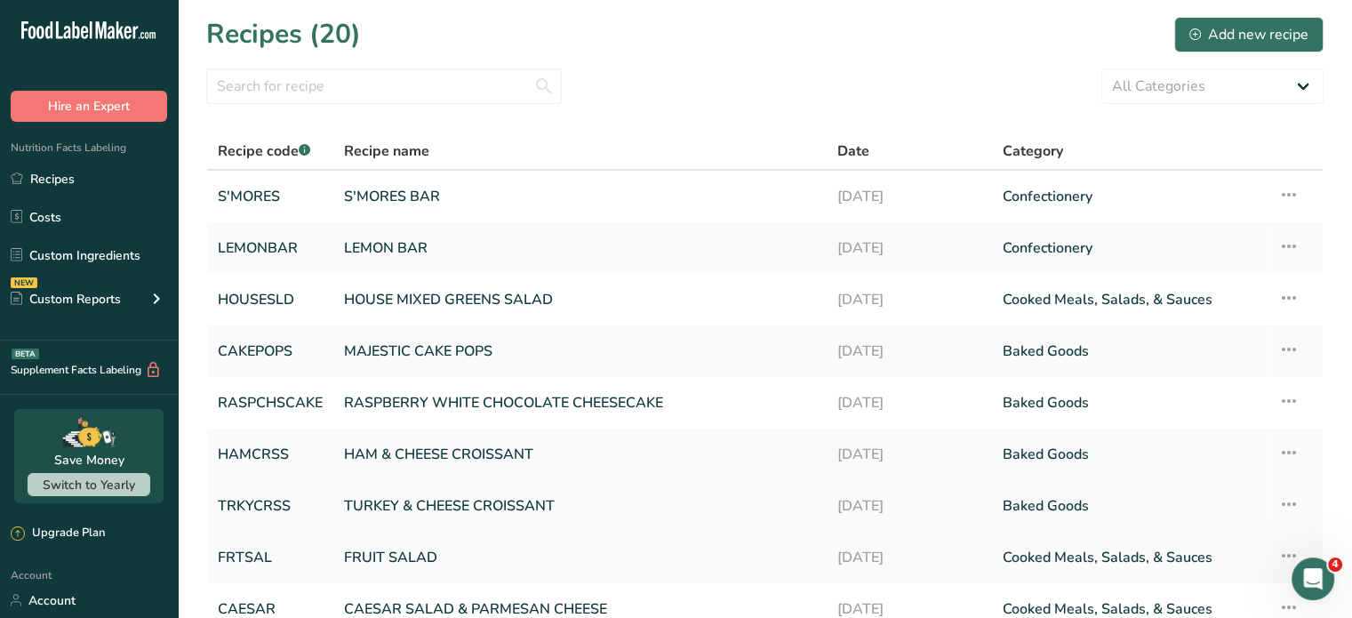
click at [475, 500] on link "TURKEY & CHEESE CROISSANT" at bounding box center [580, 505] width 472 height 37
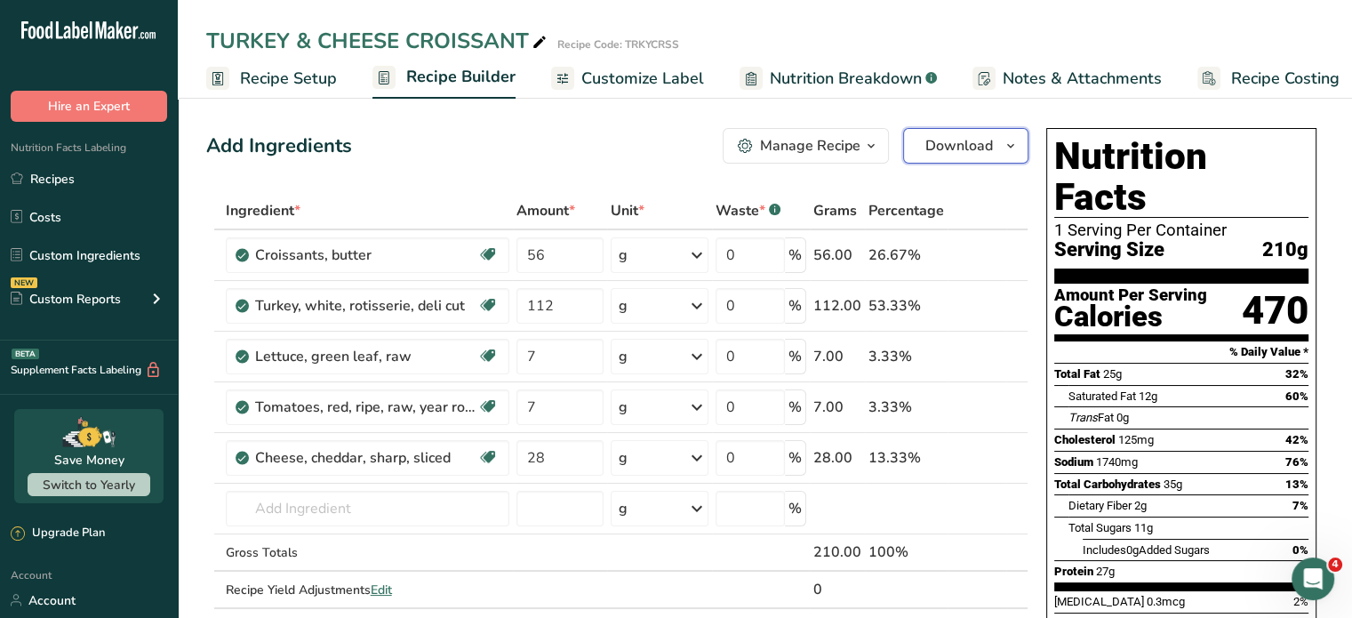
click at [966, 142] on span "Download" at bounding box center [959, 145] width 68 height 21
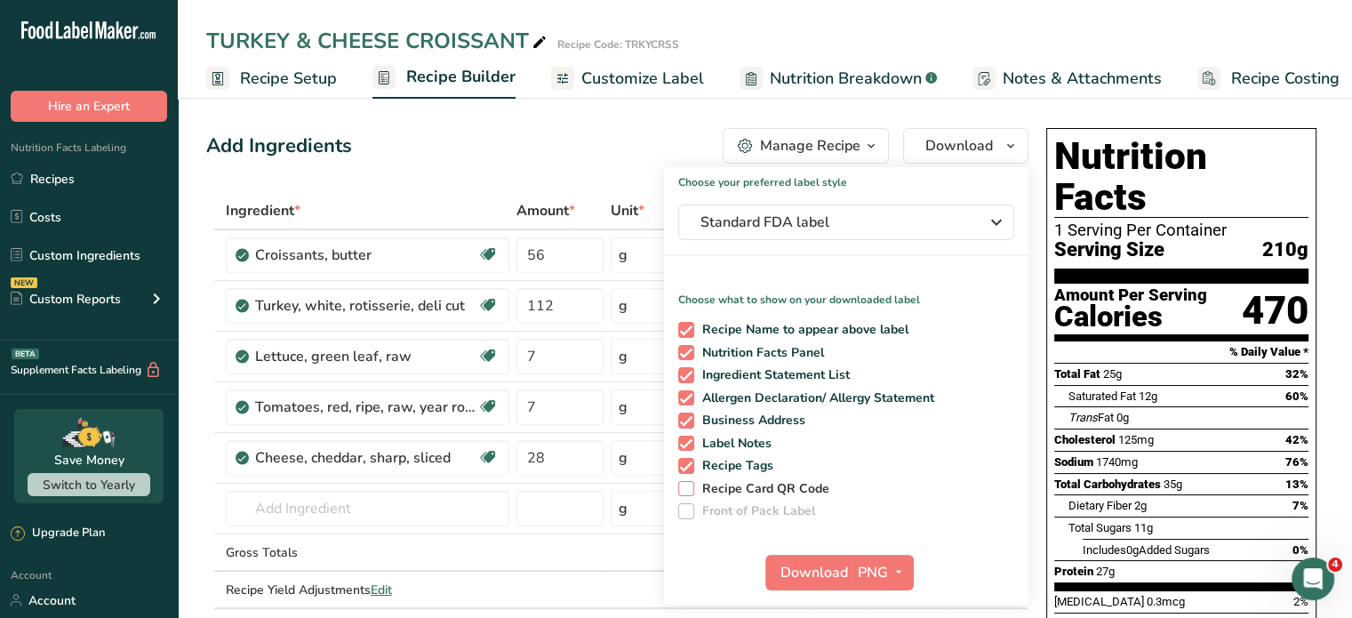
click at [685, 488] on span at bounding box center [686, 489] width 16 height 16
click at [685, 488] on input "Recipe Card QR Code" at bounding box center [684, 489] width 12 height 12
click at [852, 573] on button "PNG" at bounding box center [882, 573] width 61 height 36
click at [849, 564] on button "Download" at bounding box center [808, 573] width 87 height 36
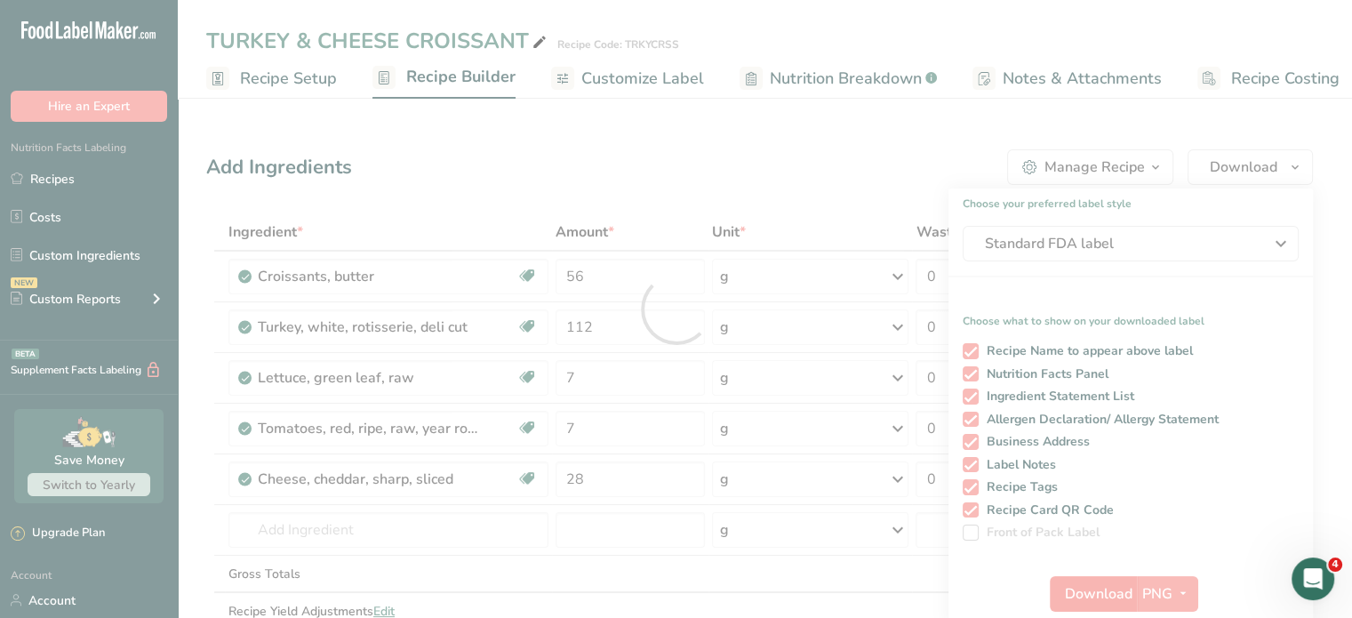
click at [849, 564] on div at bounding box center [676, 309] width 1352 height 618
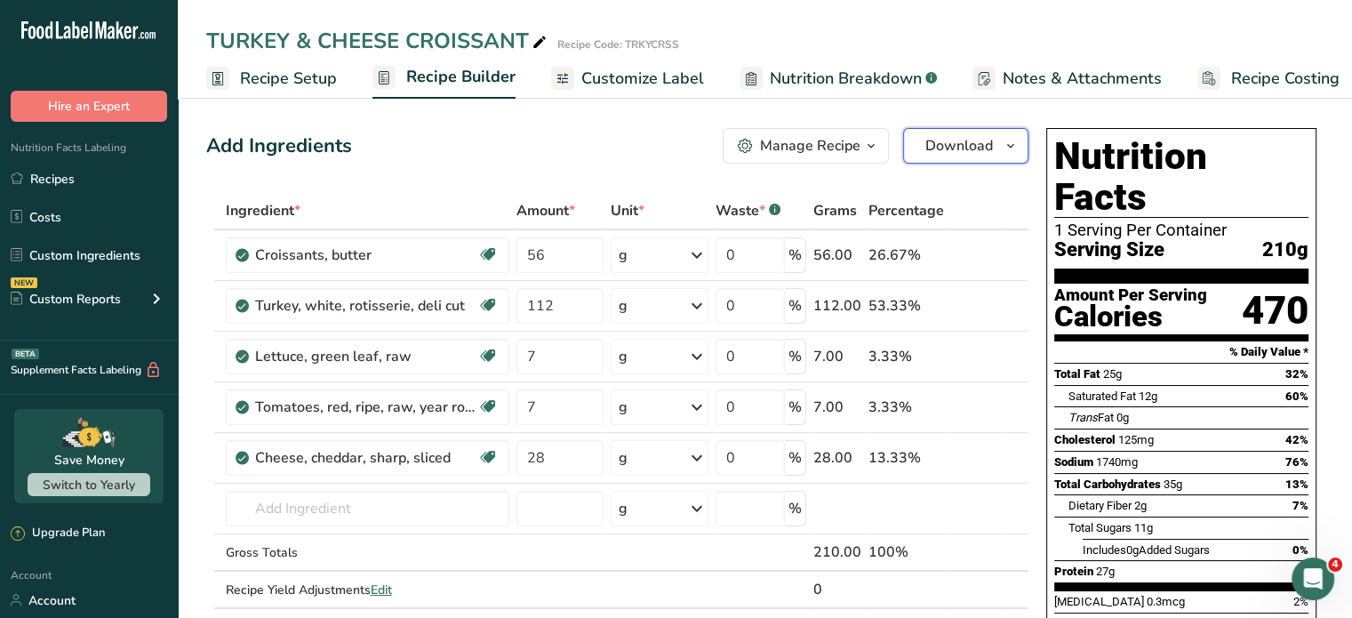
click at [945, 147] on span "Download" at bounding box center [959, 145] width 68 height 21
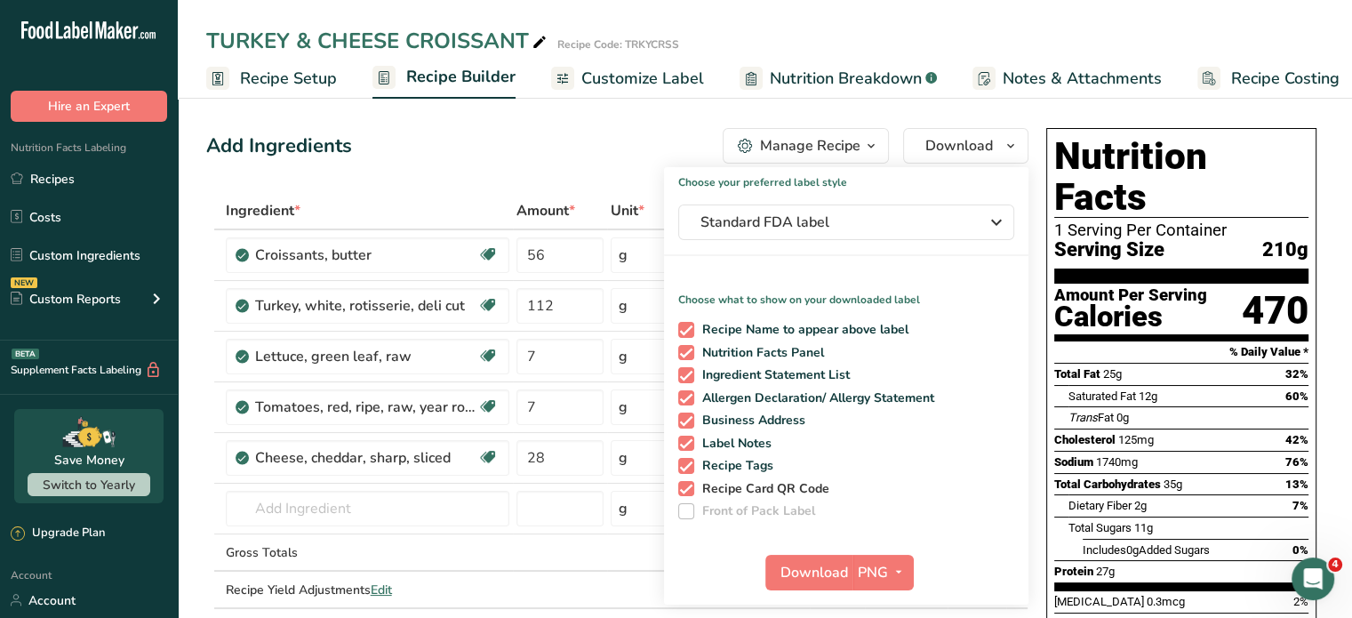
click at [688, 485] on span at bounding box center [686, 489] width 16 height 16
click at [688, 485] on input "Recipe Card QR Code" at bounding box center [684, 489] width 12 height 12
checkbox input "false"
click at [836, 573] on span "Download" at bounding box center [814, 572] width 68 height 21
click at [74, 177] on link "Recipes" at bounding box center [89, 179] width 178 height 34
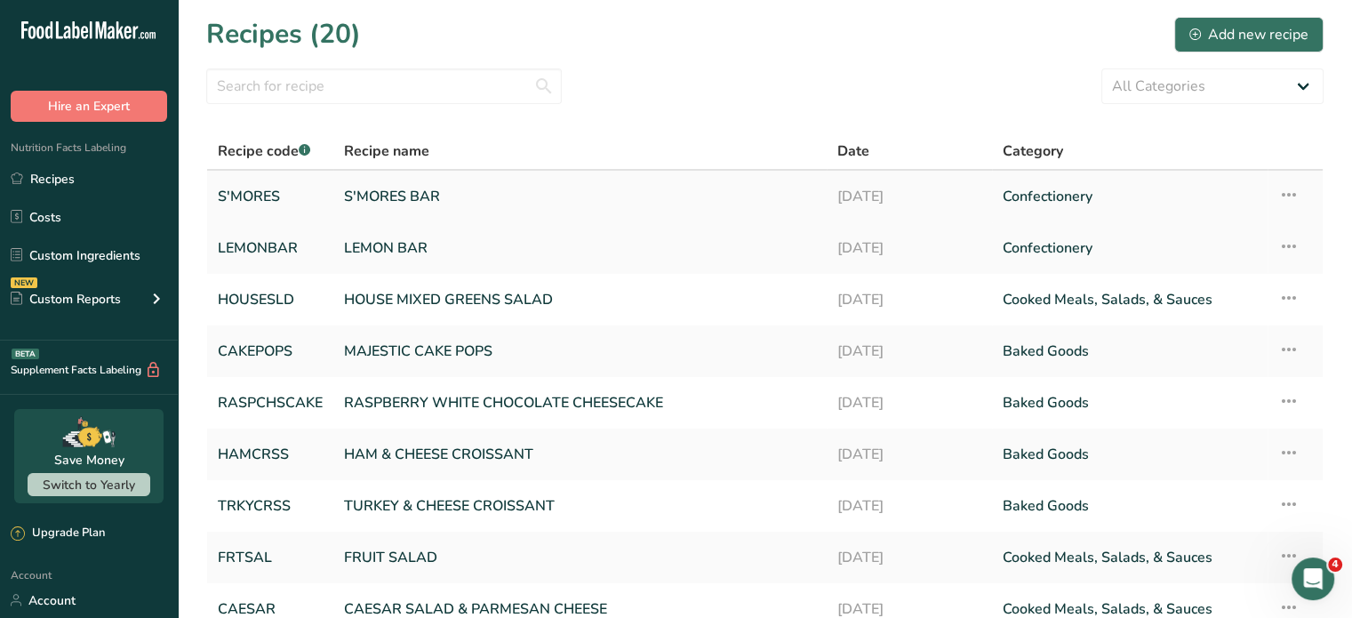
click at [388, 195] on link "S'MORES BAR" at bounding box center [580, 196] width 472 height 37
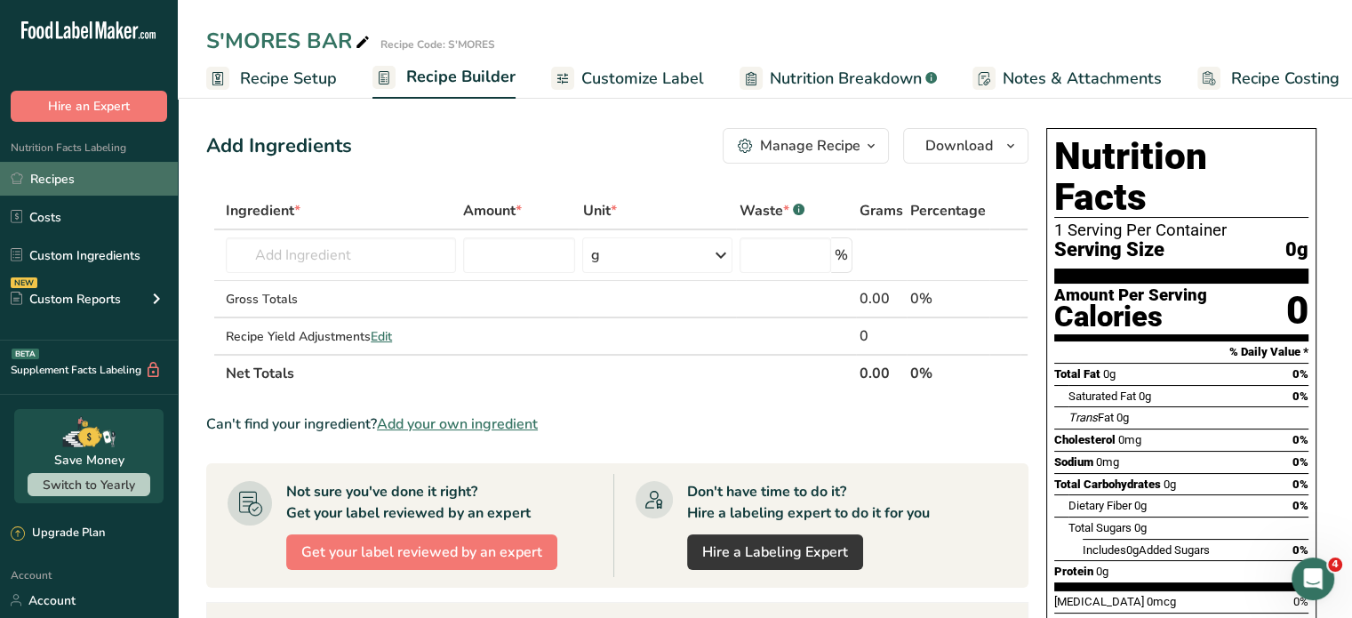
click at [53, 180] on link "Recipes" at bounding box center [89, 179] width 178 height 34
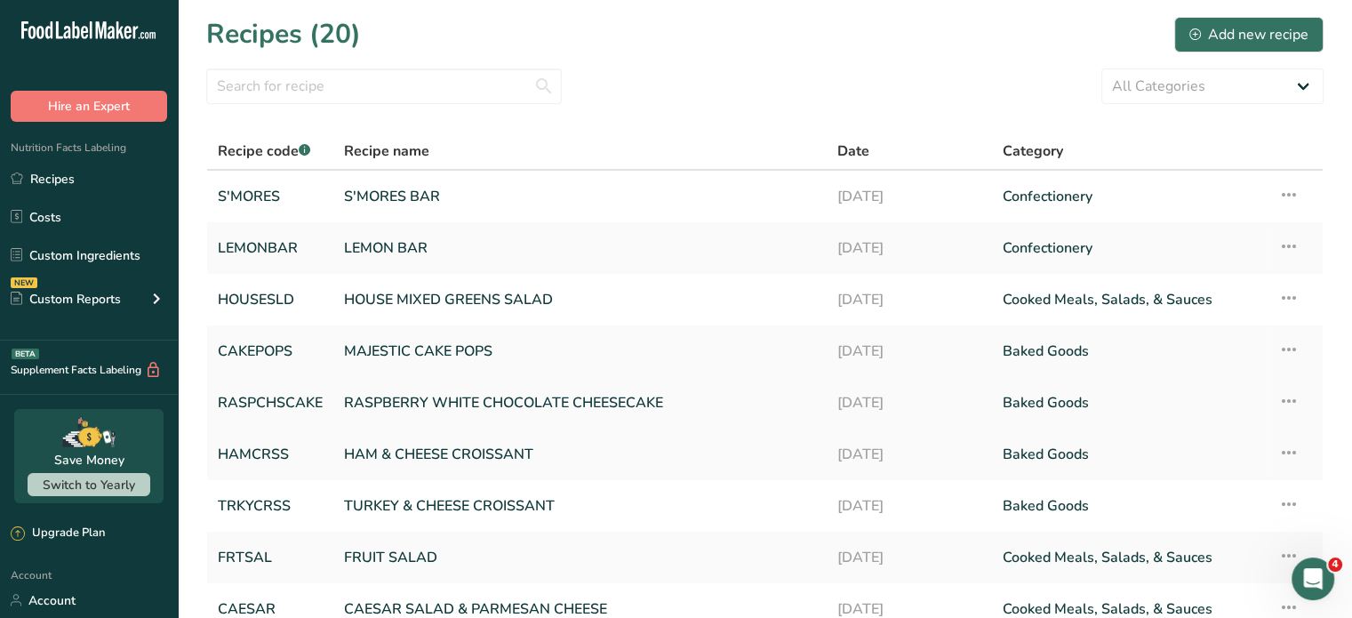
click at [469, 403] on link "RASPBERRY WHITE CHOCOLATE CHEESECAKE" at bounding box center [580, 402] width 472 height 37
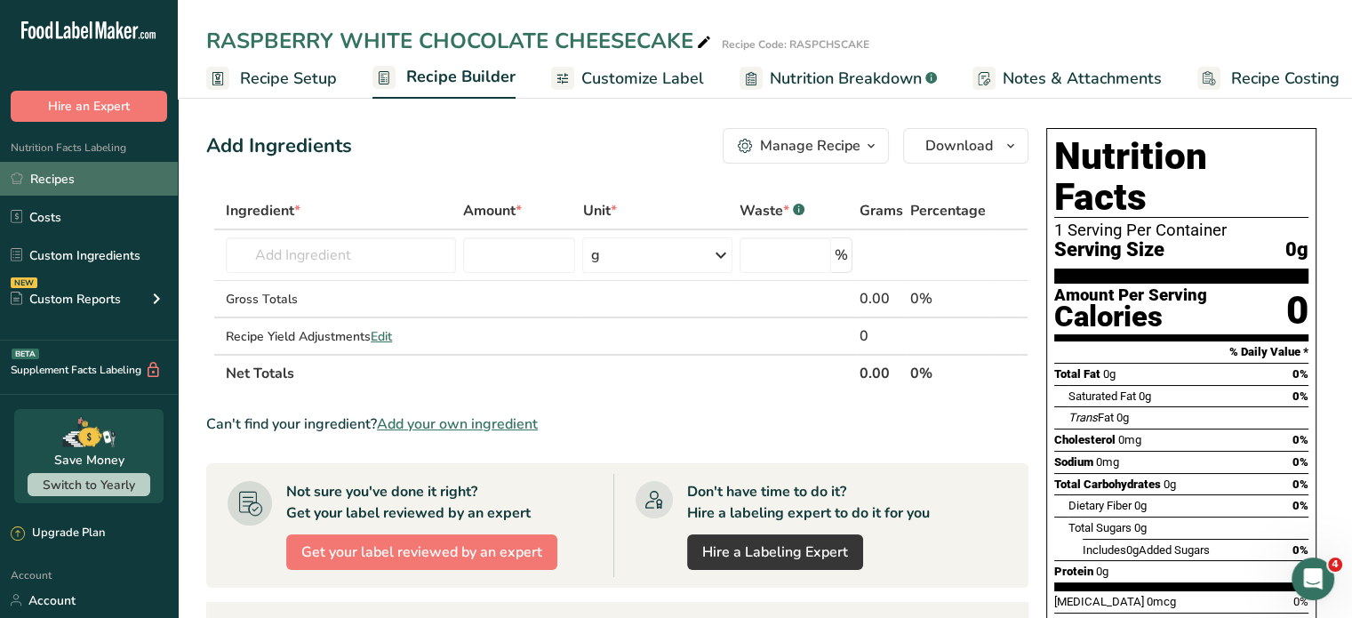
click at [53, 174] on link "Recipes" at bounding box center [89, 179] width 178 height 34
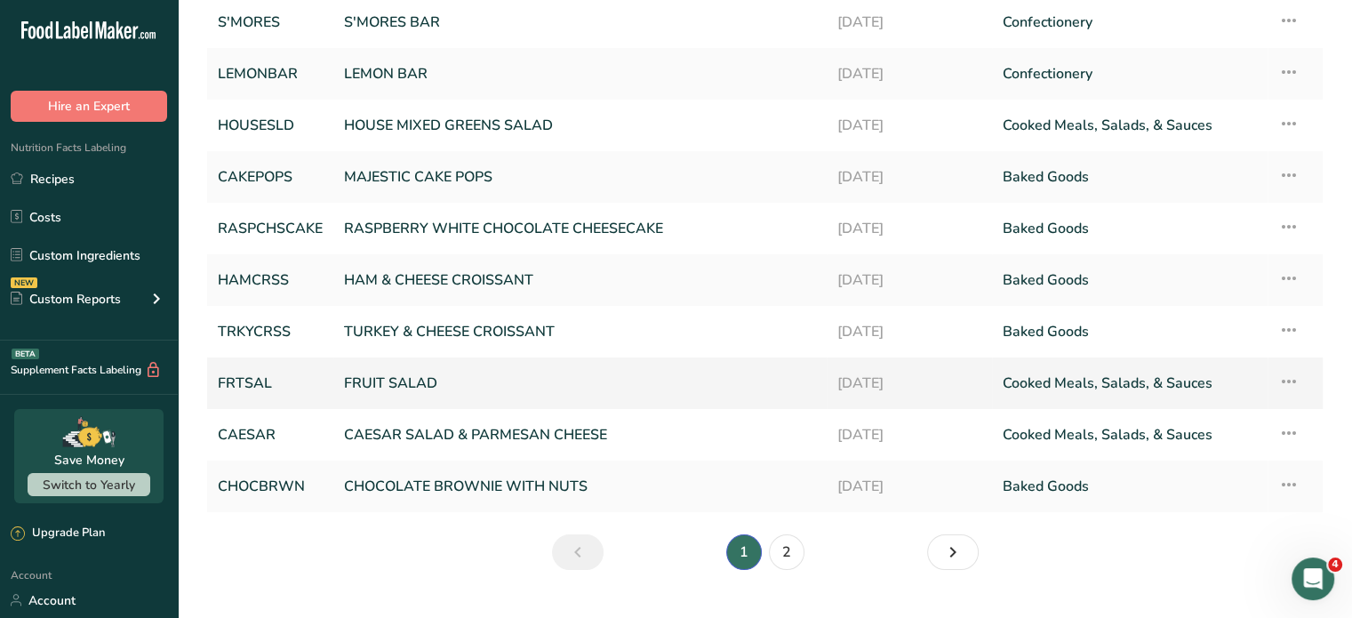
scroll to position [178, 0]
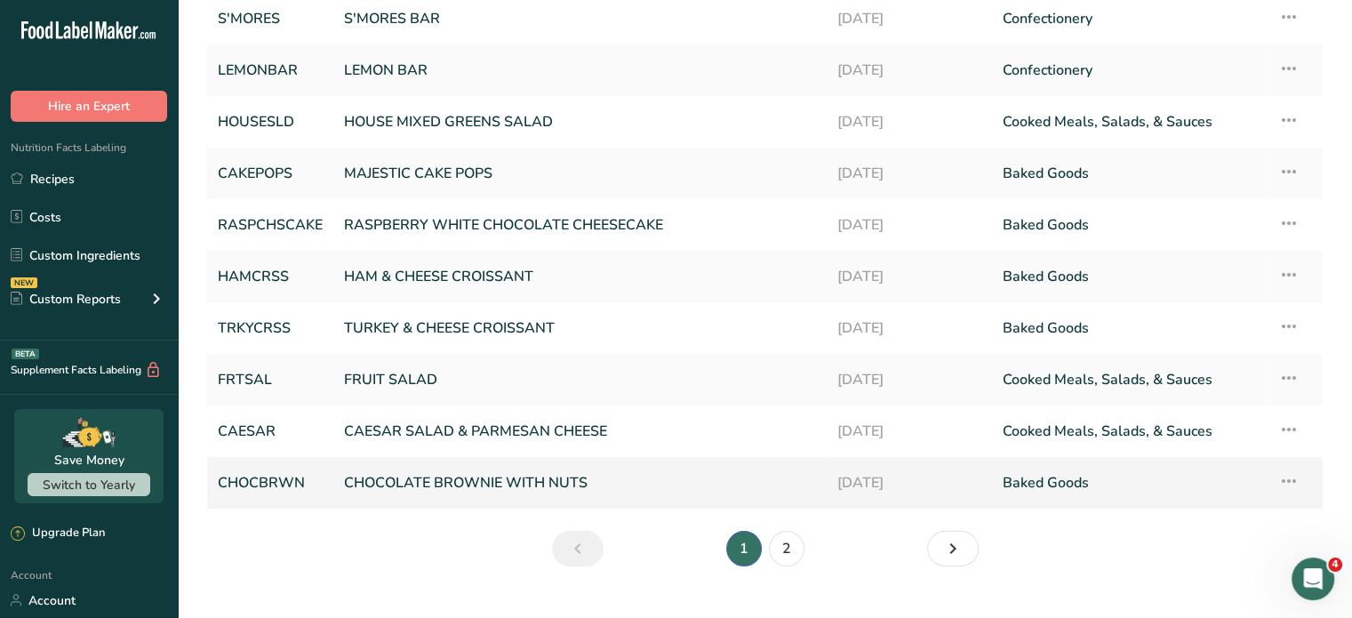
click at [449, 476] on link "CHOCOLATE BROWNIE WITH NUTS" at bounding box center [580, 482] width 472 height 37
